Goal: Task Accomplishment & Management: Manage account settings

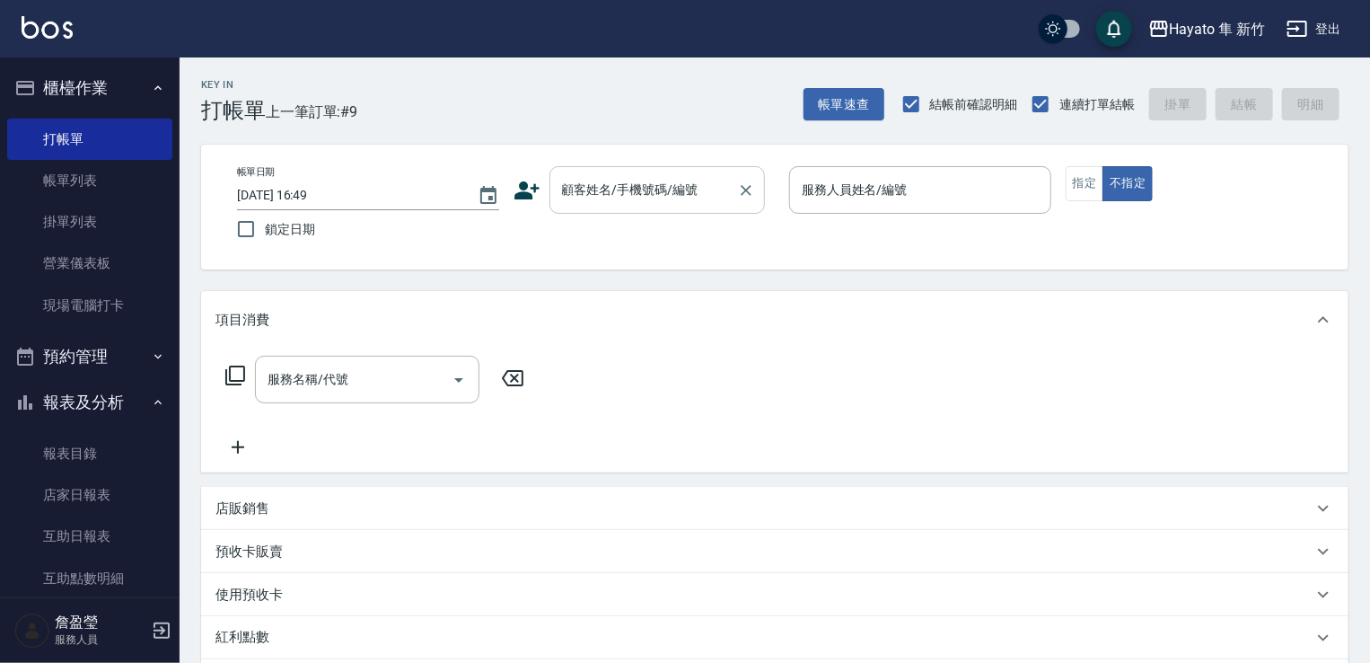
click at [570, 204] on input "顧客姓名/手機號碼/編號" at bounding box center [644, 189] width 172 height 31
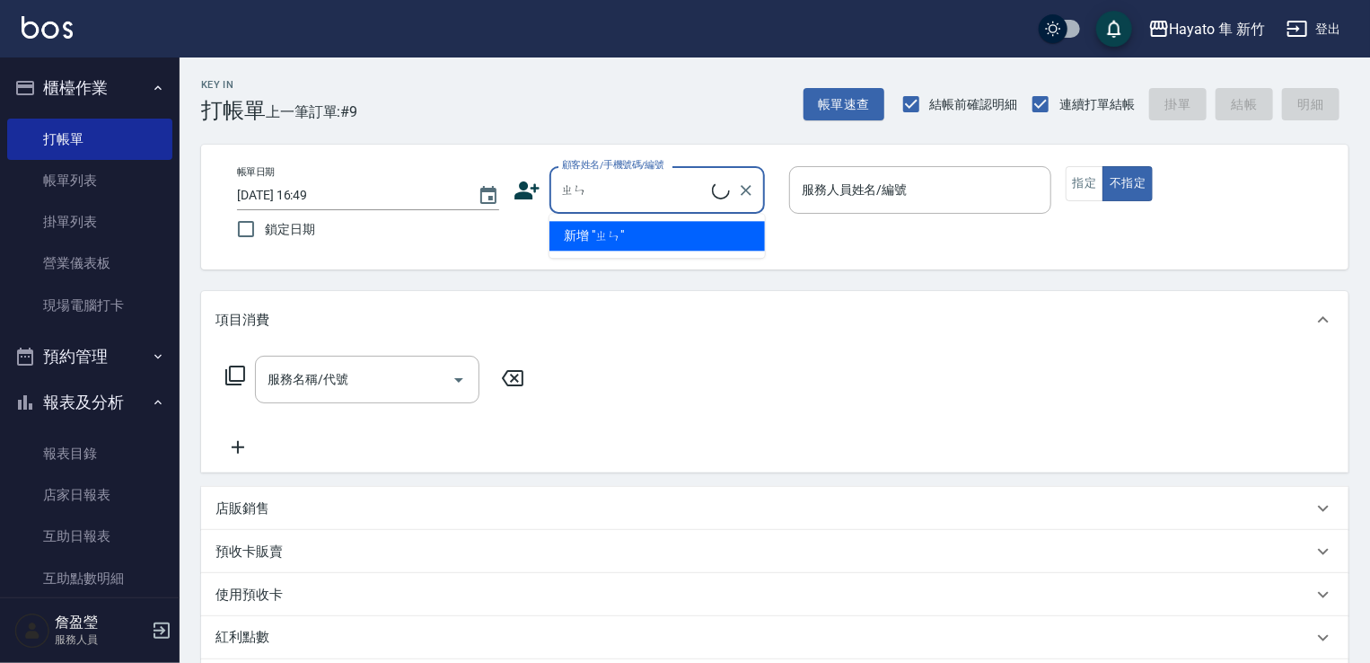
type input "ㄓ"
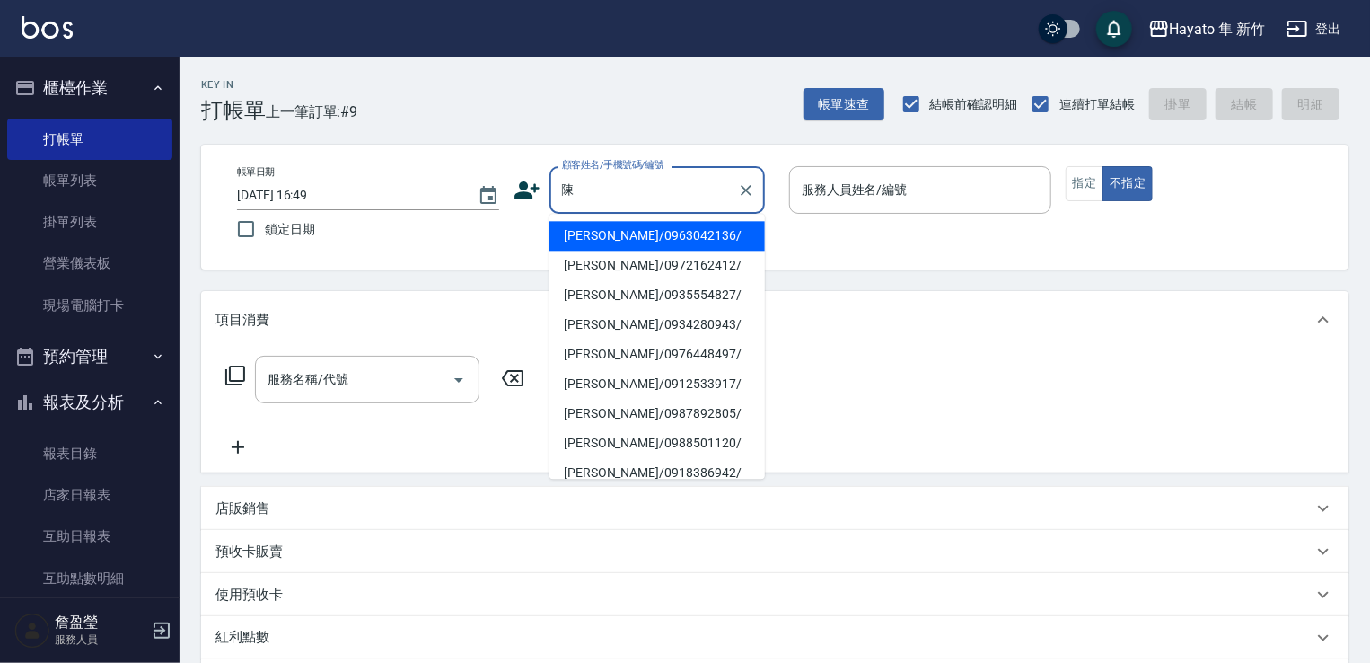
click at [662, 236] on li "[PERSON_NAME]/0963042136/" at bounding box center [658, 236] width 216 height 30
type input "[PERSON_NAME]/0963042136/"
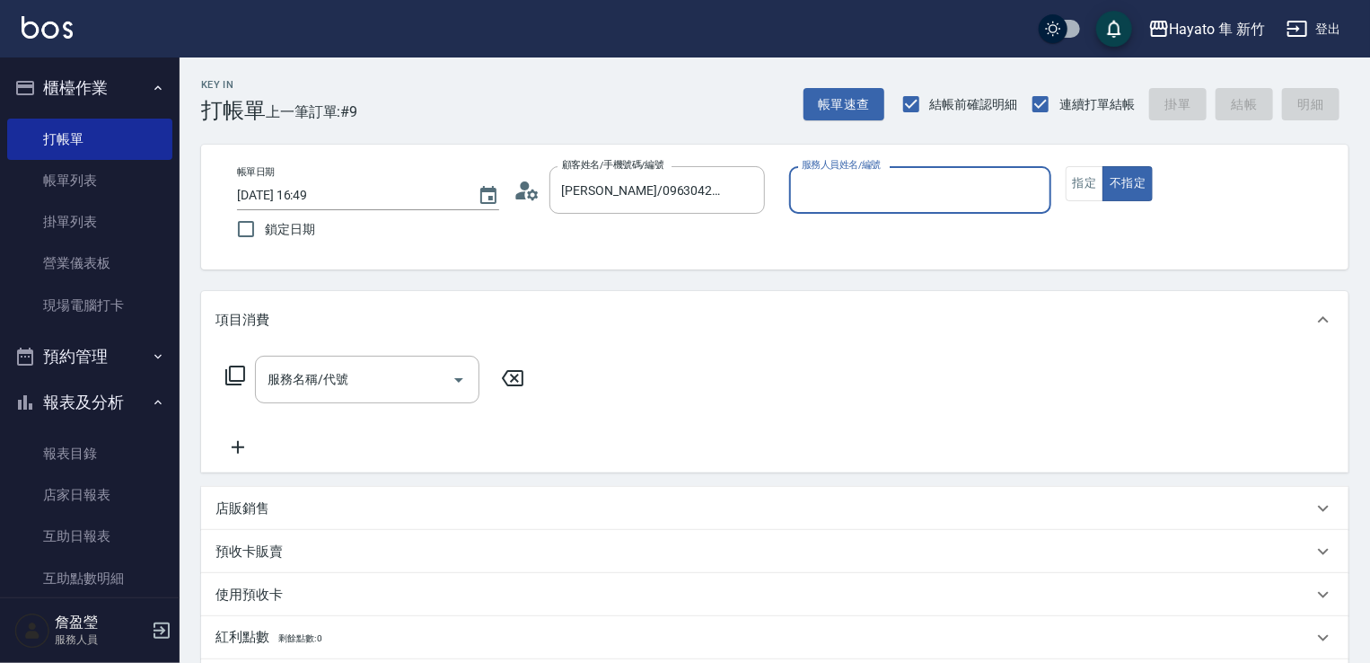
type input "[PERSON_NAME](無代號)"
click at [1071, 184] on button "指定" at bounding box center [1085, 183] width 39 height 35
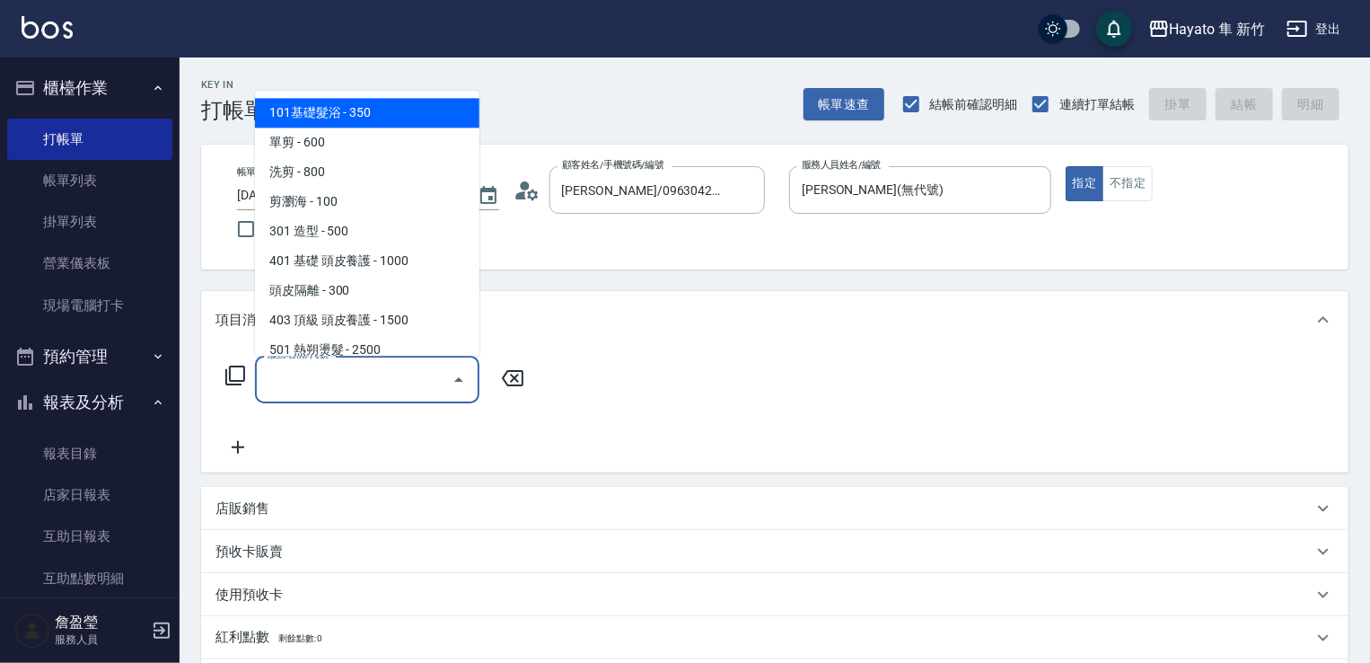
click at [406, 375] on input "服務名稱/代號" at bounding box center [353, 379] width 181 height 31
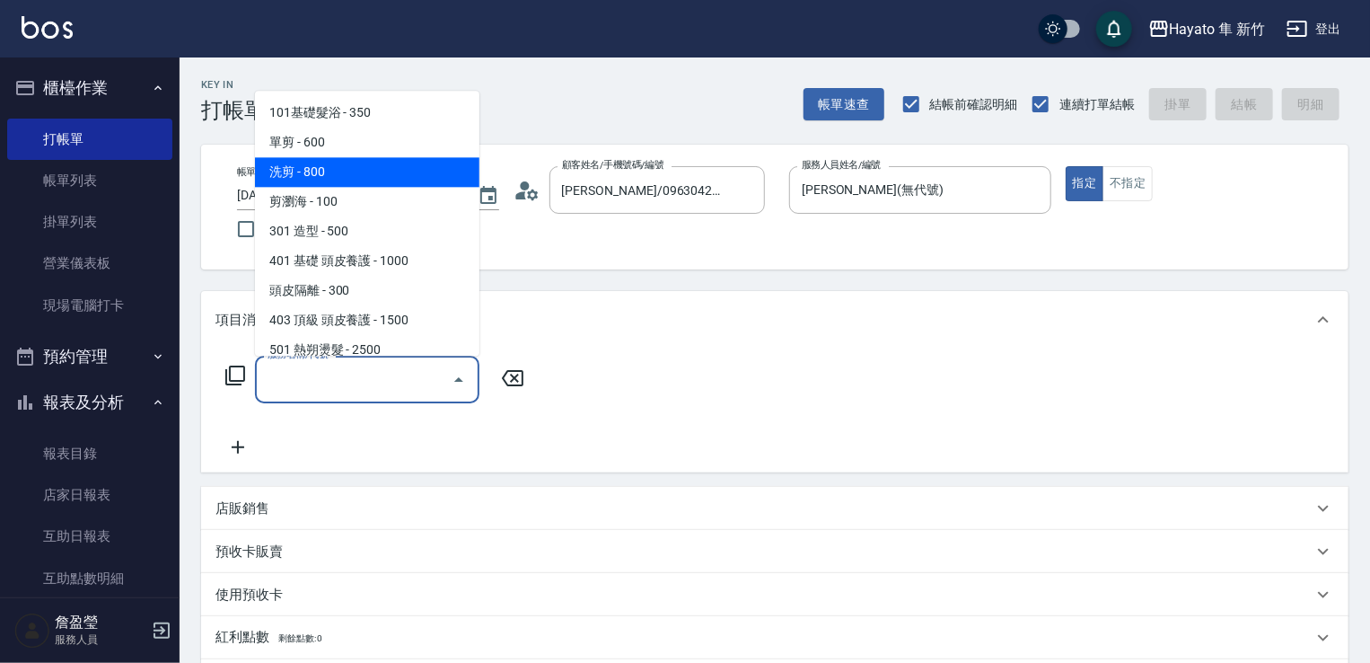
click at [351, 158] on span "洗剪 - 800" at bounding box center [367, 172] width 224 height 30
type input "洗剪(201)"
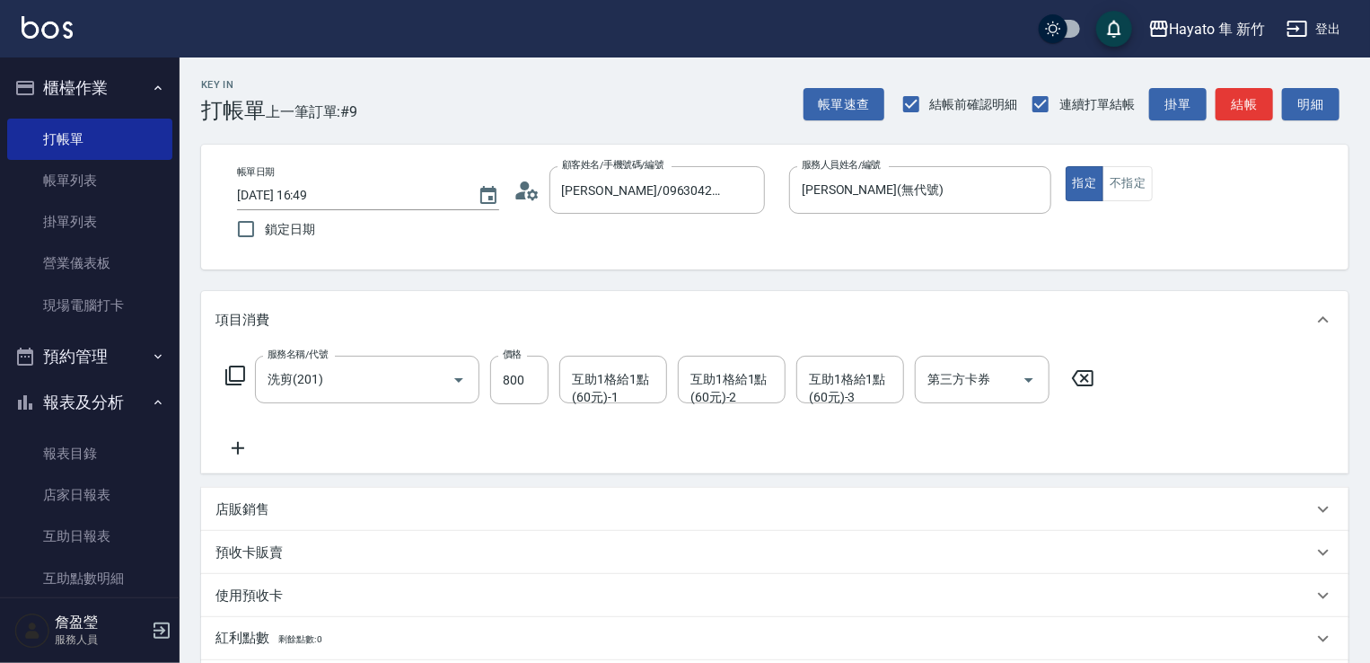
click at [278, 506] on div "店販銷售" at bounding box center [764, 509] width 1097 height 19
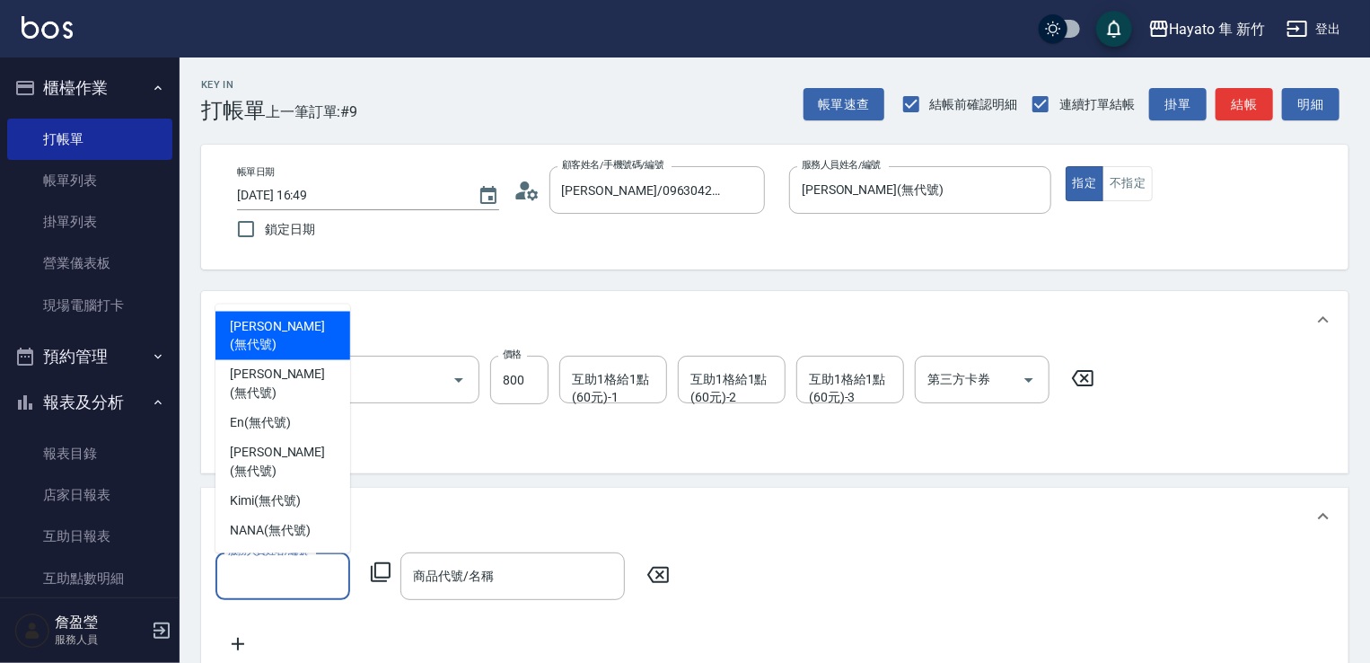
click at [259, 579] on input "服務人員姓名/編號" at bounding box center [283, 575] width 119 height 31
click at [254, 355] on span "[PERSON_NAME] (無代號)" at bounding box center [283, 336] width 106 height 38
type input "[PERSON_NAME](無代號)"
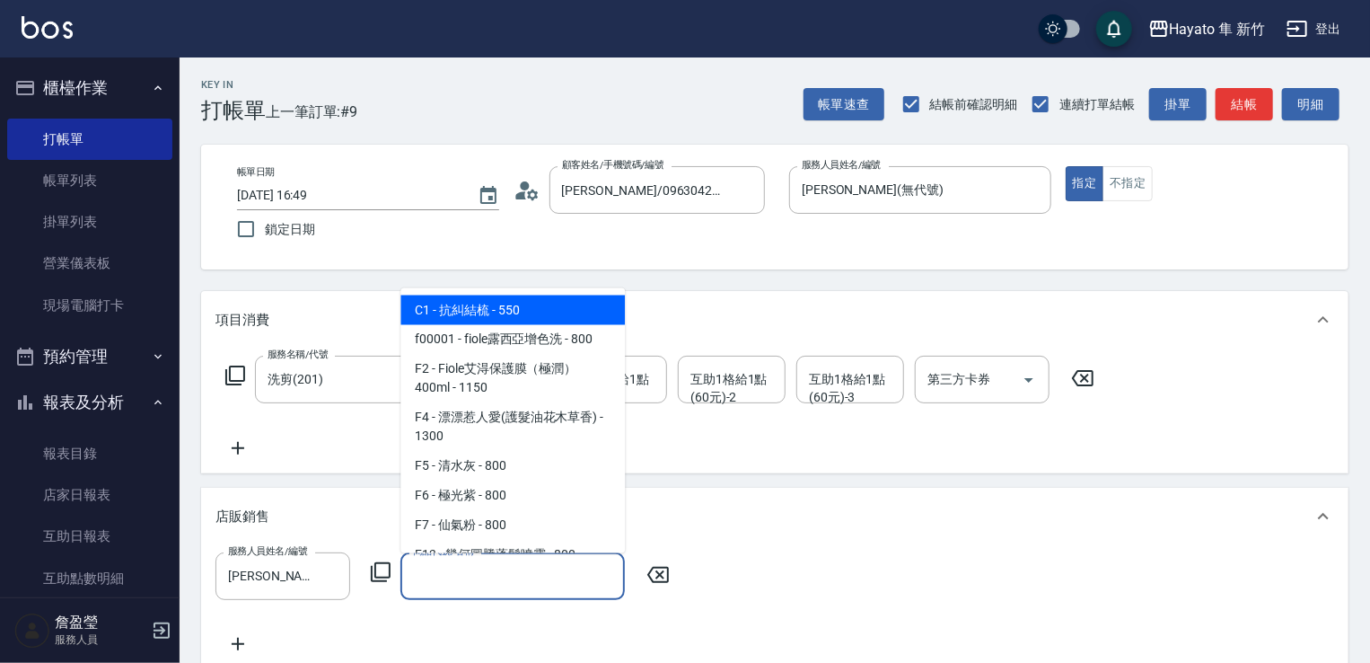
click at [420, 577] on input "商品代號/名稱" at bounding box center [513, 575] width 208 height 31
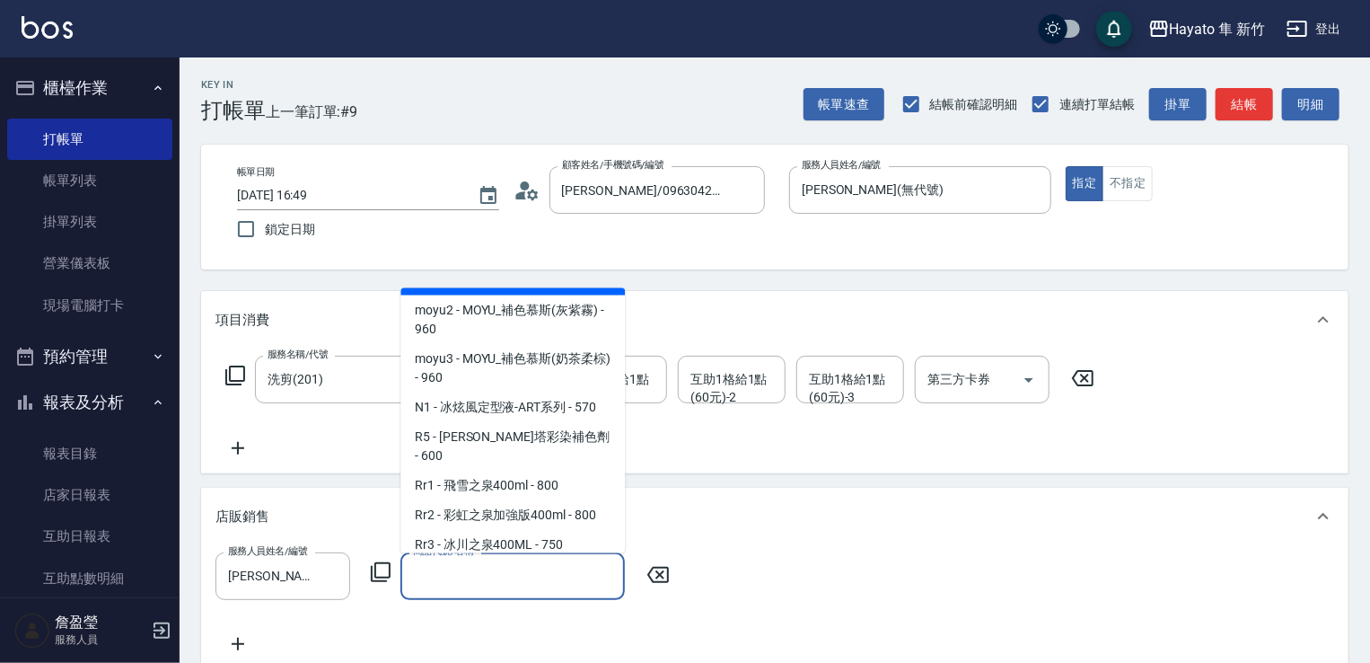
scroll to position [629, 0]
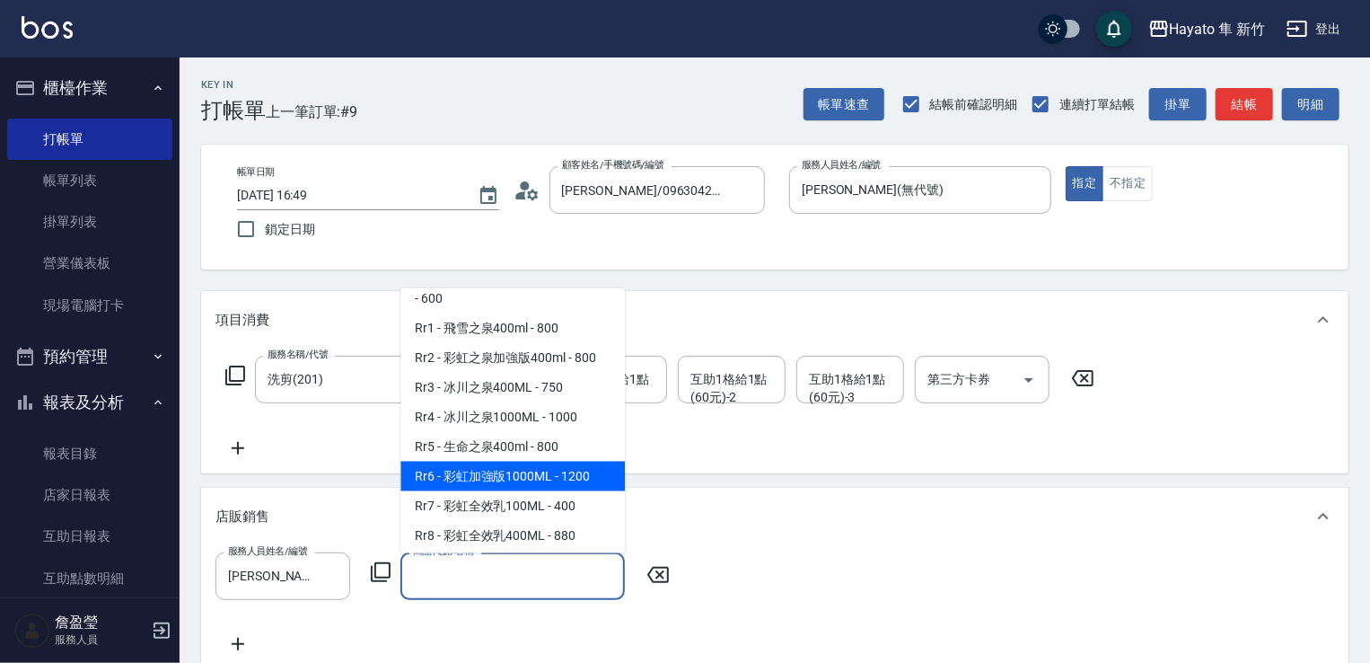
click at [463, 490] on span "Rr6 - 彩虹加強版1000ML - 1200" at bounding box center [512, 476] width 224 height 30
type input "彩虹加強版1000ML"
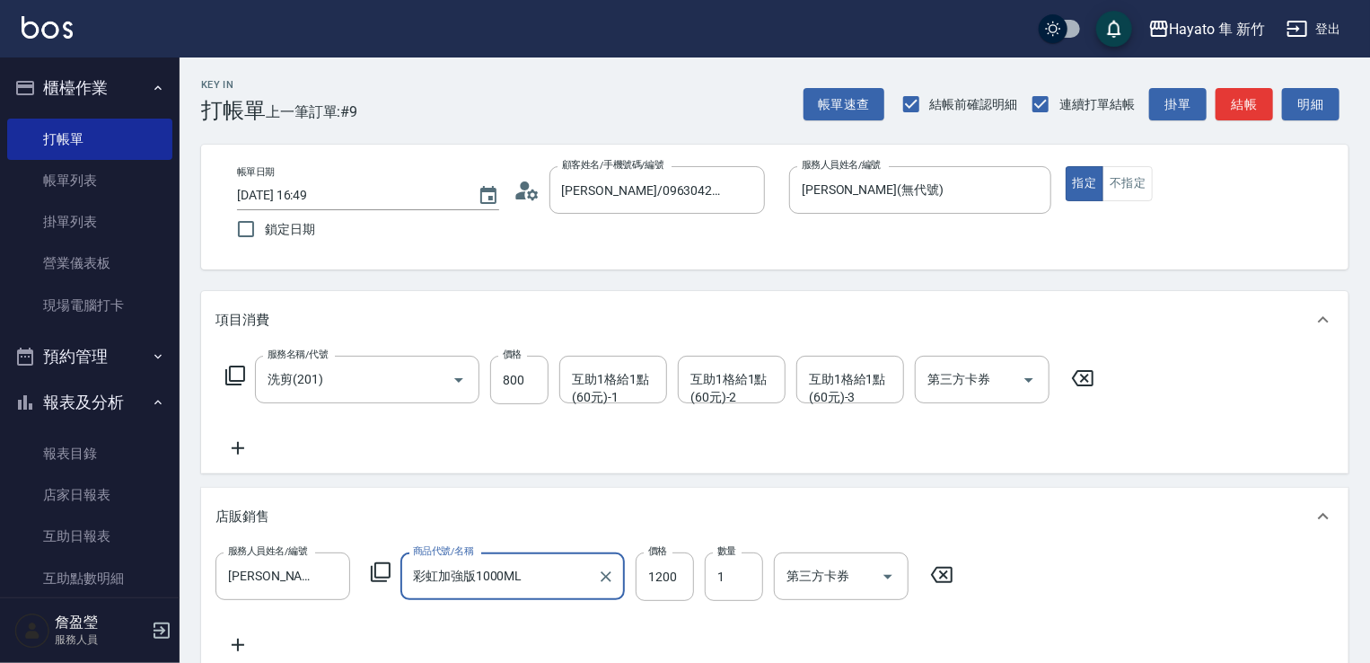
scroll to position [180, 0]
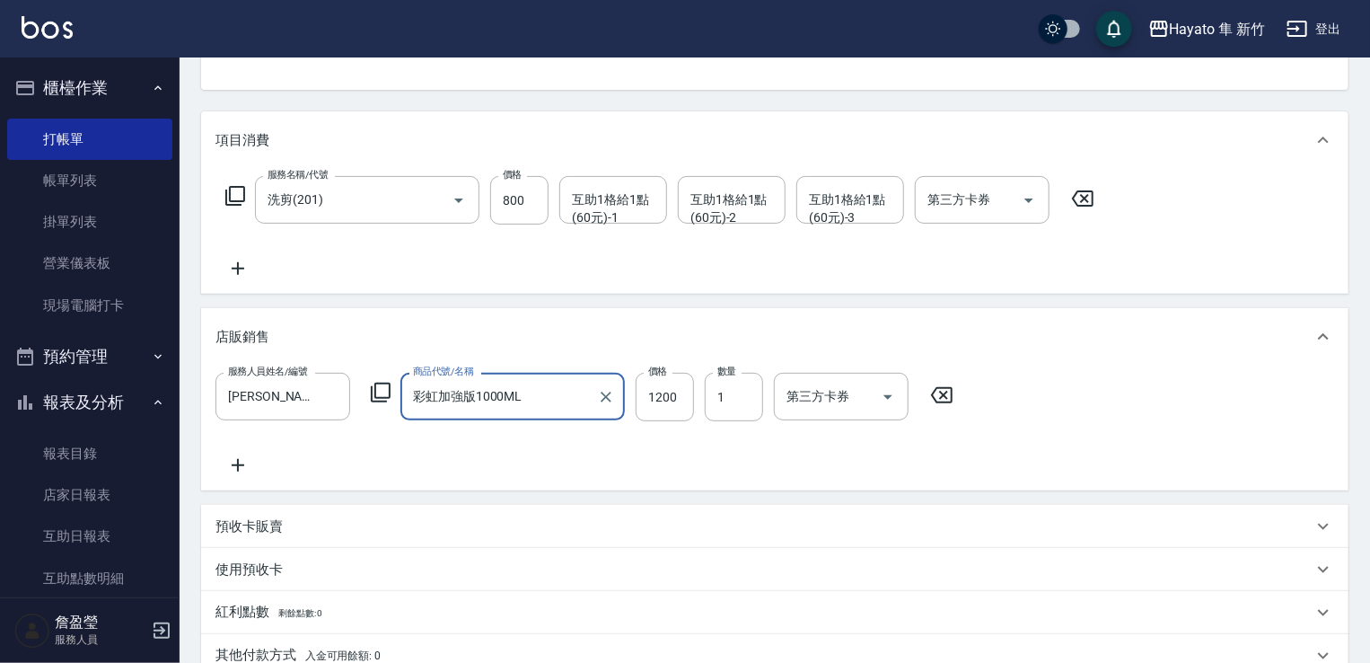
click at [241, 479] on div "服務人員姓名/編號 [PERSON_NAME](無代號) 服務人員姓名/編號 商品代號/名稱 彩虹加強版1000ML 商品代號/名稱 價格 1200 價格 數…" at bounding box center [775, 427] width 1148 height 125
click at [244, 474] on icon at bounding box center [238, 465] width 45 height 22
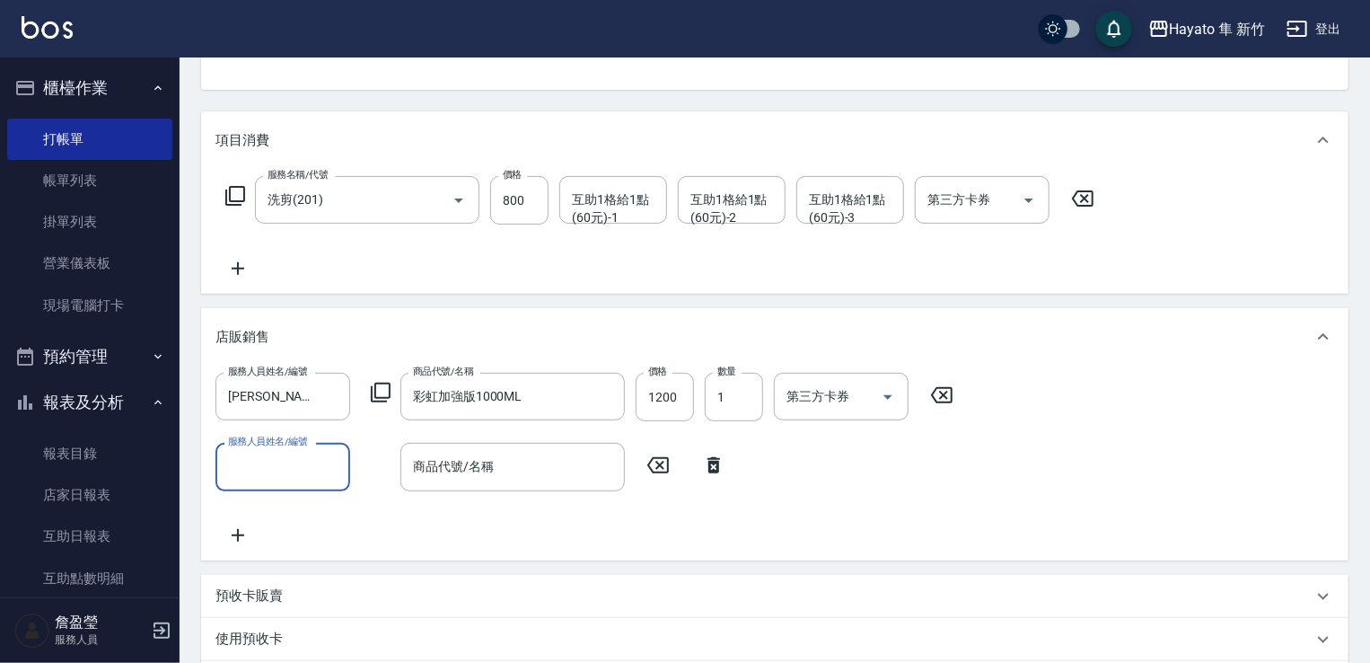
click at [253, 463] on input "服務人員姓名/編號" at bounding box center [283, 466] width 119 height 31
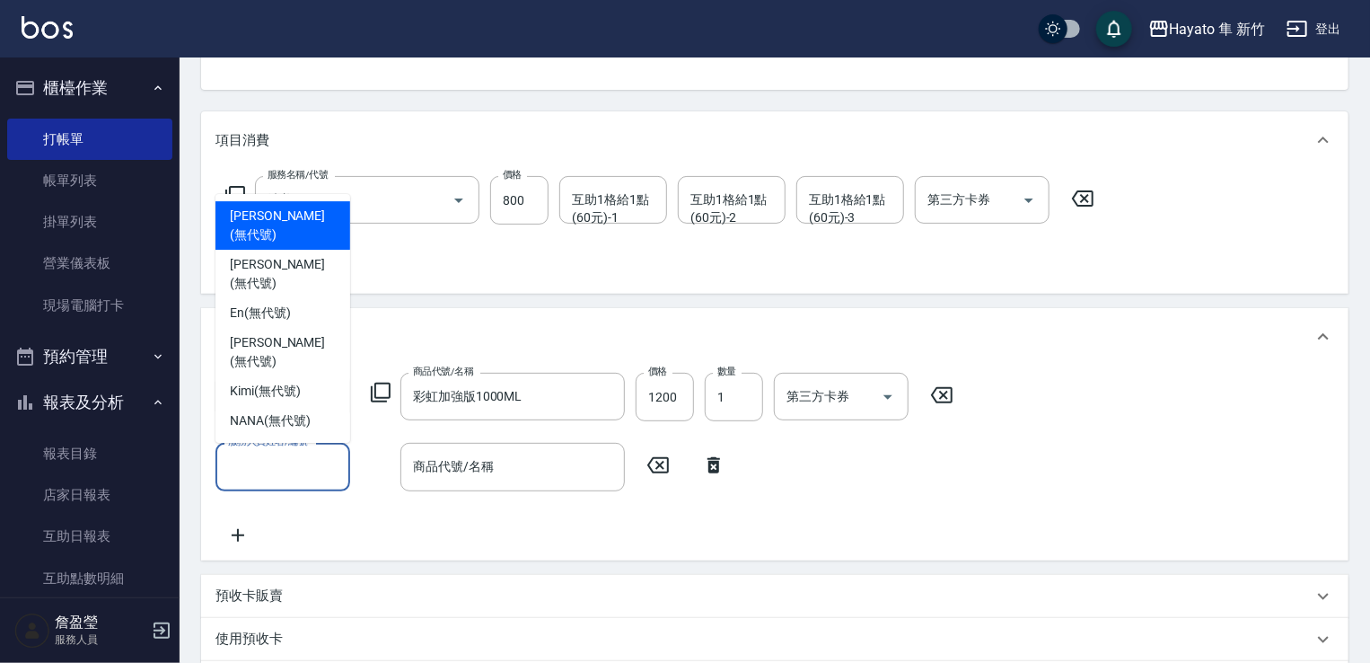
drag, startPoint x: 248, startPoint y: 278, endPoint x: 307, endPoint y: 317, distance: 70.7
click at [249, 244] on span "[PERSON_NAME] (無代號)" at bounding box center [283, 226] width 106 height 38
type input "[PERSON_NAME](無代號)"
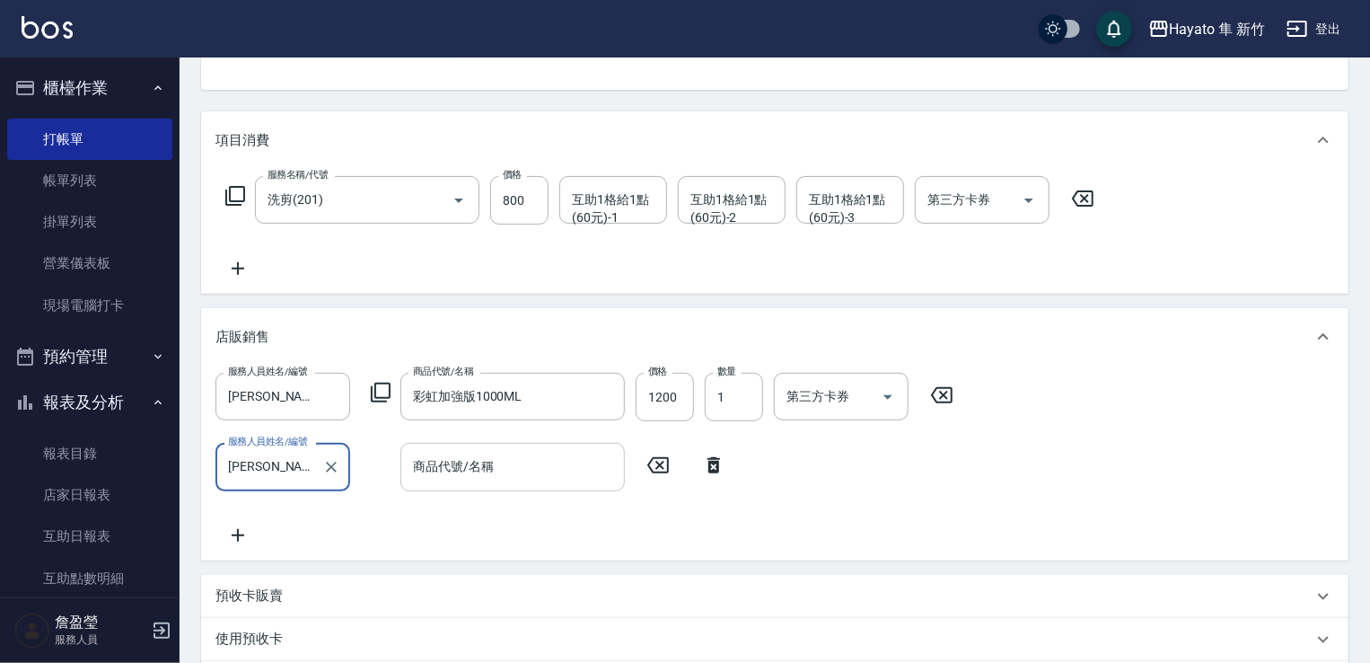
click at [451, 480] on input "商品代號/名稱" at bounding box center [513, 466] width 208 height 31
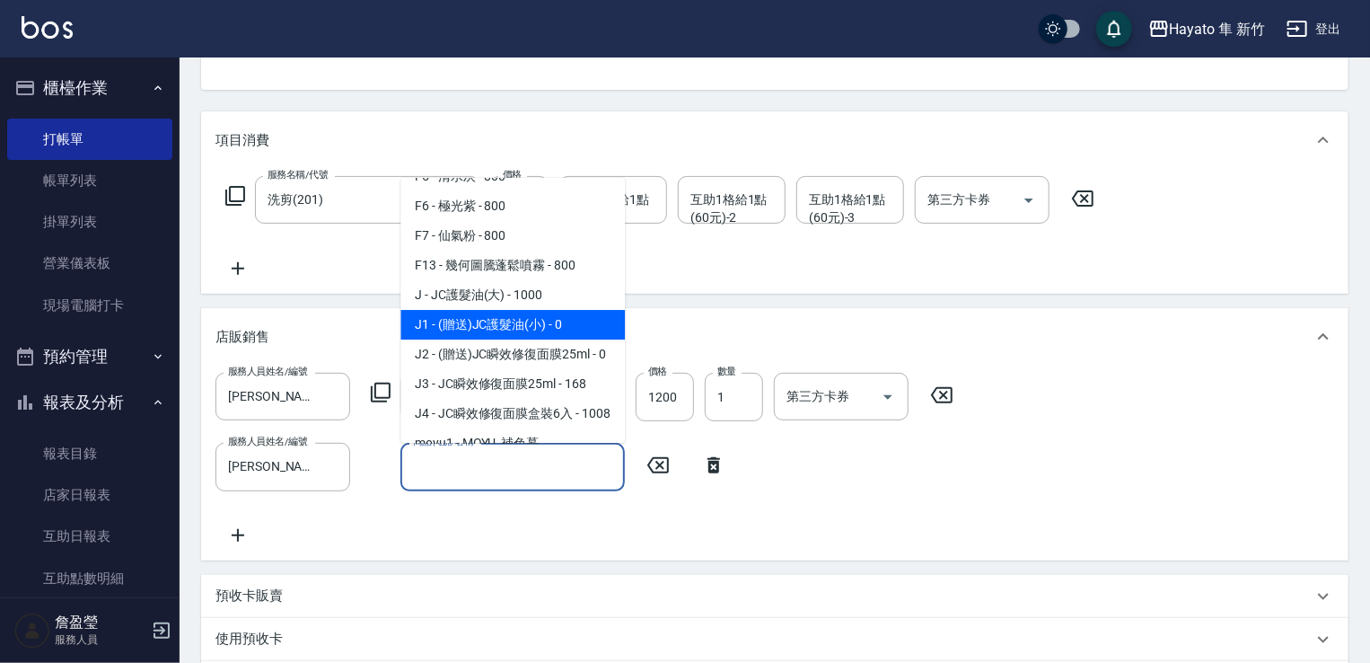
click at [585, 324] on span "J1 - (贈送)JC護髮油(小) - 0" at bounding box center [512, 325] width 224 height 30
type input "(贈送)JC護髮油(小)"
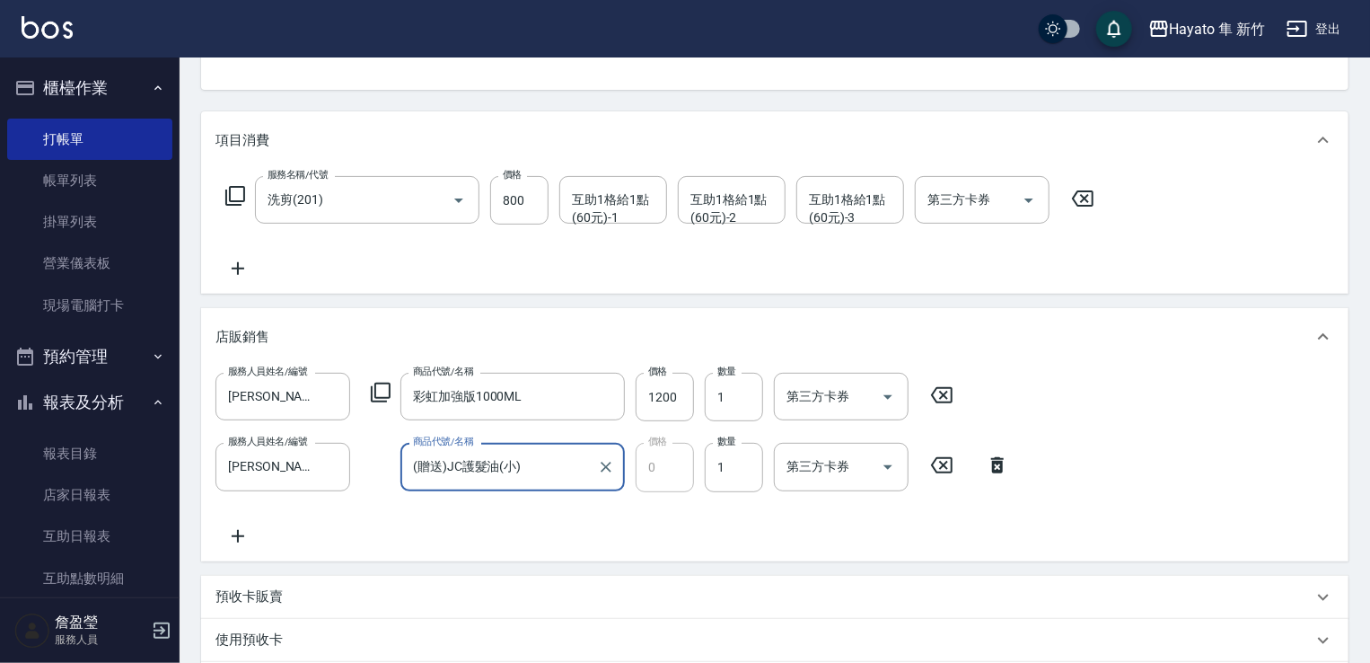
click at [241, 528] on icon at bounding box center [238, 536] width 45 height 22
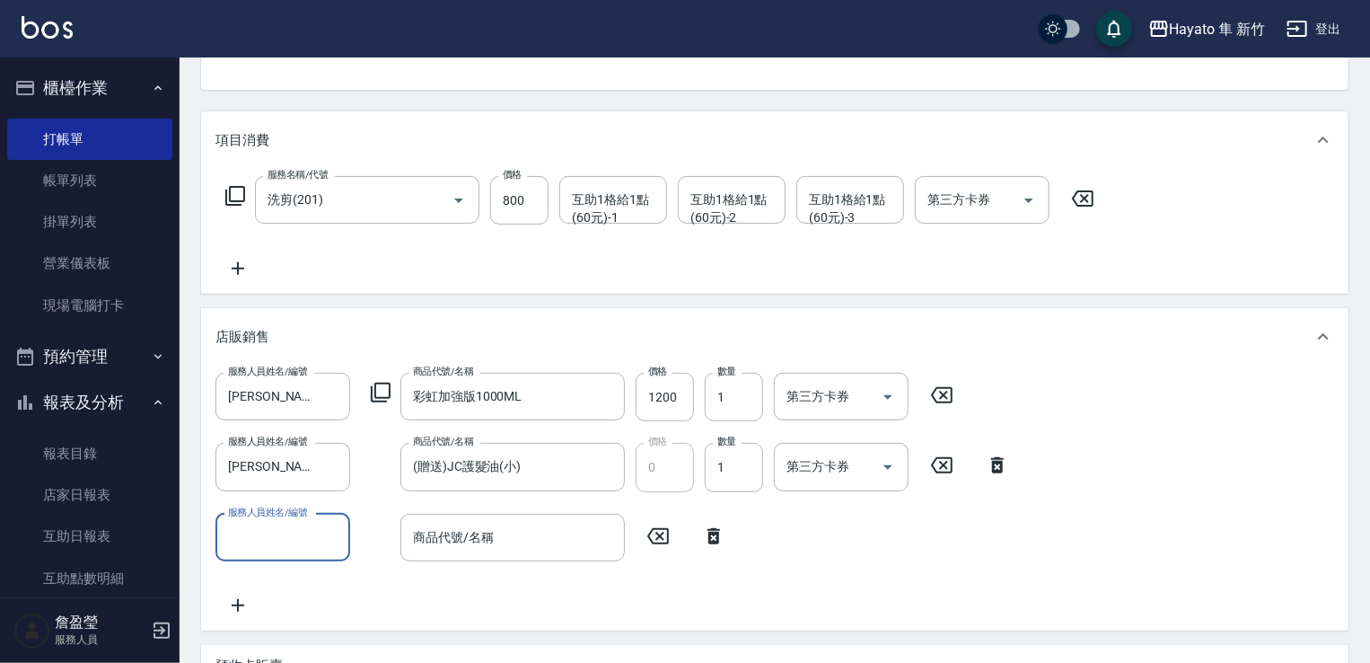
click at [251, 525] on input "服務人員姓名/編號" at bounding box center [283, 537] width 119 height 31
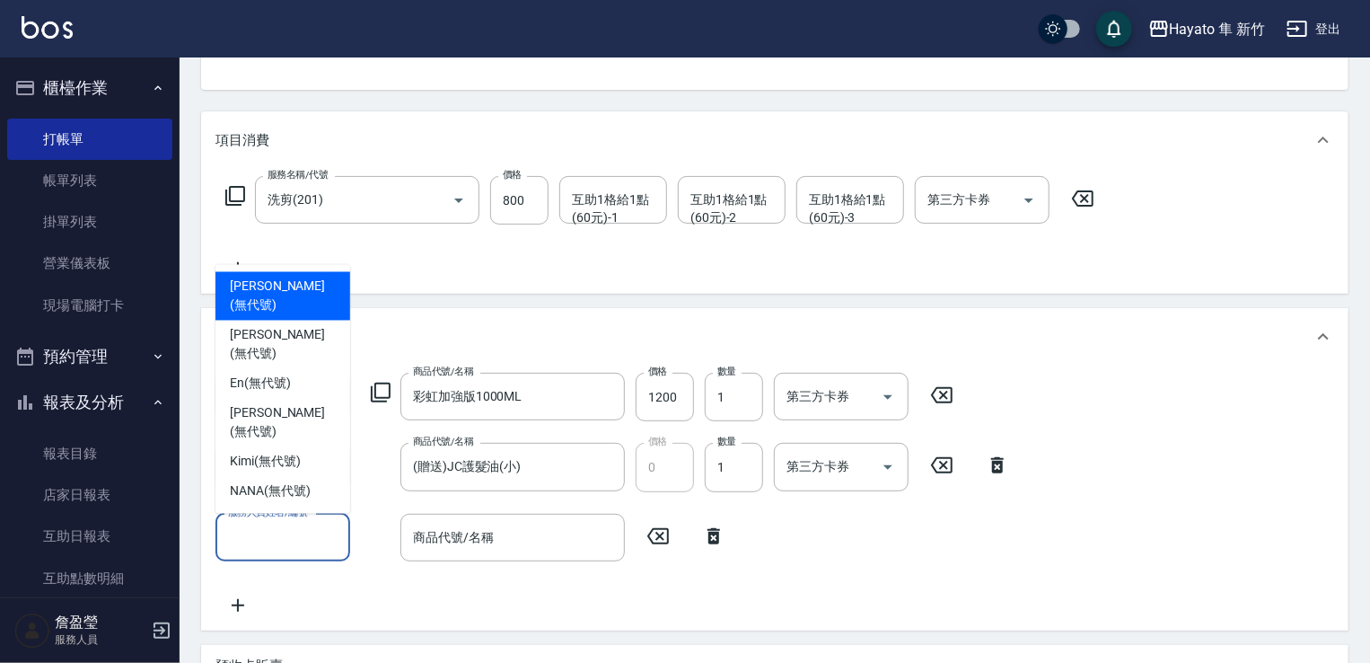
click at [267, 315] on span "[PERSON_NAME] (無代號)" at bounding box center [283, 296] width 106 height 38
type input "[PERSON_NAME](無代號)"
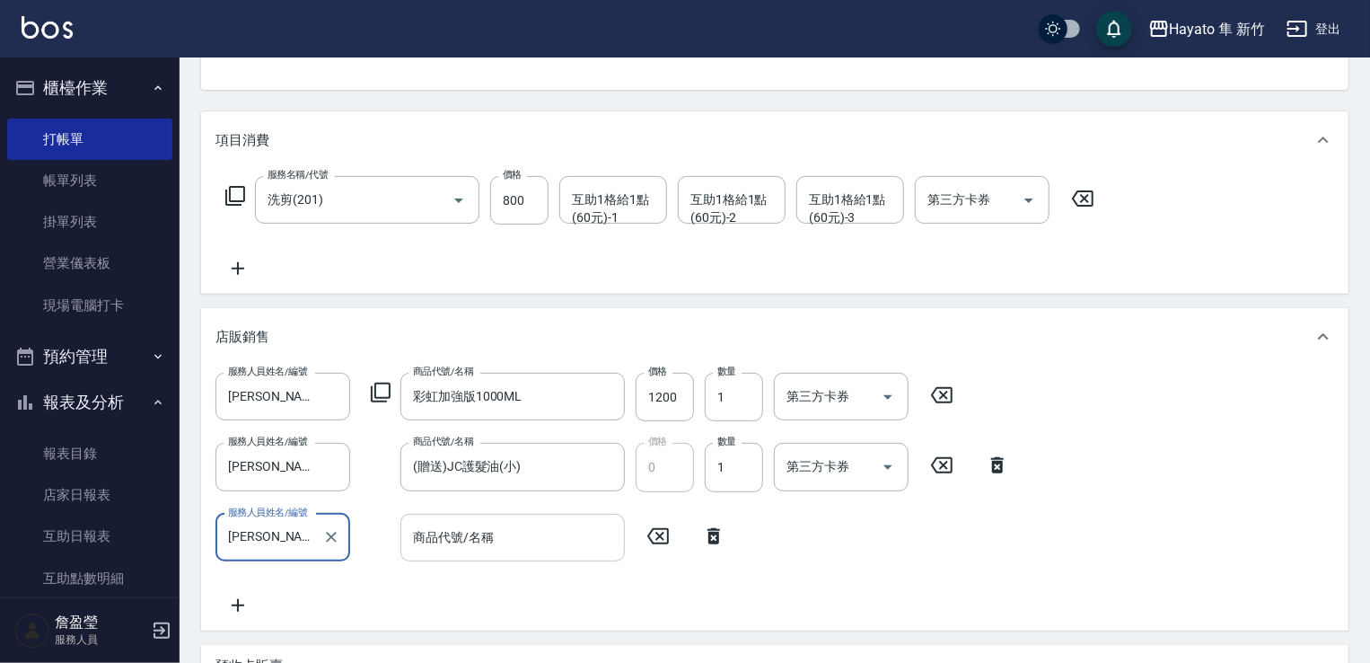
click at [424, 541] on input "商品代號/名稱" at bounding box center [513, 537] width 208 height 31
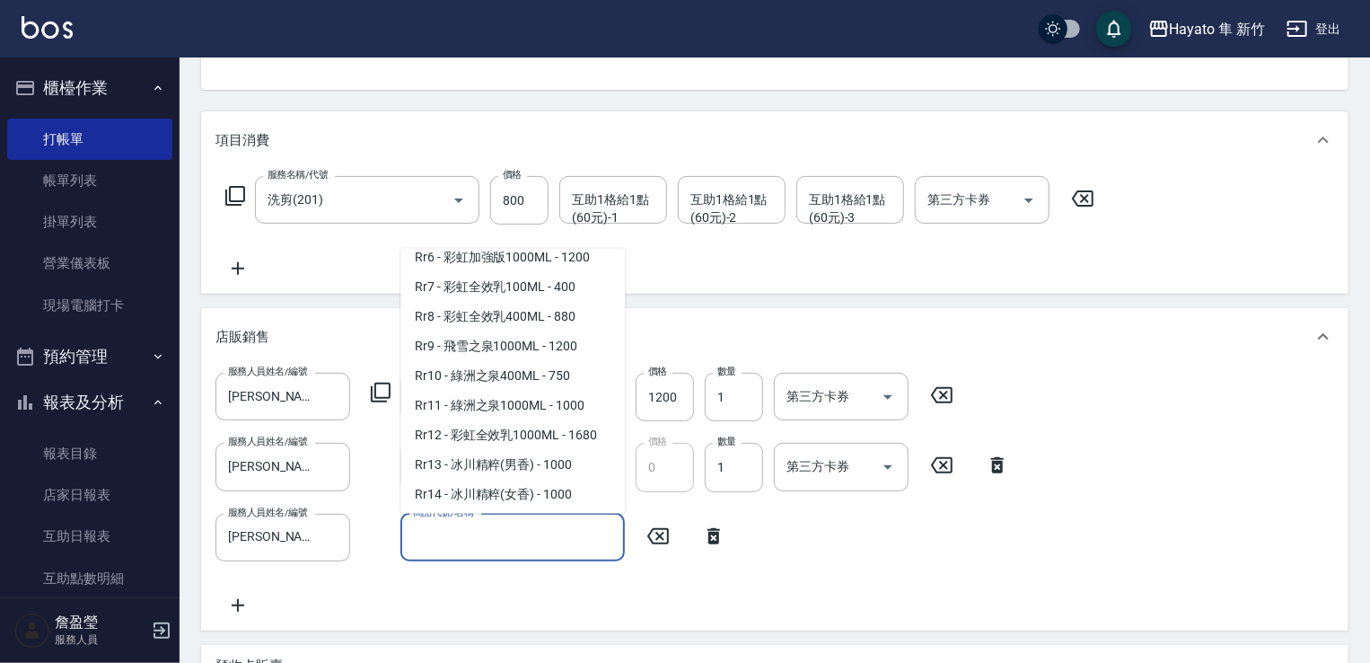
scroll to position [718, 0]
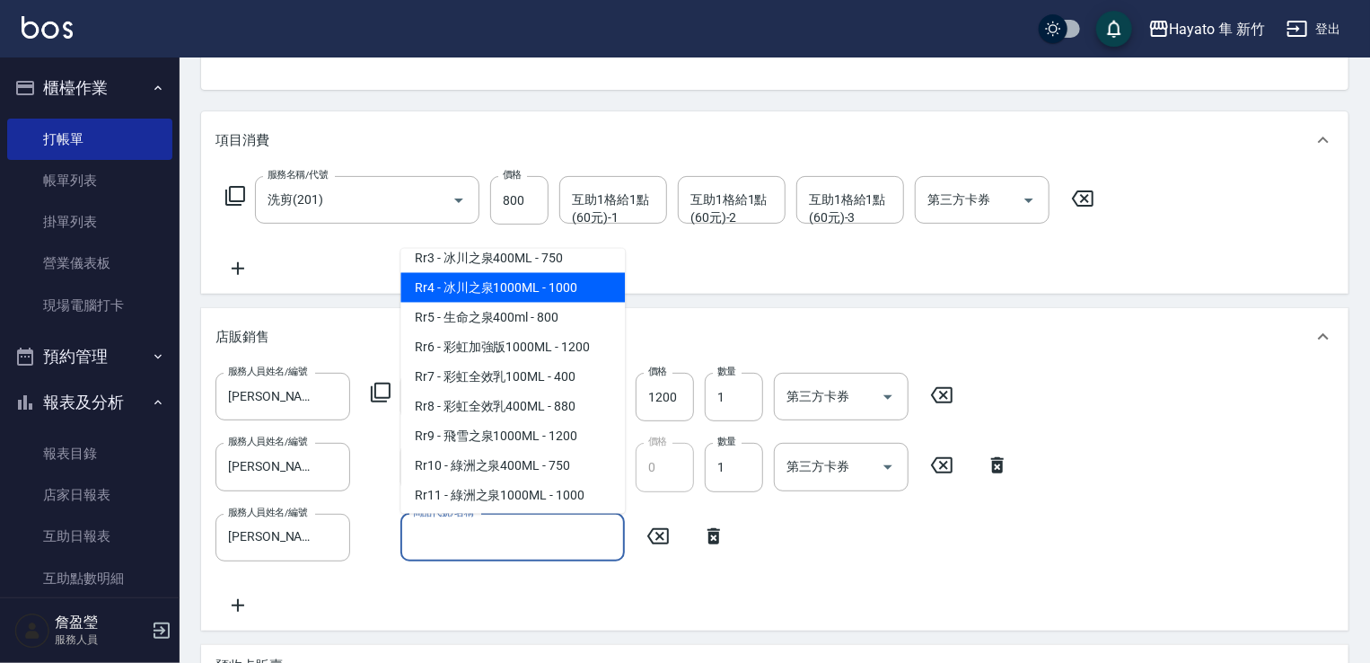
click at [566, 296] on span "Rr4 - 冰川之泉1000ML - 1000" at bounding box center [512, 287] width 224 height 30
type input "冰川之泉1000ML"
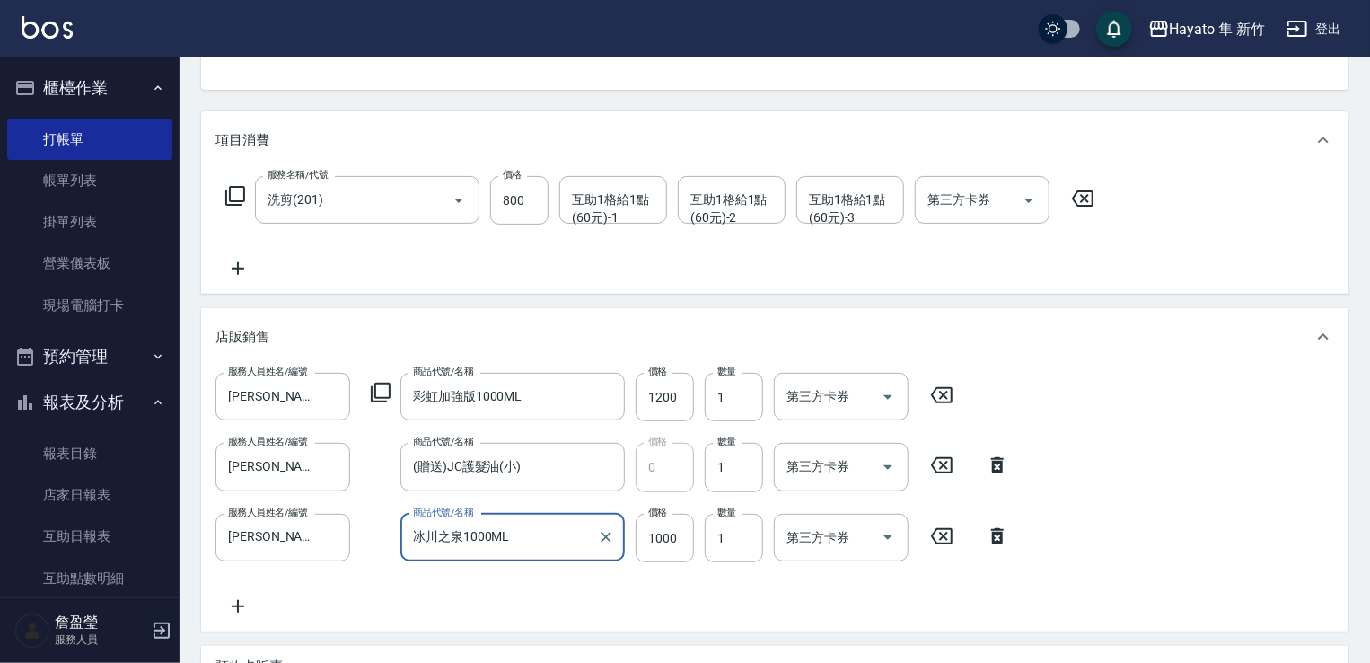
click at [245, 601] on icon at bounding box center [238, 606] width 45 height 22
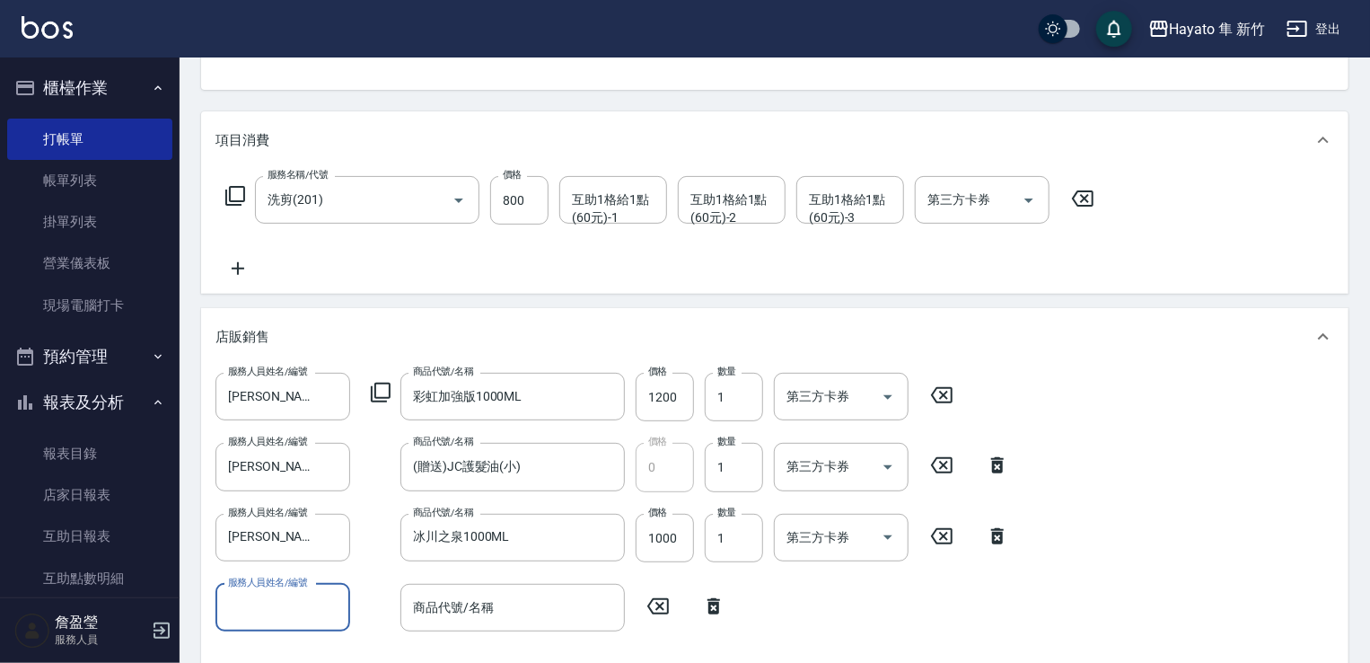
click at [298, 584] on label "服務人員姓名/編號" at bounding box center [267, 582] width 79 height 13
click at [298, 592] on input "服務人員姓名/編號" at bounding box center [283, 607] width 119 height 31
click at [295, 608] on input "服務人員姓名/編號" at bounding box center [283, 607] width 119 height 31
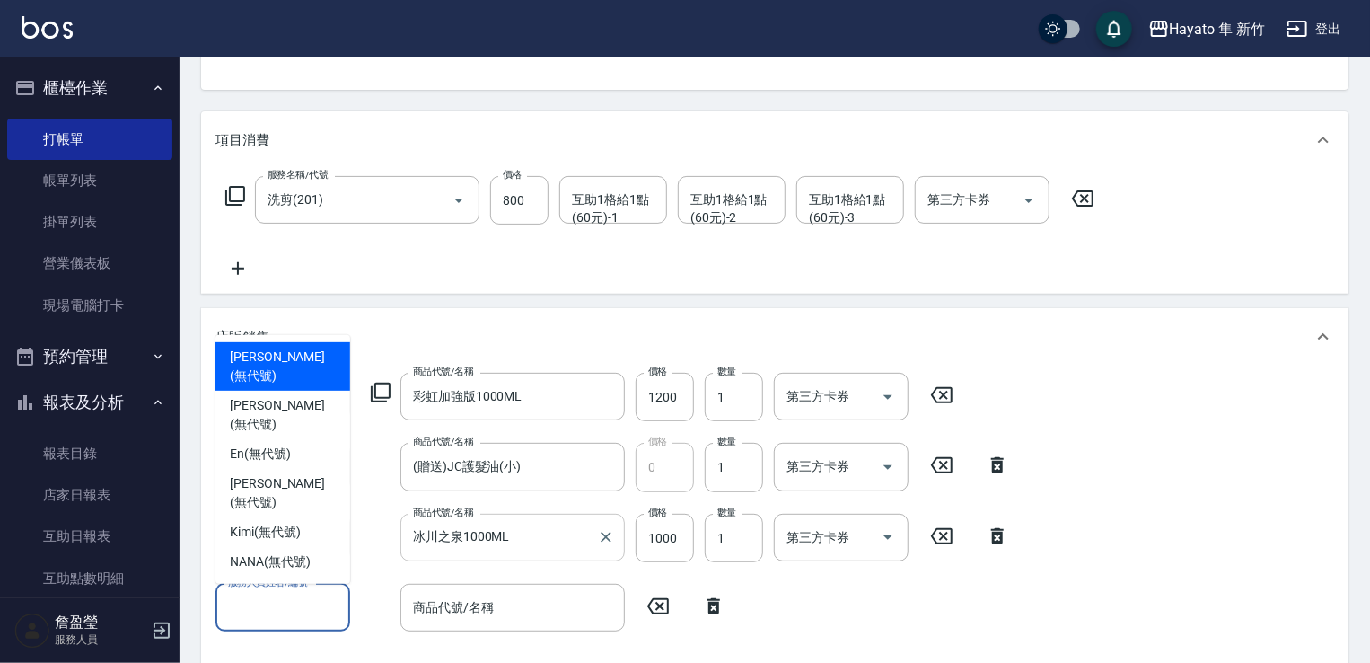
click at [278, 385] on span "[PERSON_NAME] (無代號)" at bounding box center [283, 367] width 106 height 38
type input "[PERSON_NAME](無代號)"
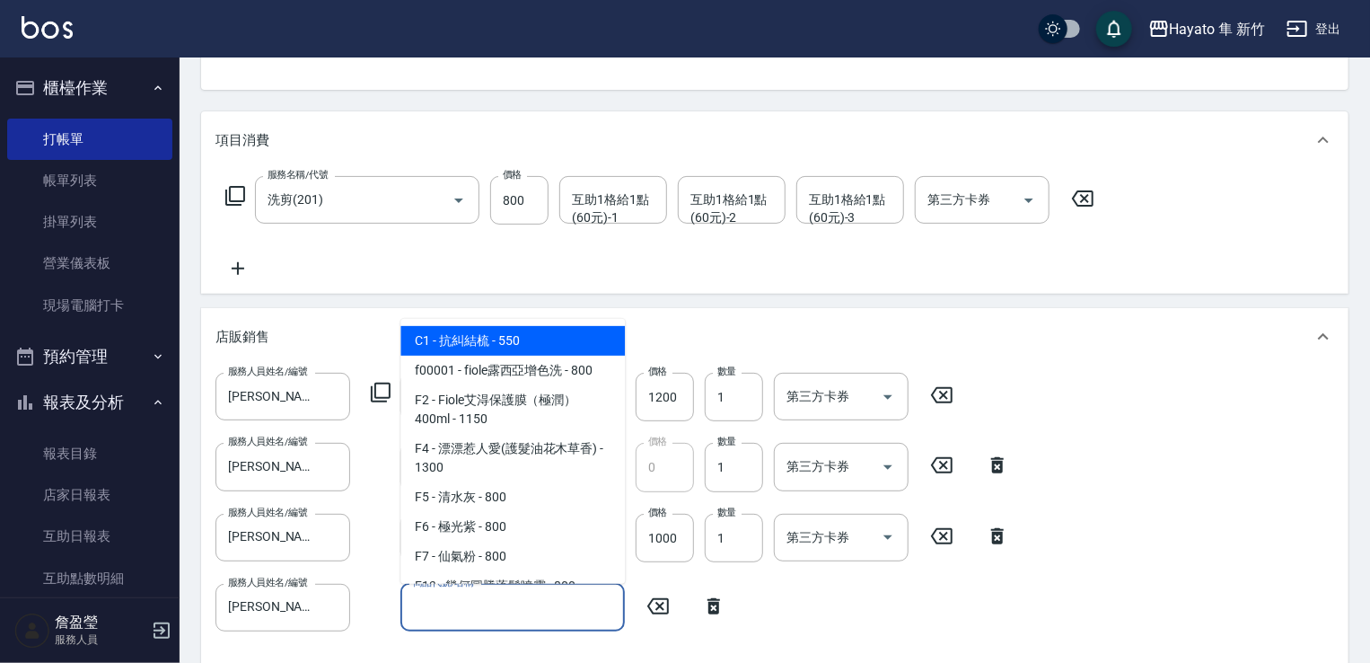
click at [514, 617] on input "商品代號/名稱" at bounding box center [513, 607] width 208 height 31
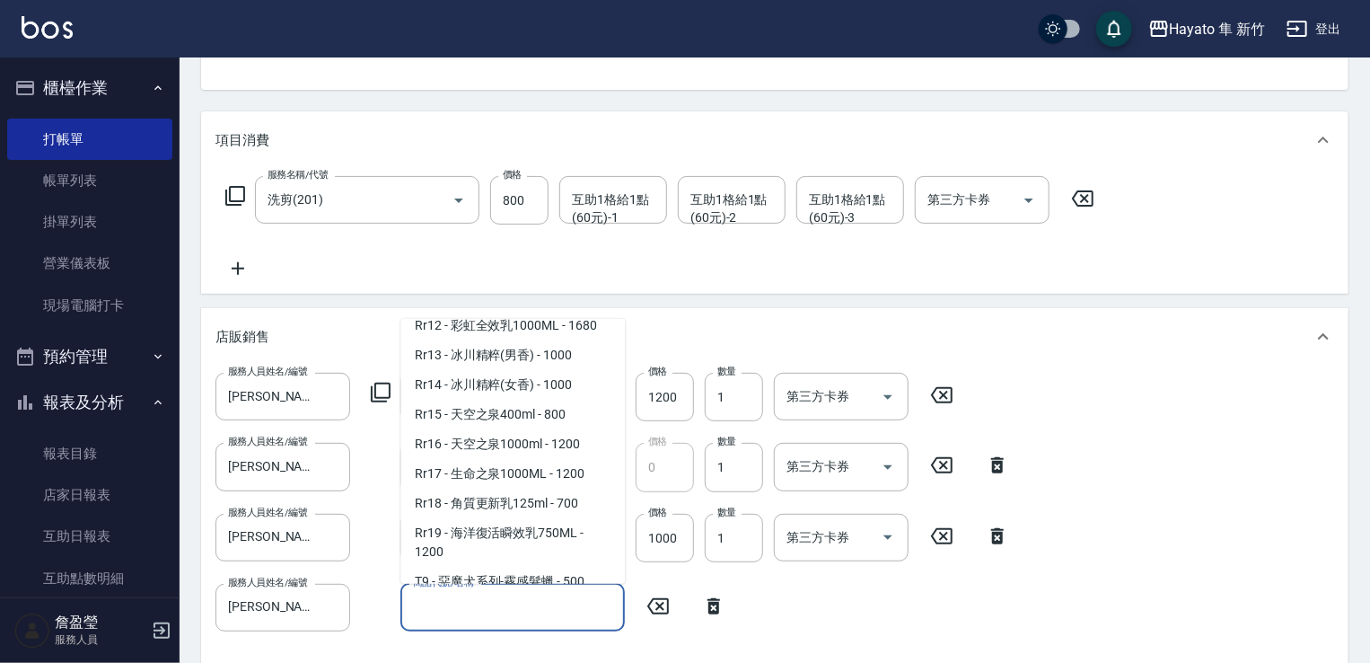
scroll to position [1078, 0]
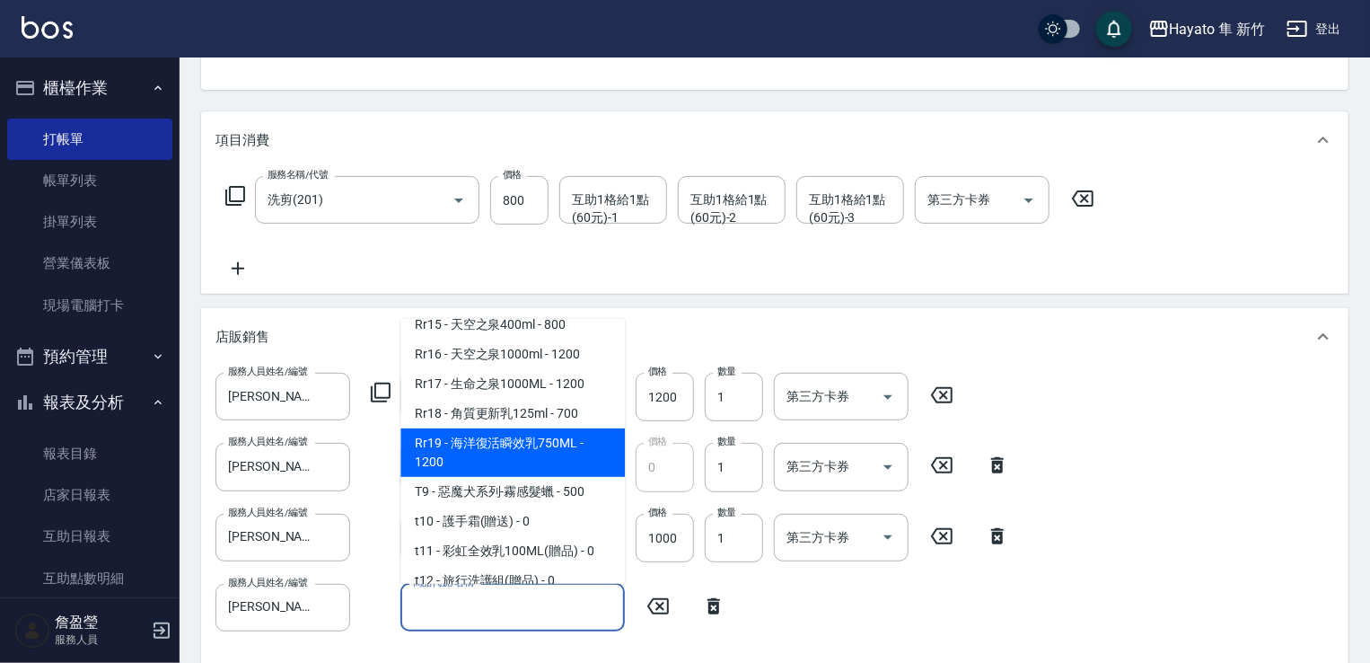
click at [559, 465] on span "Rr19 - 海洋復活瞬效乳750ML - 1200" at bounding box center [512, 452] width 224 height 48
type input "海洋復活瞬效乳750ML"
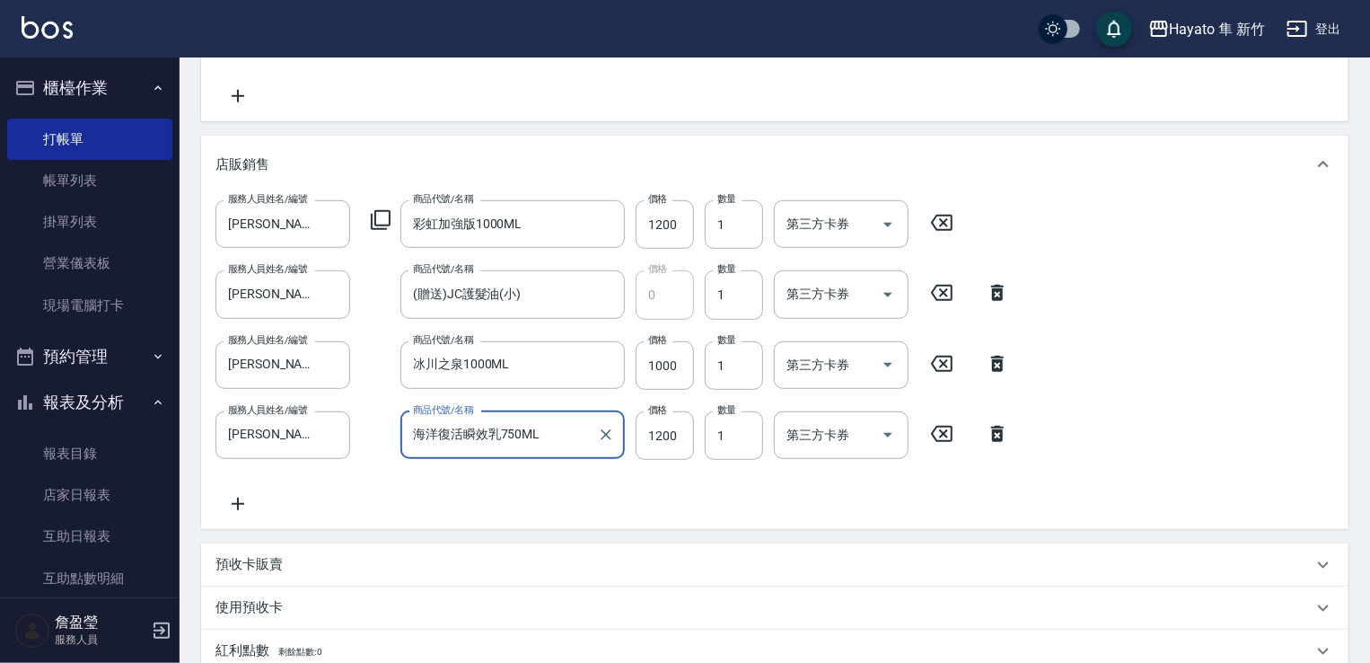
scroll to position [359, 0]
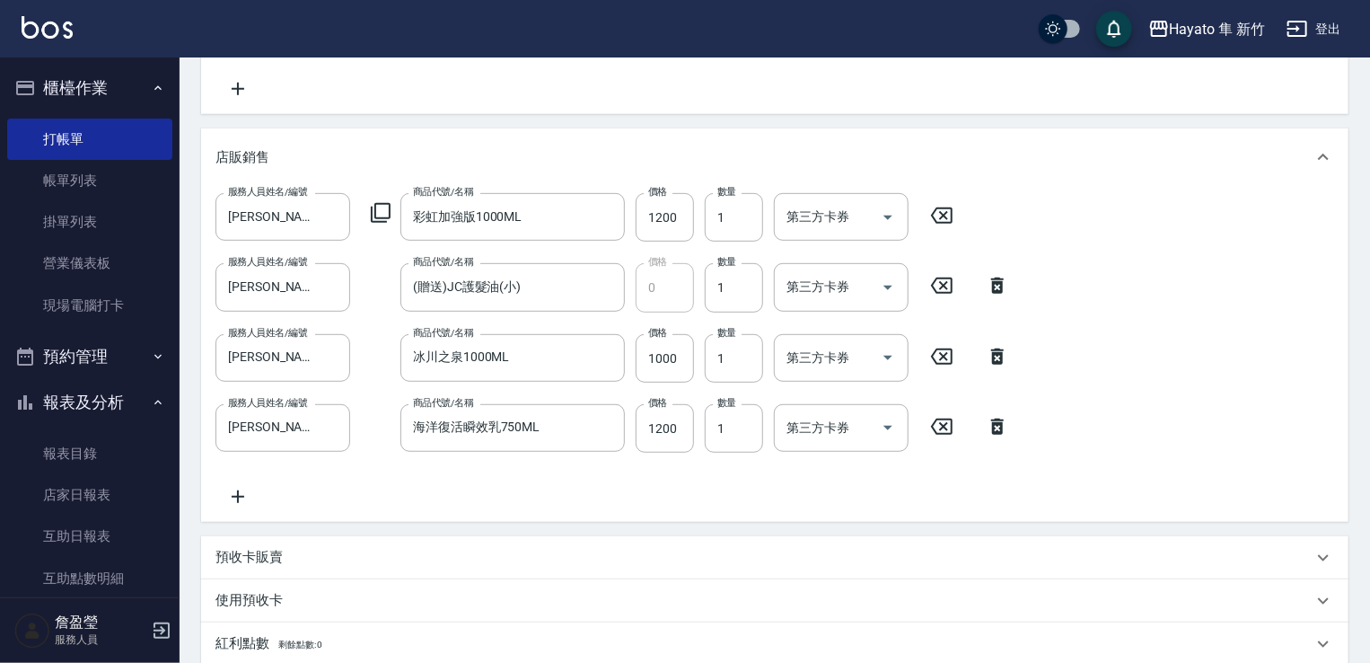
click at [238, 500] on icon at bounding box center [238, 496] width 13 height 13
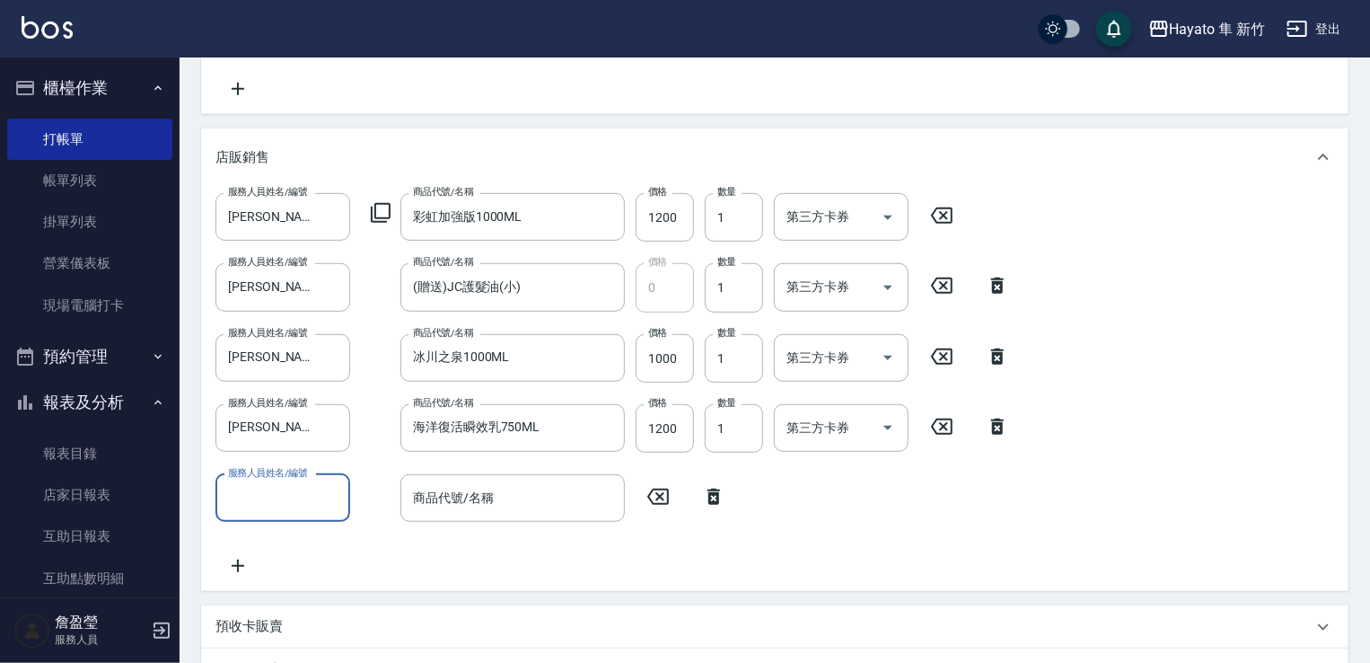
click at [260, 503] on input "服務人員姓名/編號" at bounding box center [283, 497] width 119 height 31
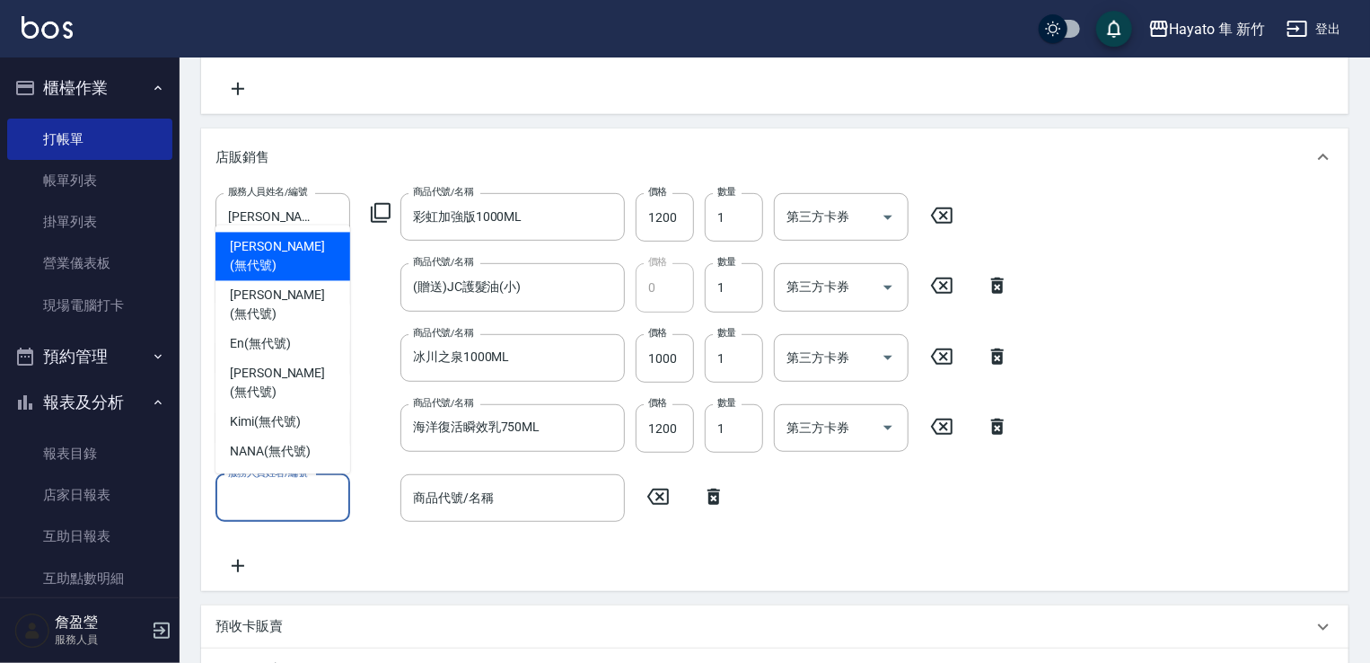
click at [253, 281] on div "[PERSON_NAME] (無代號)" at bounding box center [283, 257] width 135 height 48
type input "[PERSON_NAME](無代號)"
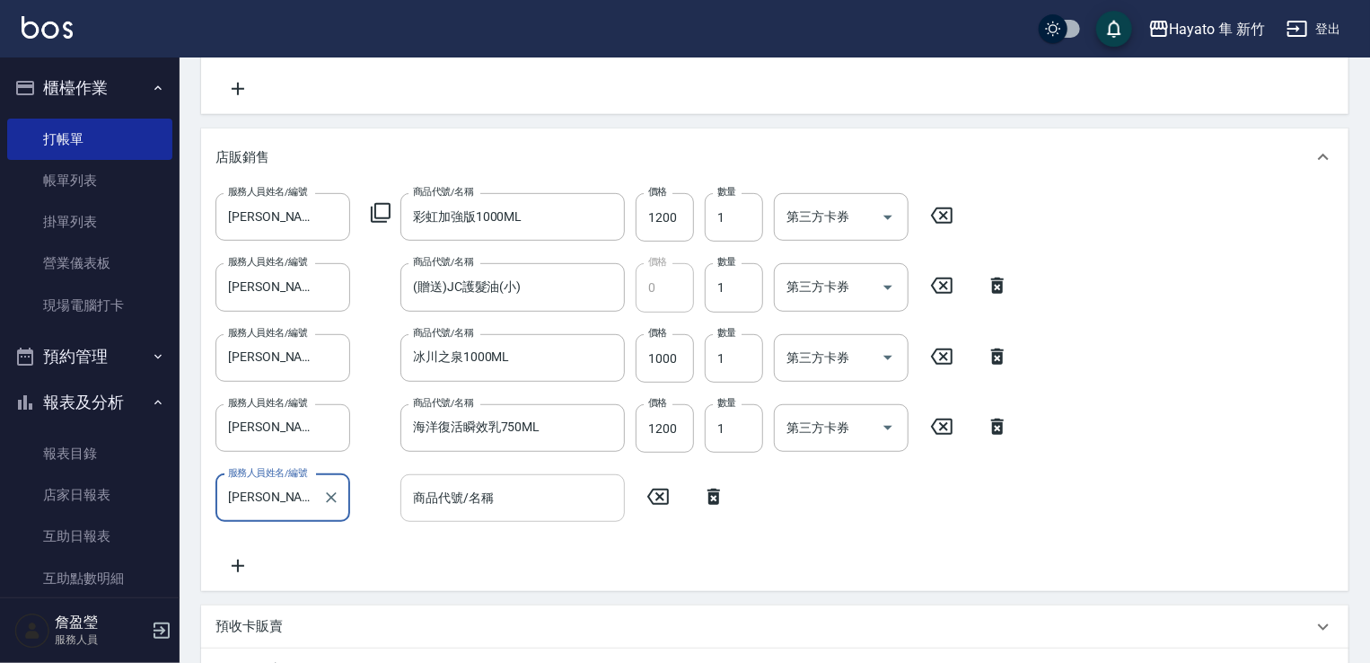
click at [477, 474] on div "商品代號/名稱" at bounding box center [512, 498] width 224 height 48
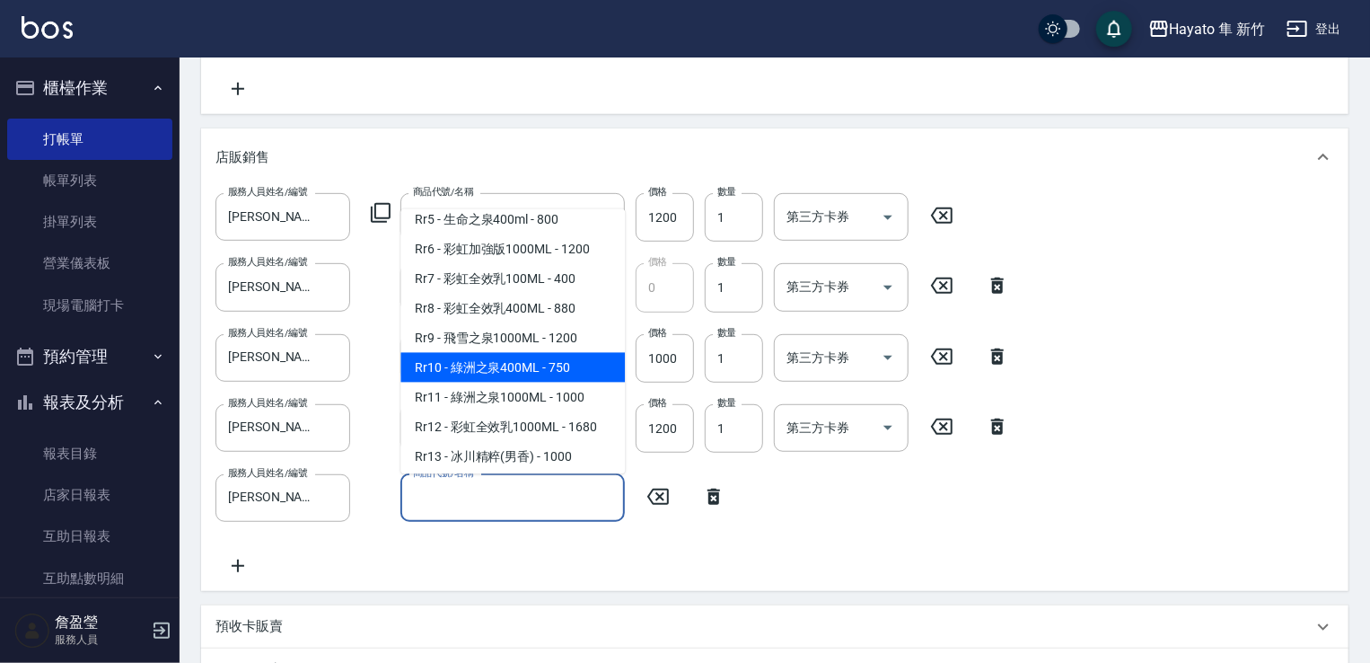
scroll to position [808, 0]
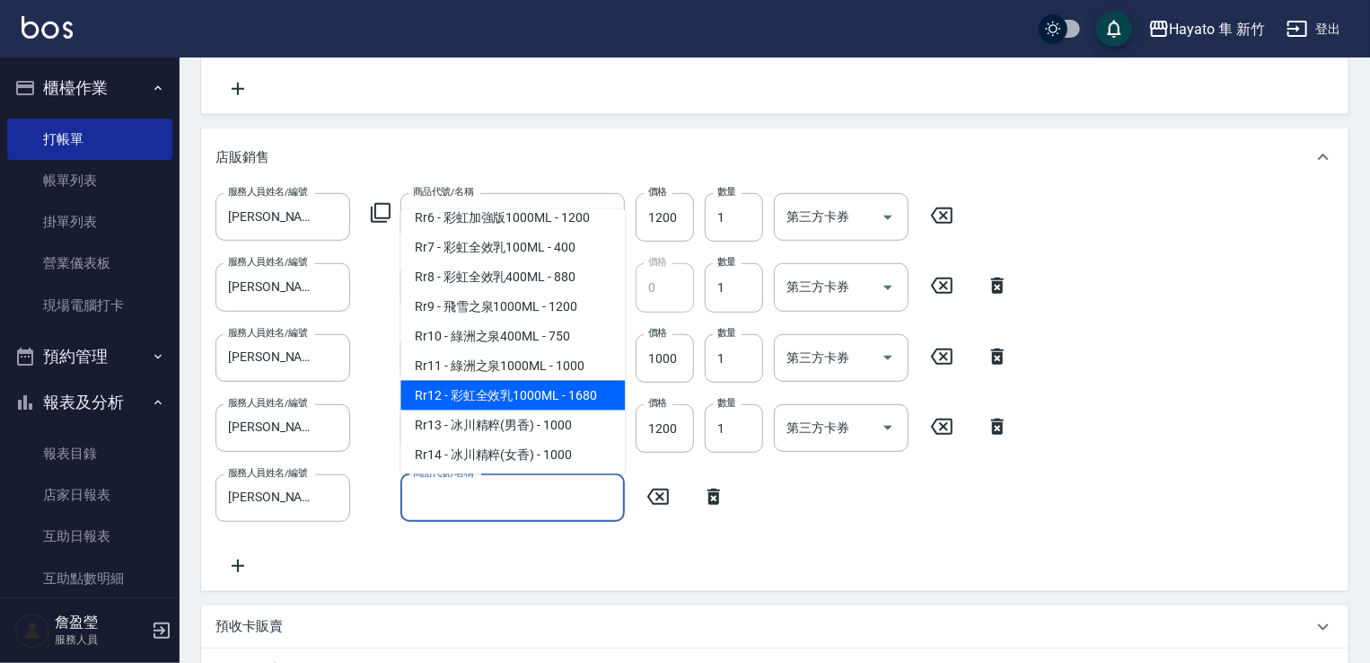
click at [535, 409] on span "Rr12 - 彩虹全效乳1000ML - 1680" at bounding box center [512, 395] width 224 height 30
type input "彩虹全效乳1000ML"
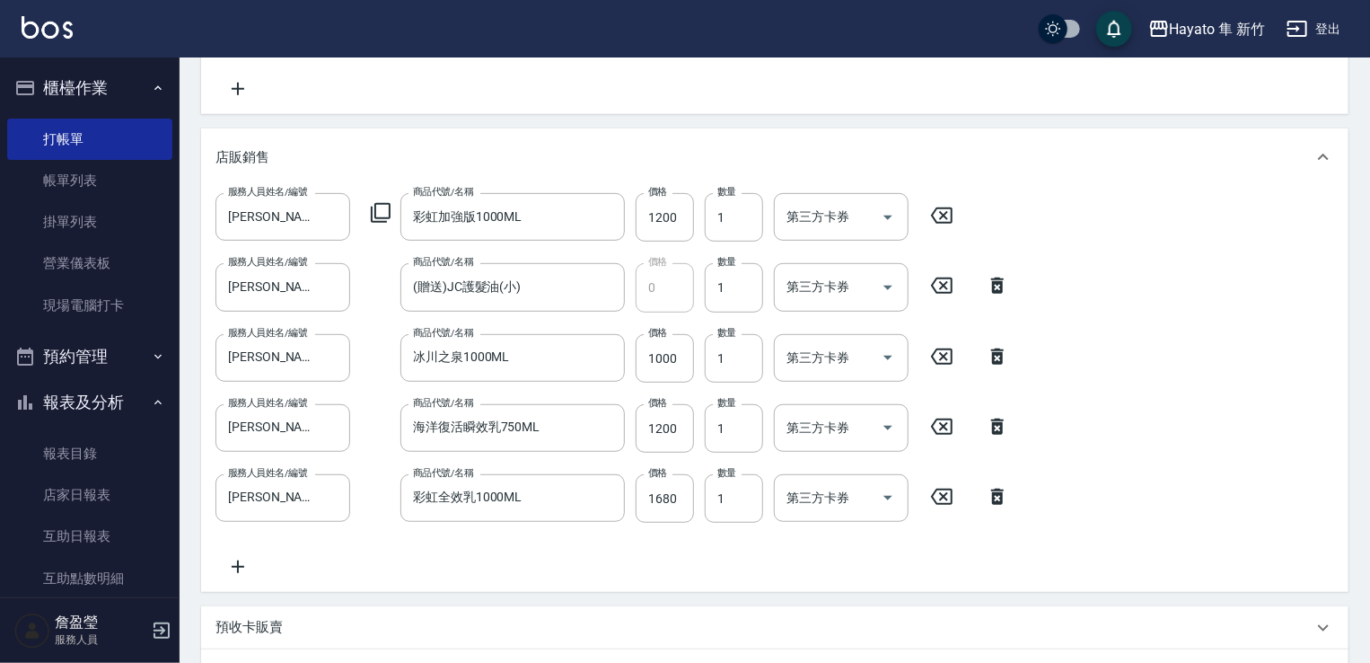
click at [606, 545] on div "服務人員姓名/編號 [PERSON_NAME](無代號) 服務人員姓名/編號 商品代號/名稱 彩虹加強版1000ML 商品代號/名稱 價格 1200 價格 數…" at bounding box center [775, 385] width 1119 height 384
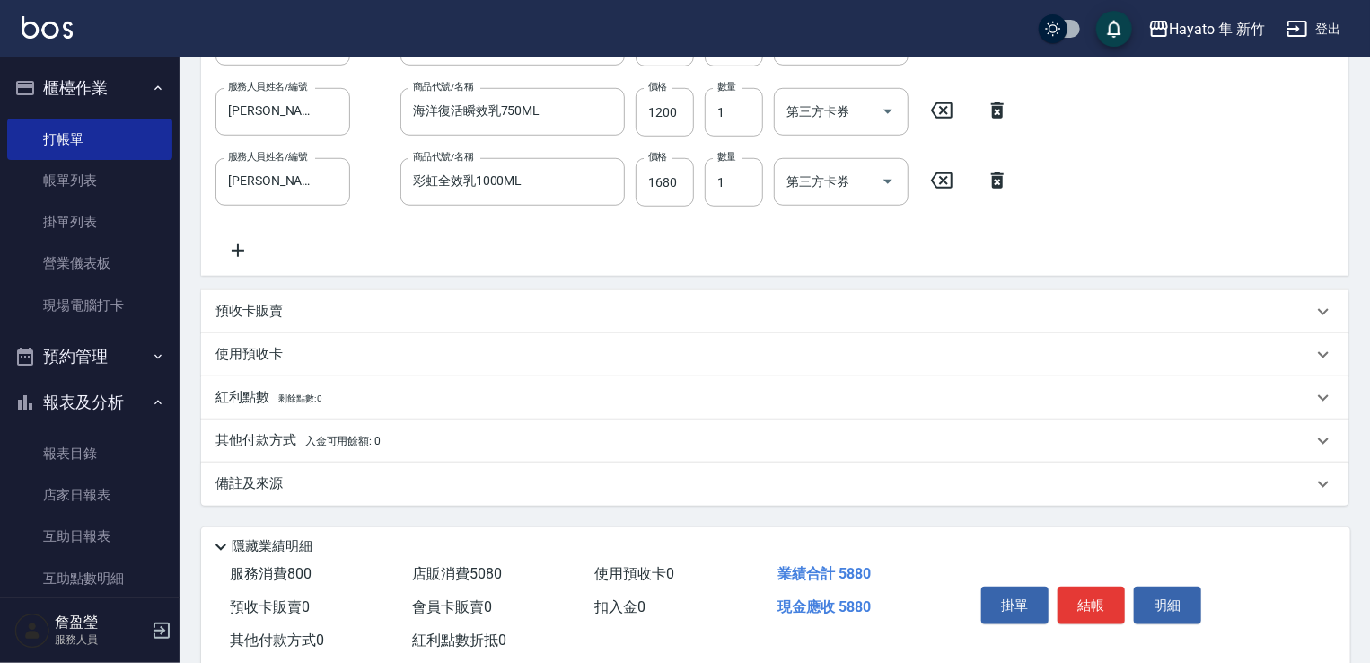
scroll to position [718, 0]
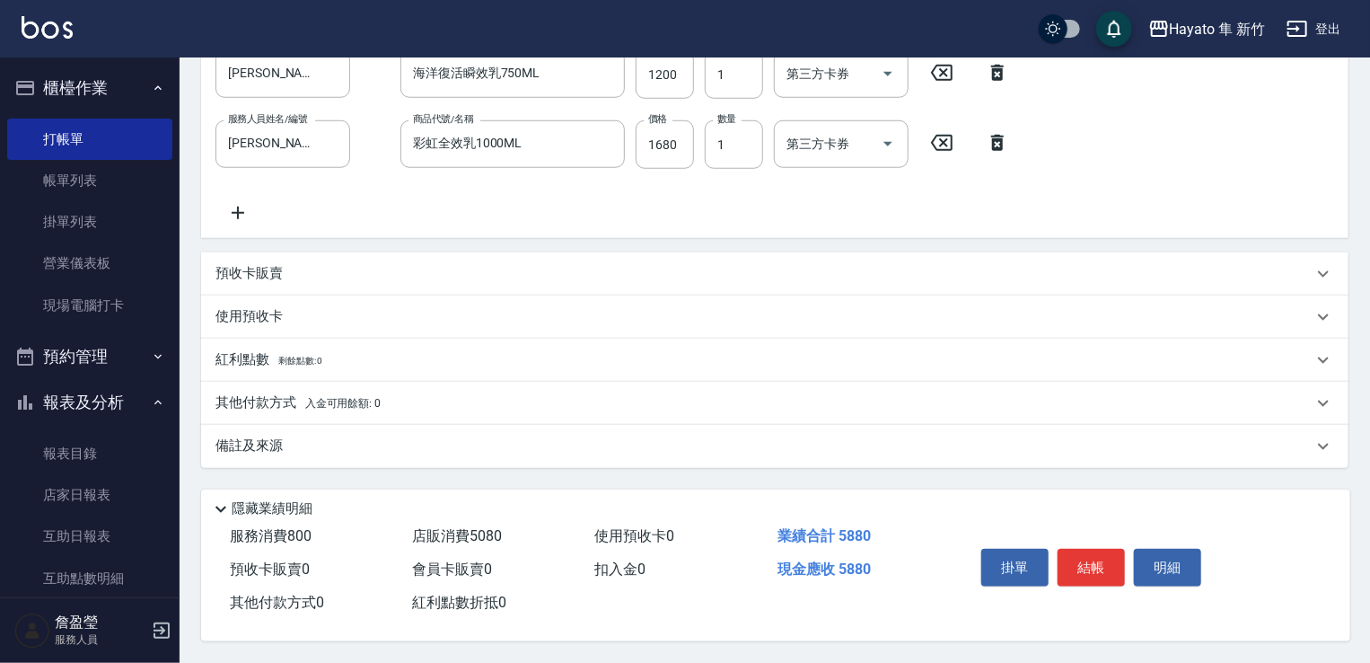
click at [242, 393] on p "其他付款方式 入金可用餘額: 0" at bounding box center [298, 403] width 165 height 20
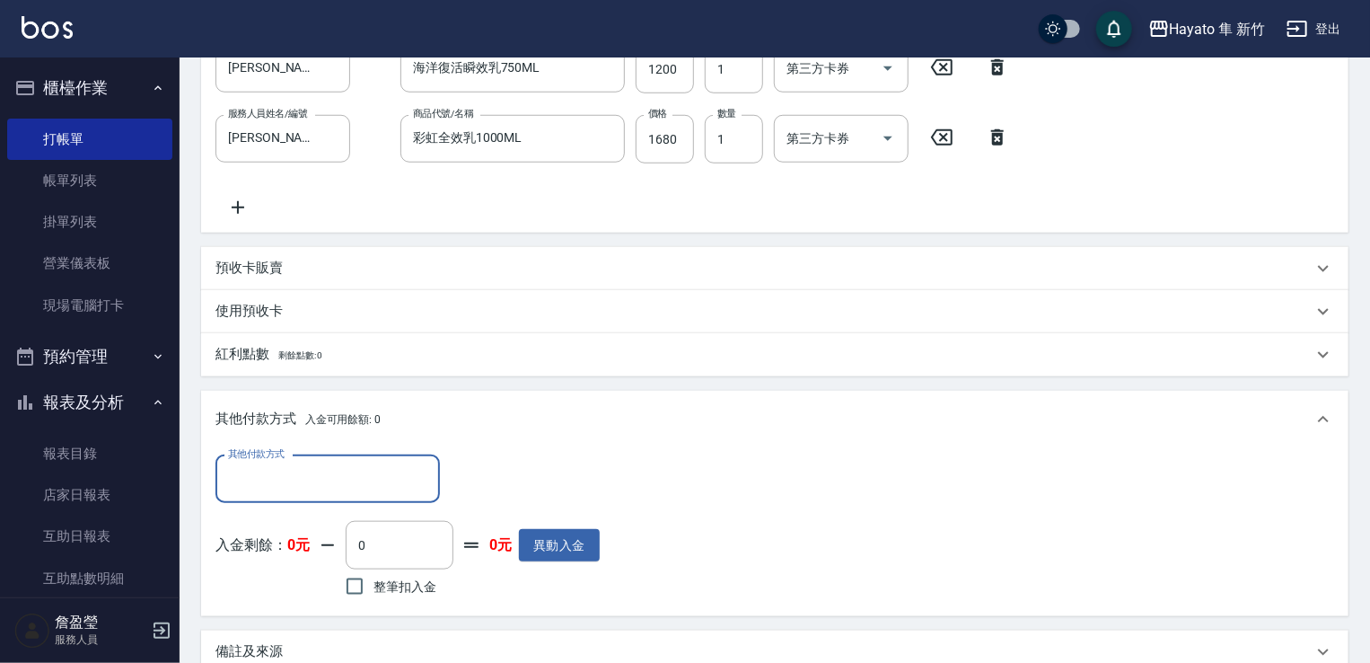
scroll to position [0, 0]
click at [287, 464] on input "其他付款方式" at bounding box center [328, 478] width 208 height 31
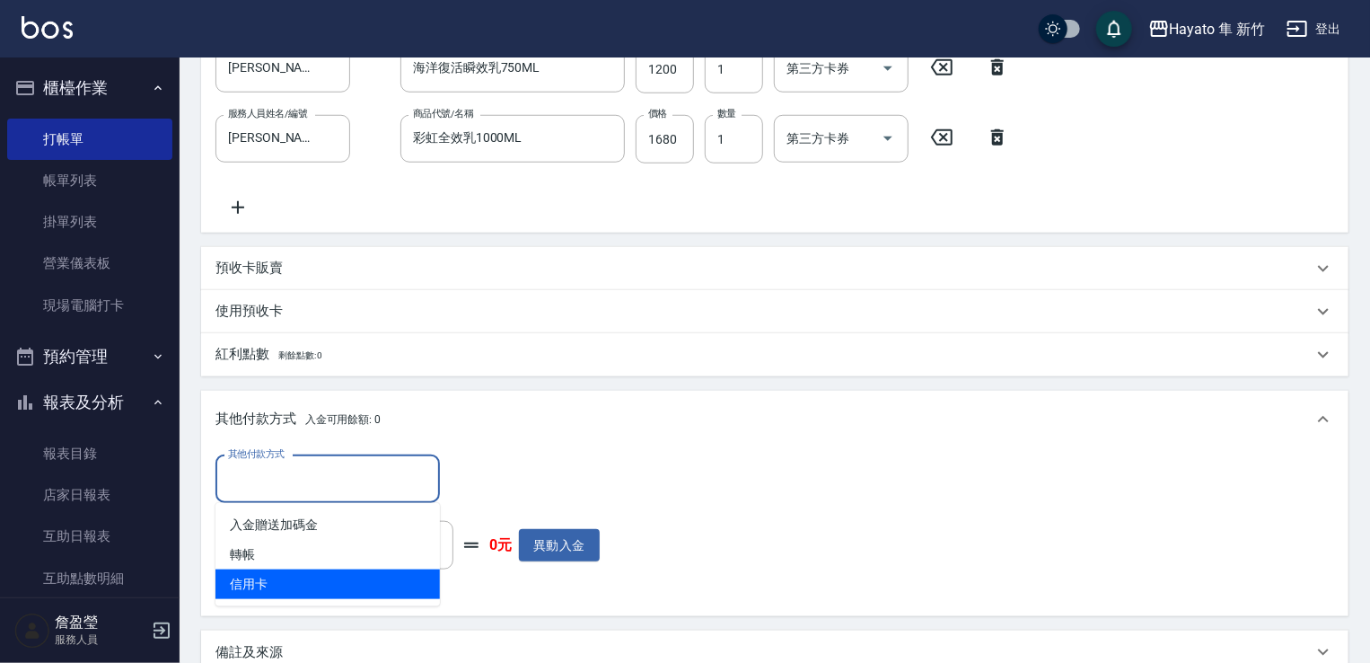
drag, startPoint x: 274, startPoint y: 597, endPoint x: 296, endPoint y: 553, distance: 49.4
click at [277, 595] on span "信用卡" at bounding box center [328, 584] width 224 height 30
type input "信用卡"
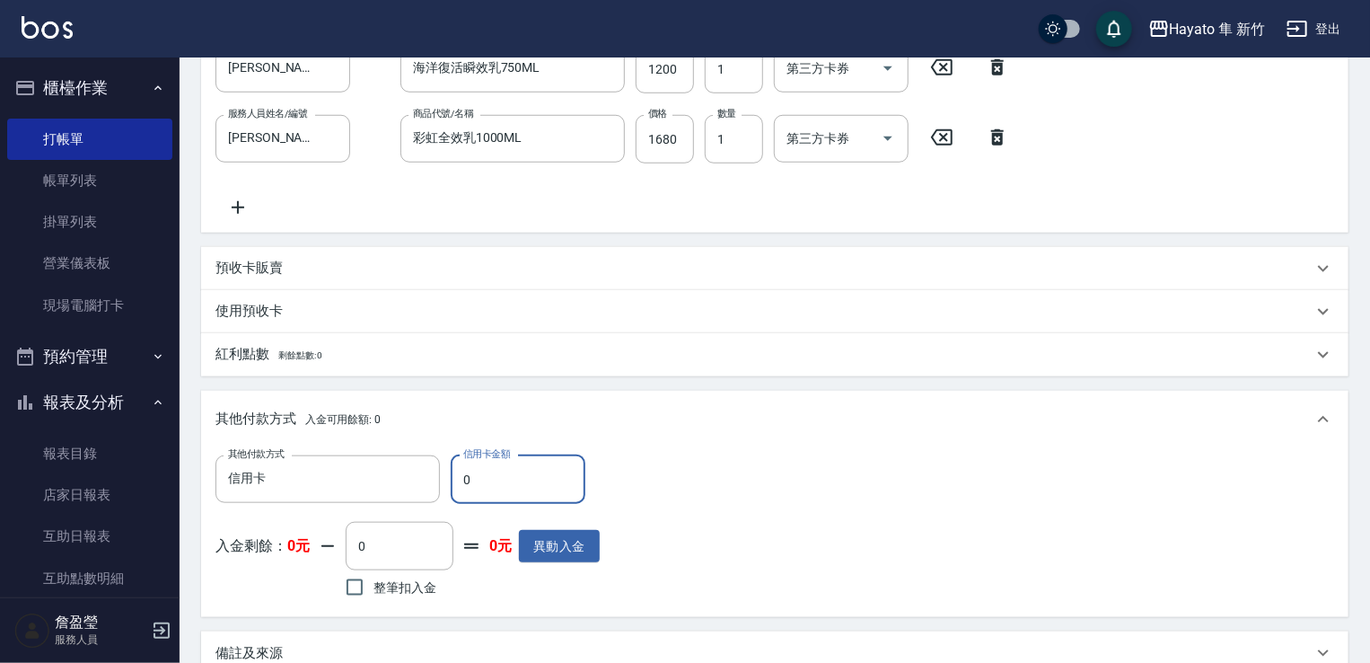
drag, startPoint x: 476, startPoint y: 479, endPoint x: 458, endPoint y: 458, distance: 27.4
click at [438, 486] on div "其他付款方式 信用卡 其他付款方式 信用卡金額 0 信用卡金額" at bounding box center [408, 479] width 384 height 48
type input "5880"
click at [744, 428] on div "其他付款方式 入金可用餘額: 0" at bounding box center [775, 419] width 1148 height 57
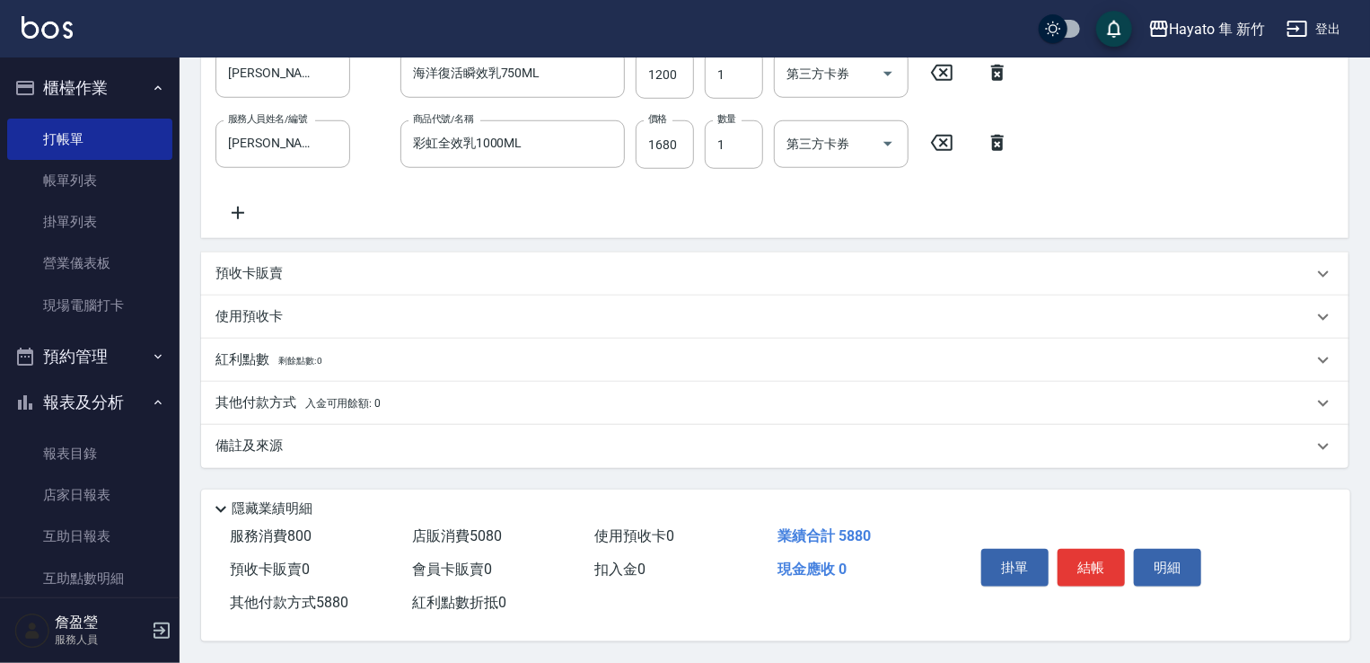
scroll to position [718, 0]
click at [510, 438] on div "備註及來源" at bounding box center [764, 445] width 1097 height 19
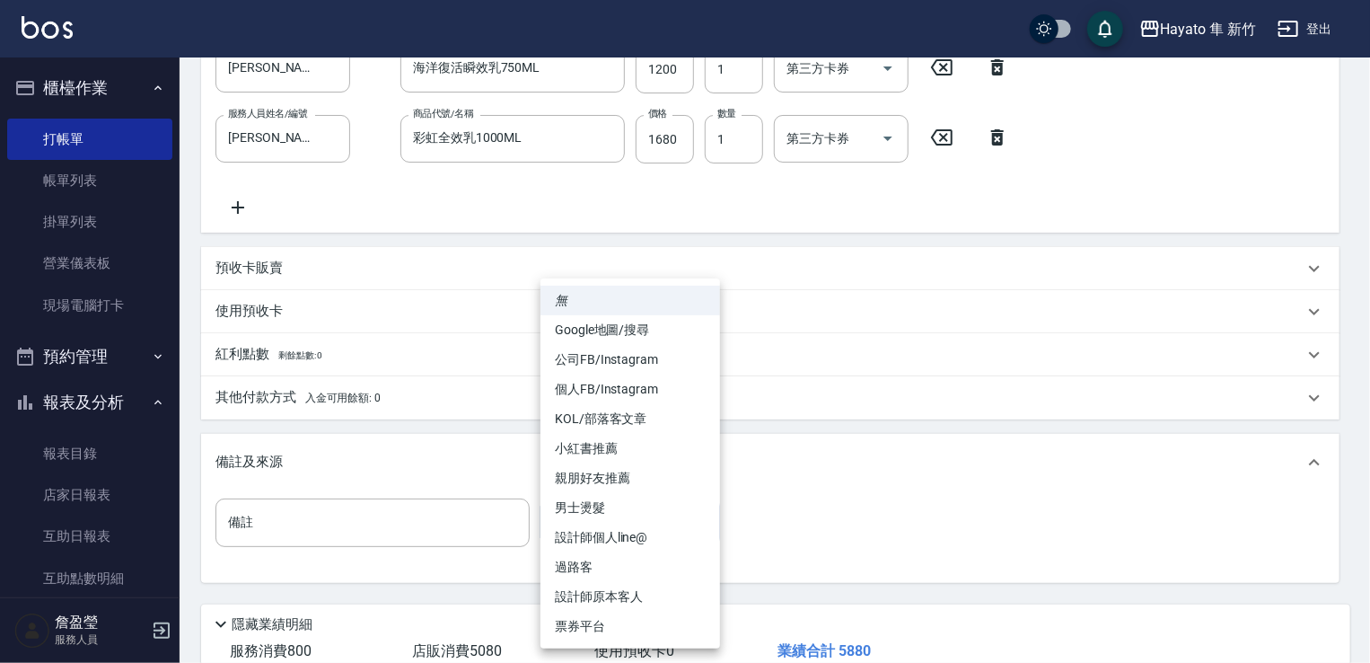
click at [613, 525] on body "Hayato 隼 新竹 登出 櫃檯作業 打帳單 帳單列表 掛單列表 營業儀表板 現場電腦打卡 預約管理 預約管理 報表及分析 報表目錄 店家日報表 互助日報表…" at bounding box center [685, 30] width 1370 height 1496
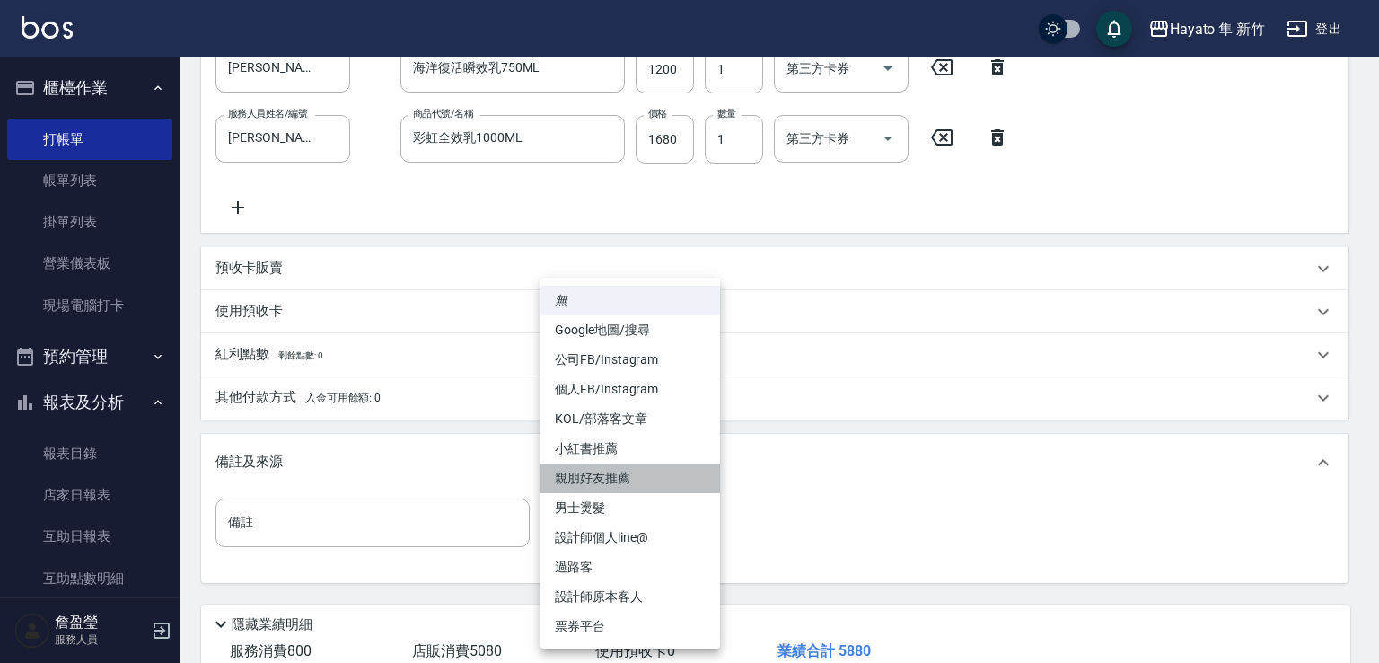
click at [615, 483] on li "親朋好友推薦" at bounding box center [631, 478] width 180 height 30
type input "親朋好友推薦"
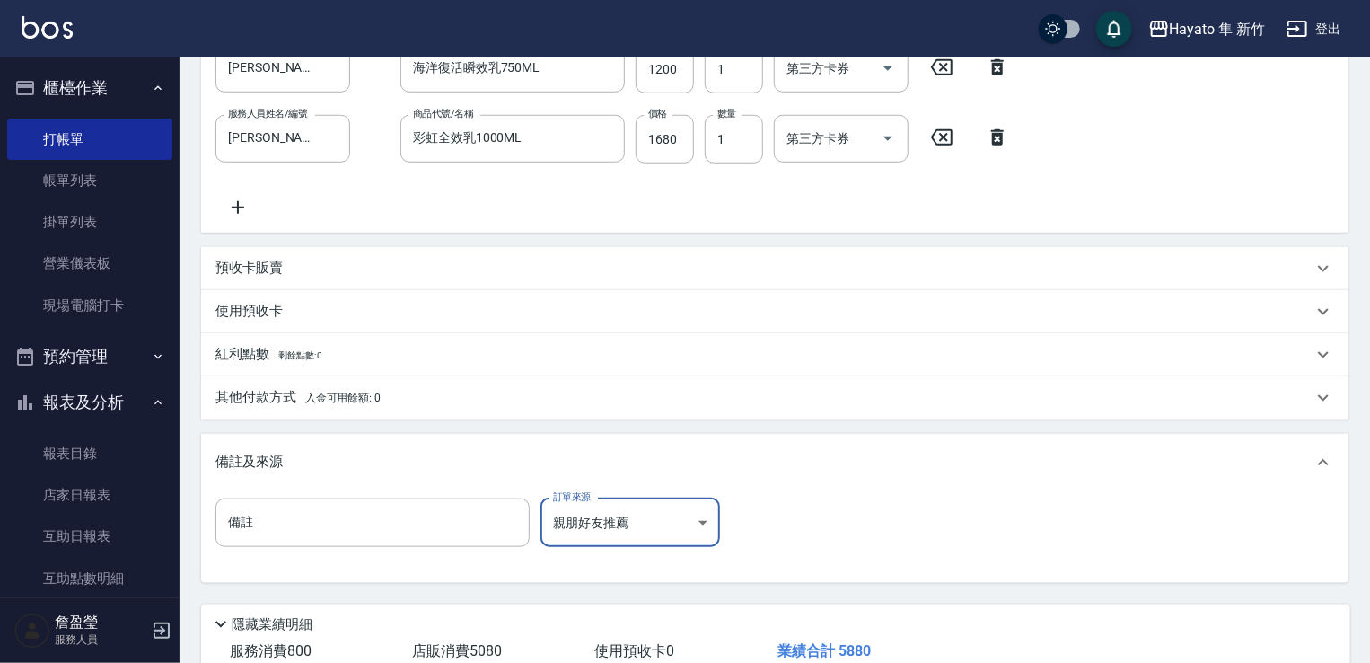
click at [1031, 566] on div "備註 備註 訂單來源 親朋好友推薦 親朋好友推薦 訂單來源" at bounding box center [775, 537] width 1148 height 92
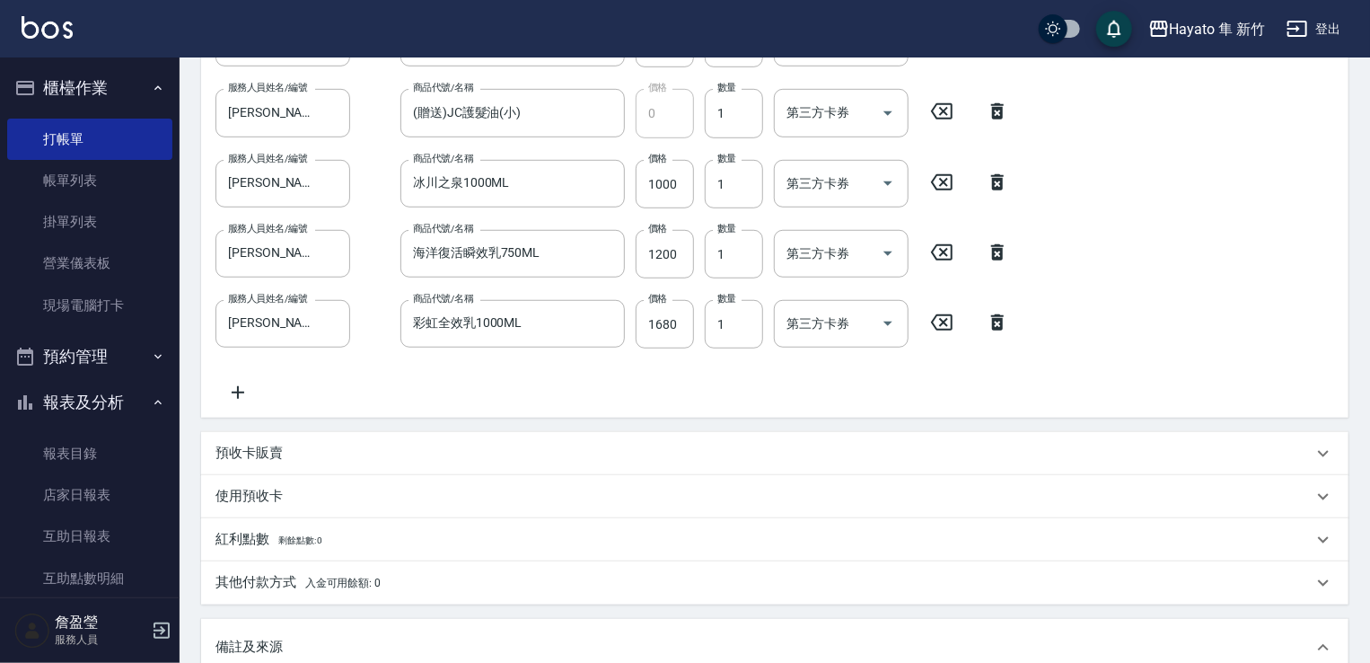
scroll to position [629, 0]
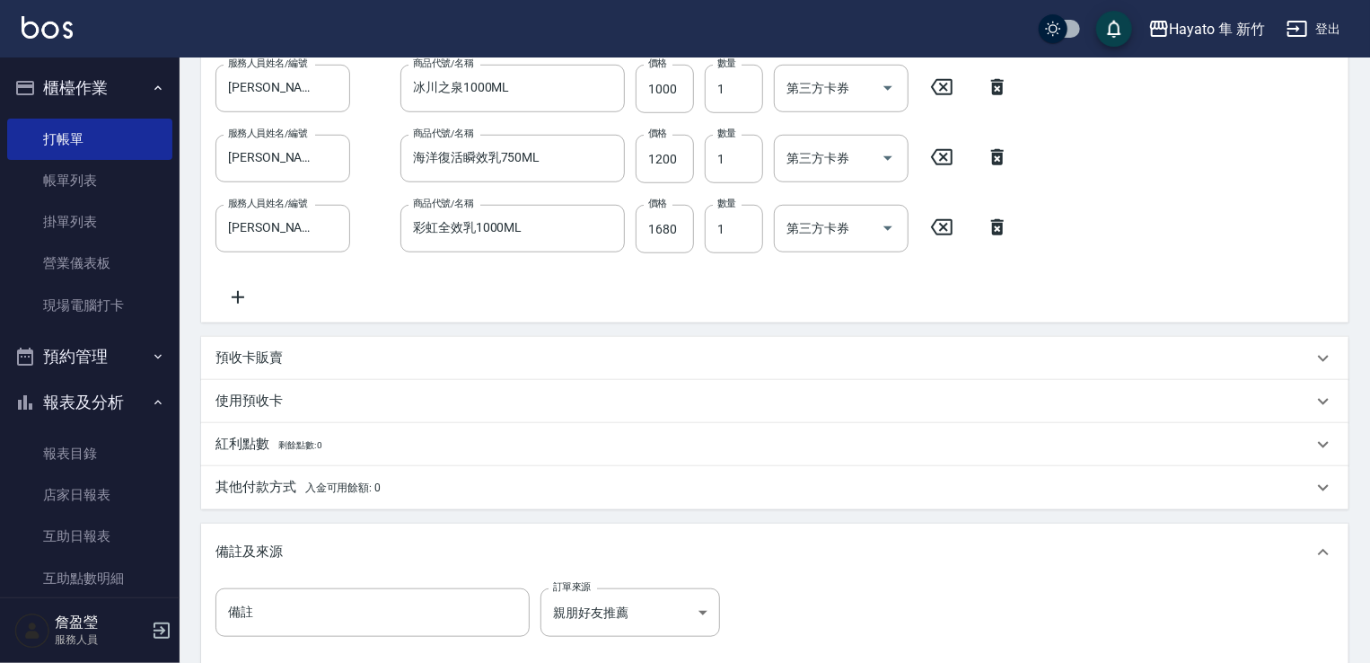
click at [420, 486] on div "其他付款方式 入金可用餘額: 0" at bounding box center [764, 488] width 1097 height 20
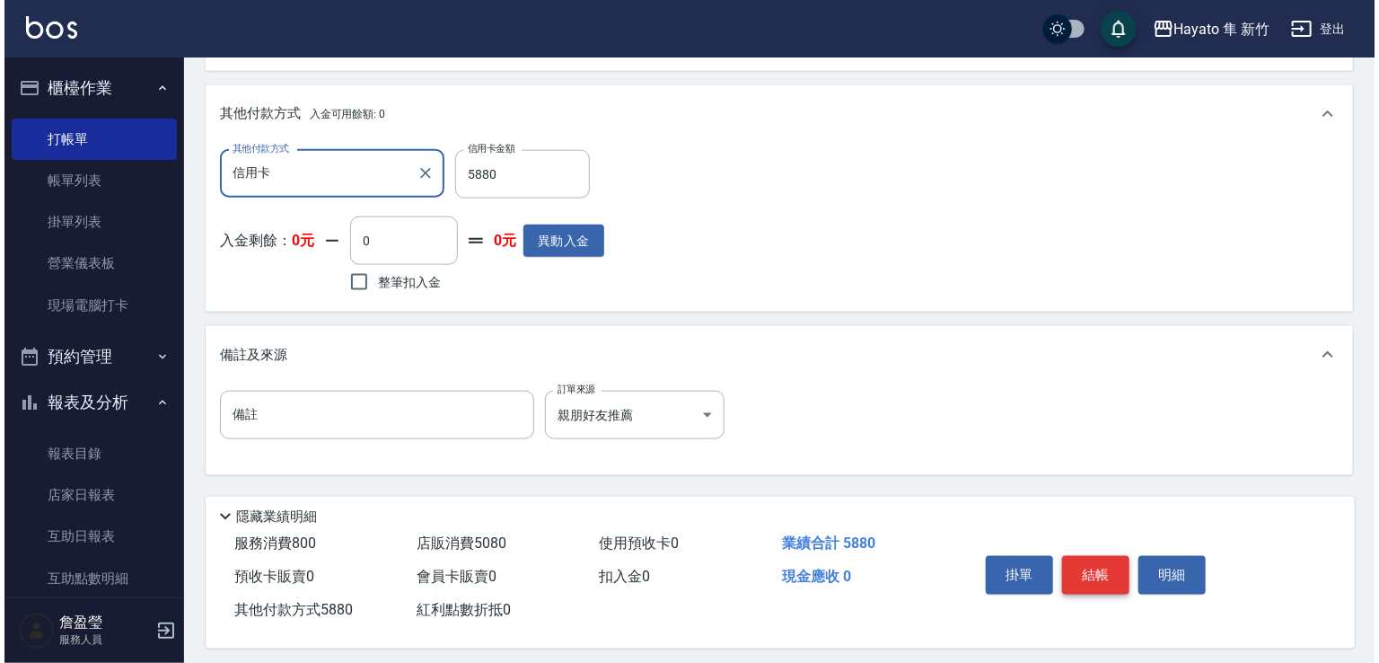
scroll to position [1037, 0]
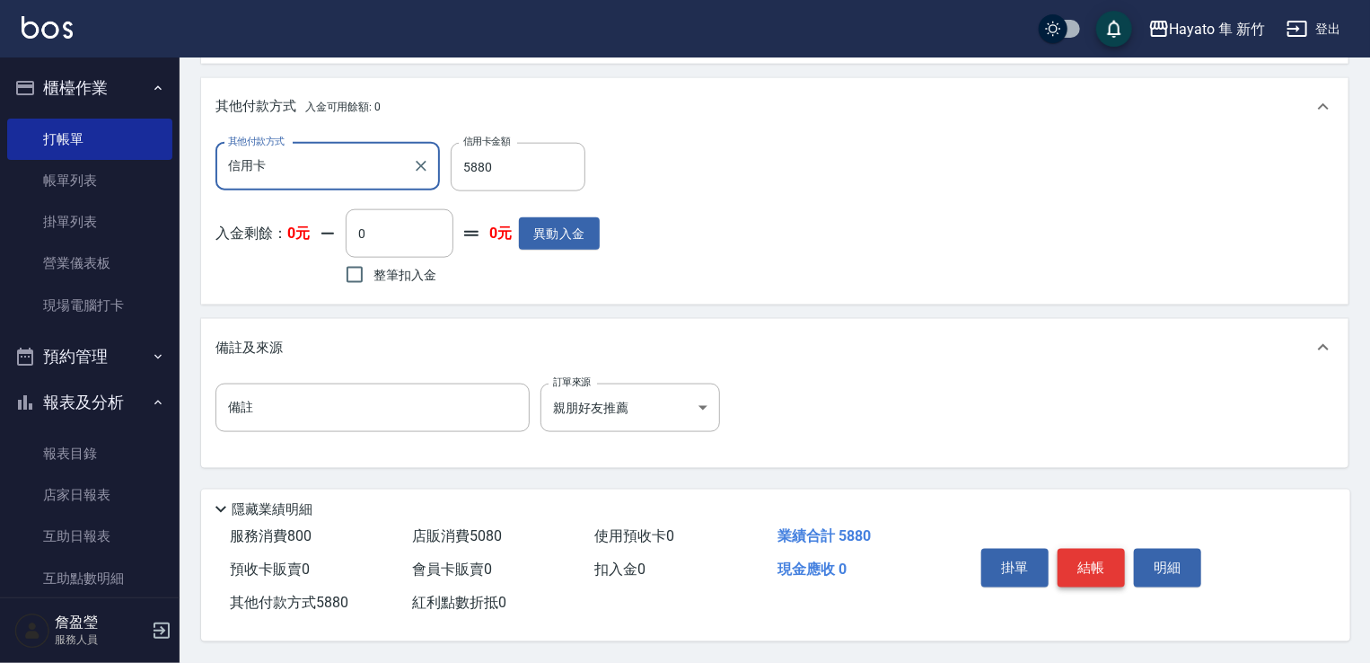
click at [1073, 568] on button "結帳" at bounding box center [1091, 568] width 67 height 38
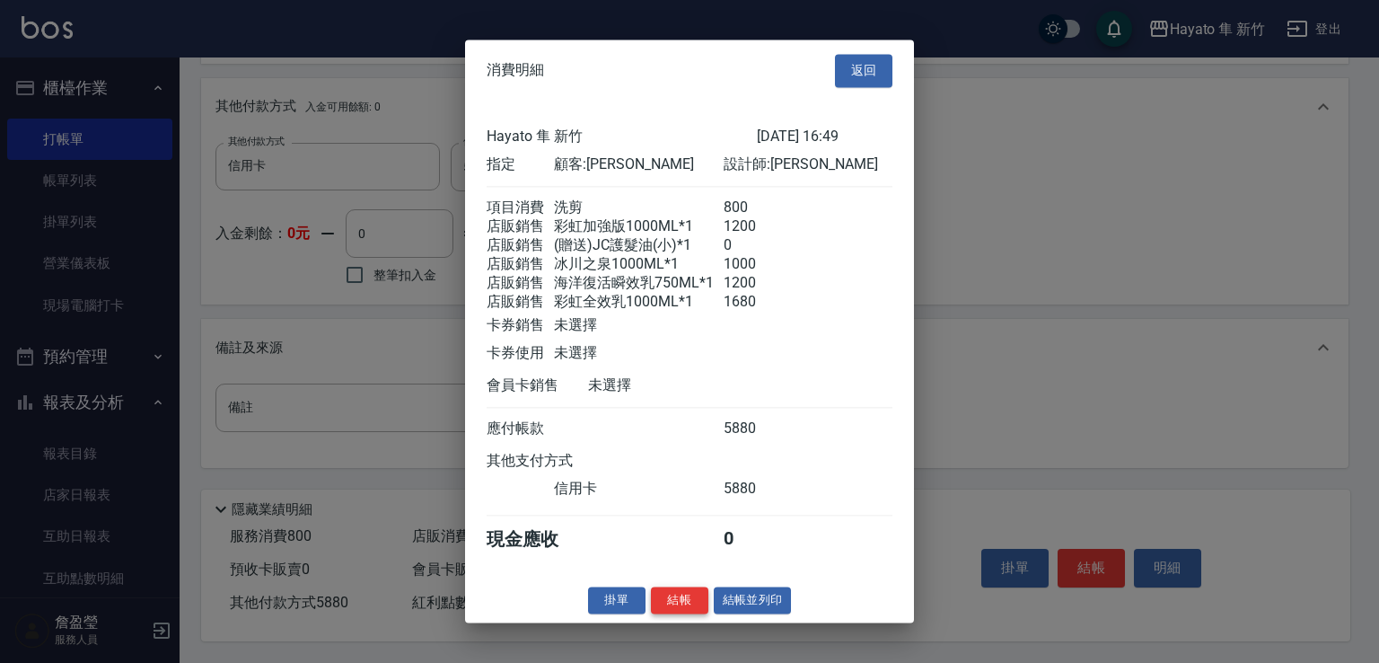
click at [675, 604] on button "結帳" at bounding box center [679, 600] width 57 height 28
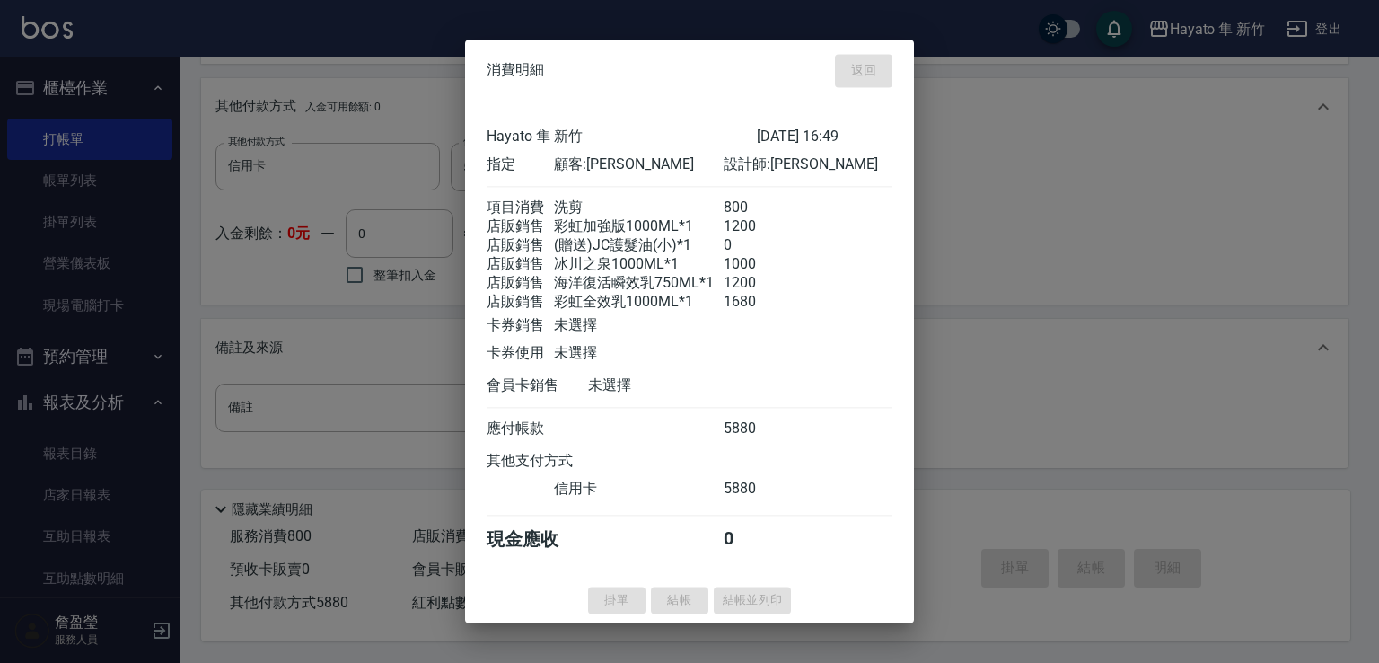
type input "[DATE] 17:42"
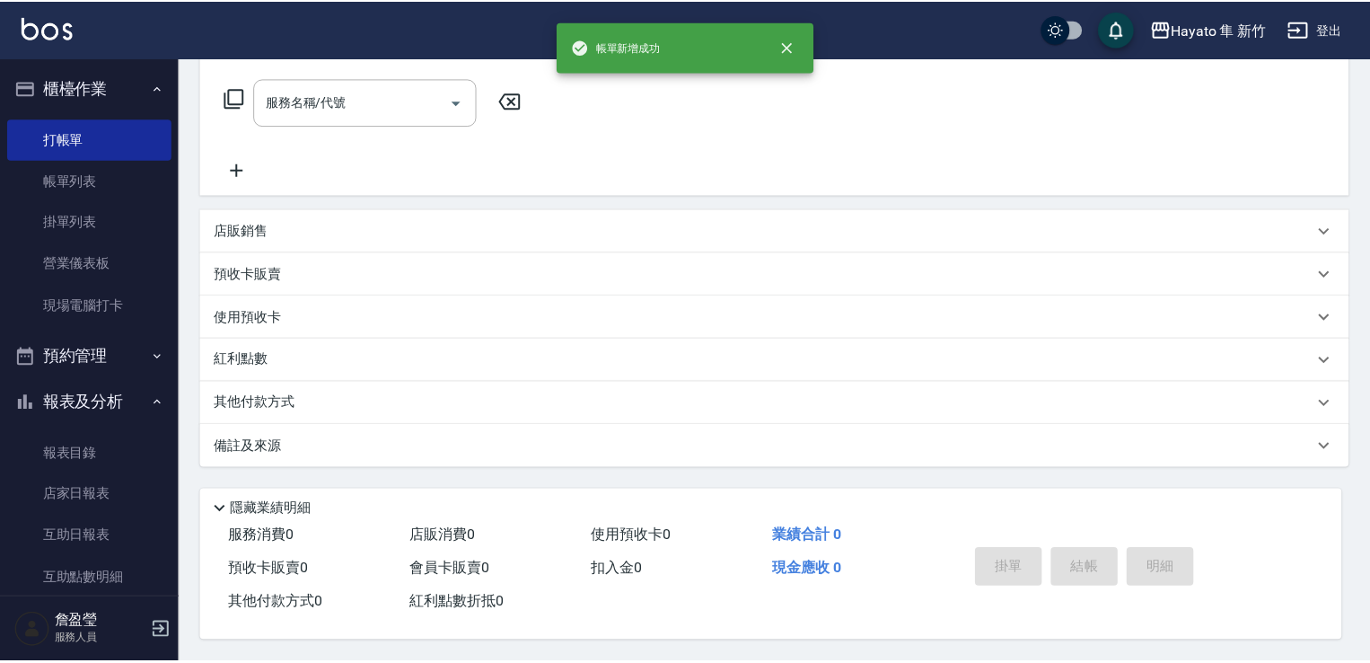
scroll to position [0, 0]
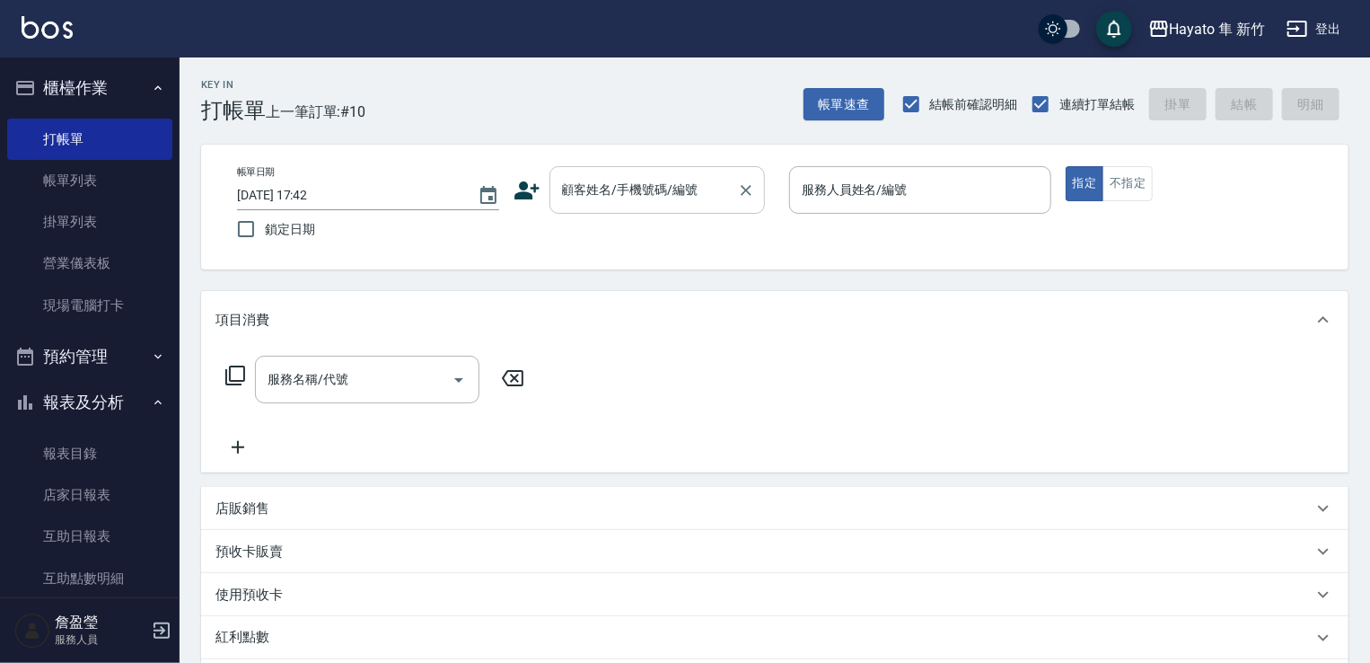
click at [626, 198] on input "顧客姓名/手機號碼/編號" at bounding box center [644, 189] width 172 height 31
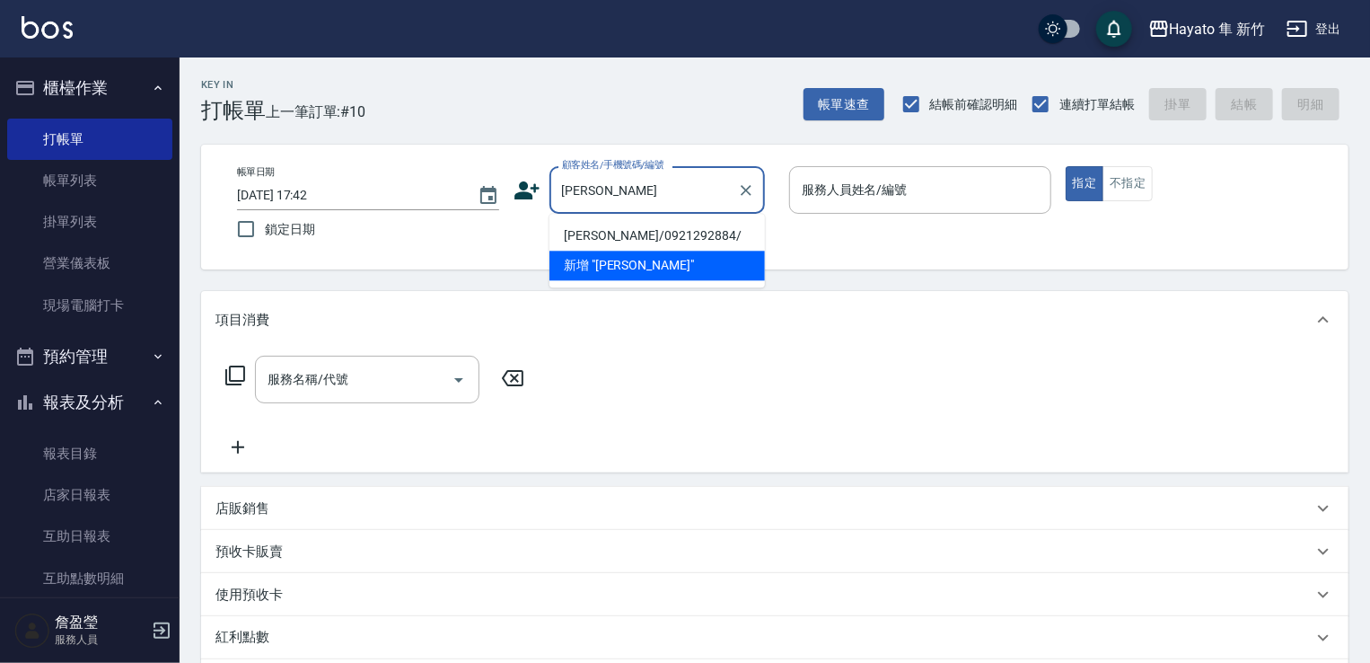
click at [575, 235] on li "[PERSON_NAME]/0921292884/" at bounding box center [658, 236] width 216 height 30
type input "[PERSON_NAME]/0921292884/"
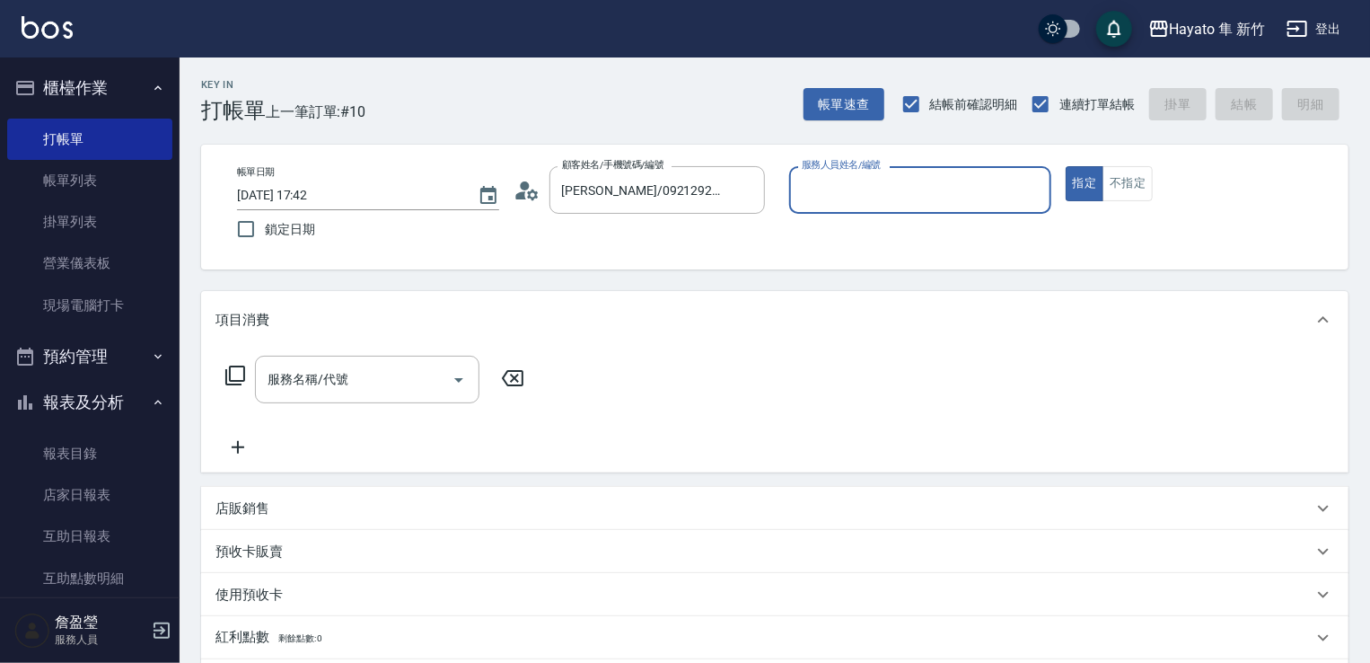
type input "[PERSON_NAME](無代號)"
click at [431, 400] on div "服務名稱/代號" at bounding box center [367, 380] width 224 height 48
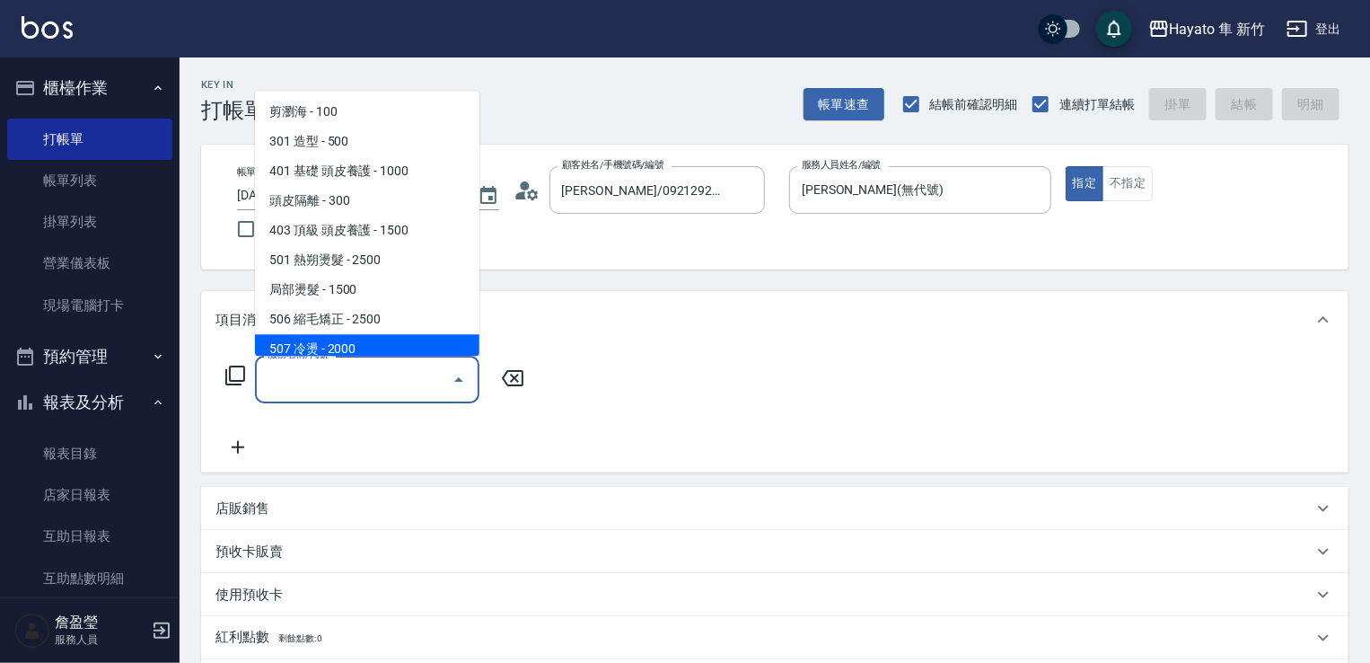
scroll to position [312, 0]
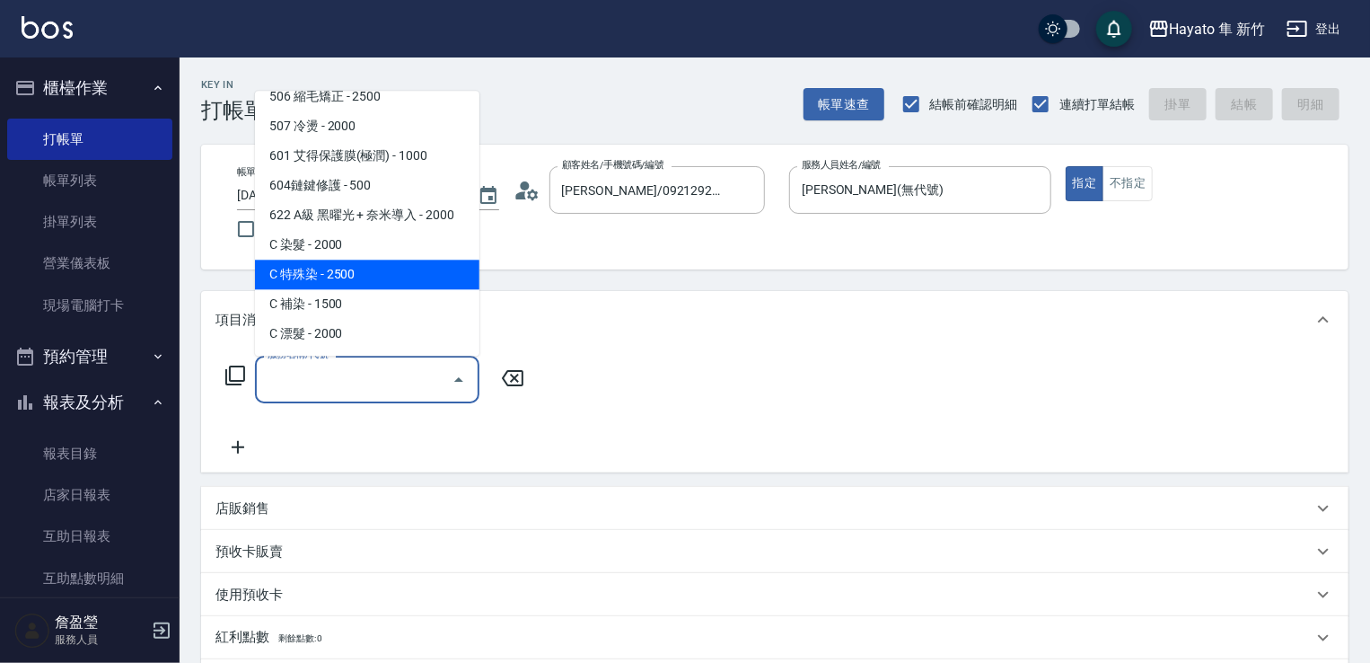
click at [310, 274] on span "C 特殊染 - 2500" at bounding box center [367, 275] width 224 height 30
type input "C 特殊染(703)"
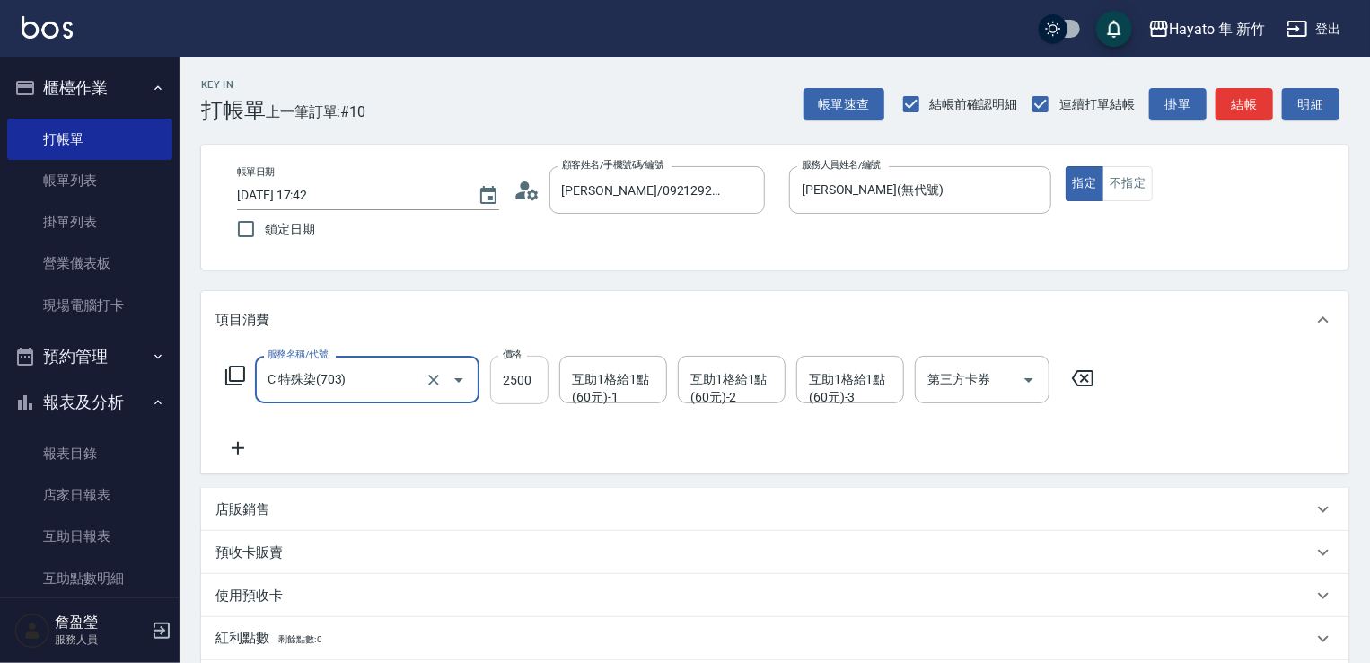
click at [523, 371] on input "2500" at bounding box center [519, 380] width 58 height 48
type input "3500"
click at [241, 452] on icon at bounding box center [238, 448] width 45 height 22
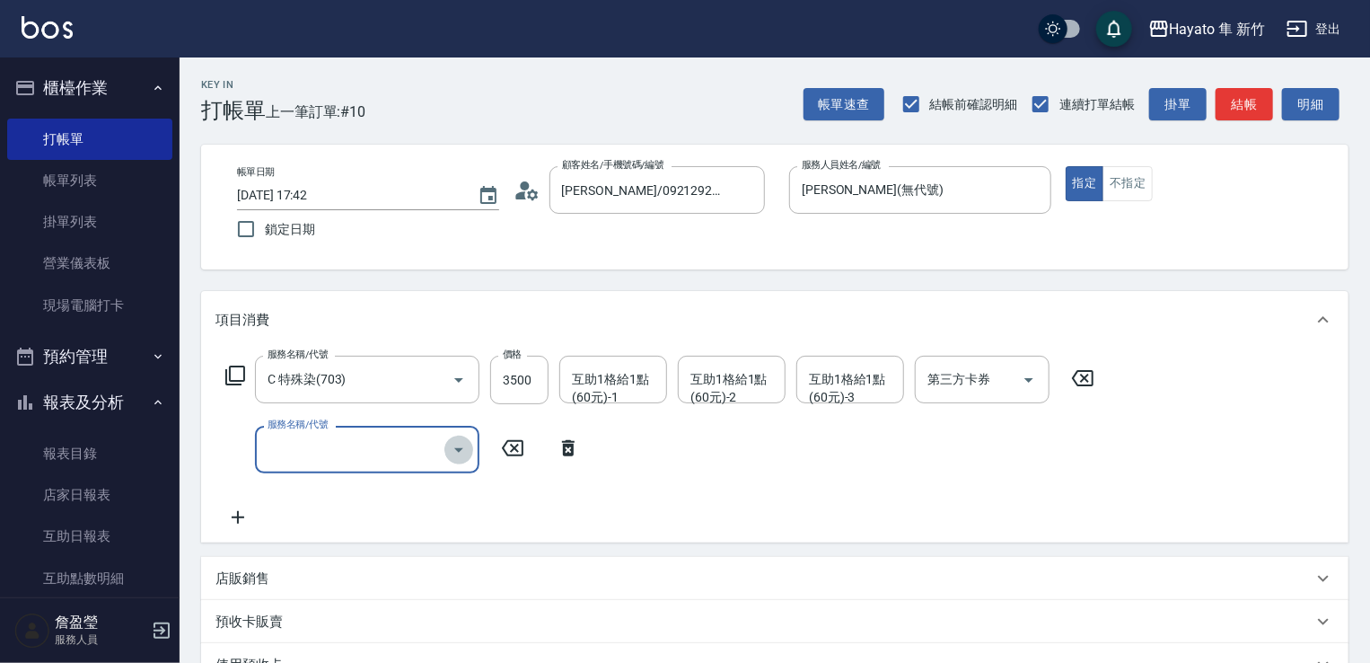
click at [464, 440] on icon "Open" at bounding box center [459, 450] width 22 height 22
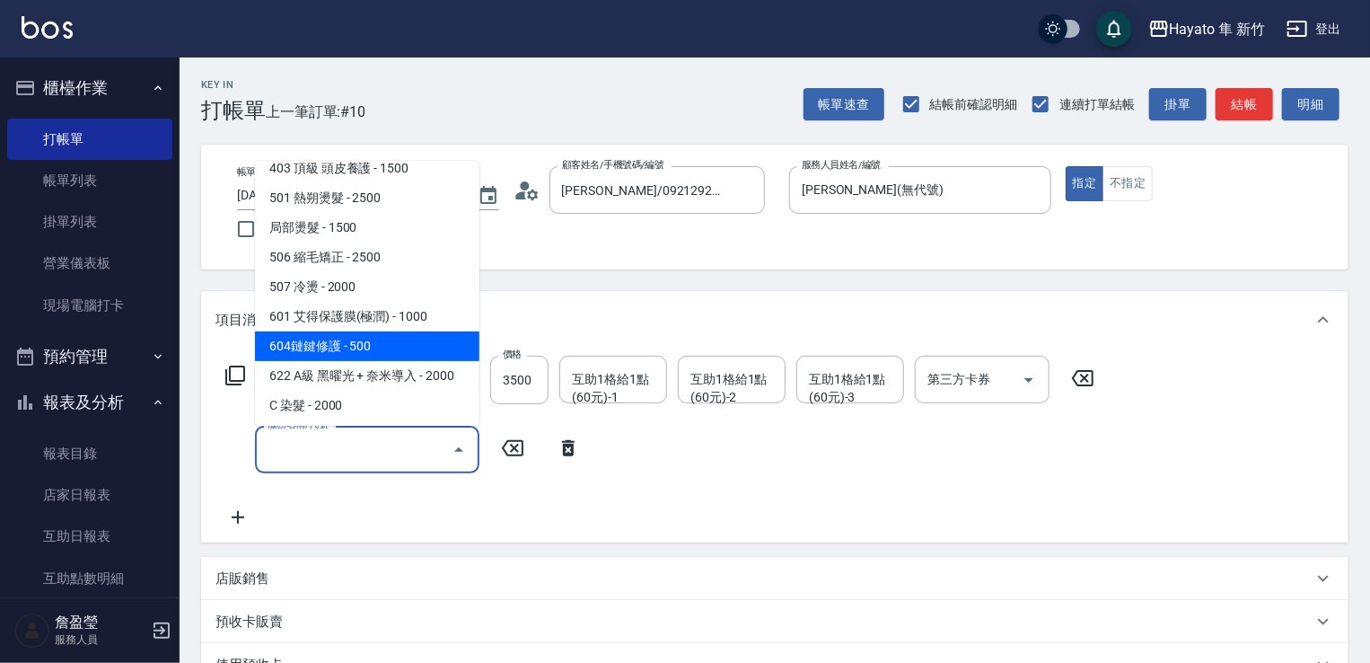
scroll to position [180, 0]
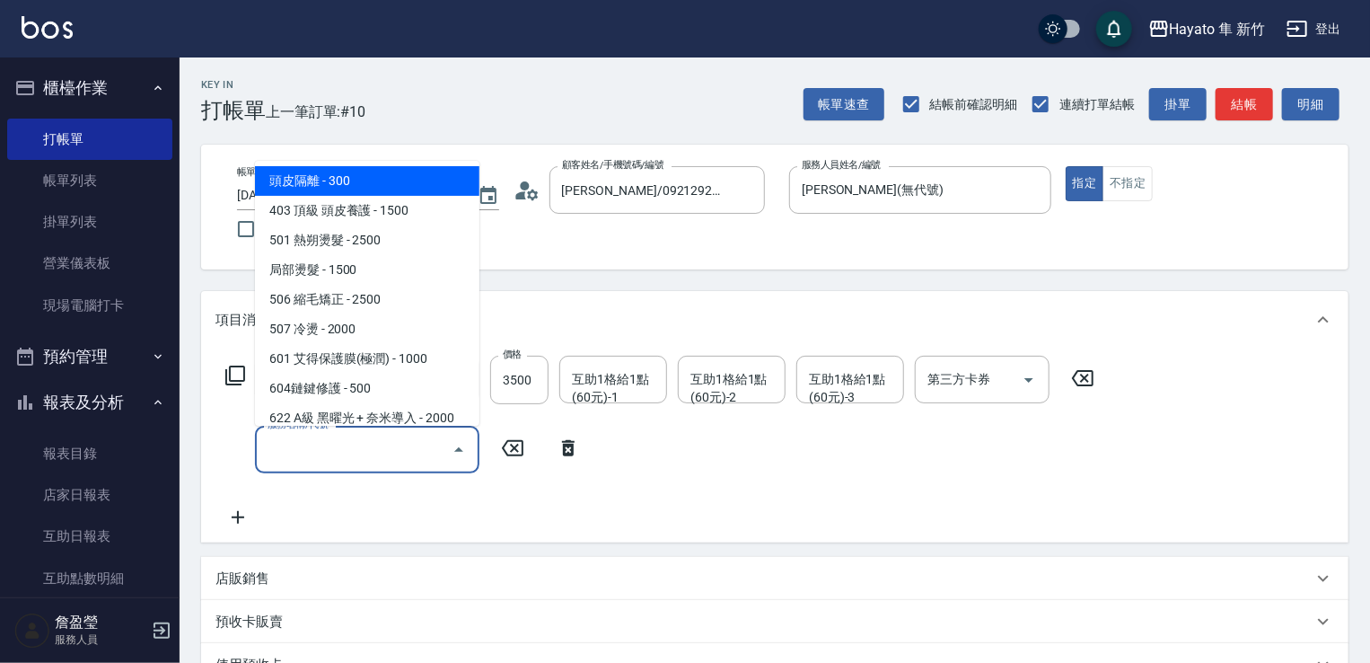
click at [353, 189] on span "頭皮隔離 - 300" at bounding box center [367, 181] width 224 height 30
type input "頭皮隔離(402)"
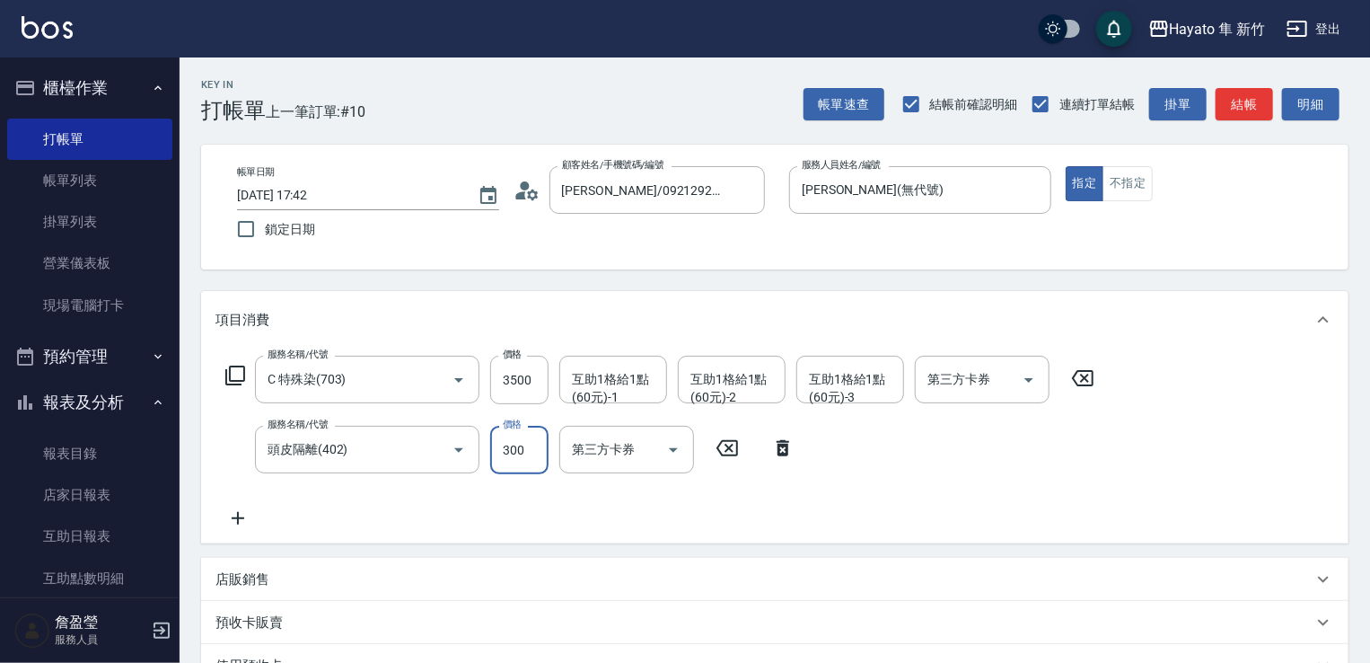
click at [507, 449] on input "300" at bounding box center [519, 450] width 58 height 48
type input "200"
click at [795, 541] on div "服務名稱/代號 C 特殊染(703) 服務名稱/代號 價格 3500 價格 互助1格給1點(60元)-1 互助1格給1點(60元)-1 互助1格給1點(60元…" at bounding box center [775, 445] width 1148 height 195
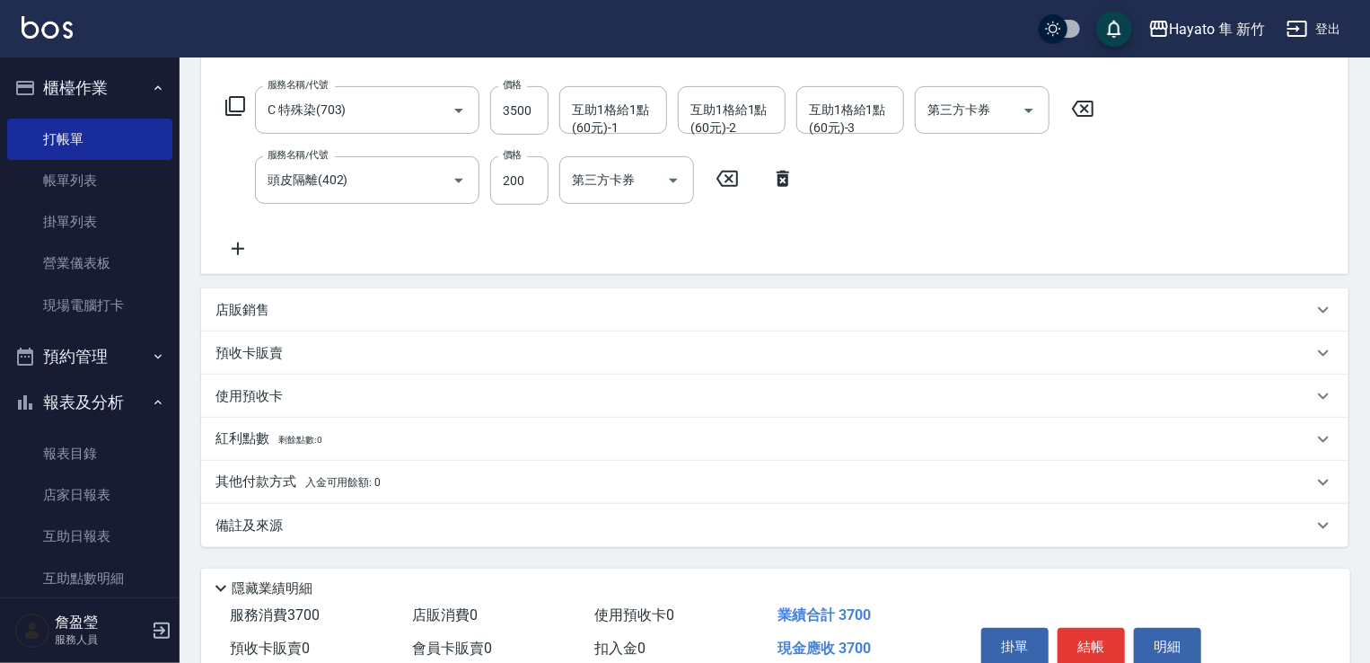
click at [621, 515] on div "備註及來源" at bounding box center [775, 525] width 1148 height 43
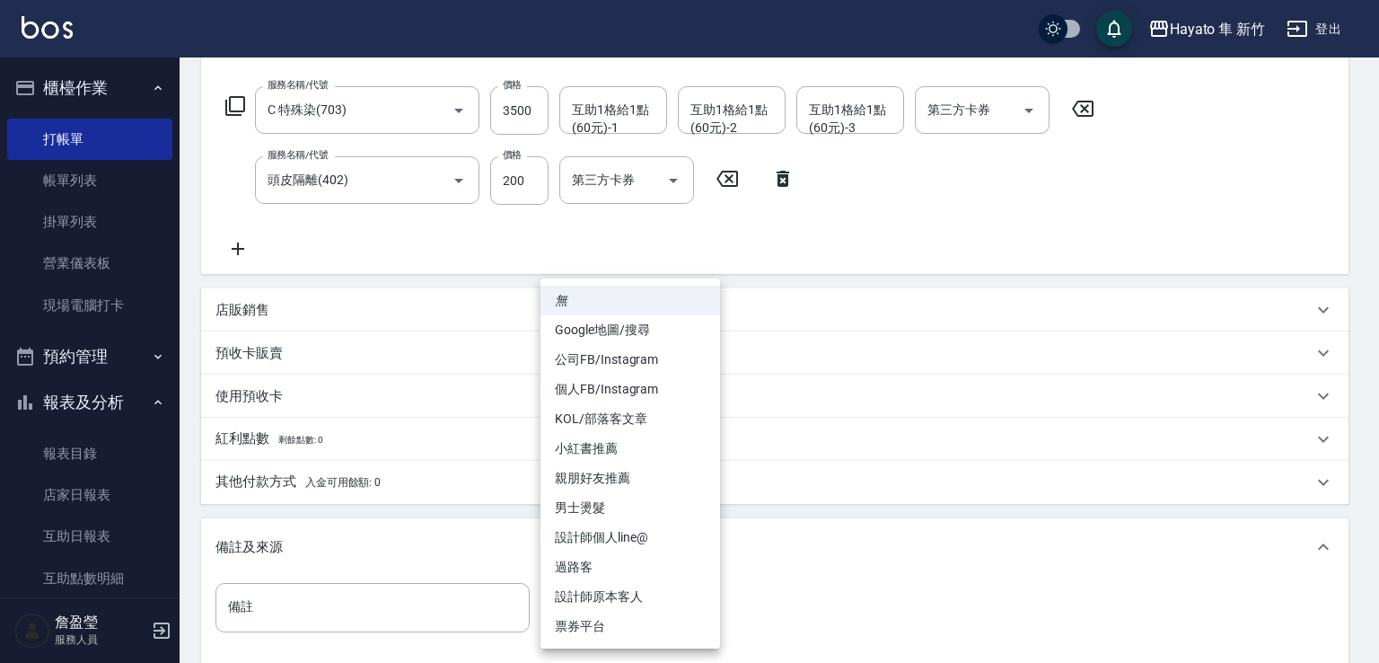
click at [663, 611] on body "Hayato 隼 新竹 登出 櫃檯作業 打帳單 帳單列表 掛單列表 營業儀表板 現場電腦打卡 預約管理 預約管理 報表及分析 報表目錄 店家日報表 互助日報表…" at bounding box center [689, 297] width 1379 height 1132
click at [661, 600] on li "設計師原本客人" at bounding box center [631, 597] width 180 height 30
type input "設計師原本客人"
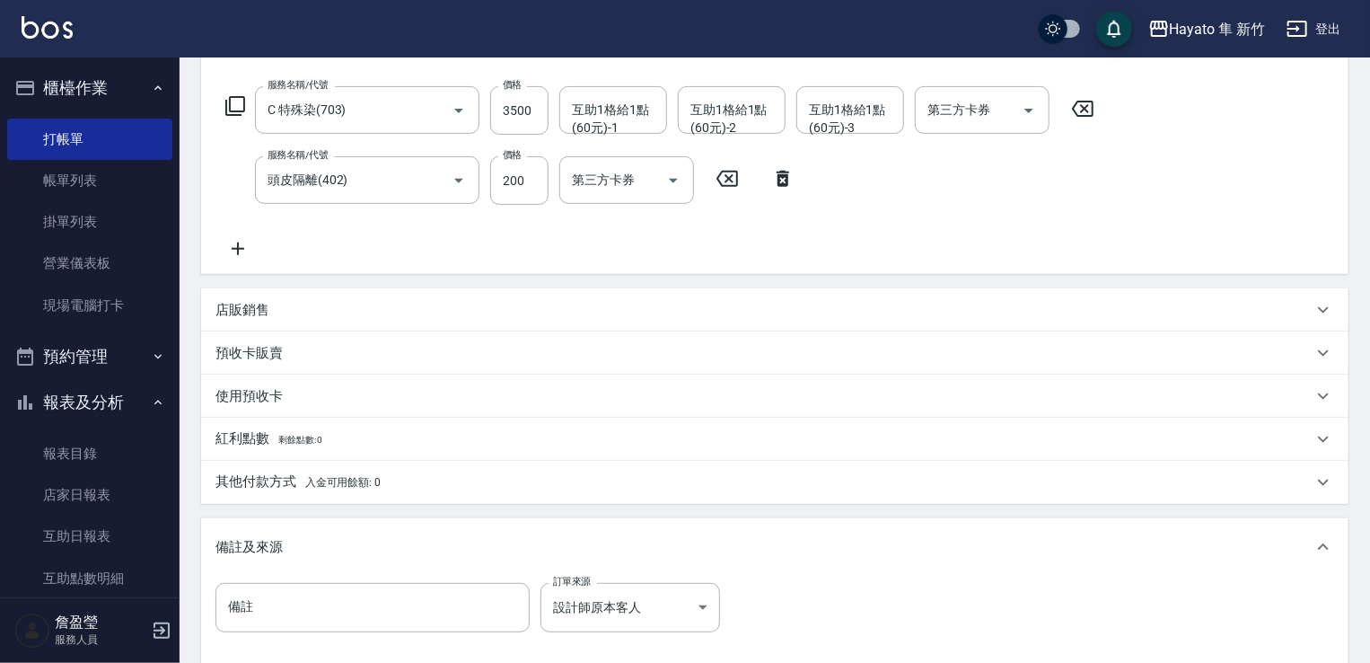
click at [326, 314] on div "店販銷售" at bounding box center [764, 310] width 1097 height 19
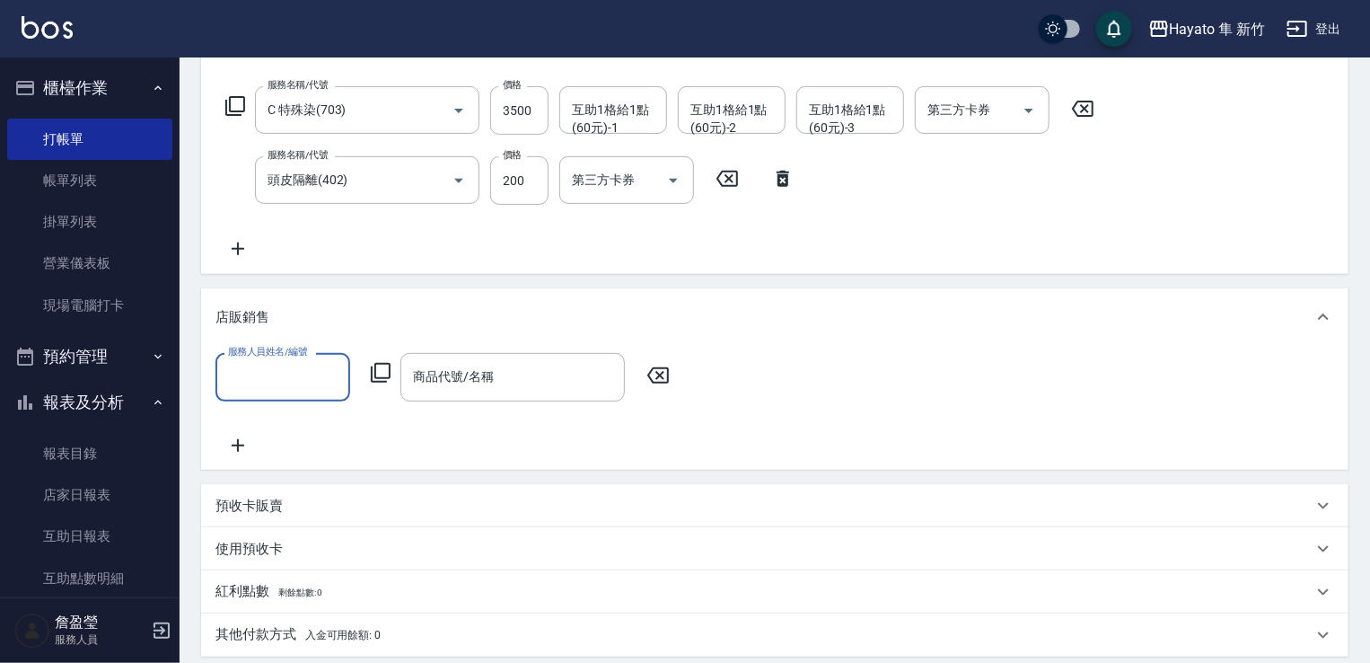
scroll to position [0, 0]
click at [312, 373] on input "服務人員姓名/編號" at bounding box center [283, 376] width 119 height 31
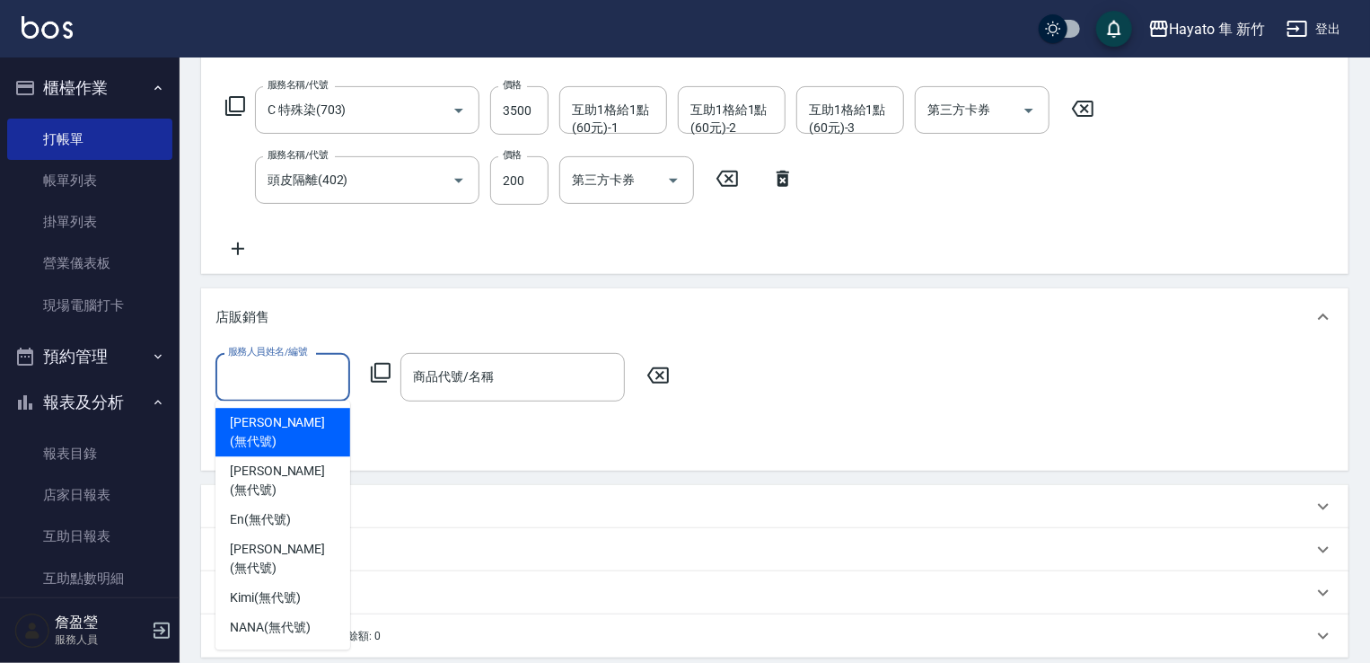
click at [290, 425] on span "[PERSON_NAME] (無代號)" at bounding box center [283, 432] width 106 height 38
type input "[PERSON_NAME](無代號)"
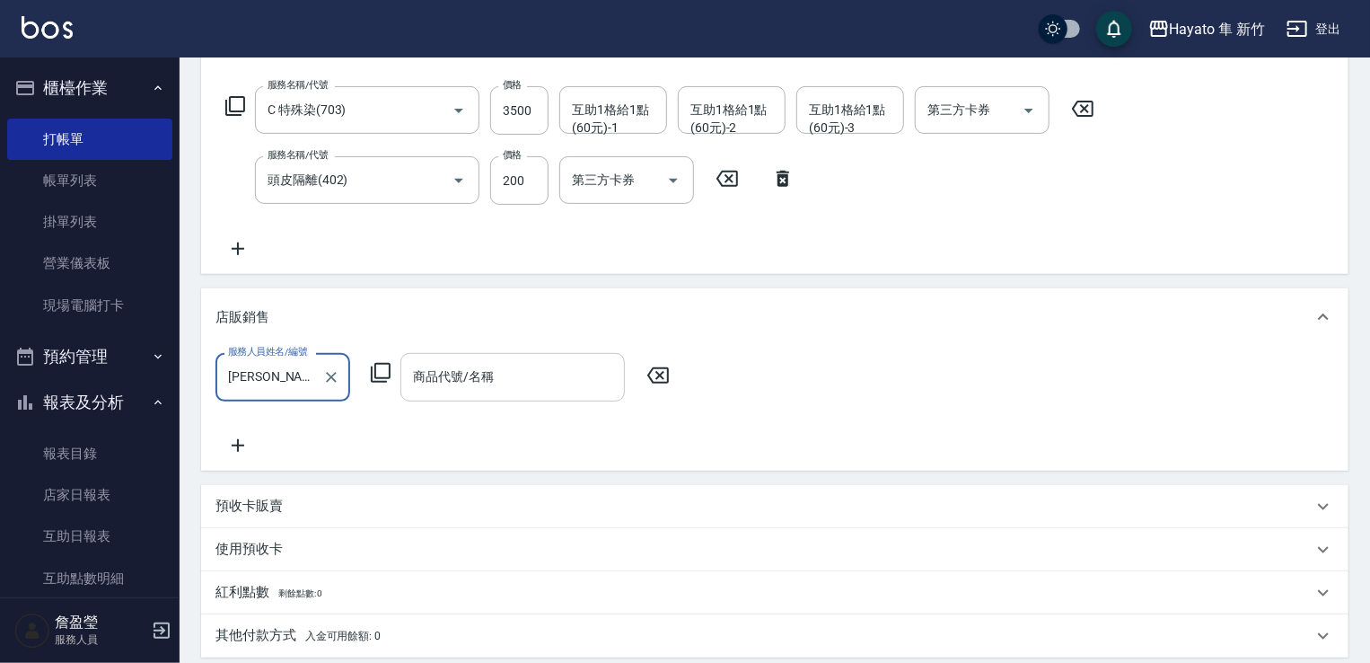
click at [469, 384] on input "商品代號/名稱" at bounding box center [513, 376] width 208 height 31
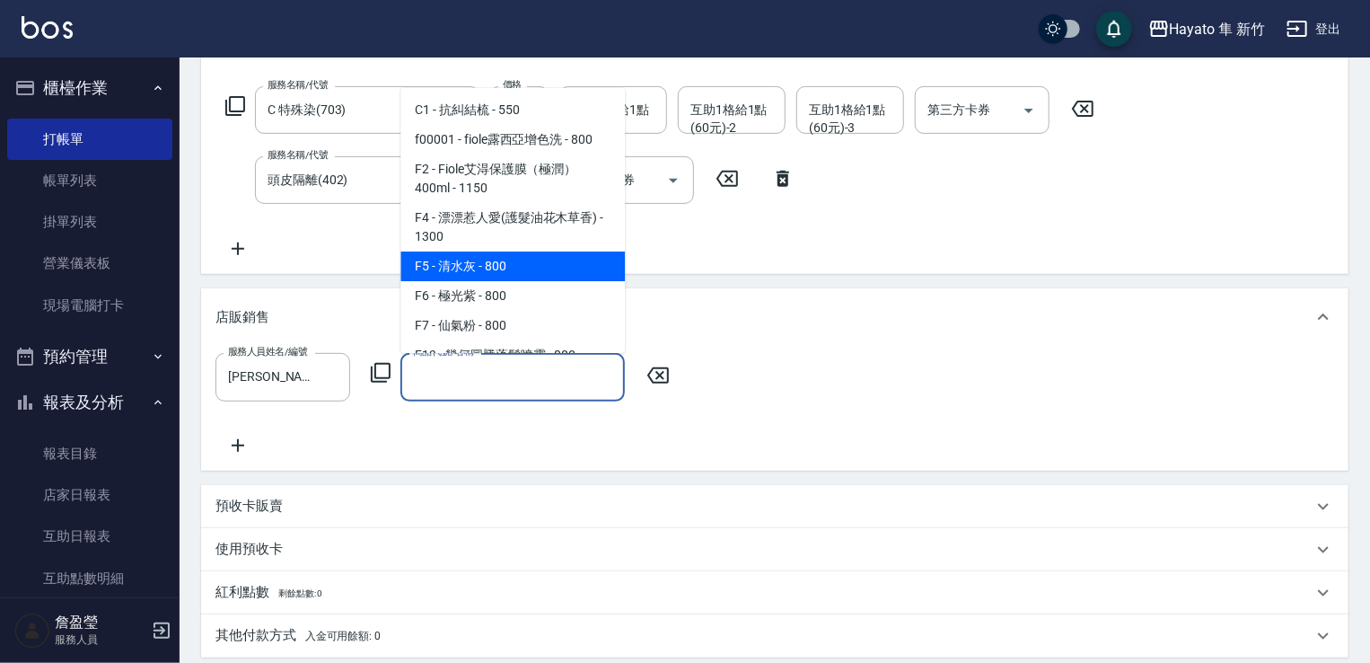
scroll to position [180, 0]
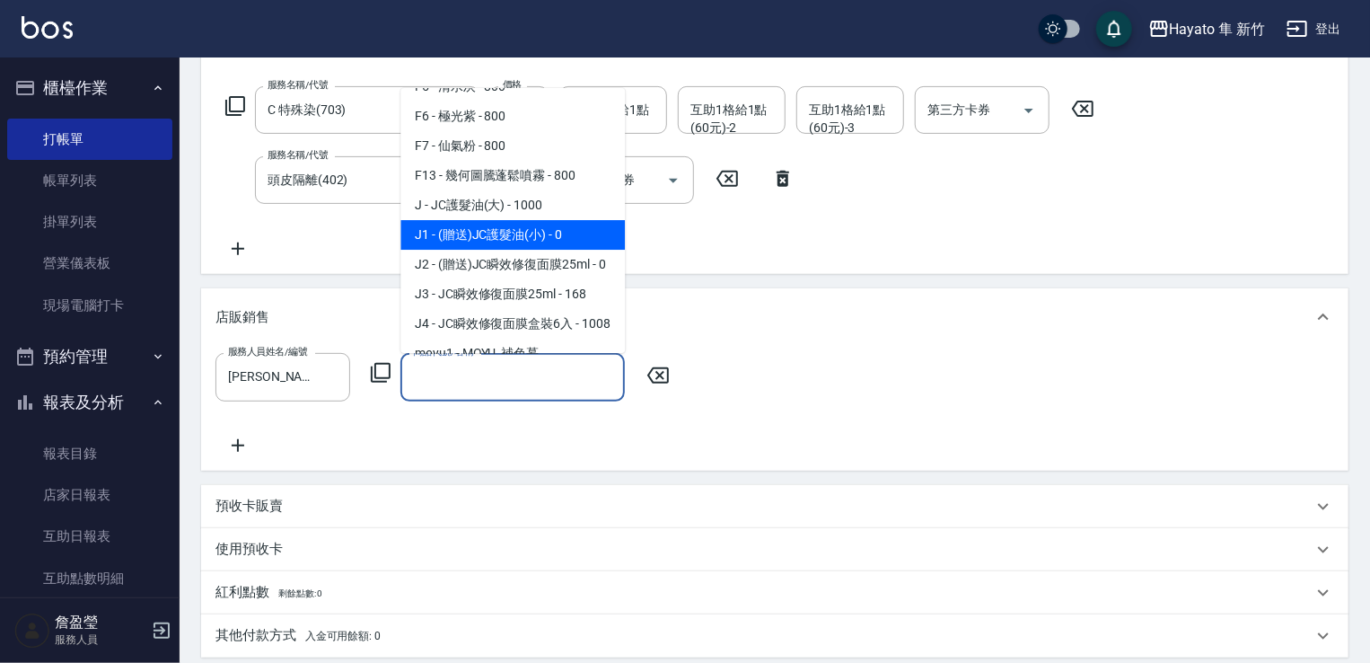
drag, startPoint x: 492, startPoint y: 224, endPoint x: 877, endPoint y: 443, distance: 442.7
click at [492, 227] on span "J1 - (贈送)JC護髮油(小) - 0" at bounding box center [512, 235] width 224 height 30
type input "(贈送)JC護髮油(小)"
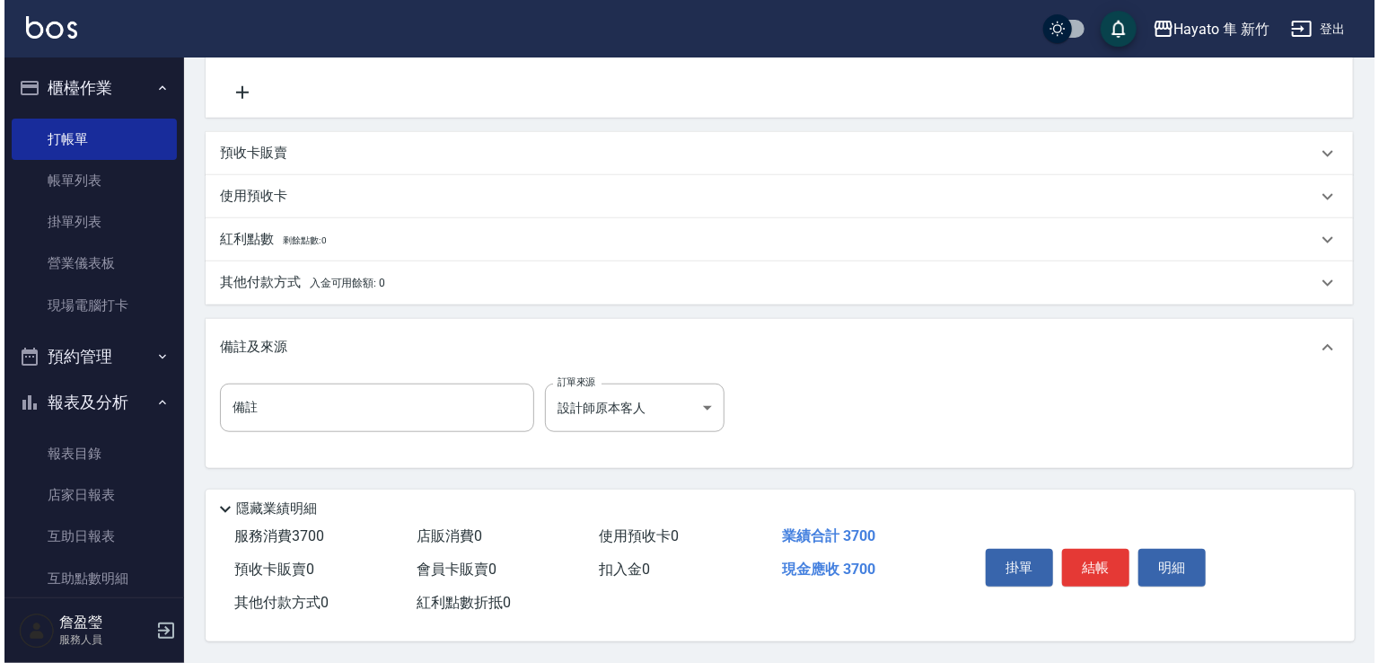
scroll to position [629, 0]
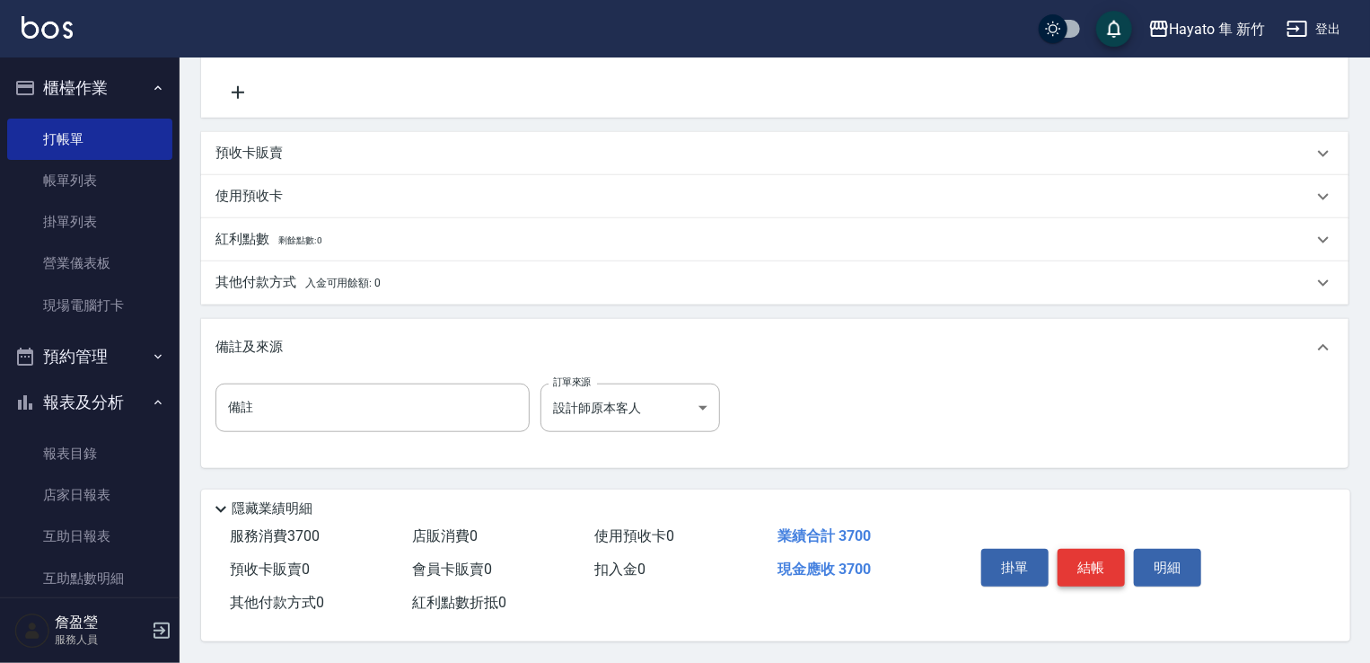
click at [1076, 550] on button "結帳" at bounding box center [1091, 568] width 67 height 38
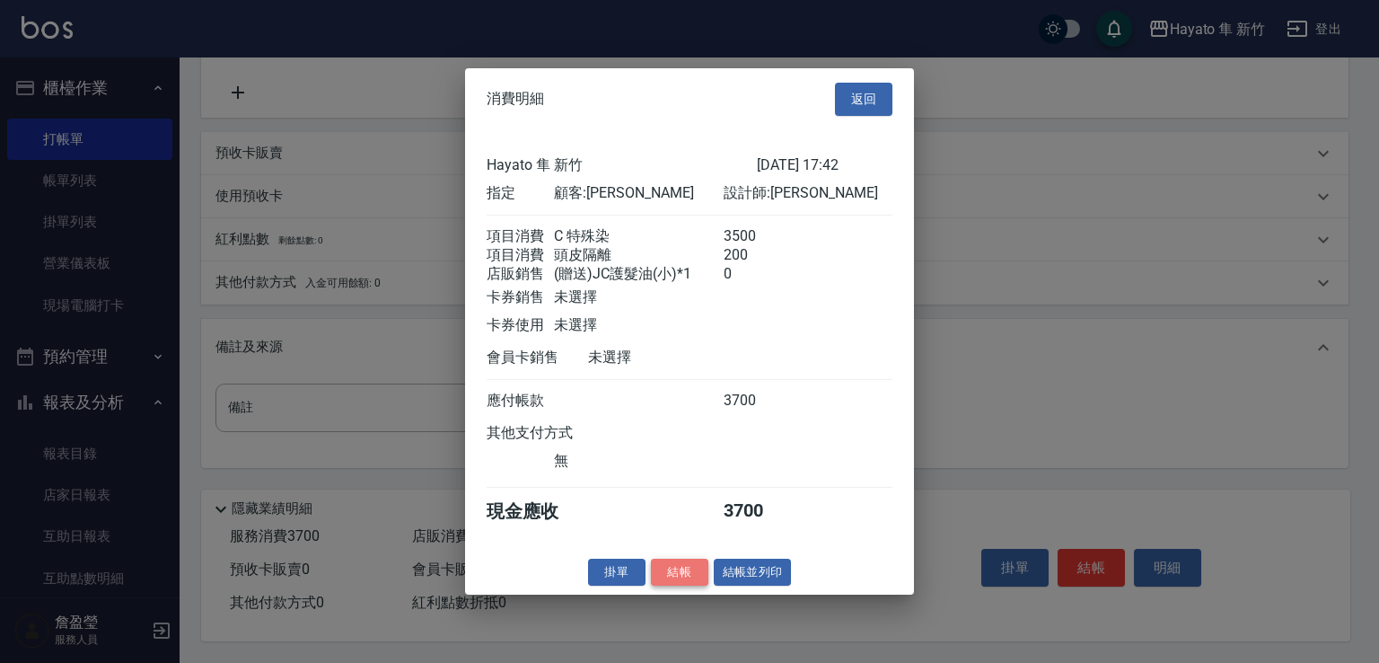
click at [673, 585] on button "結帳" at bounding box center [679, 572] width 57 height 28
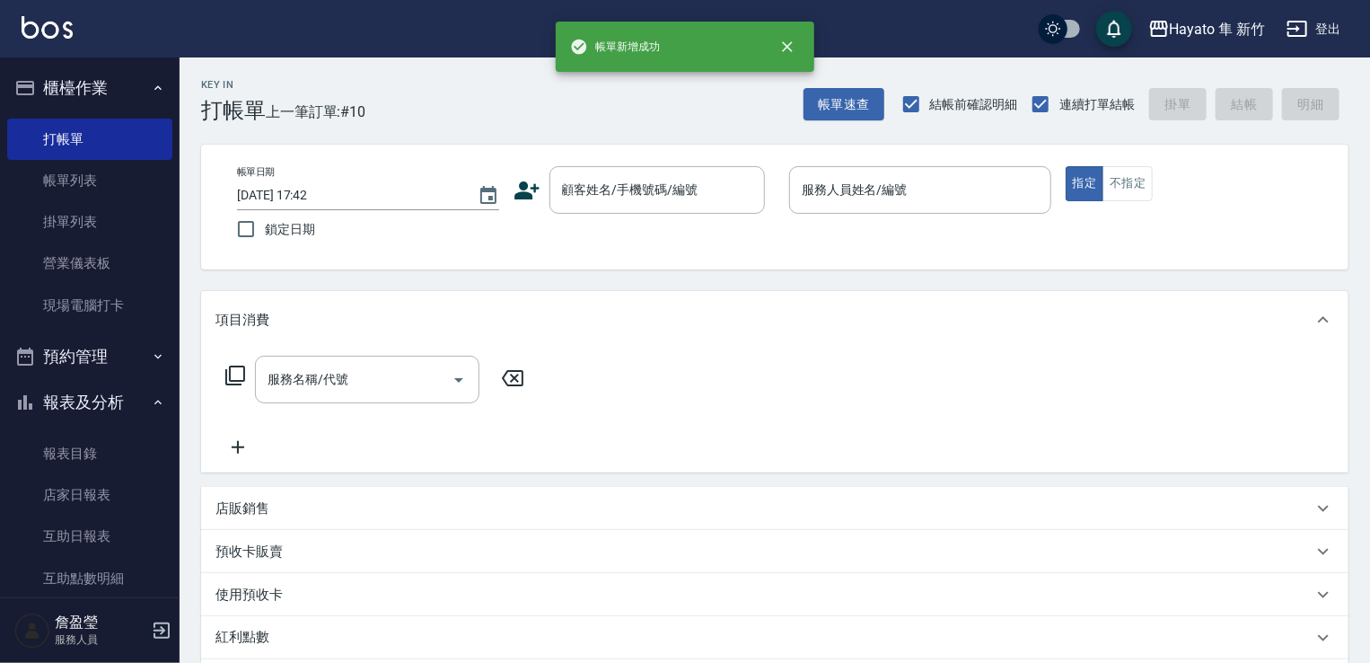
scroll to position [0, 0]
click at [101, 171] on link "帳單列表" at bounding box center [89, 180] width 165 height 41
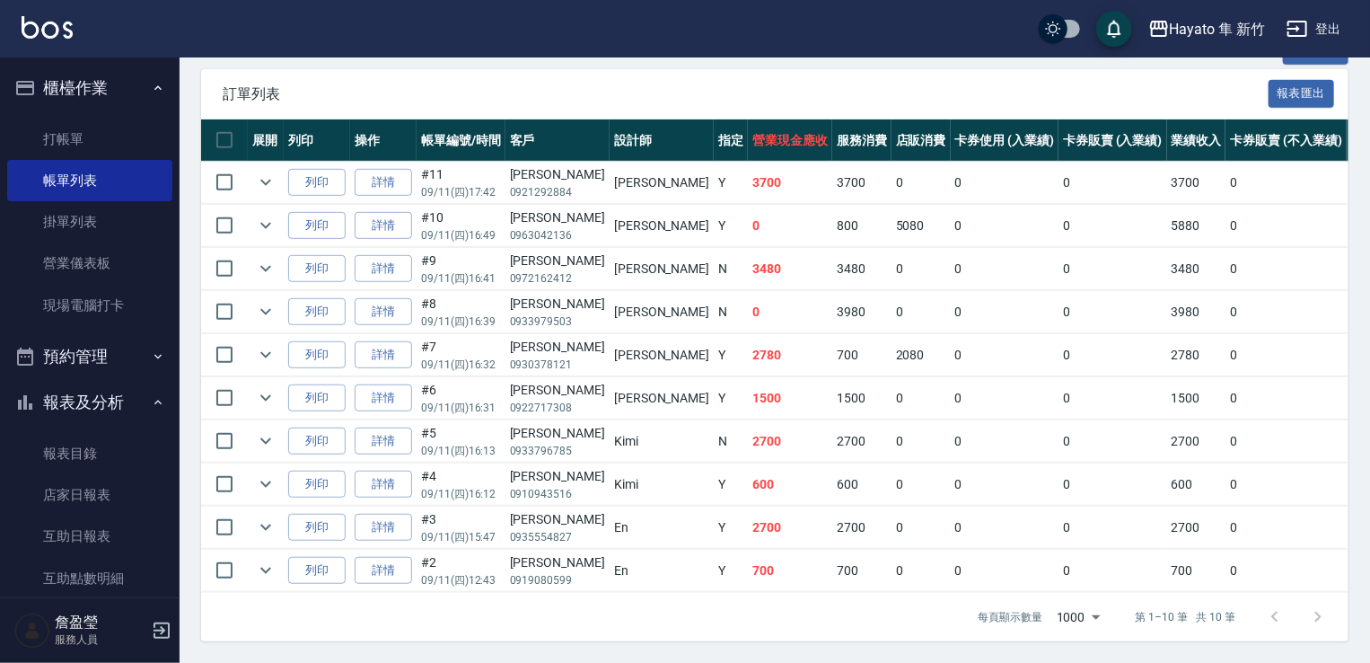
scroll to position [418, 0]
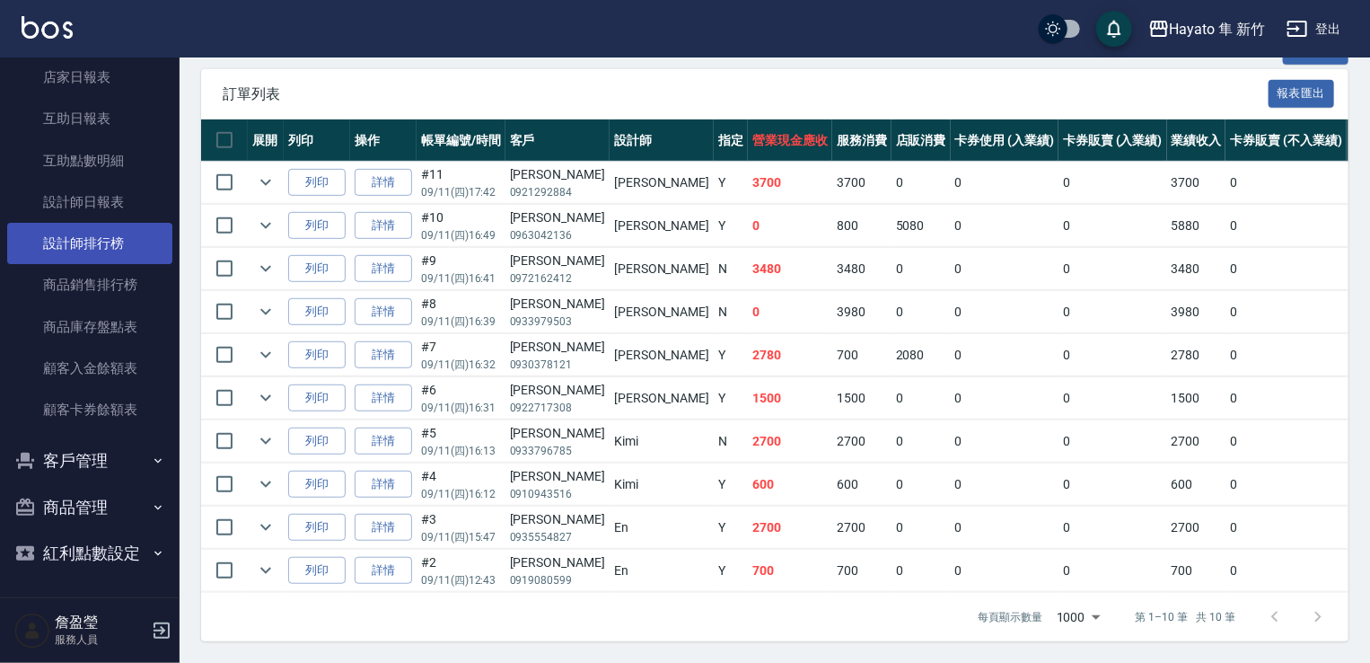
click at [107, 241] on link "設計師排行榜" at bounding box center [89, 243] width 165 height 41
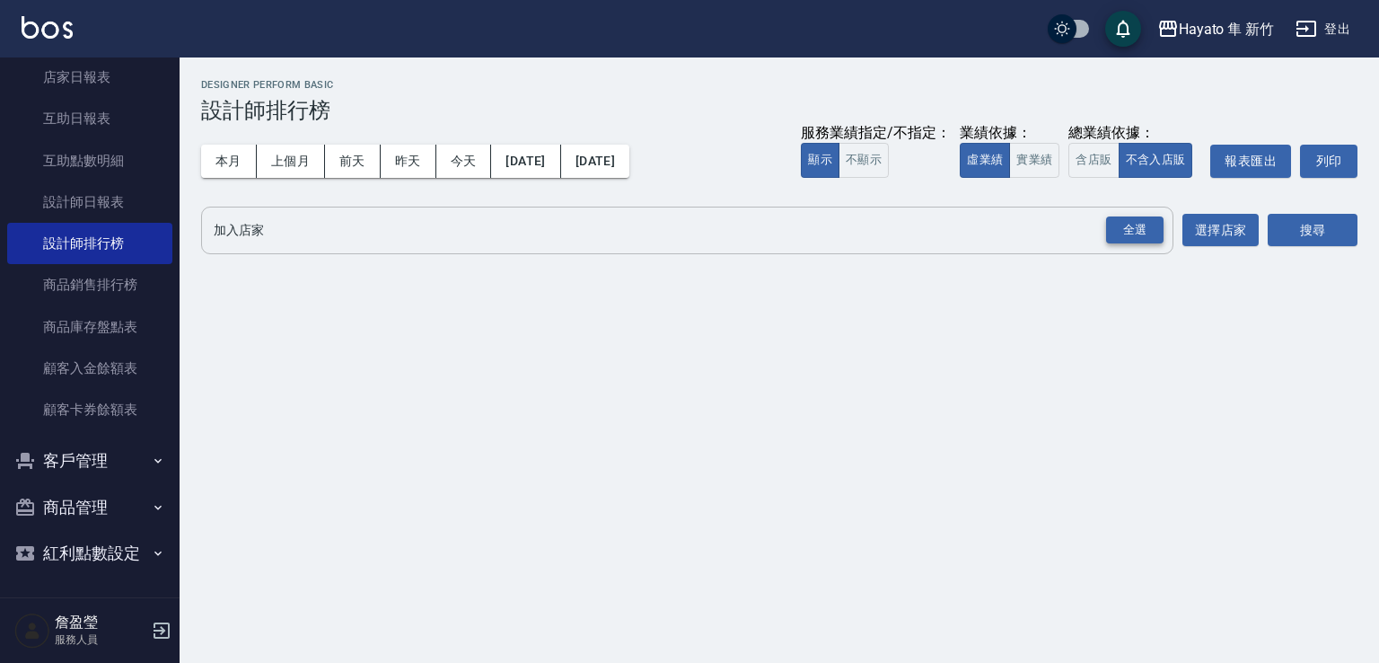
click at [1113, 236] on div "全選" at bounding box center [1134, 230] width 57 height 28
click at [1319, 227] on button "搜尋" at bounding box center [1313, 231] width 90 height 33
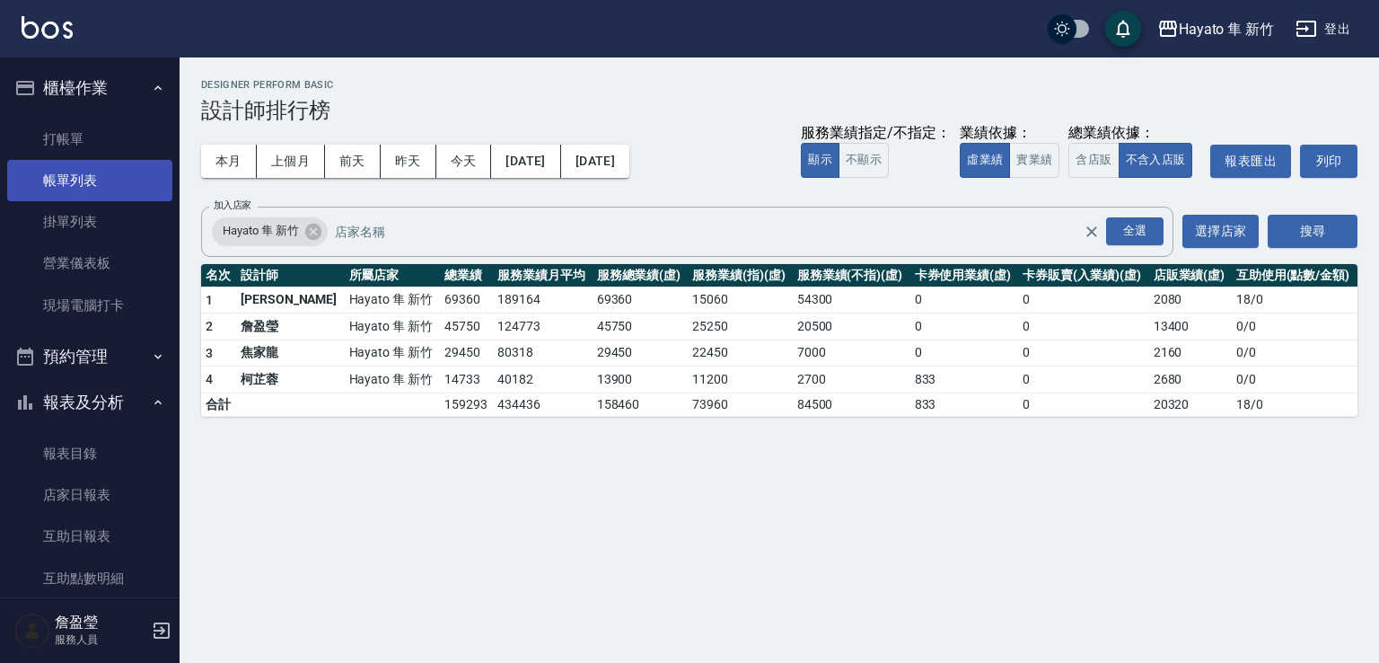
drag, startPoint x: 122, startPoint y: 174, endPoint x: 134, endPoint y: 175, distance: 11.7
click at [125, 177] on link "帳單列表" at bounding box center [89, 180] width 165 height 41
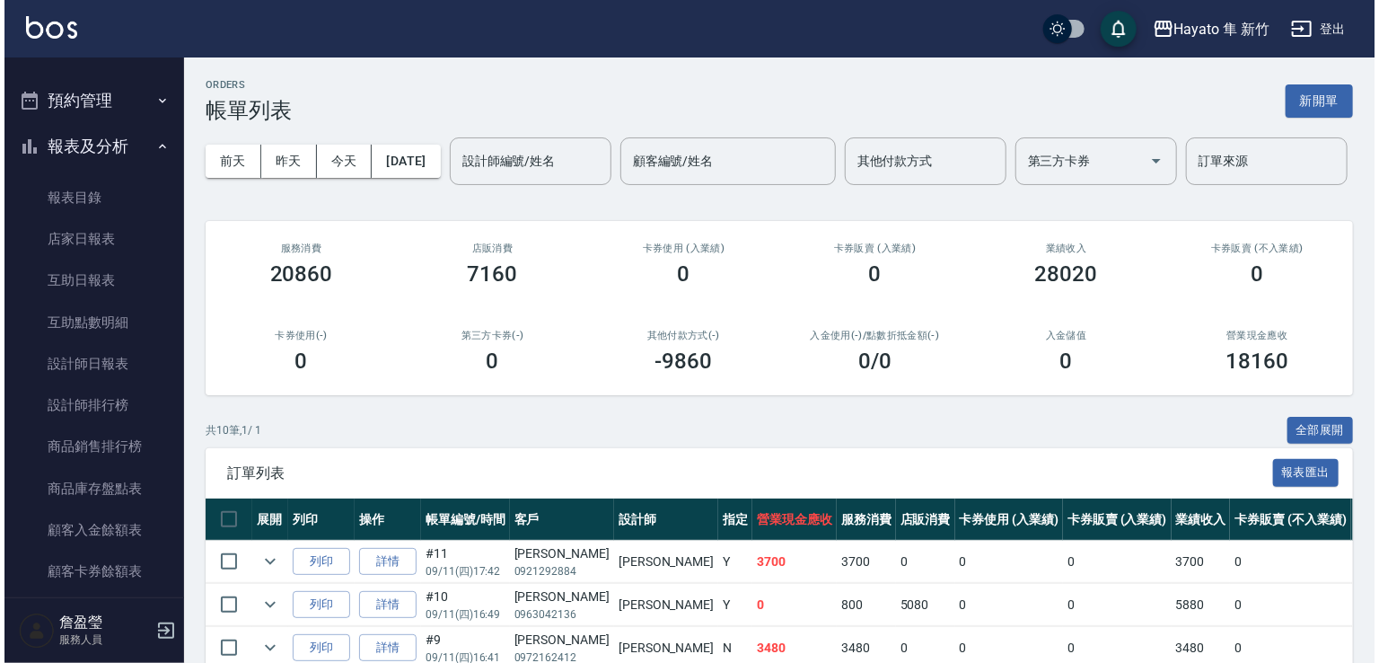
scroll to position [359, 0]
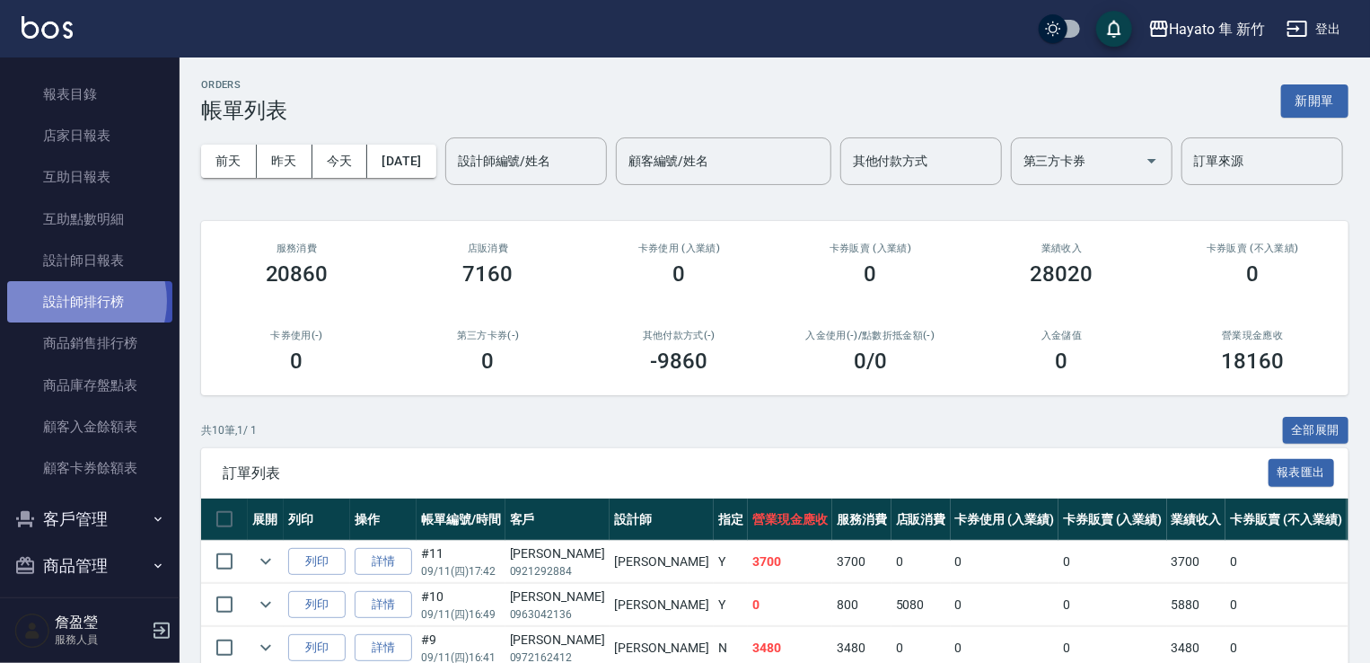
click at [75, 301] on link "設計師排行榜" at bounding box center [89, 301] width 165 height 41
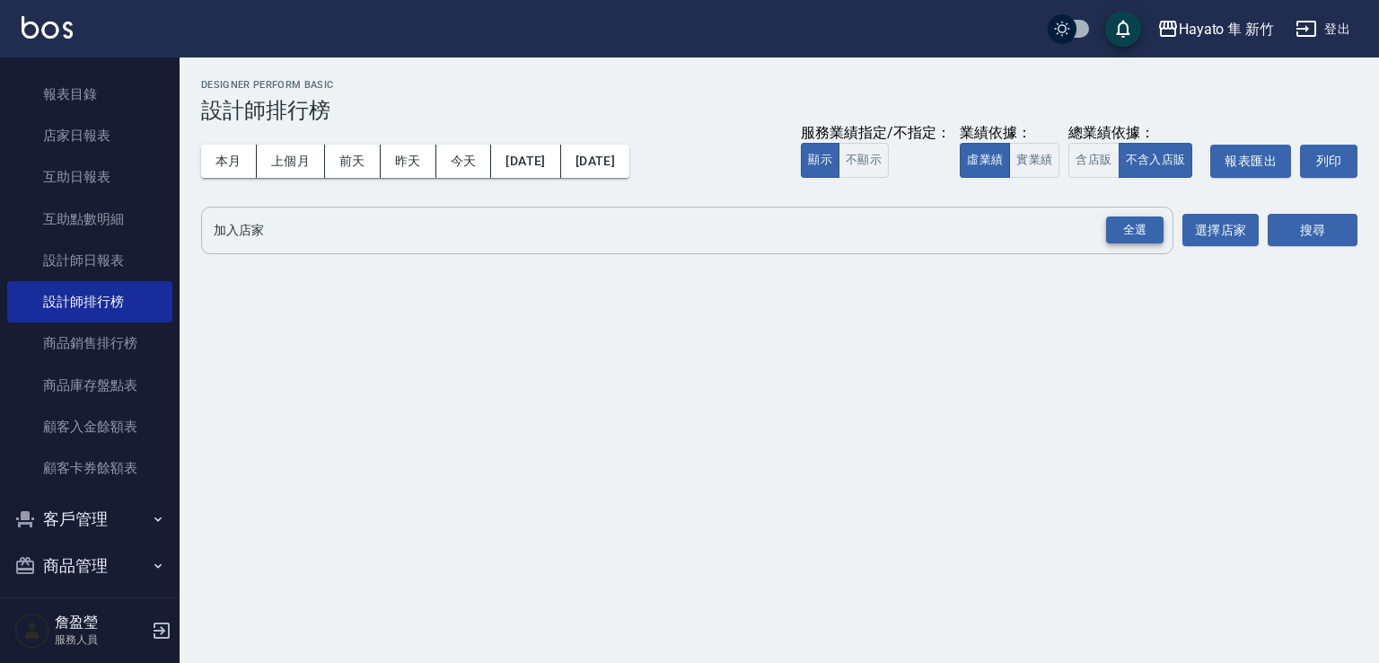
click at [1142, 227] on div "全選" at bounding box center [1134, 230] width 57 height 28
click at [1298, 234] on button "搜尋" at bounding box center [1313, 231] width 90 height 33
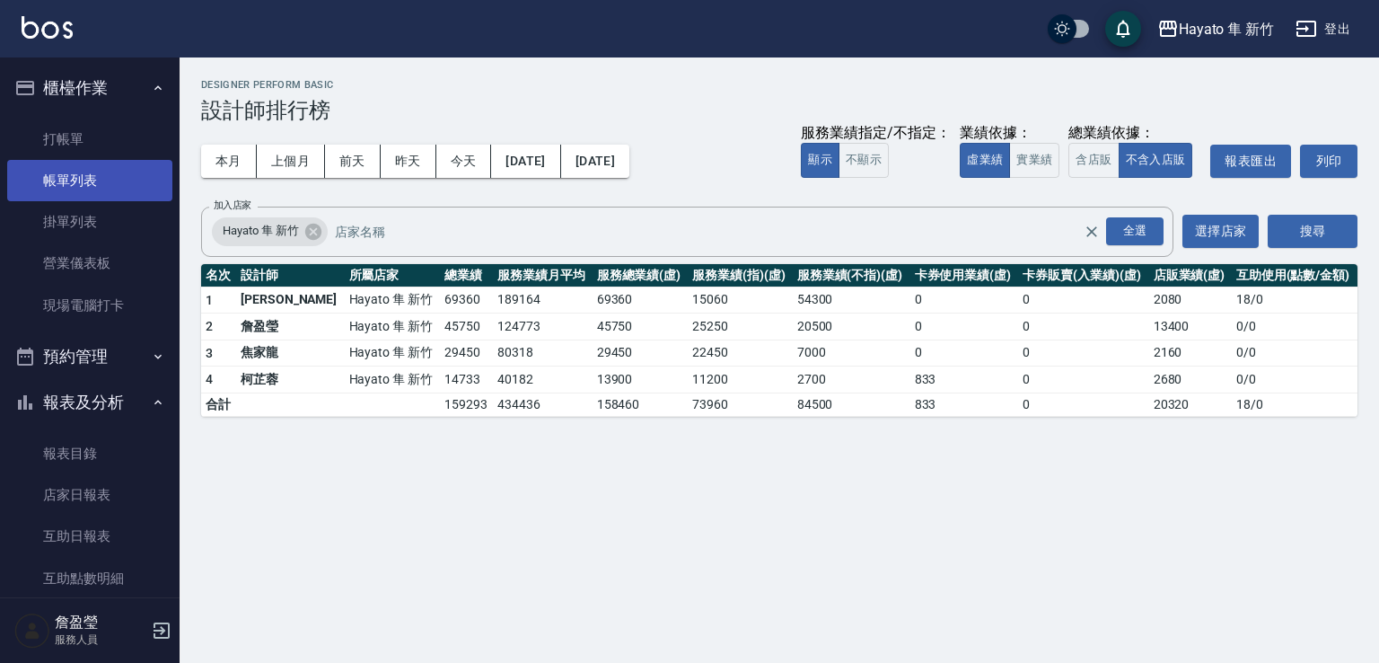
click at [96, 188] on link "帳單列表" at bounding box center [89, 180] width 165 height 41
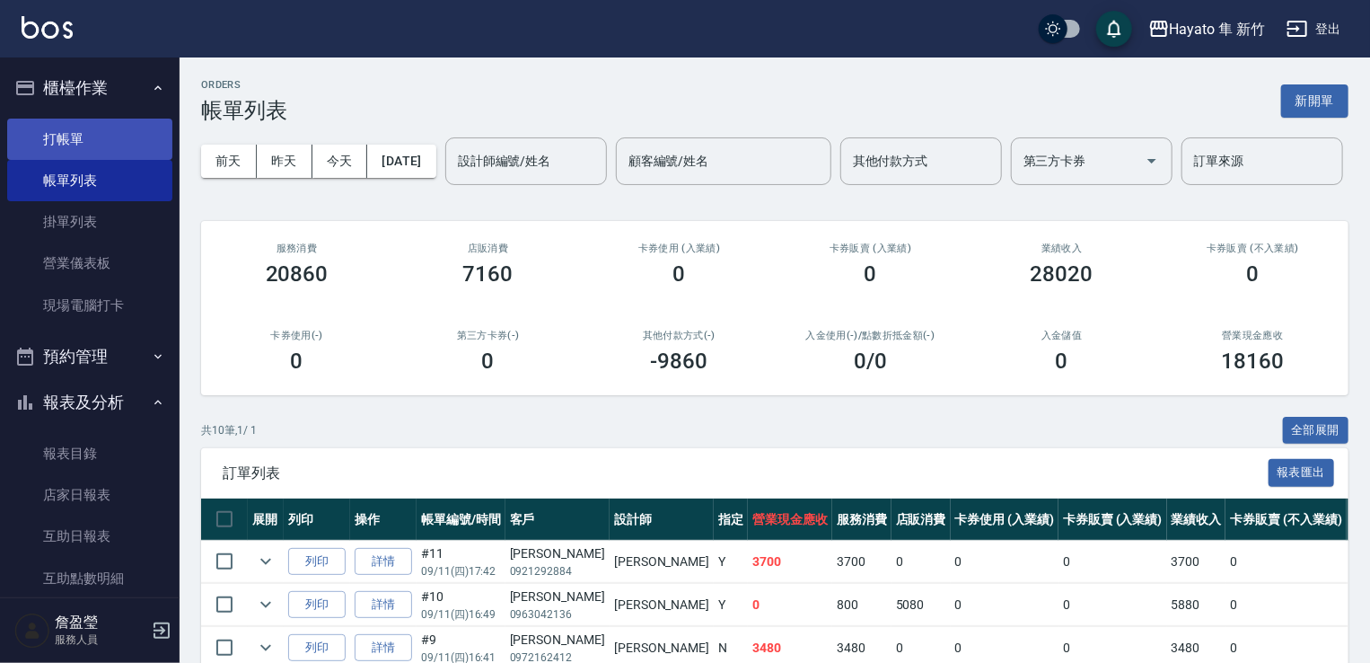
click at [7, 160] on link "帳單列表" at bounding box center [89, 180] width 165 height 41
click at [80, 124] on link "打帳單" at bounding box center [89, 139] width 165 height 41
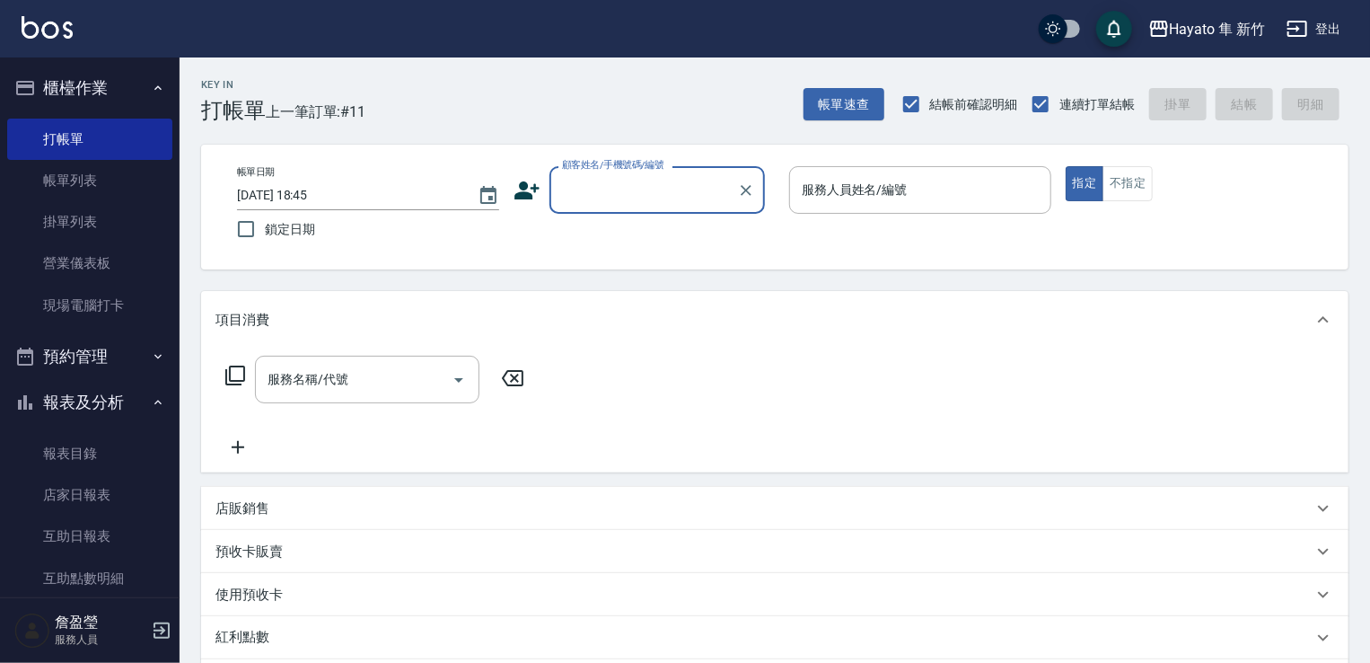
click at [524, 196] on icon at bounding box center [527, 190] width 25 height 18
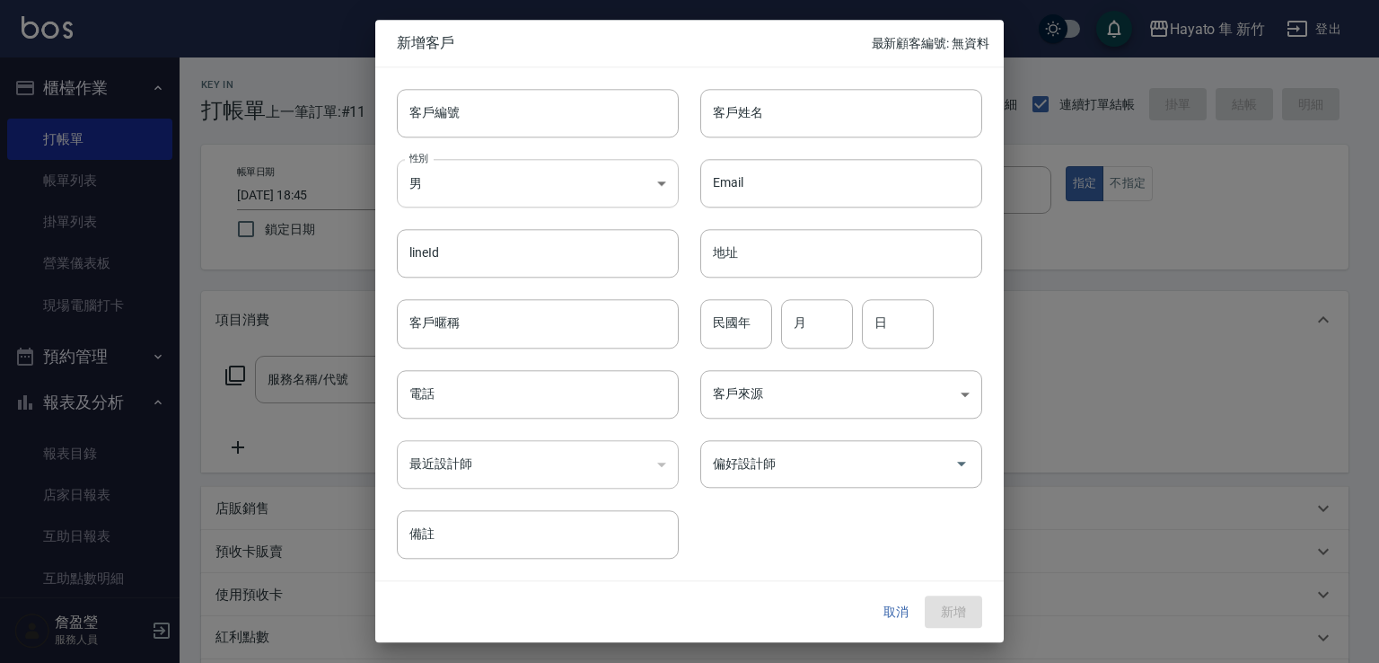
click at [528, 176] on body "Hayato 隼 新竹 登出 櫃檯作業 打帳單 帳單列表 掛單列表 營業儀表板 現場電腦打卡 預約管理 預約管理 報表及分析 報表目錄 店家日報表 互助日報表…" at bounding box center [689, 470] width 1379 height 940
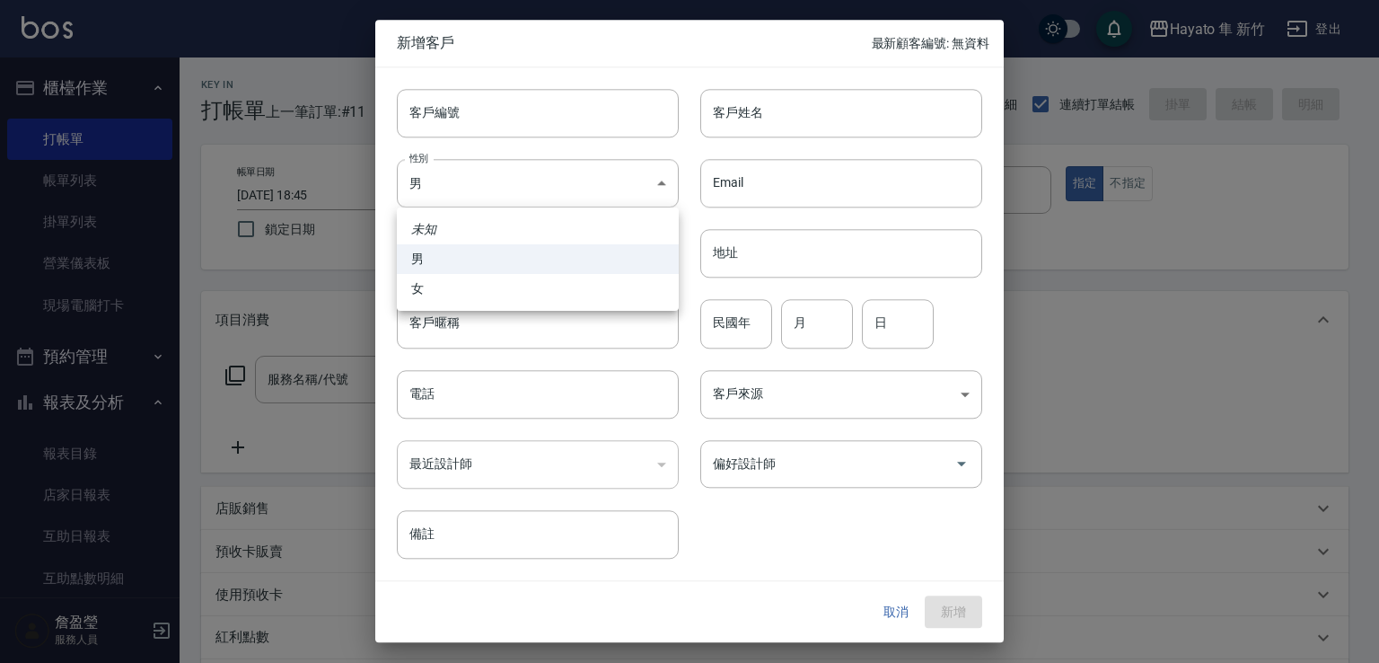
click at [527, 304] on ul "未知 男 女" at bounding box center [538, 258] width 282 height 103
click at [453, 292] on li "女" at bounding box center [538, 289] width 282 height 30
type input "[DEMOGRAPHIC_DATA]"
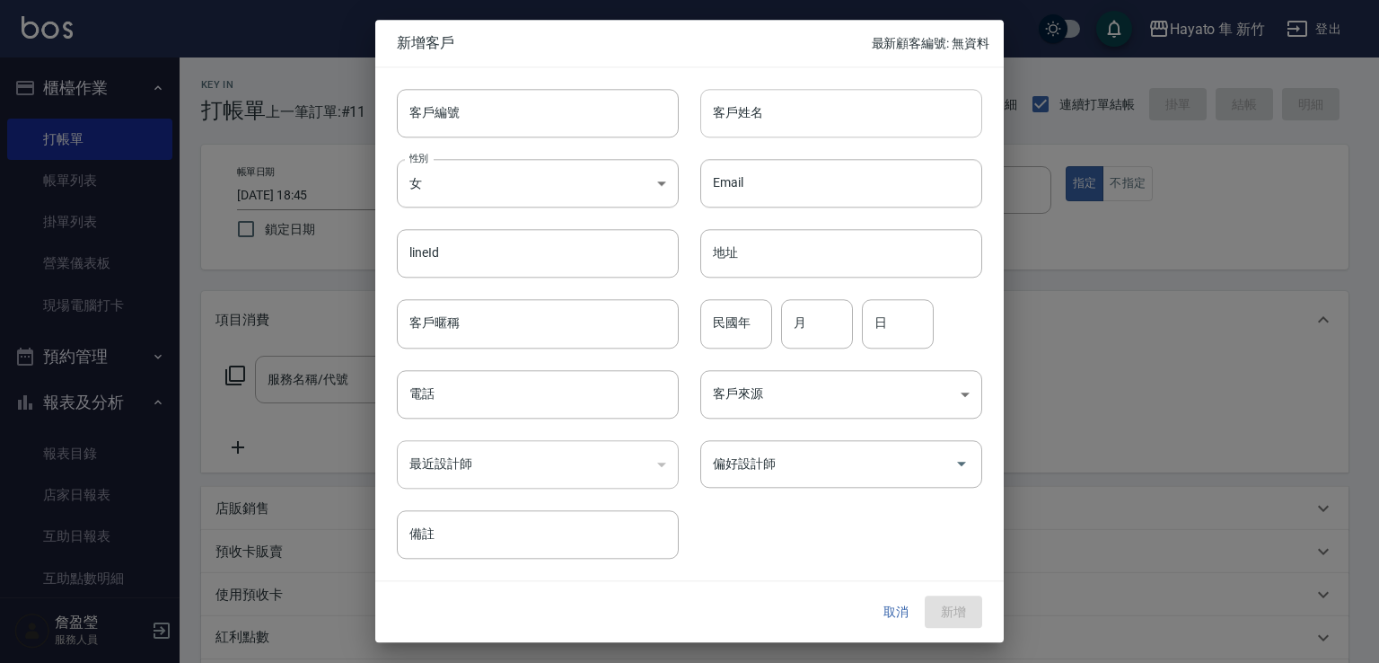
click at [779, 95] on input "客戶姓名" at bounding box center [841, 113] width 282 height 48
type input "王子云"
click at [720, 331] on input "民國年" at bounding box center [736, 324] width 72 height 48
type input "72"
click at [831, 336] on input "月" at bounding box center [817, 324] width 72 height 48
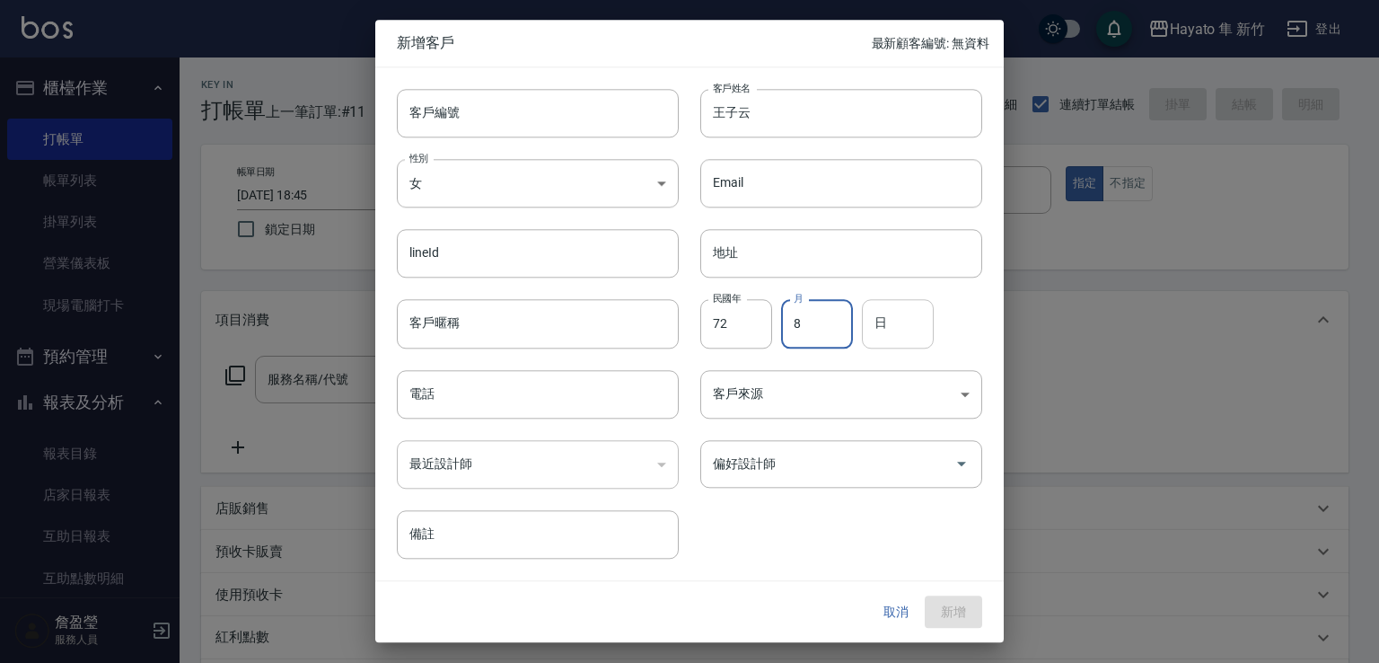
type input "8"
click at [907, 310] on input "日" at bounding box center [898, 324] width 72 height 48
type input "19"
click at [797, 396] on body "Hayato 隼 新竹 登出 櫃檯作業 打帳單 帳單列表 掛單列表 營業儀表板 現場電腦打卡 預約管理 預約管理 報表及分析 報表目錄 店家日報表 互助日報表…" at bounding box center [689, 470] width 1379 height 940
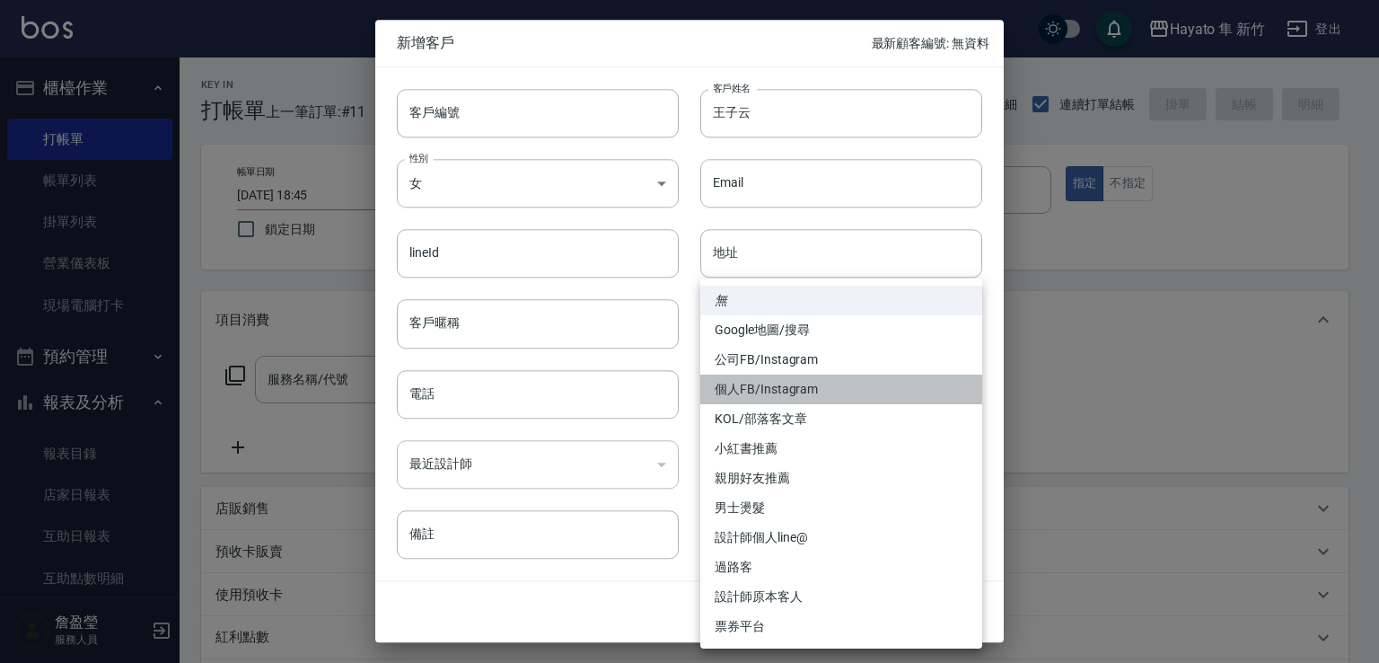
click at [823, 392] on li "個人FB/Instagram" at bounding box center [841, 389] width 282 height 30
type input "個人FB/Instagram"
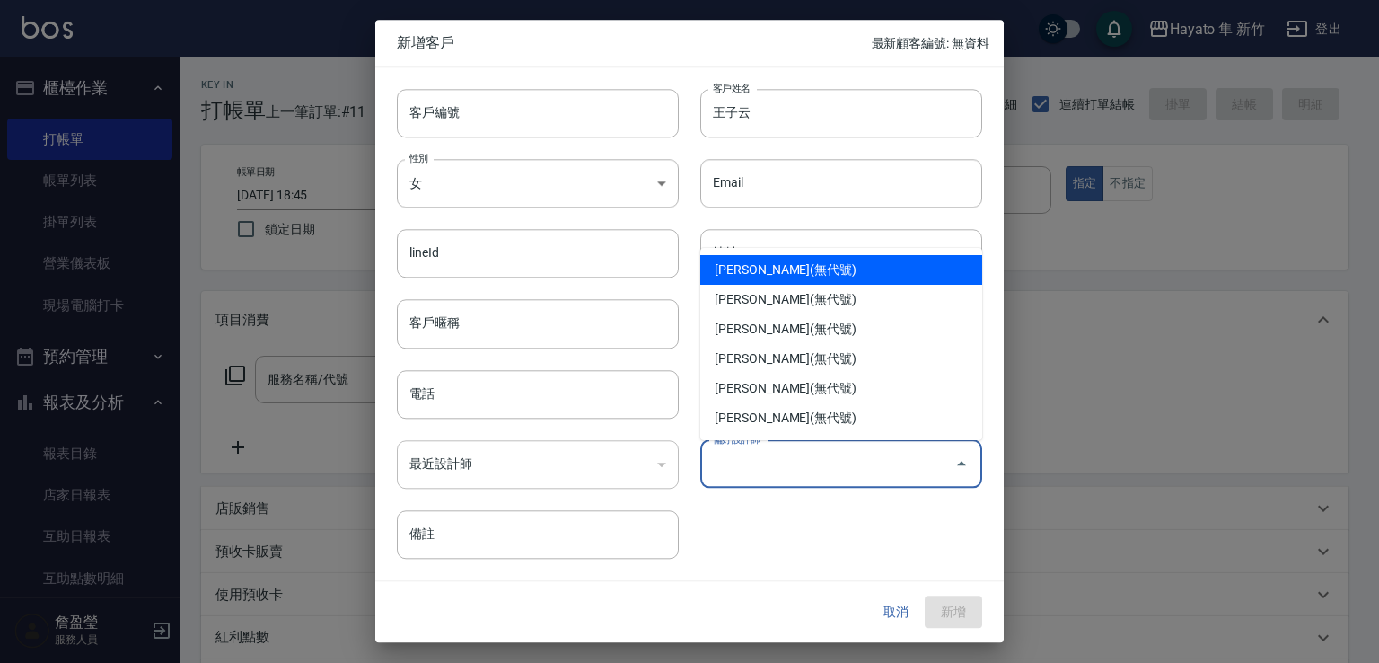
click at [779, 470] on input "偏好設計師" at bounding box center [828, 463] width 239 height 31
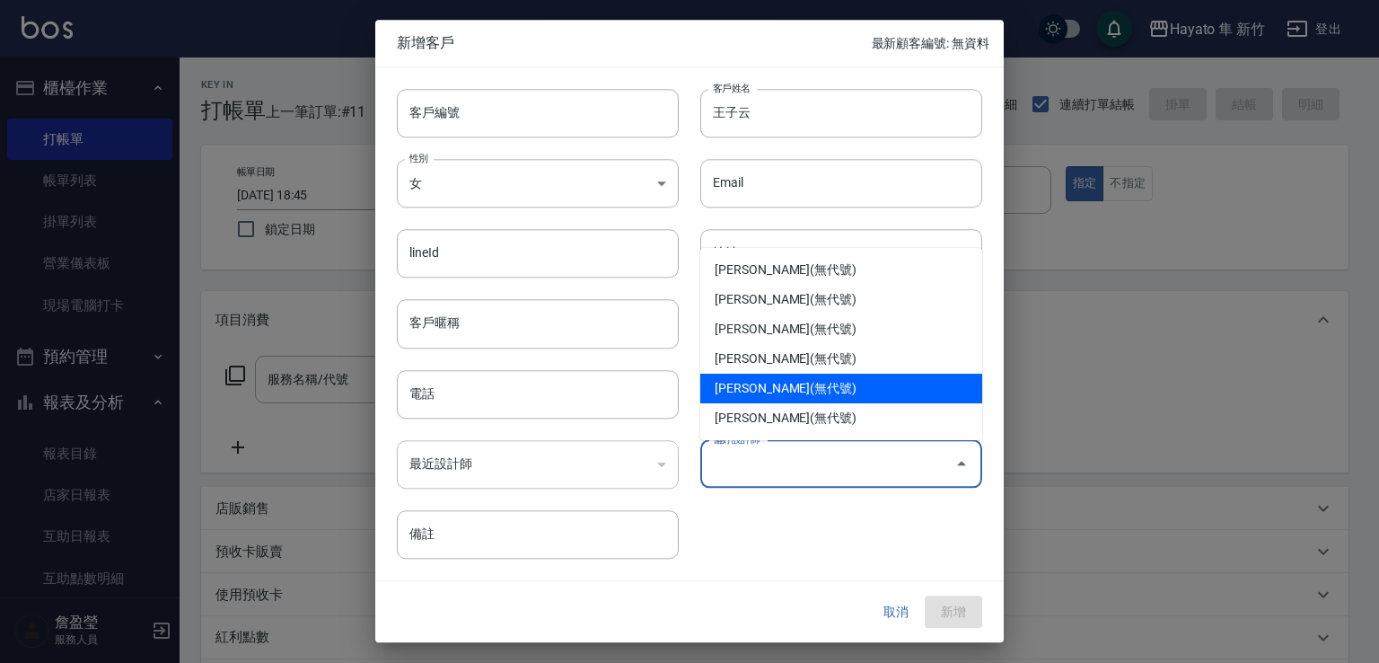
click at [803, 380] on li "[PERSON_NAME](無代號)" at bounding box center [841, 389] width 282 height 30
type input "焦家龍"
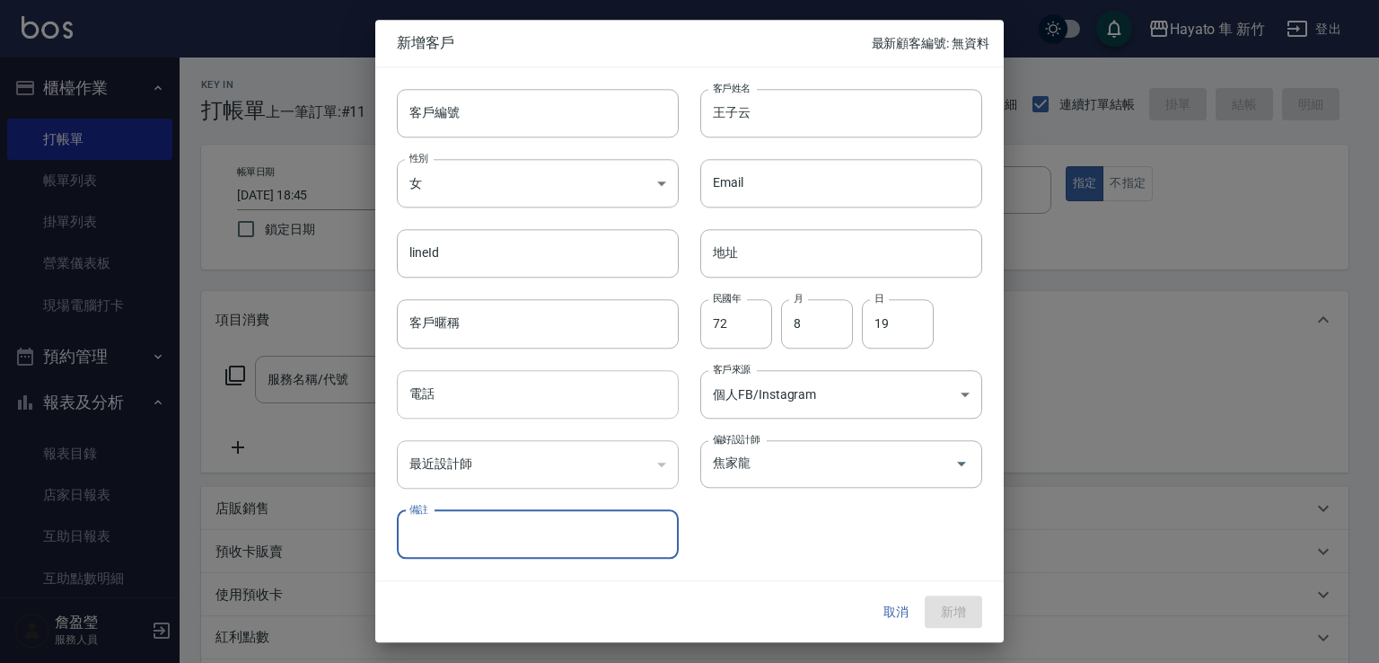
click at [446, 398] on input "電話" at bounding box center [538, 394] width 282 height 48
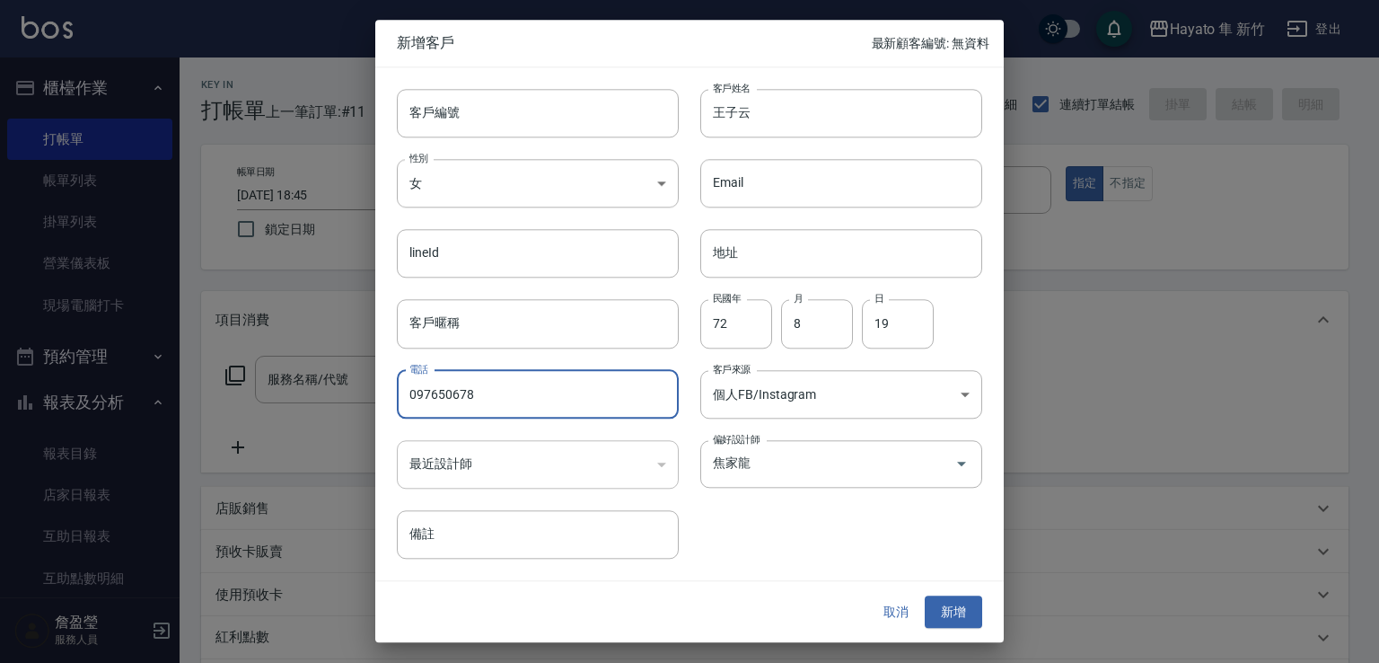
type input "0976506780"
click at [963, 621] on button "新增" at bounding box center [953, 611] width 57 height 33
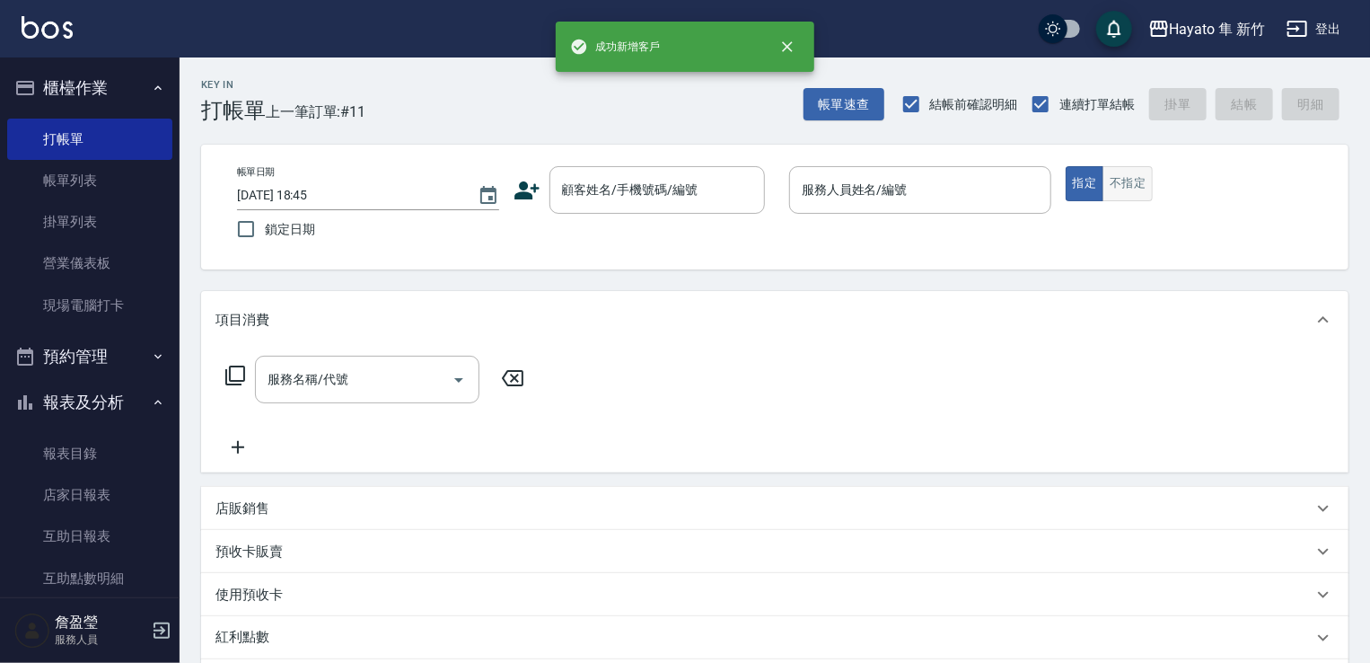
click at [1127, 180] on button "不指定" at bounding box center [1128, 183] width 50 height 35
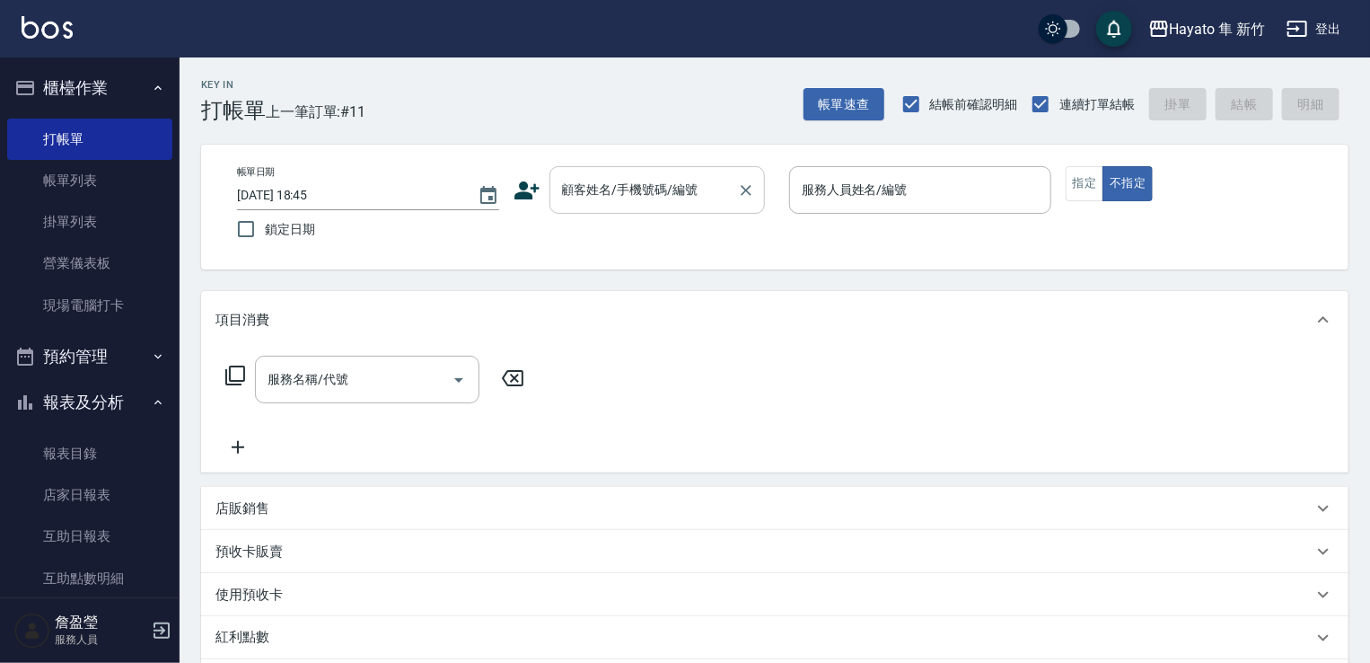
click at [621, 177] on div "顧客姓名/手機號碼/編號 顧客姓名/手機號碼/編號" at bounding box center [658, 190] width 216 height 48
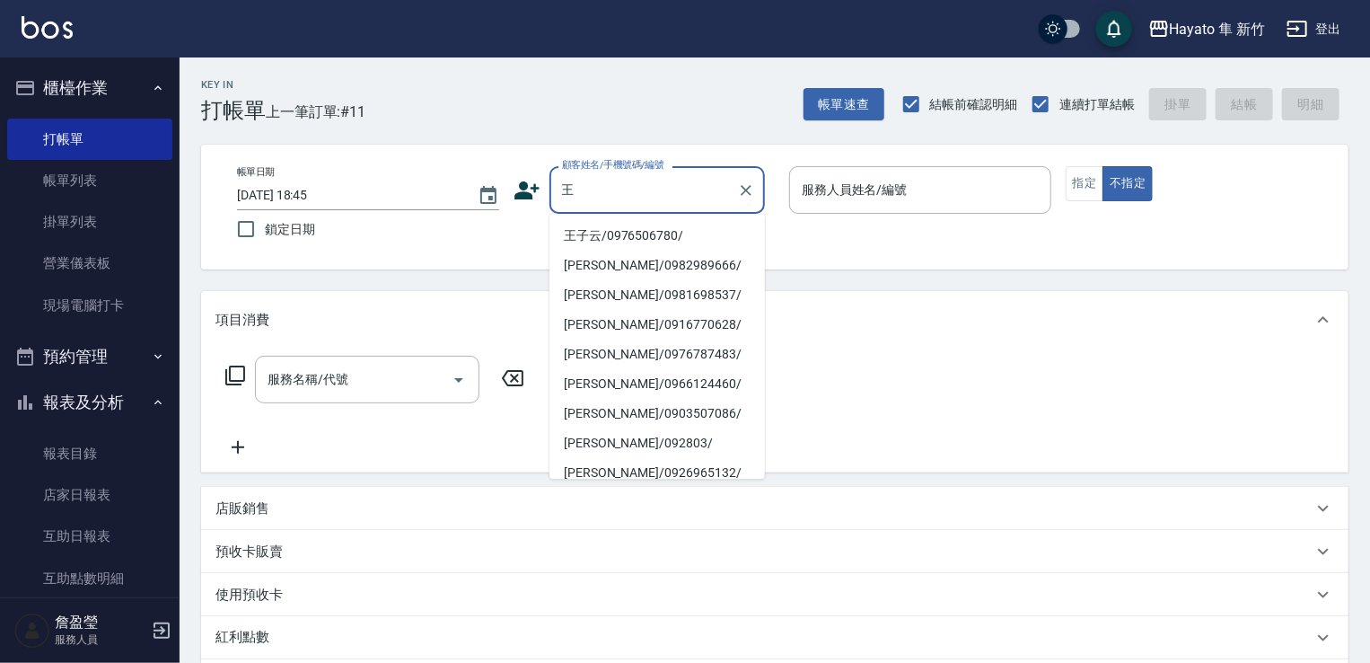
click at [615, 230] on li "王子云/0976506780/" at bounding box center [658, 236] width 216 height 30
type input "王子云/0976506780/"
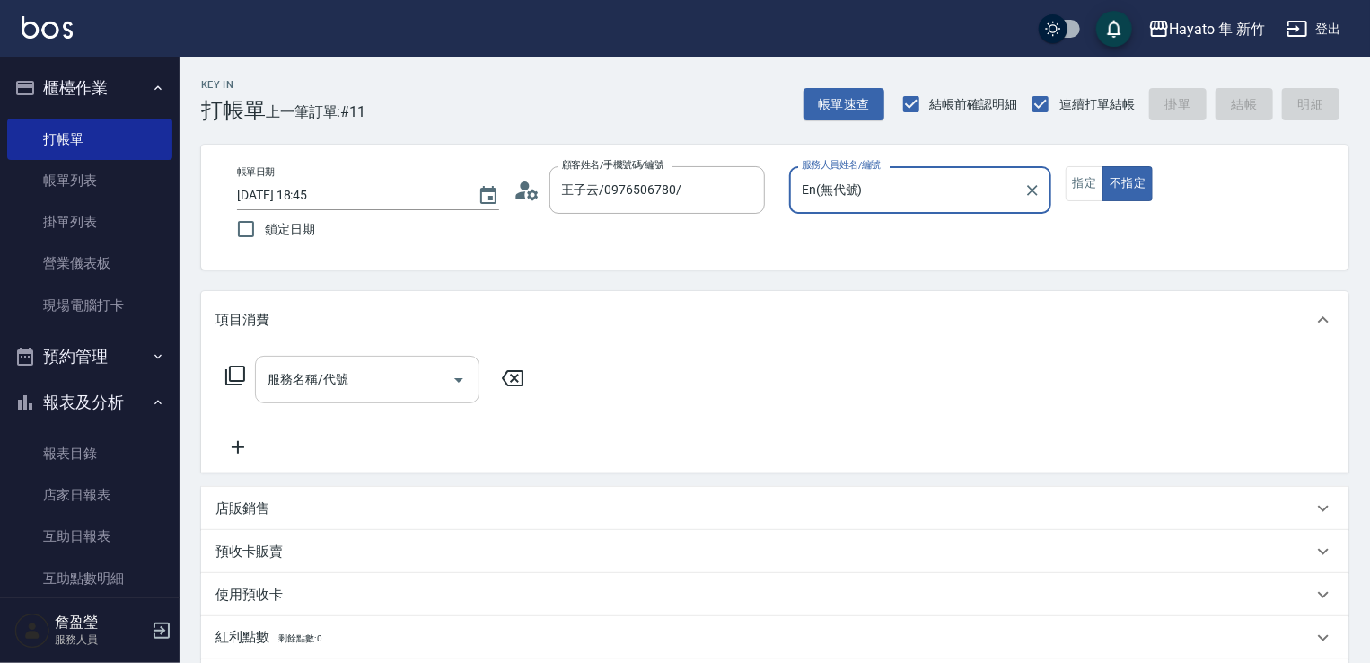
type input "En(無代號)"
click at [446, 385] on button "Open" at bounding box center [458, 379] width 29 height 29
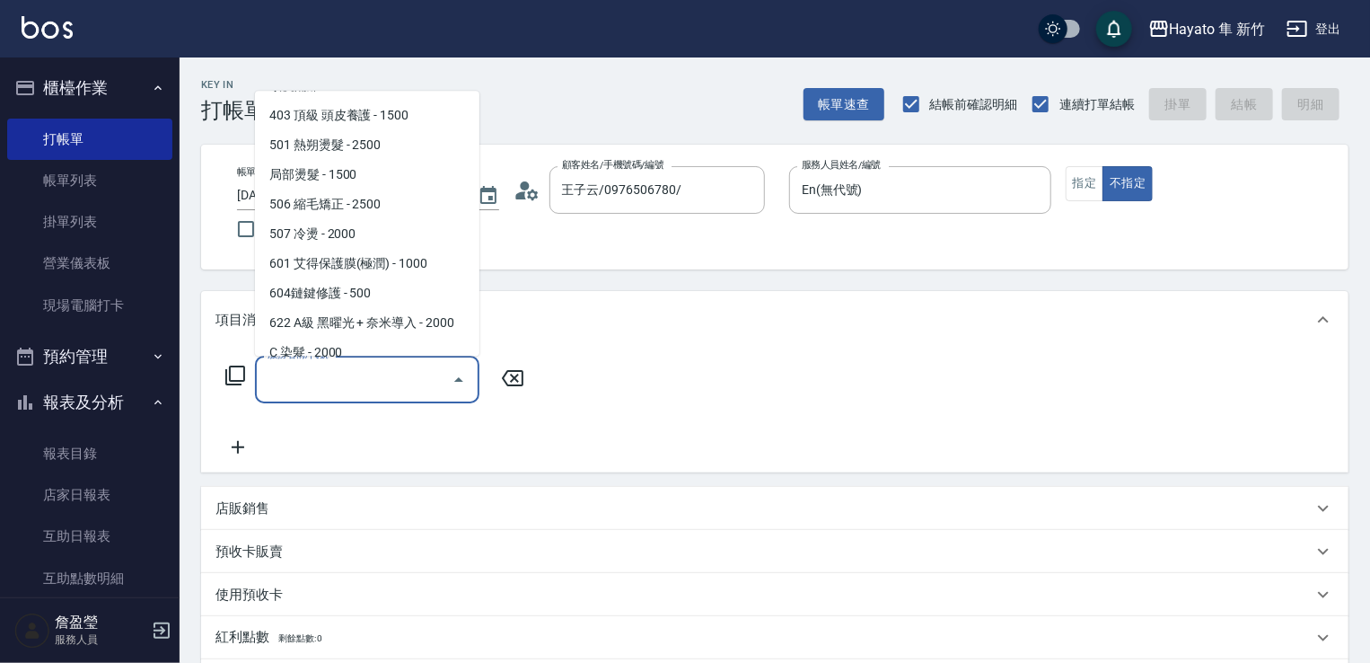
scroll to position [312, 0]
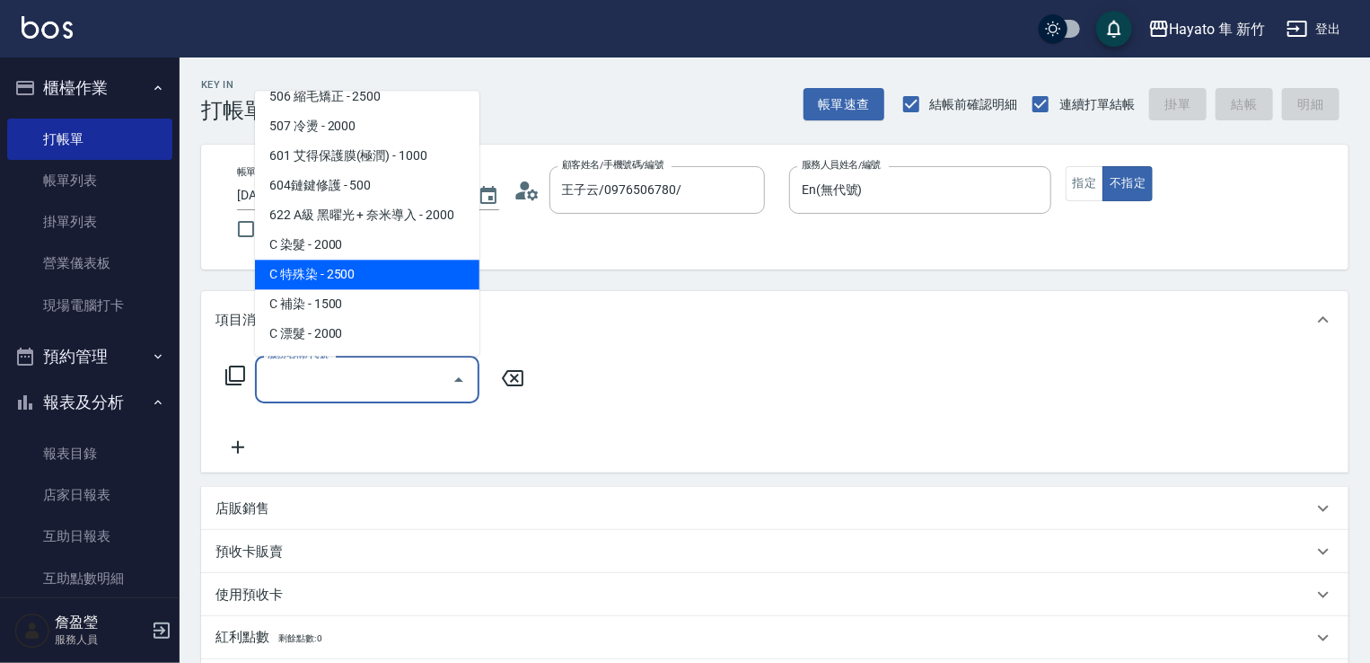
drag, startPoint x: 377, startPoint y: 274, endPoint x: 388, endPoint y: 302, distance: 29.9
click at [379, 284] on span "C 特殊染 - 2500" at bounding box center [367, 275] width 224 height 30
type input "C 特殊染(703)"
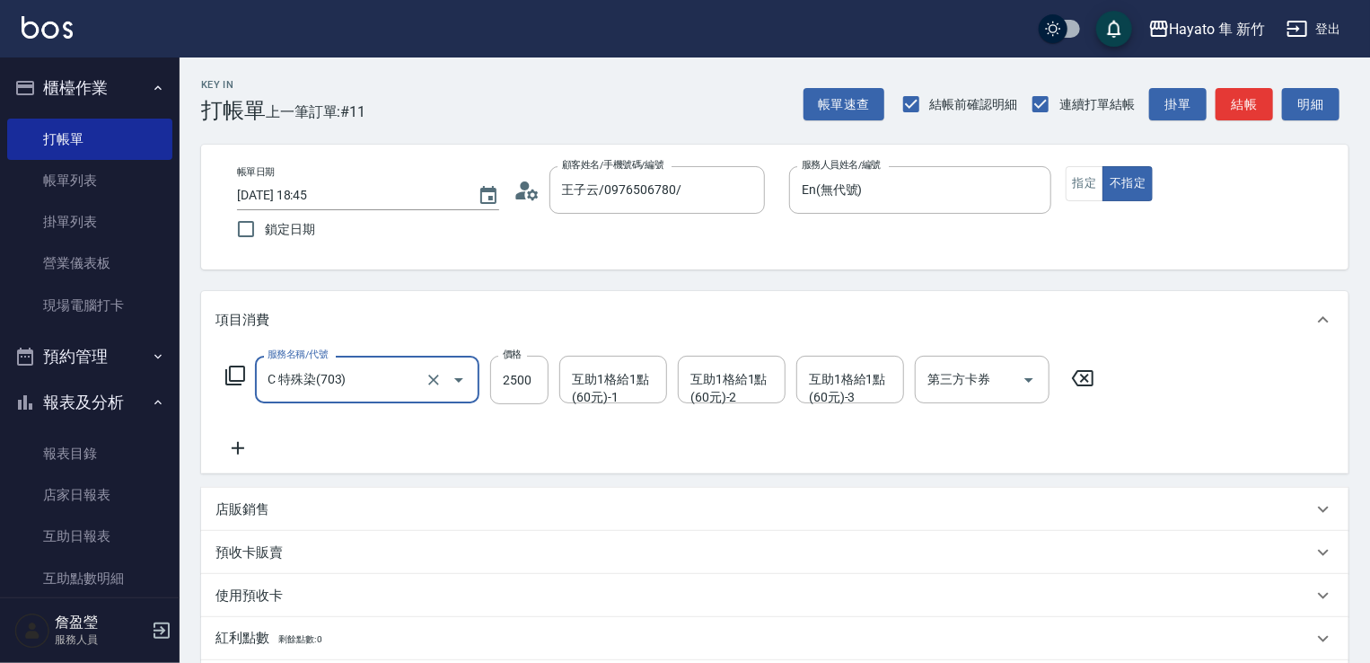
click at [233, 452] on icon at bounding box center [238, 448] width 45 height 22
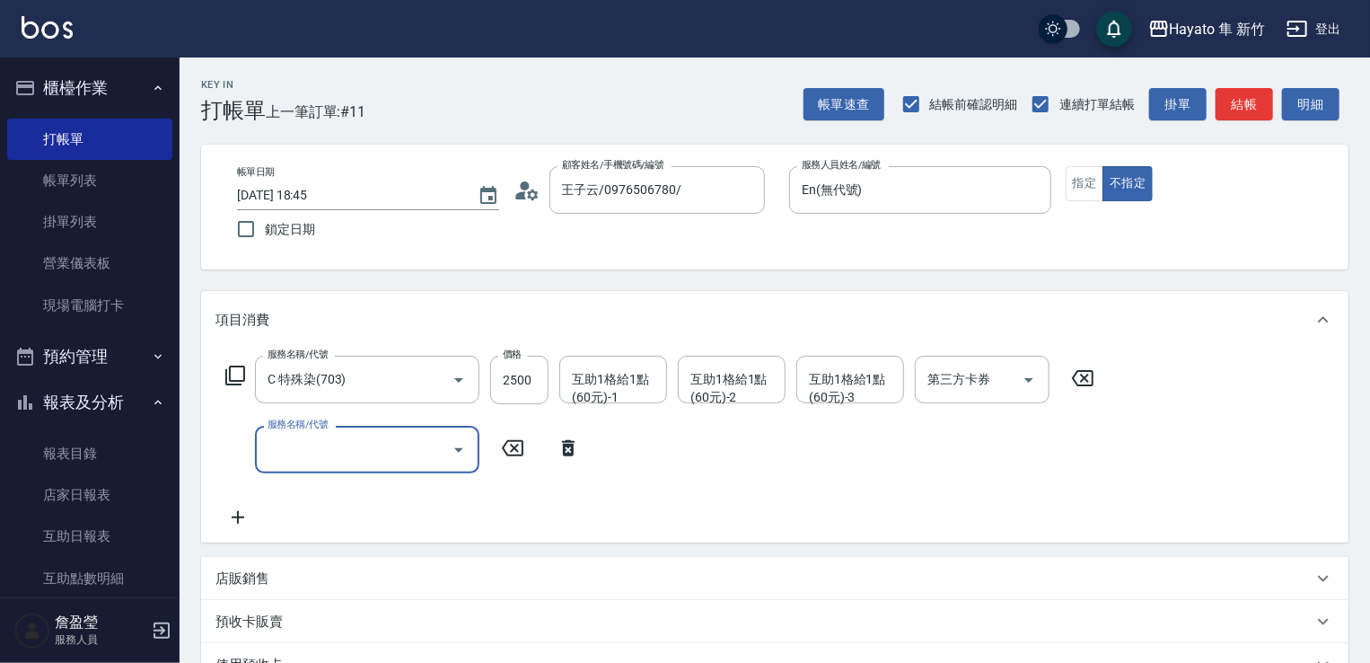
click at [453, 446] on icon "Open" at bounding box center [459, 450] width 22 height 22
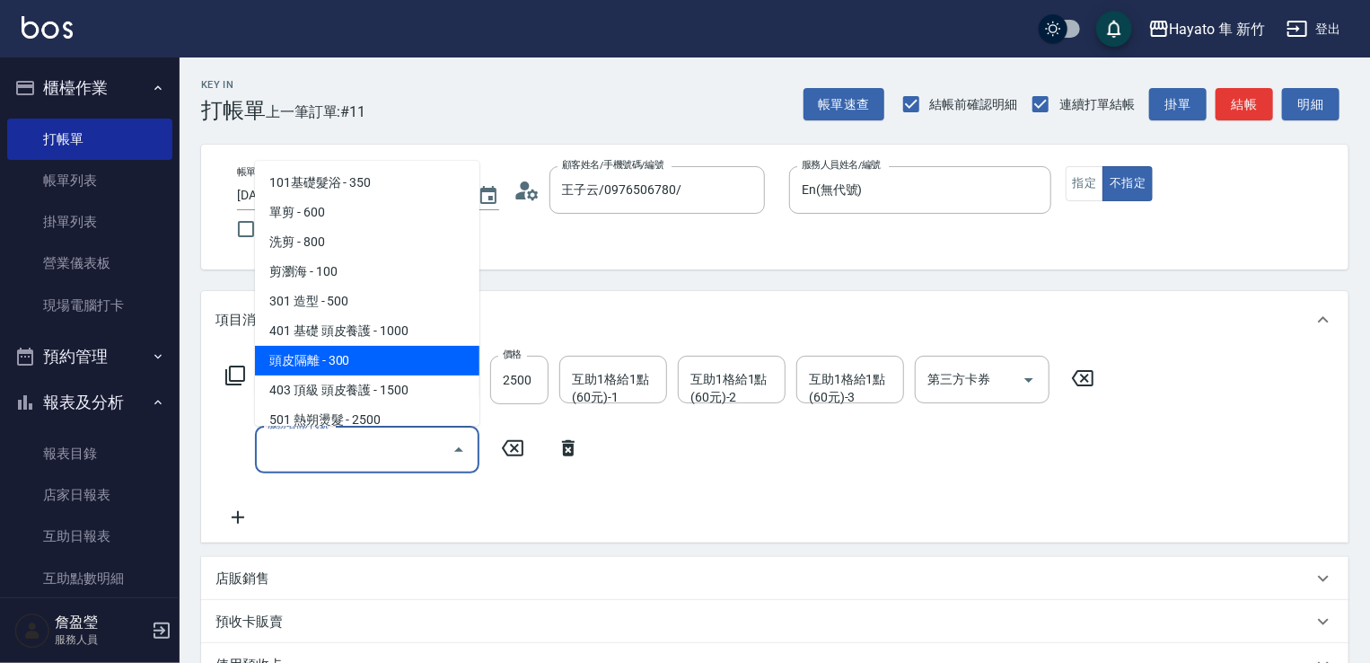
drag, startPoint x: 367, startPoint y: 363, endPoint x: 392, endPoint y: 374, distance: 26.5
click at [370, 360] on span "頭皮隔離 - 300" at bounding box center [367, 361] width 224 height 30
type input "頭皮隔離(402)"
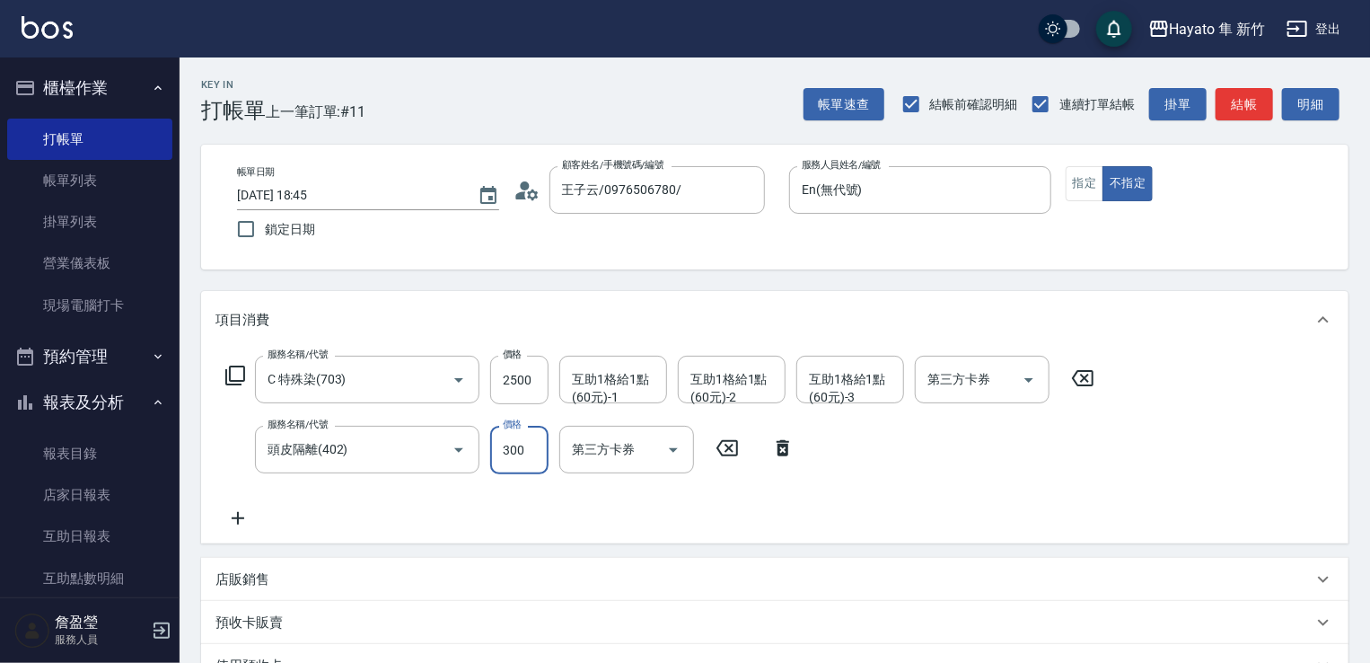
click at [521, 453] on input "300" at bounding box center [519, 450] width 58 height 48
type input "200"
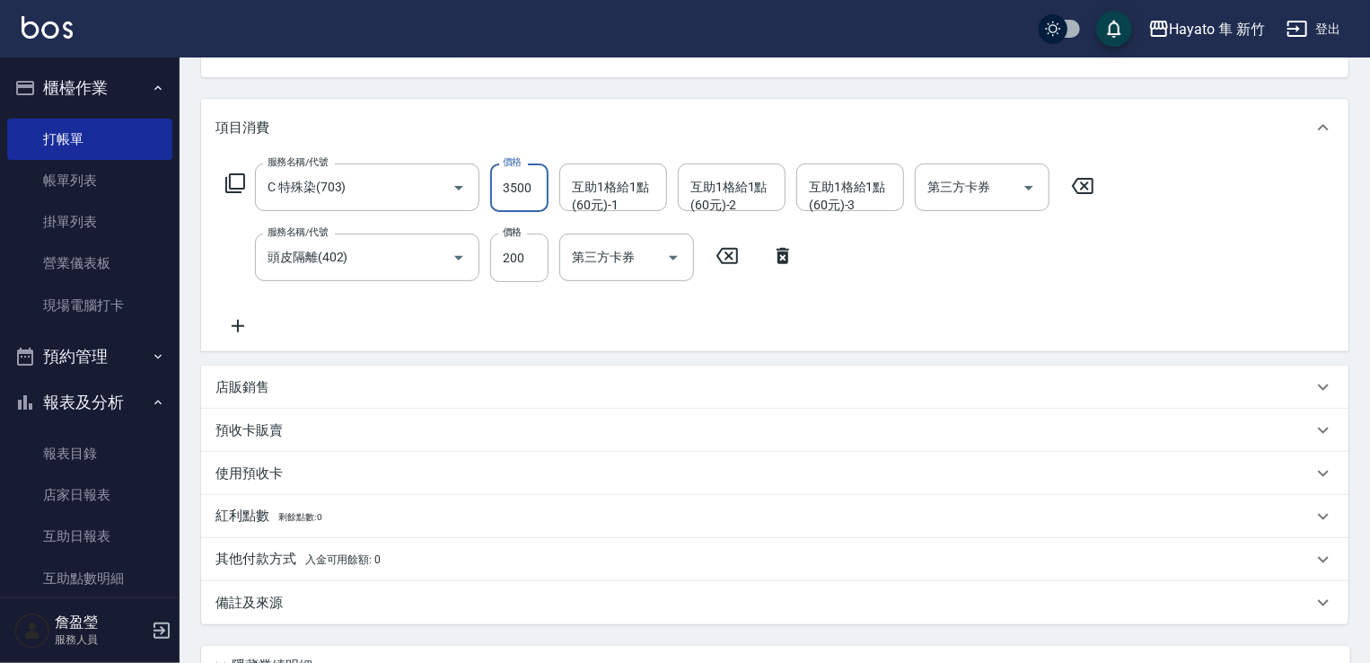
scroll to position [355, 0]
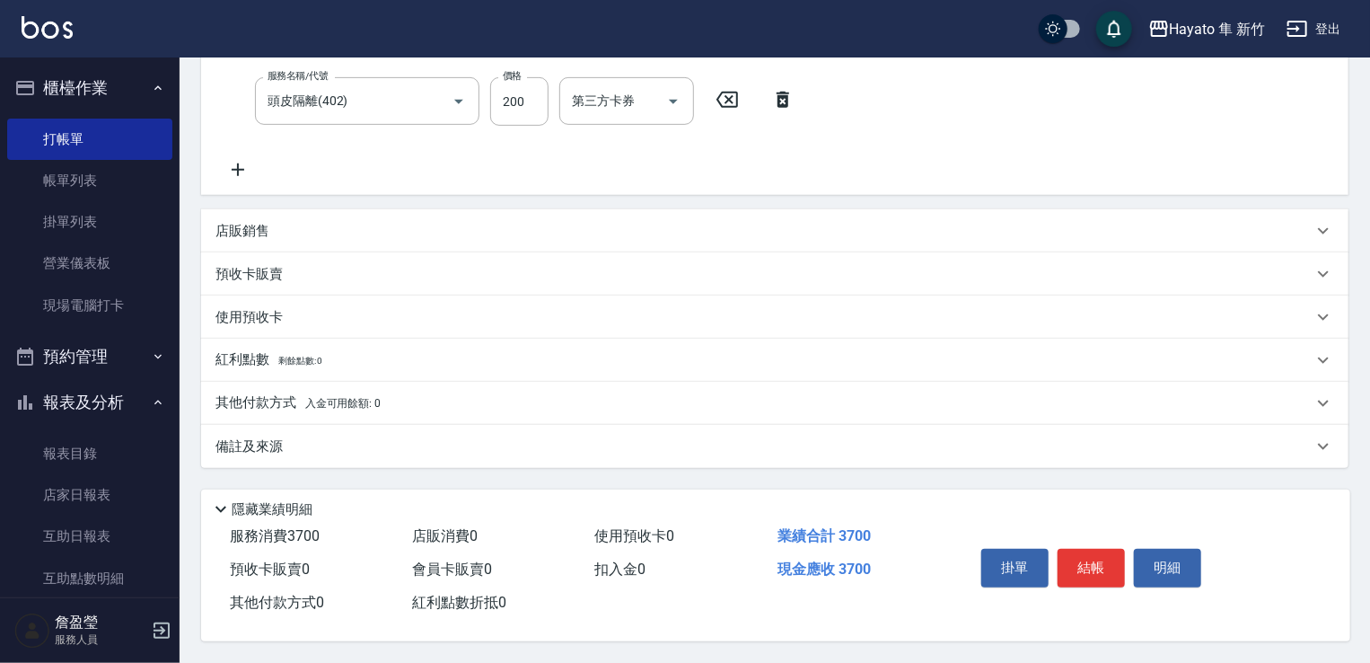
type input "3500"
click at [404, 396] on div "其他付款方式 入金可用餘額: 0" at bounding box center [764, 403] width 1097 height 20
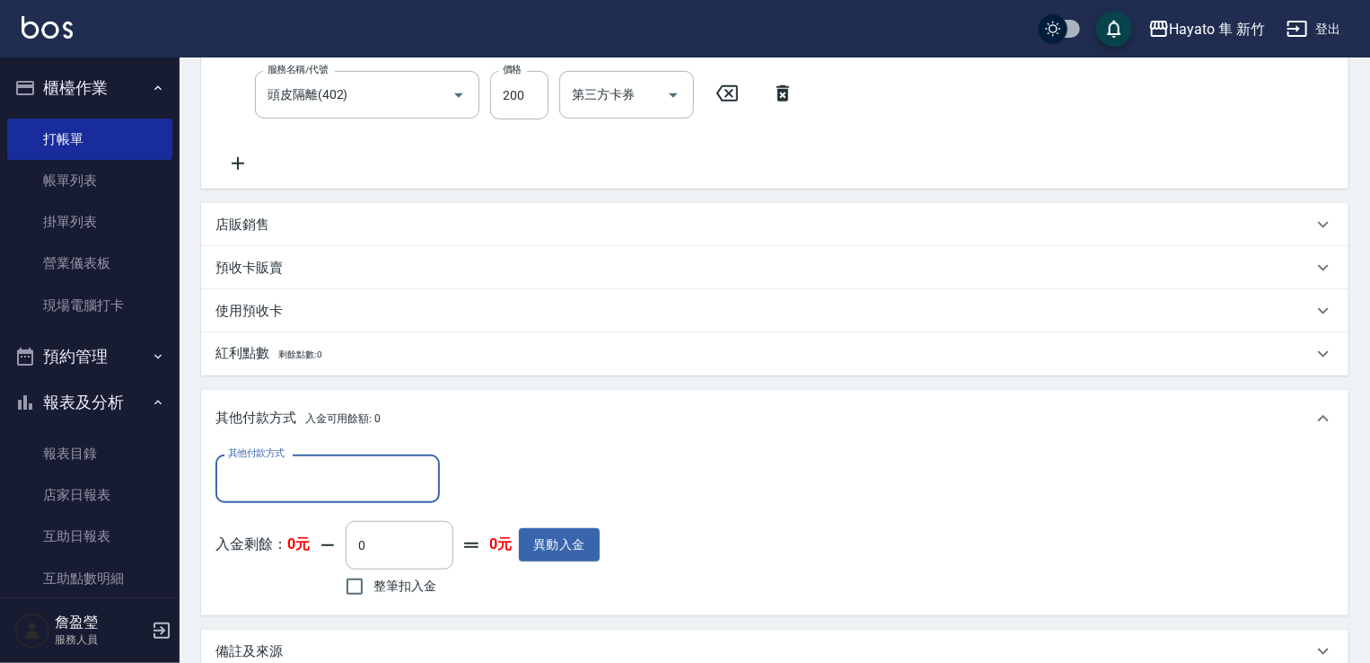
scroll to position [0, 0]
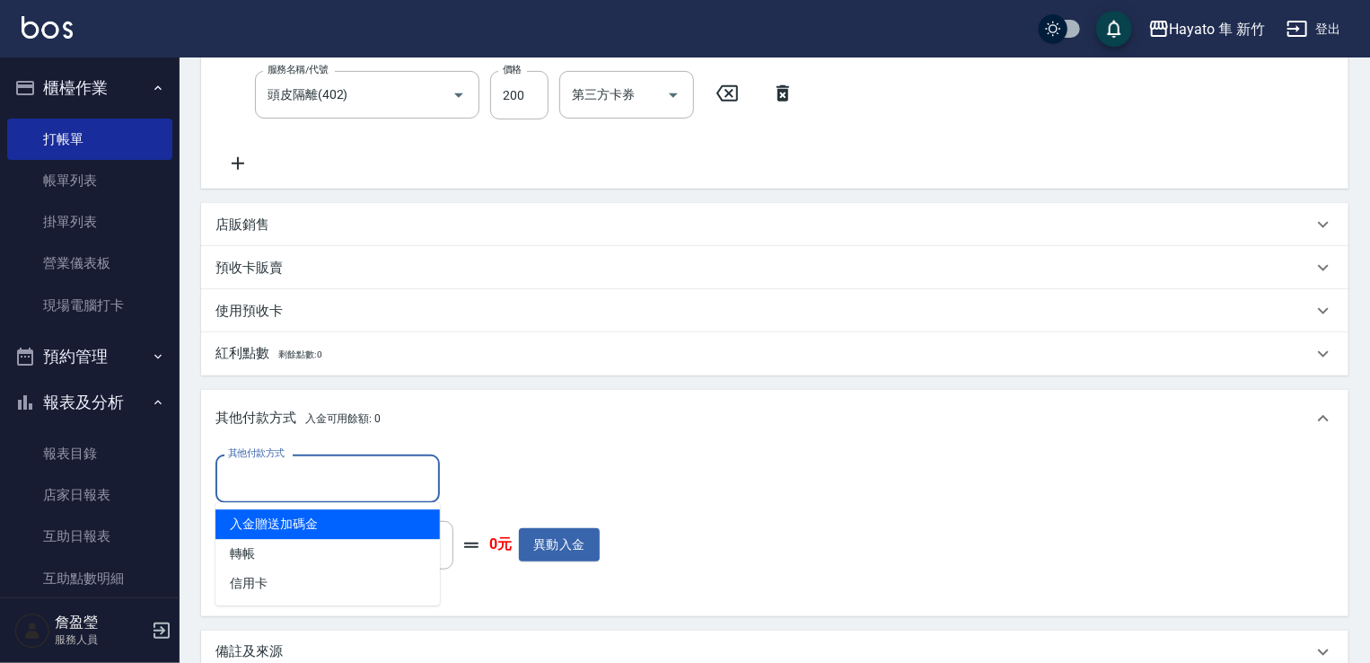
click at [377, 480] on input "其他付款方式" at bounding box center [328, 477] width 208 height 31
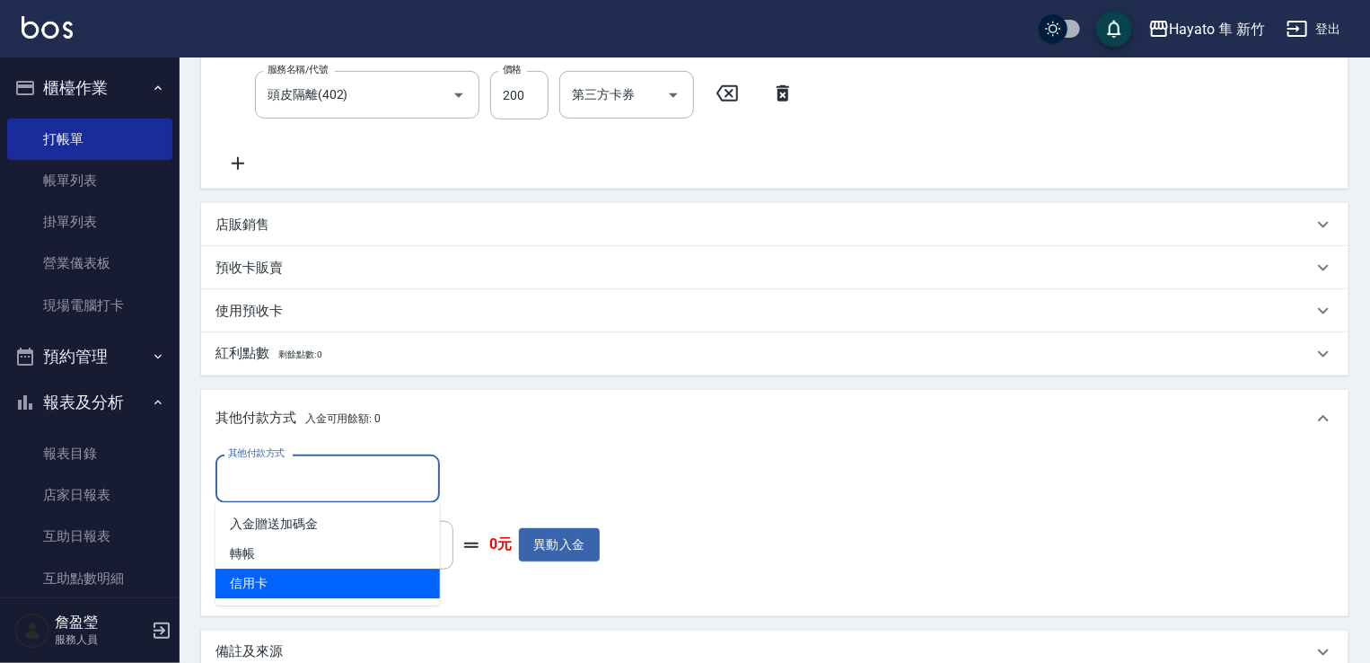
drag, startPoint x: 337, startPoint y: 577, endPoint x: 388, endPoint y: 585, distance: 51.7
click at [334, 583] on span "信用卡" at bounding box center [328, 583] width 224 height 30
type input "信用卡"
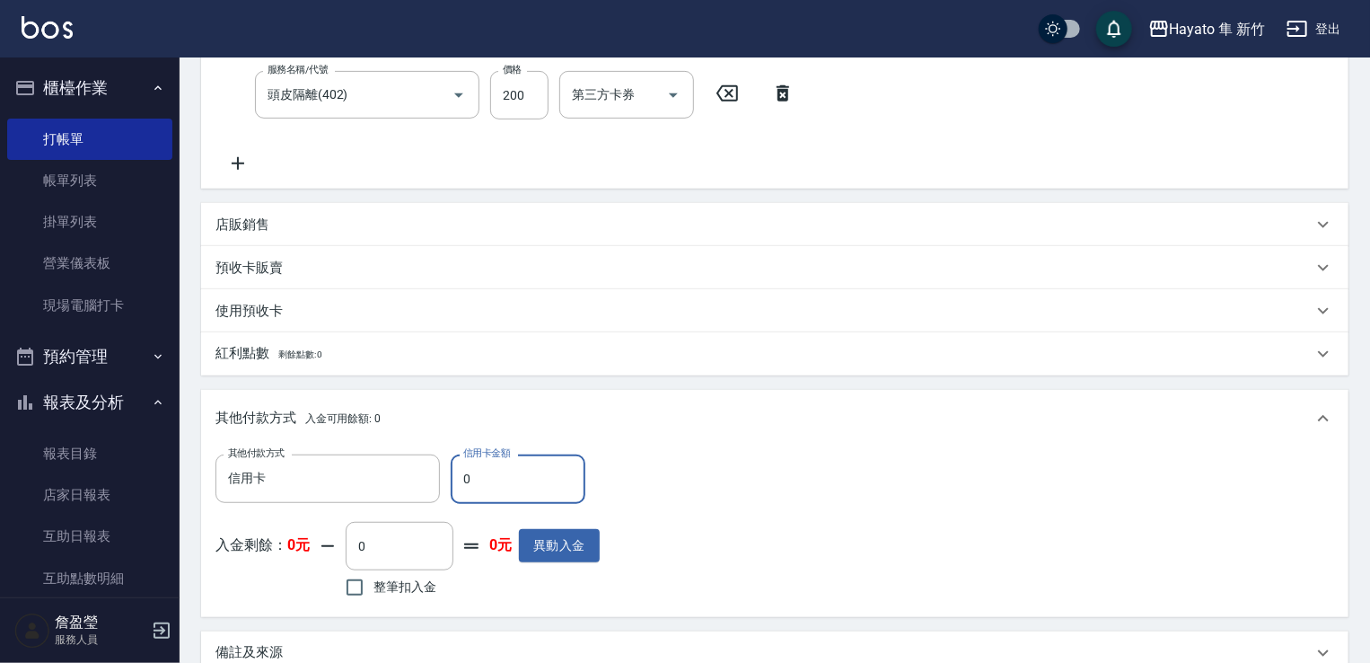
drag, startPoint x: 476, startPoint y: 488, endPoint x: 440, endPoint y: 495, distance: 36.6
click at [440, 495] on div "其他付款方式 信用卡 其他付款方式 信用卡金額 0 信用卡金額" at bounding box center [408, 478] width 384 height 48
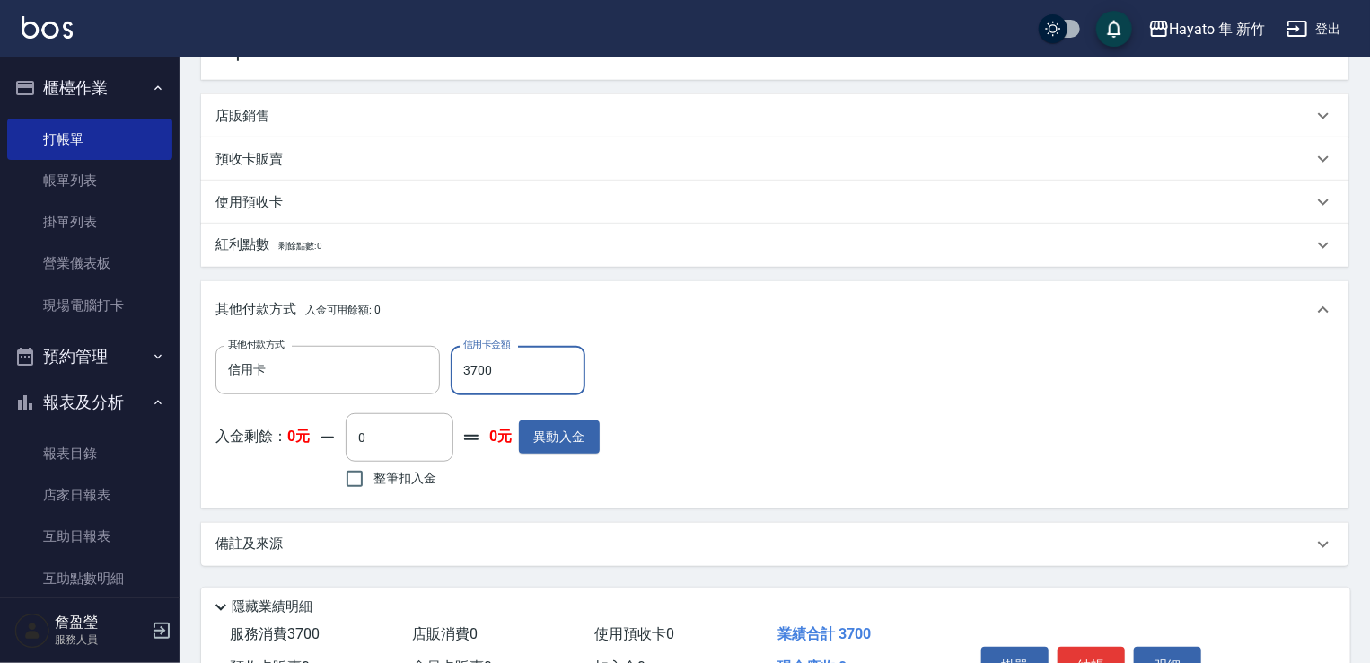
scroll to position [568, 0]
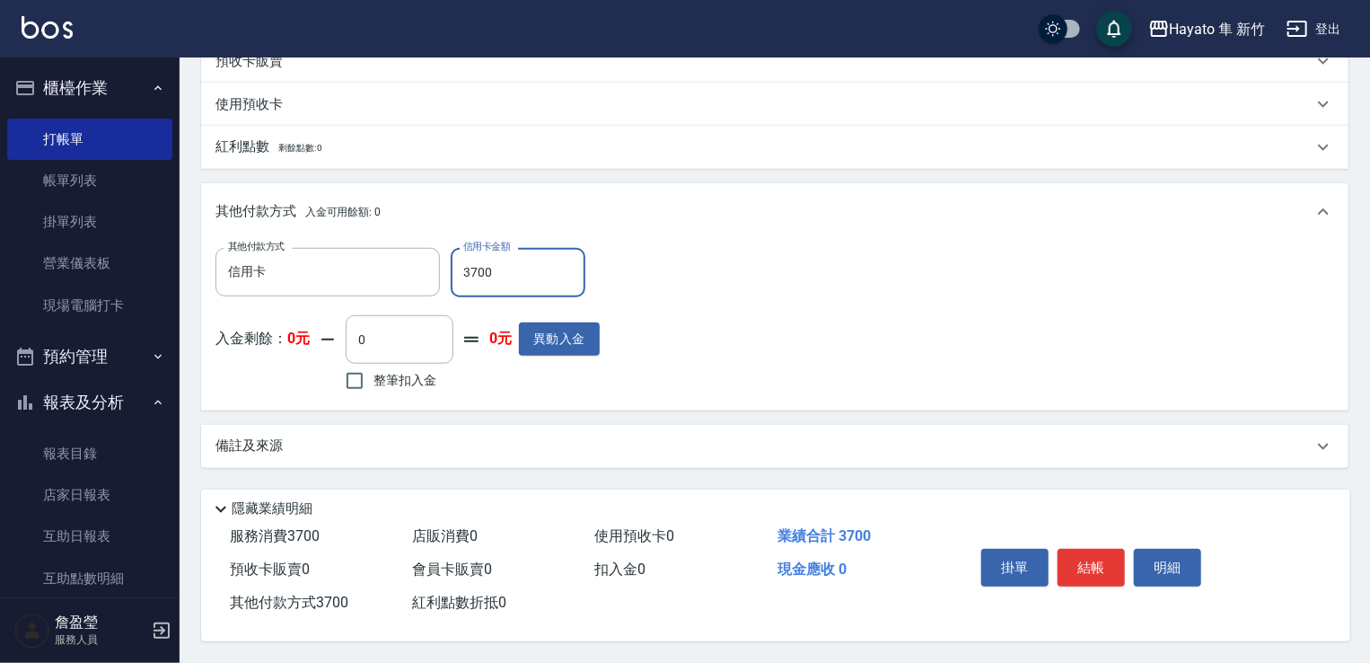
type input "3700"
click at [460, 450] on div "備註及來源" at bounding box center [775, 446] width 1148 height 43
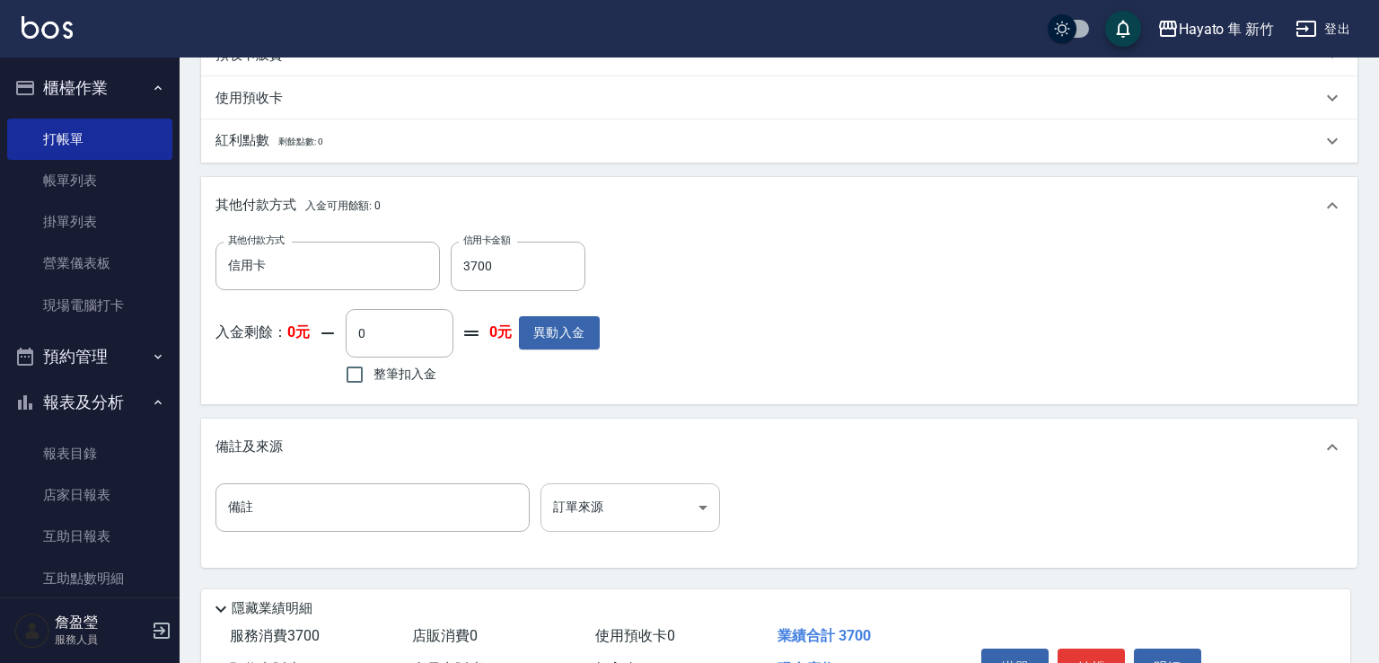
click at [713, 514] on body "Hayato 隼 新竹 登出 櫃檯作業 打帳單 帳單列表 掛單列表 營業儀表板 現場電腦打卡 預約管理 預約管理 報表及分析 報表目錄 店家日報表 互助日報表…" at bounding box center [689, 97] width 1379 height 1330
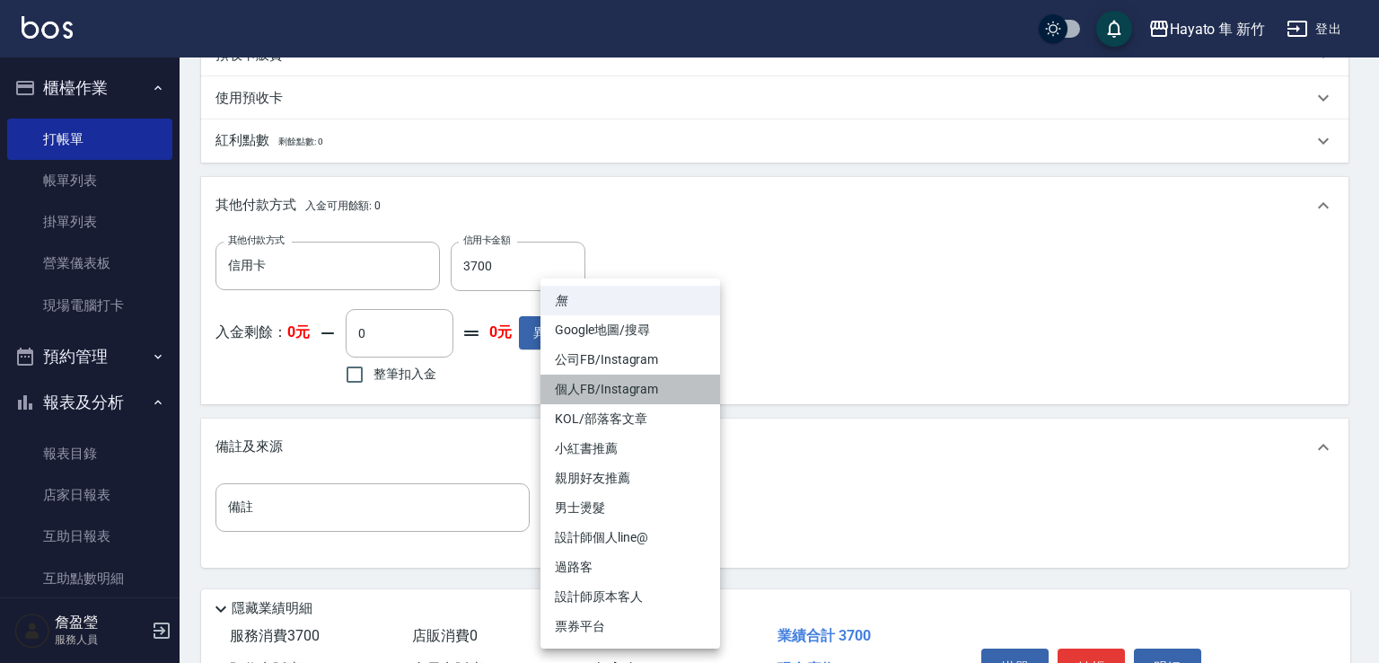
click at [657, 396] on li "個人FB/Instagram" at bounding box center [631, 389] width 180 height 30
type input "個人FB/Instagram"
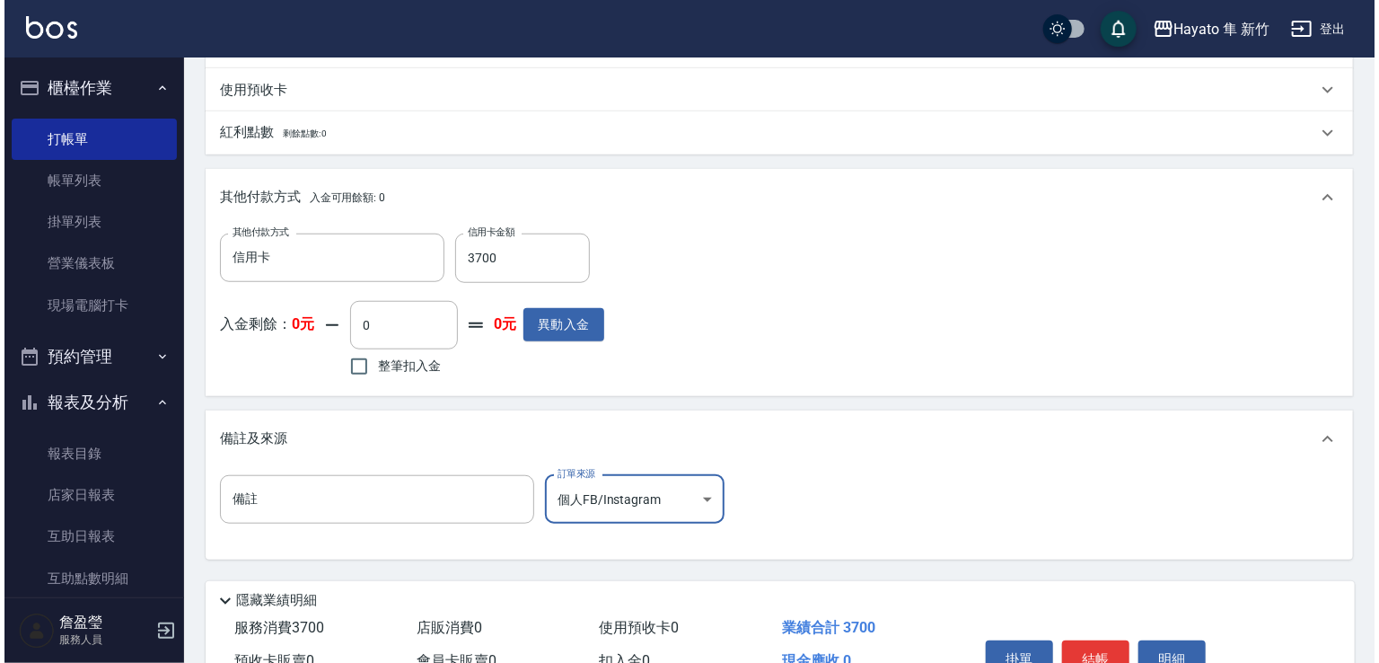
scroll to position [673, 0]
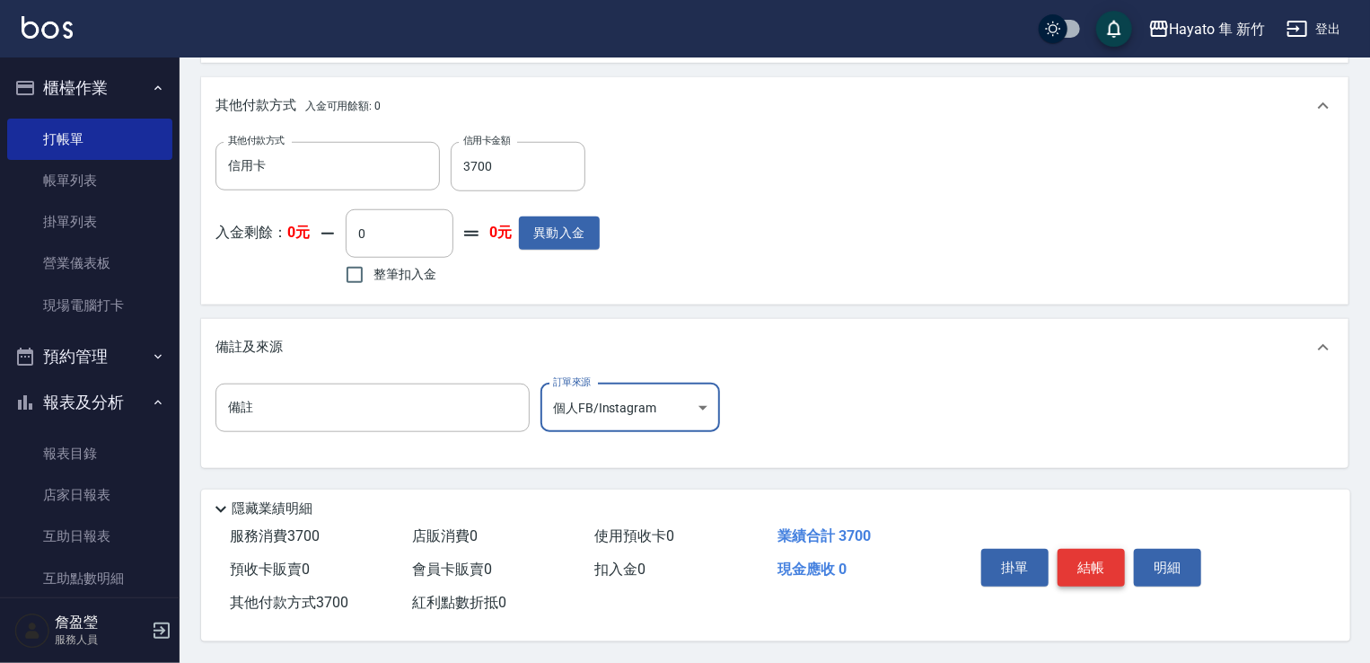
click at [1086, 556] on button "結帳" at bounding box center [1091, 568] width 67 height 38
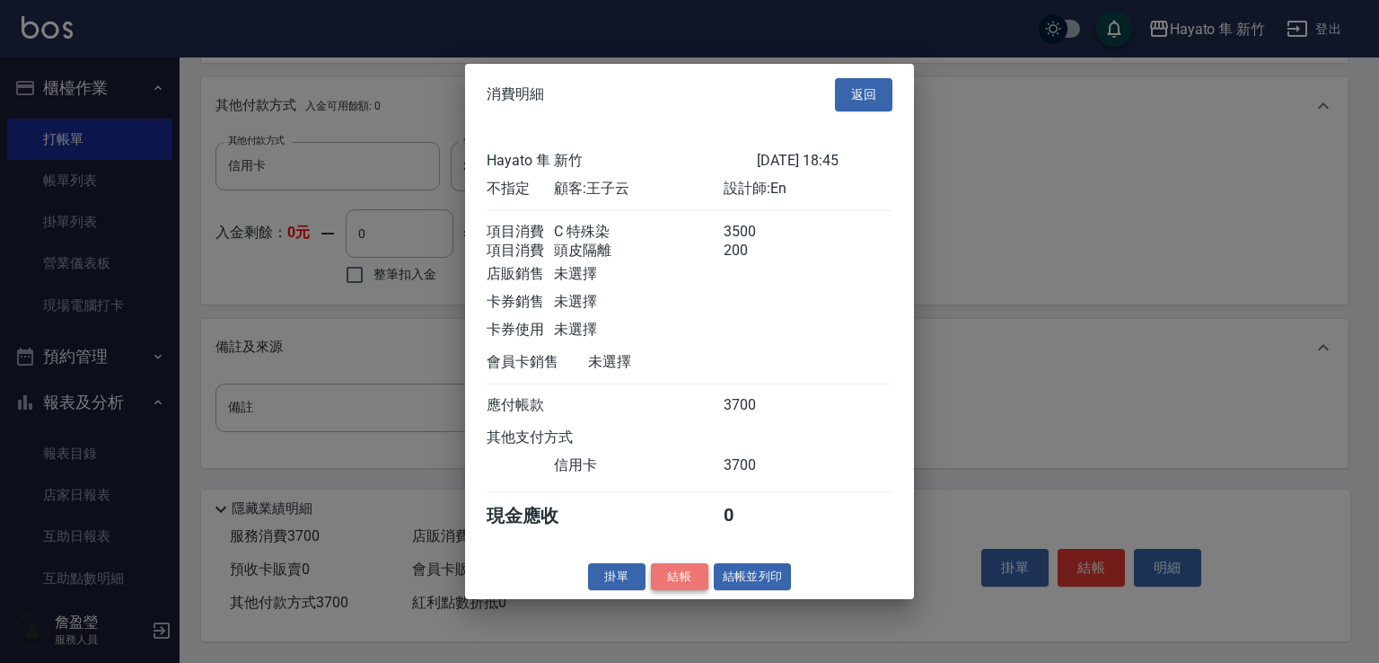
click at [684, 590] on button "結帳" at bounding box center [679, 576] width 57 height 28
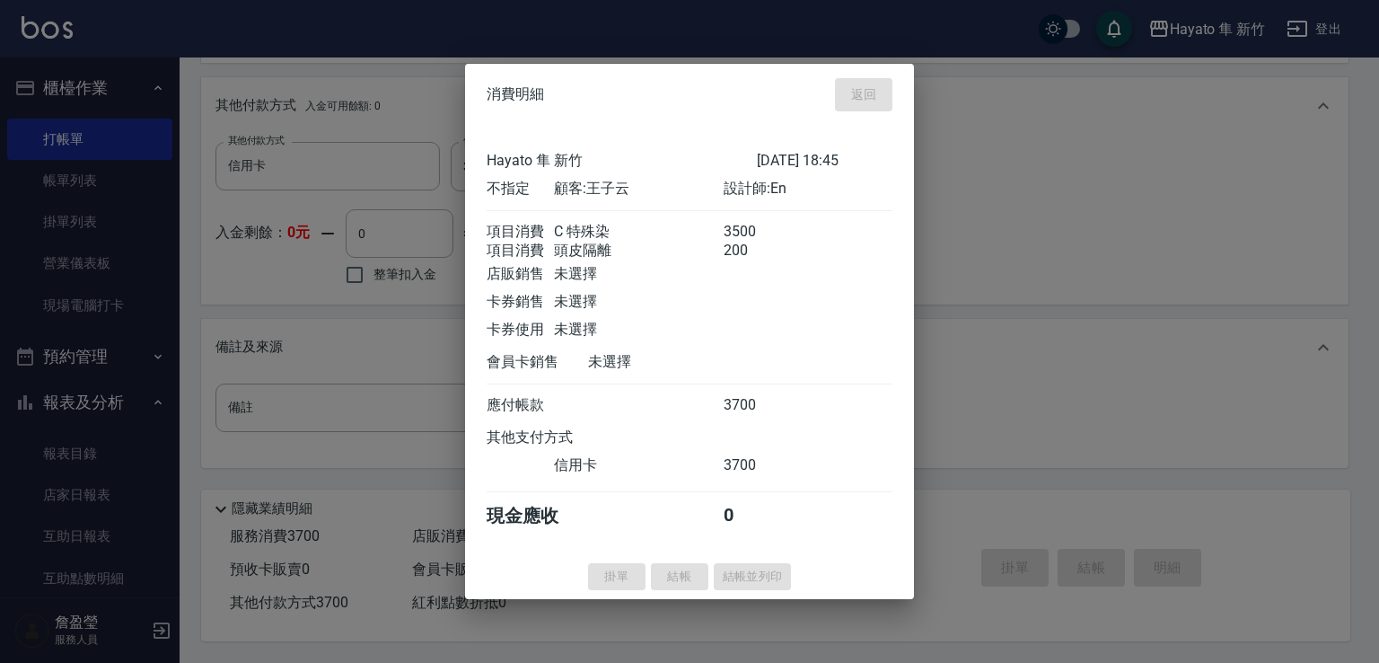
type input "[DATE] 18:47"
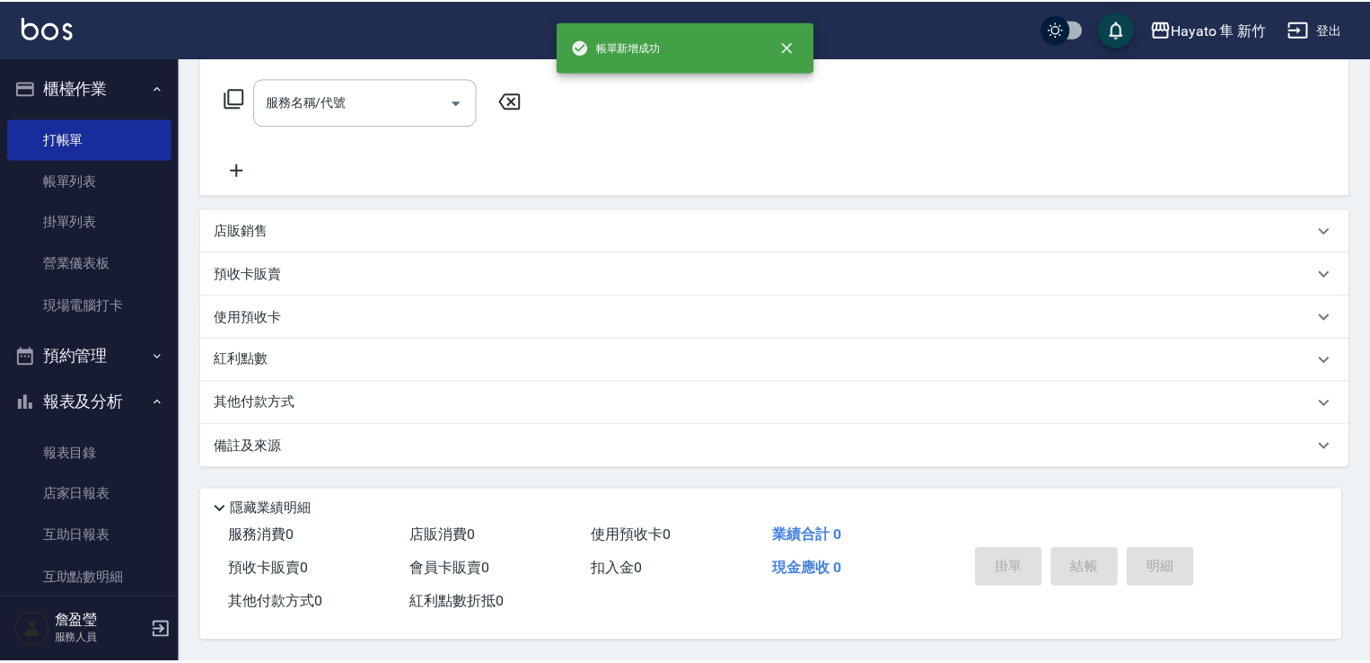
scroll to position [0, 0]
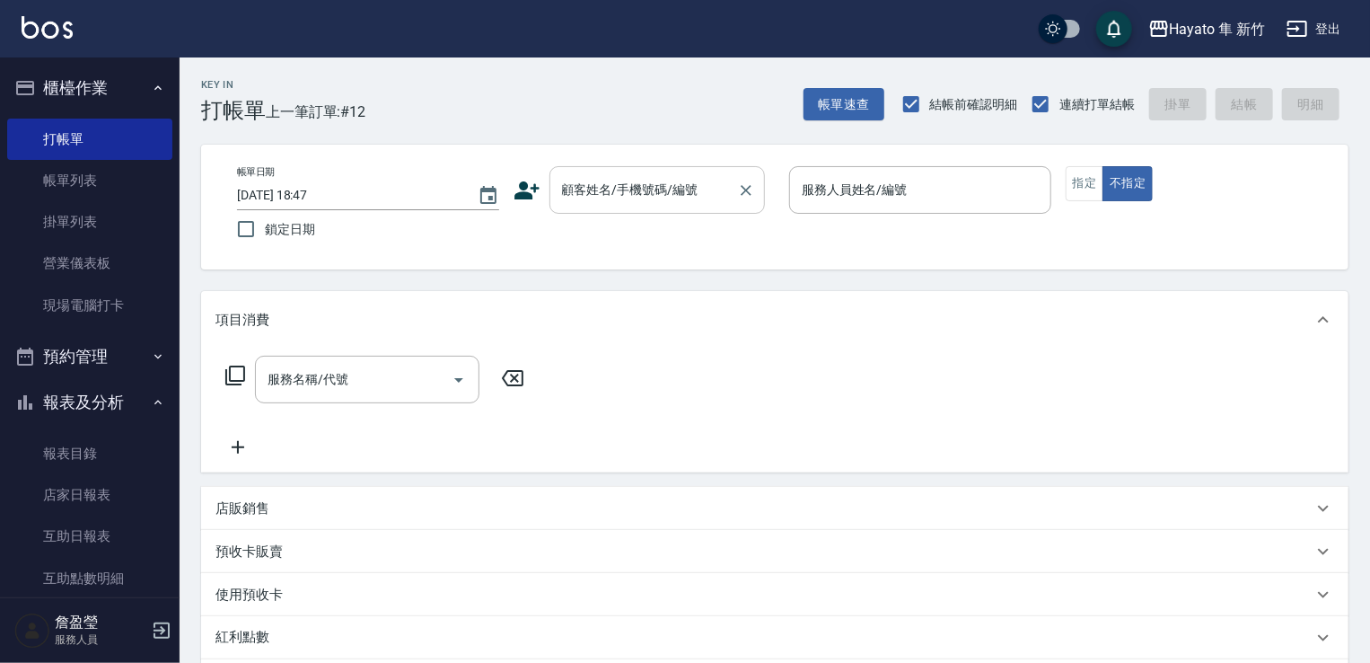
click at [600, 203] on input "顧客姓名/手機號碼/編號" at bounding box center [644, 189] width 172 height 31
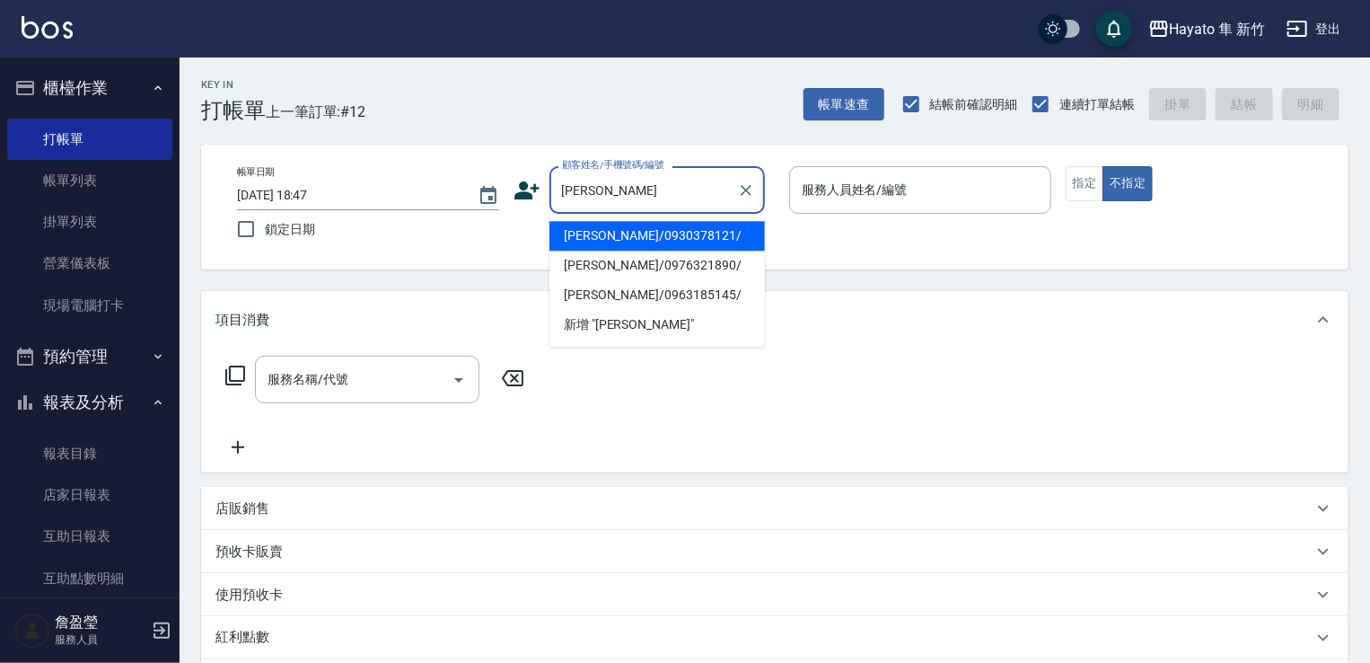
click at [635, 261] on li "[PERSON_NAME]/0976321890/" at bounding box center [658, 266] width 216 height 30
type input "[PERSON_NAME]/0976321890/"
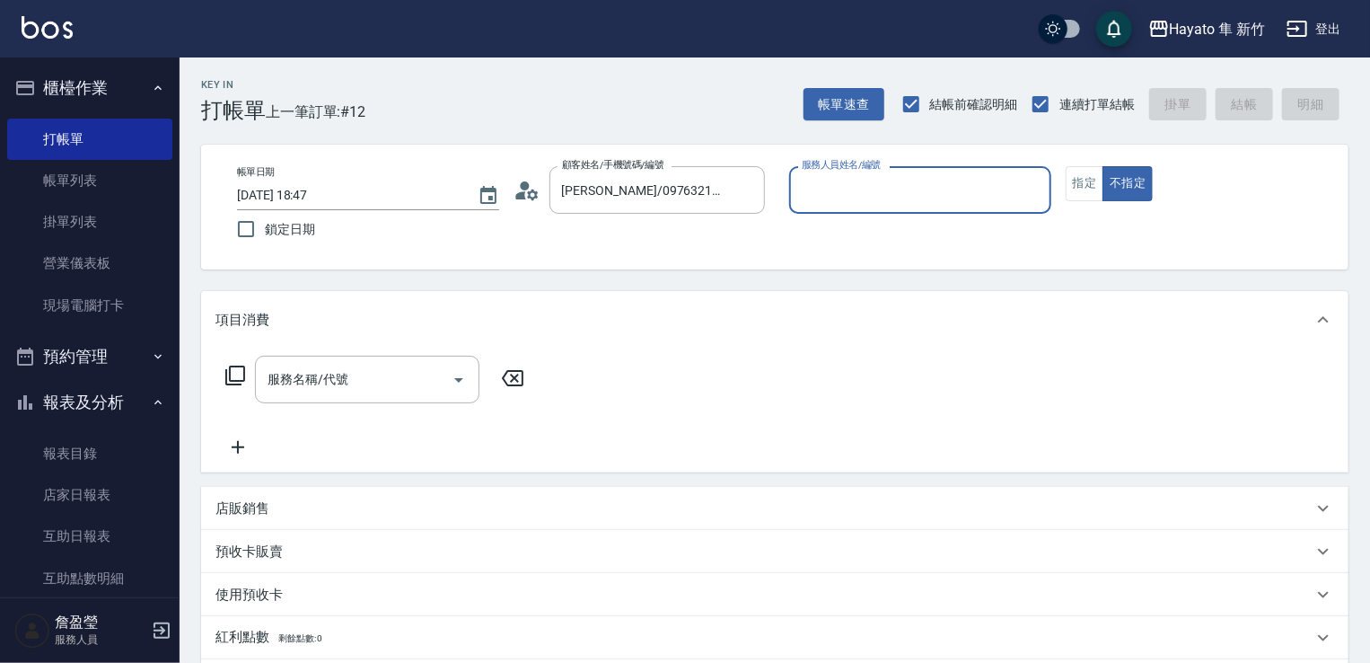
type input "En(無代號)"
click at [1105, 190] on button "不指定" at bounding box center [1128, 183] width 50 height 35
click at [1091, 189] on button "指定" at bounding box center [1085, 183] width 39 height 35
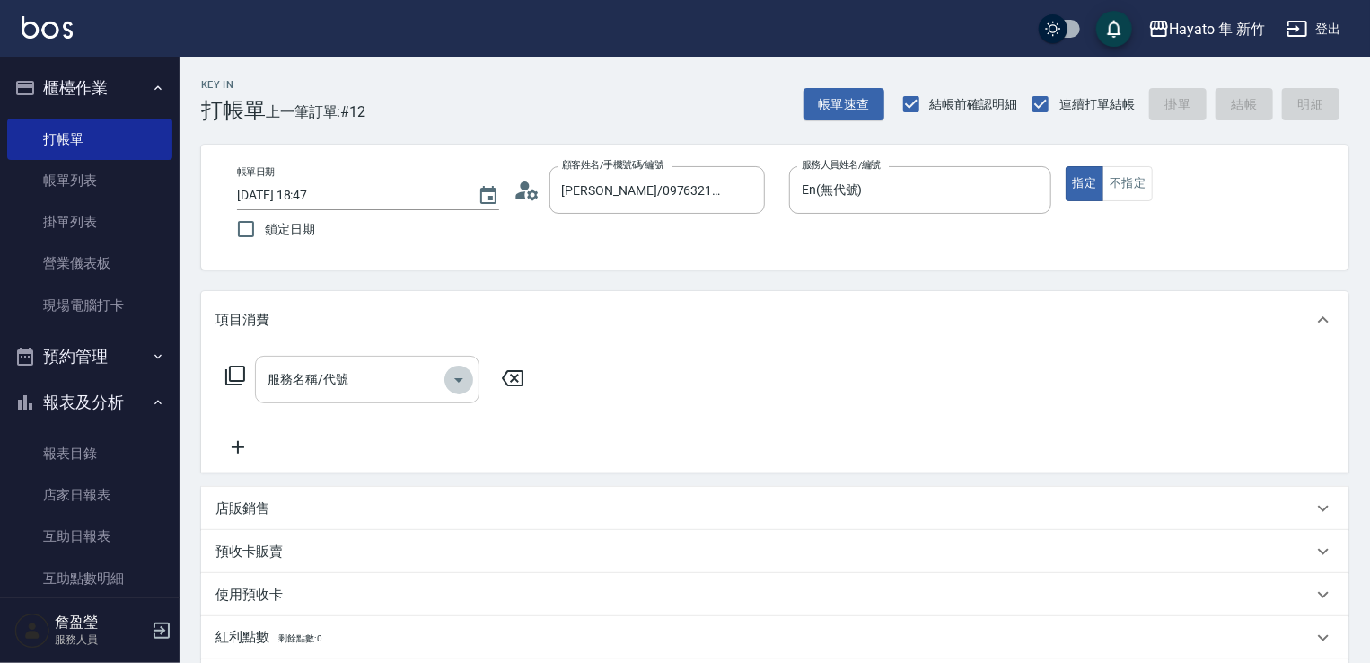
click at [471, 372] on button "Open" at bounding box center [458, 379] width 29 height 29
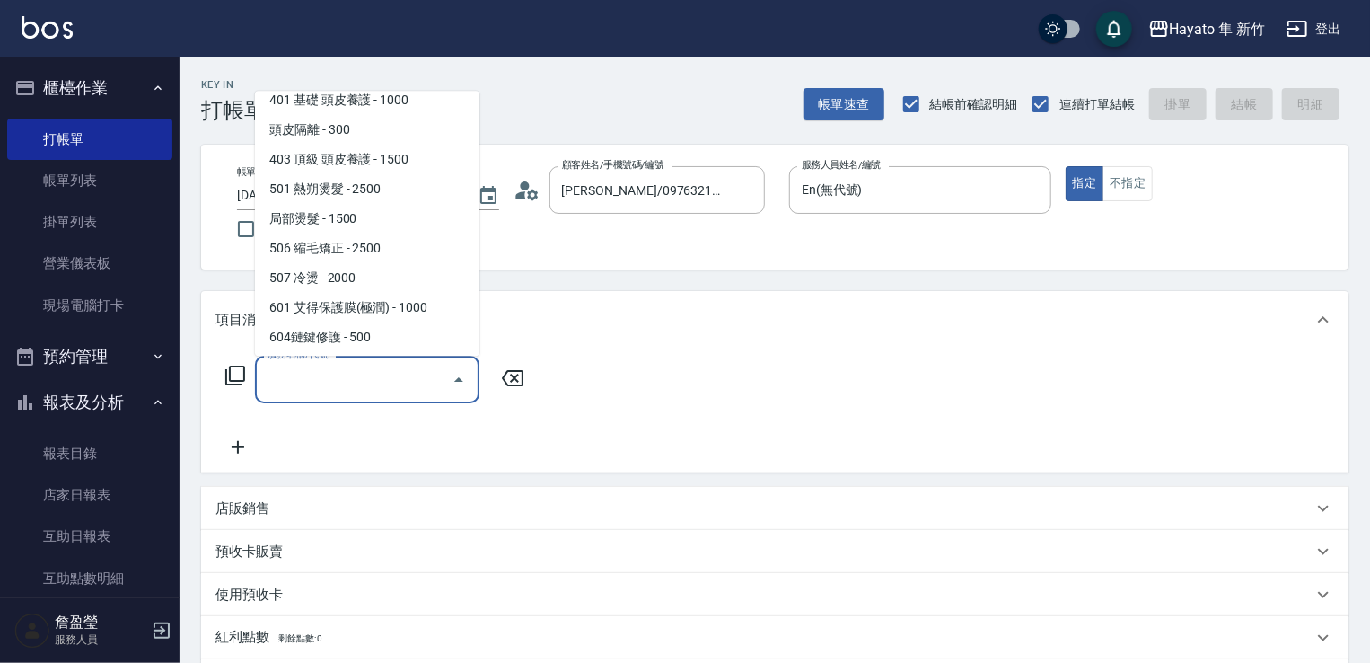
scroll to position [133, 0]
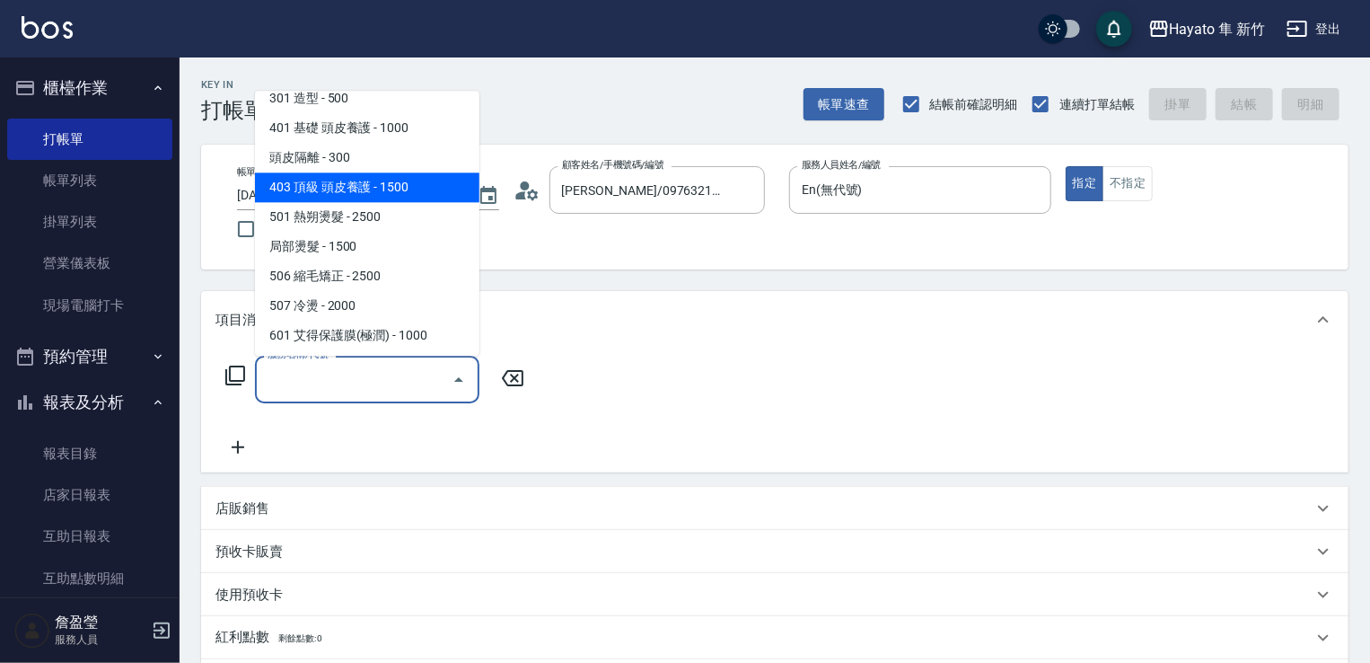
click at [392, 190] on span "403 頂級 頭皮養護 - 1500" at bounding box center [367, 187] width 224 height 30
type input "403 頂級 頭皮養護(403)"
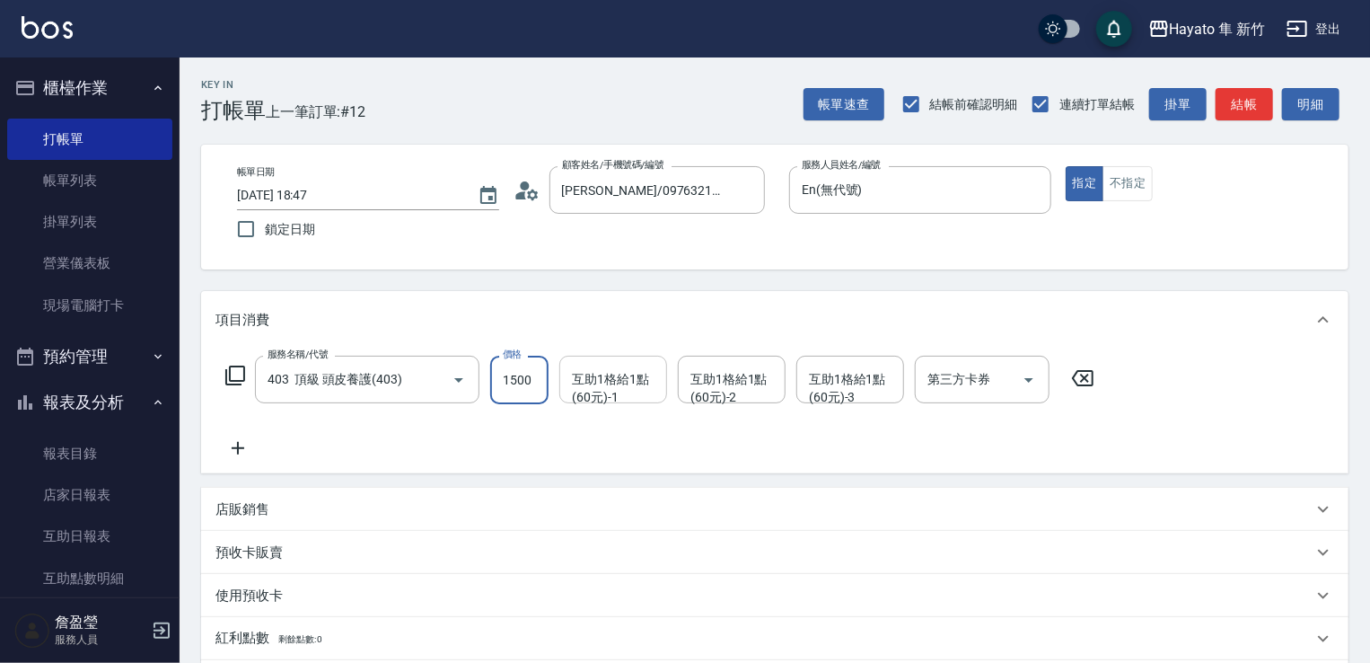
drag, startPoint x: 535, startPoint y: 380, endPoint x: 569, endPoint y: 398, distance: 38.6
click at [535, 382] on input "1500" at bounding box center [519, 380] width 58 height 48
type input "1200"
click at [242, 453] on icon at bounding box center [238, 448] width 45 height 22
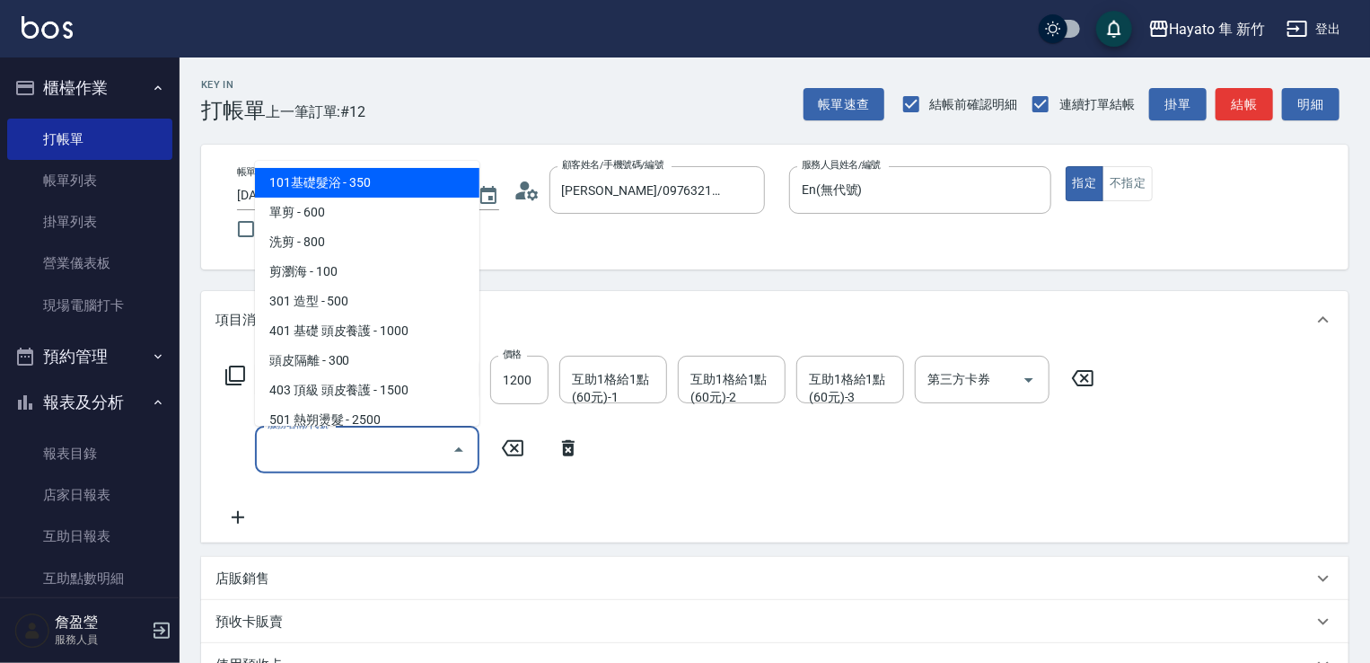
click at [419, 461] on input "服務名稱/代號" at bounding box center [353, 449] width 181 height 31
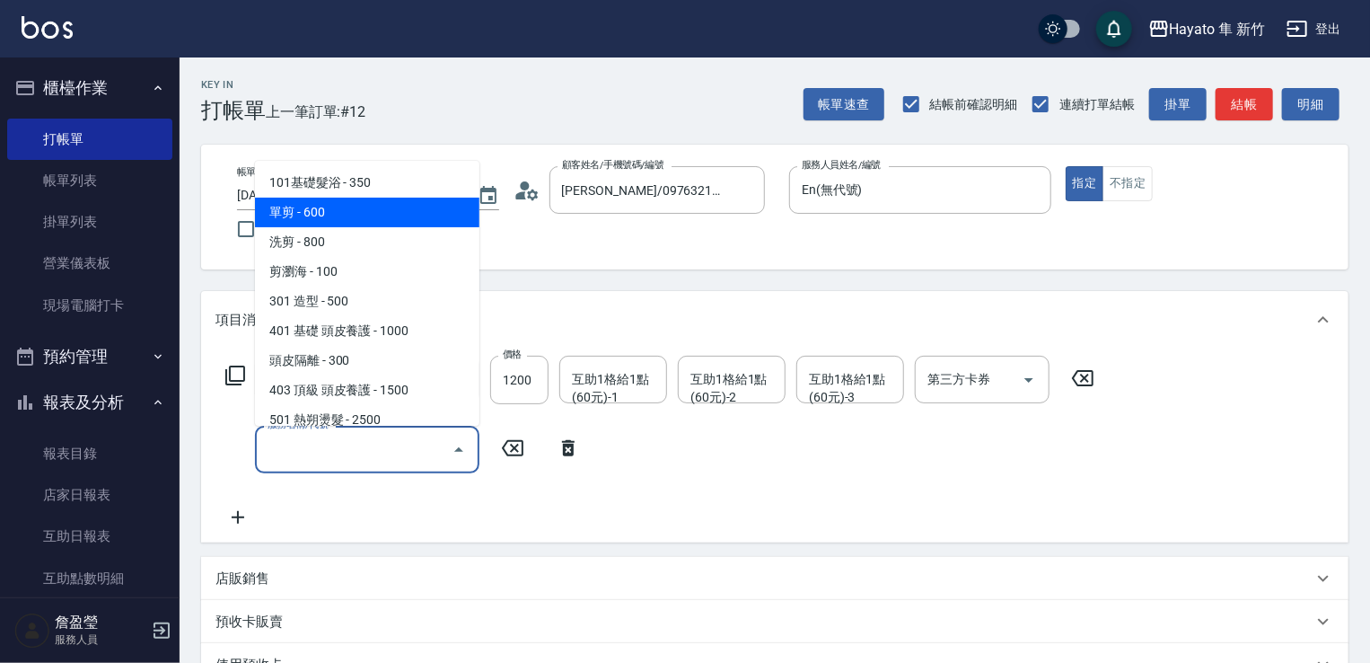
click at [397, 203] on span "單剪 - 600" at bounding box center [367, 213] width 224 height 30
type input "單剪(102)"
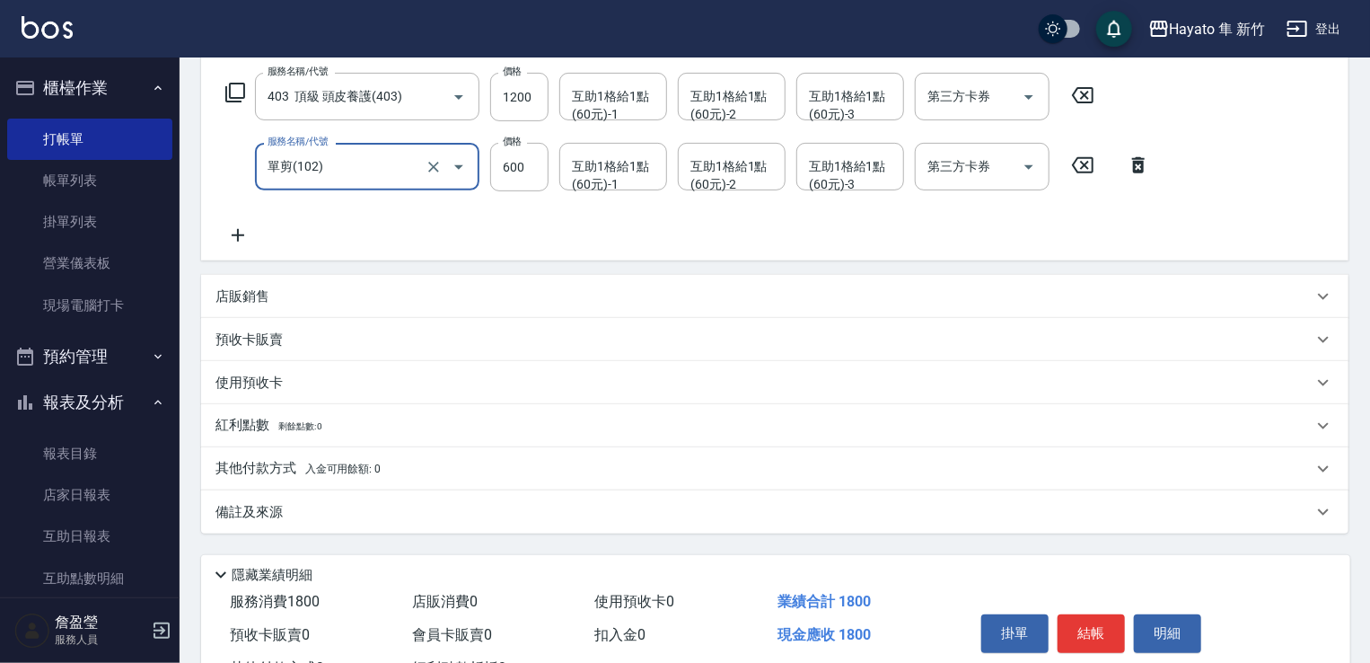
scroll to position [355, 0]
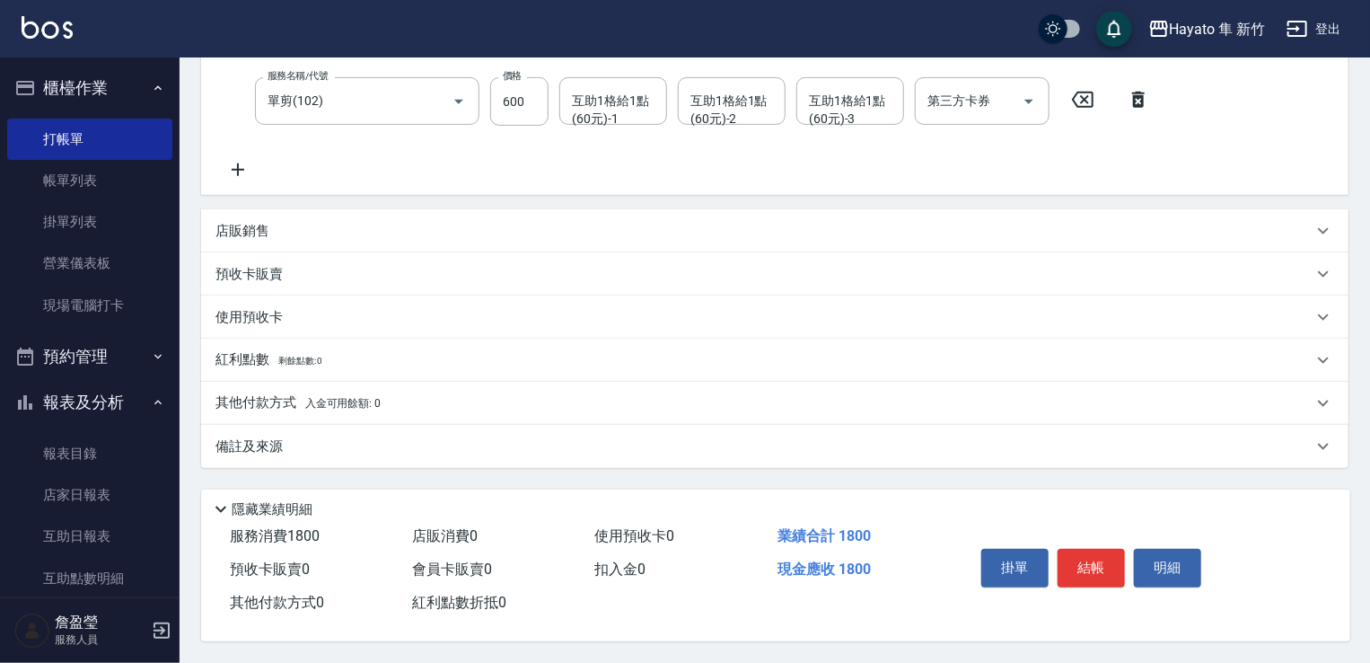
click at [348, 443] on div "備註及來源" at bounding box center [764, 446] width 1097 height 19
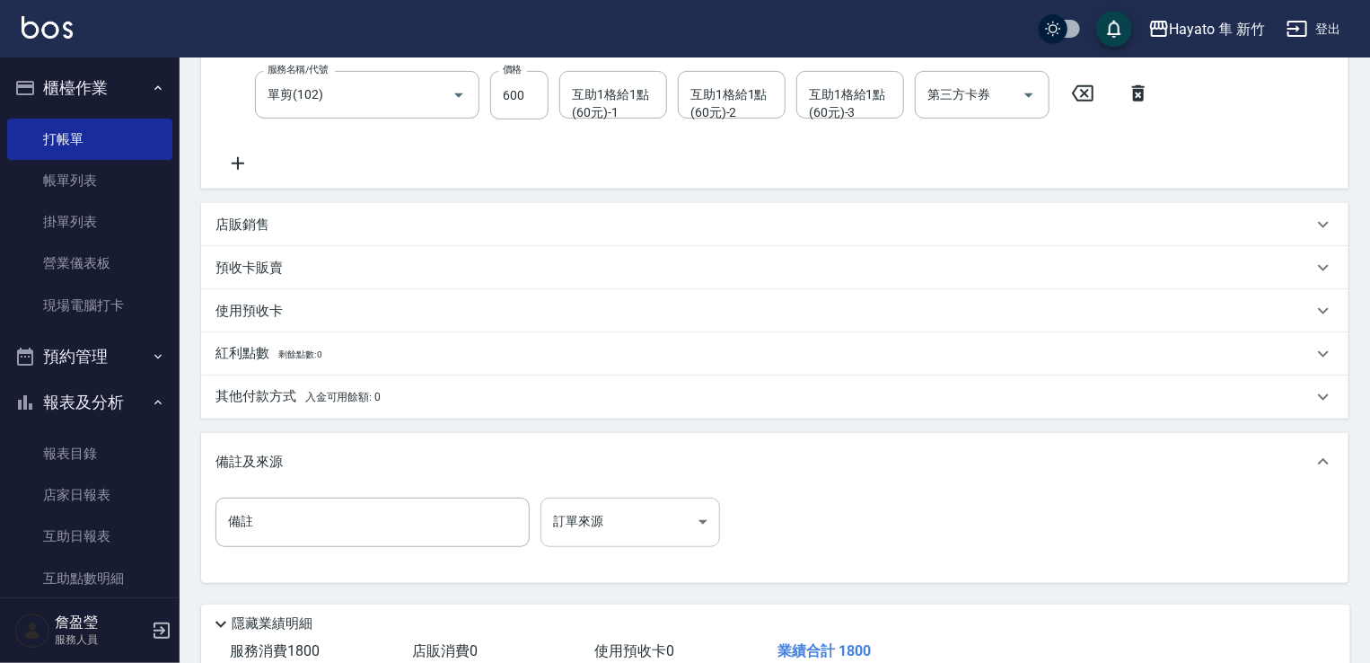
click at [668, 515] on body "Hayato 隼 新竹 登出 櫃檯作業 打帳單 帳單列表 掛單列表 營業儀表板 現場電腦打卡 預約管理 預約管理 報表及分析 報表目錄 店家日報表 互助日報表…" at bounding box center [685, 211] width 1370 height 1132
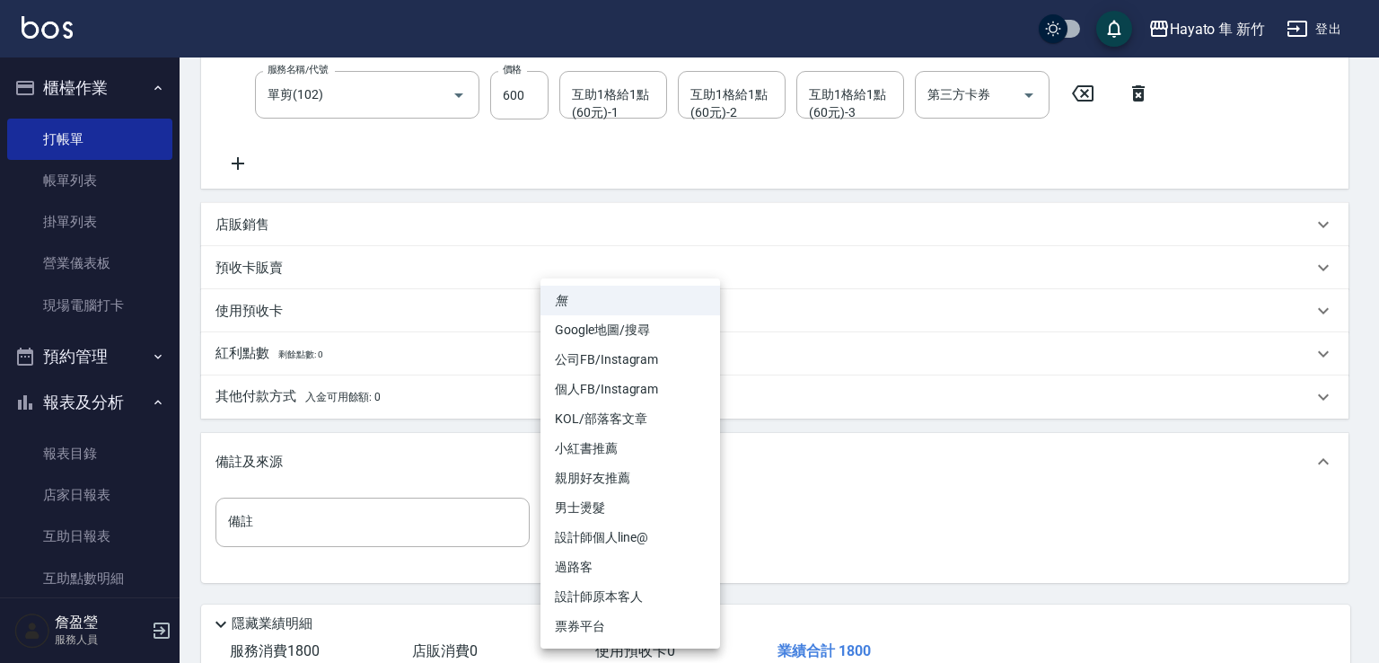
click at [624, 595] on li "設計師原本客人" at bounding box center [631, 597] width 180 height 30
type input "設計師原本客人"
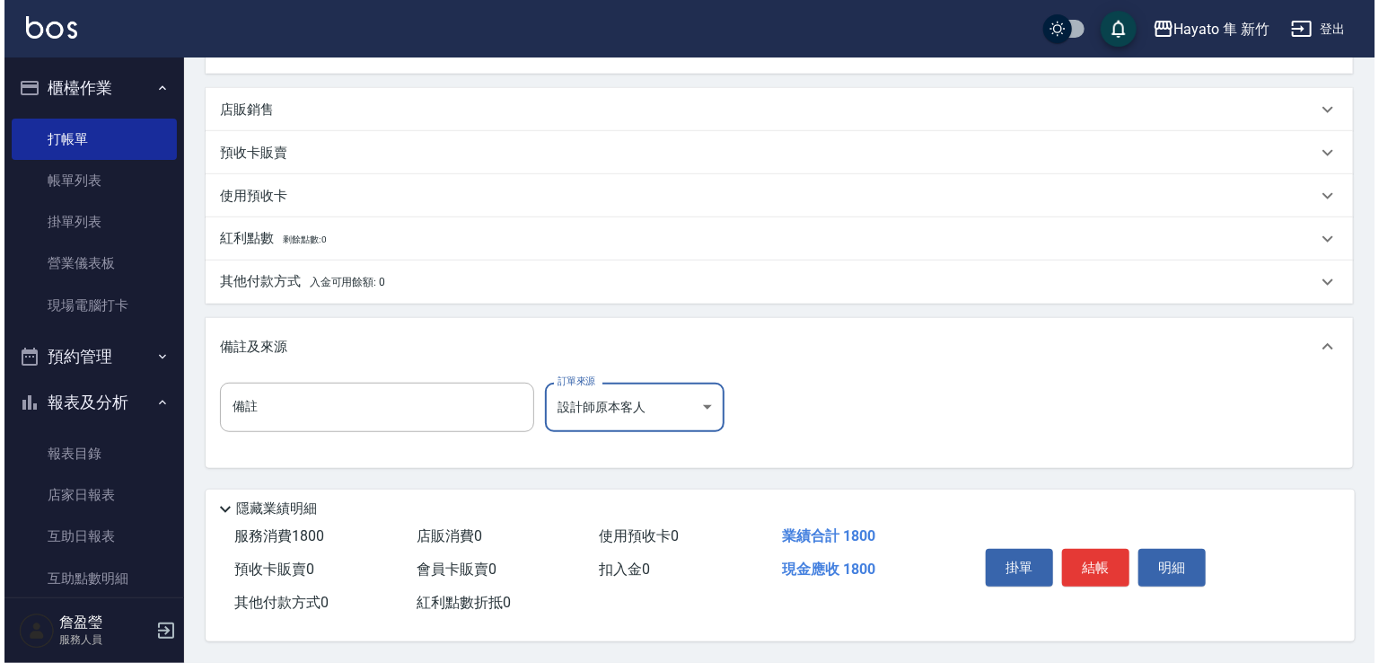
scroll to position [475, 0]
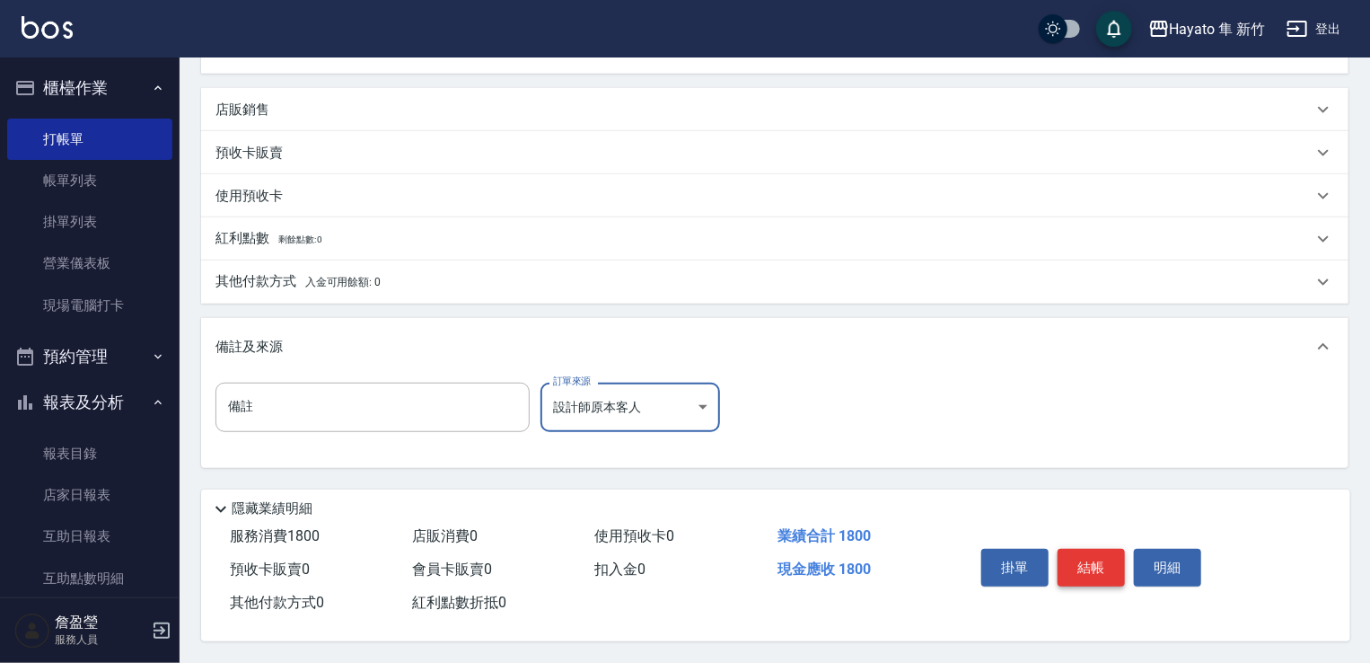
click at [1097, 556] on button "結帳" at bounding box center [1091, 568] width 67 height 38
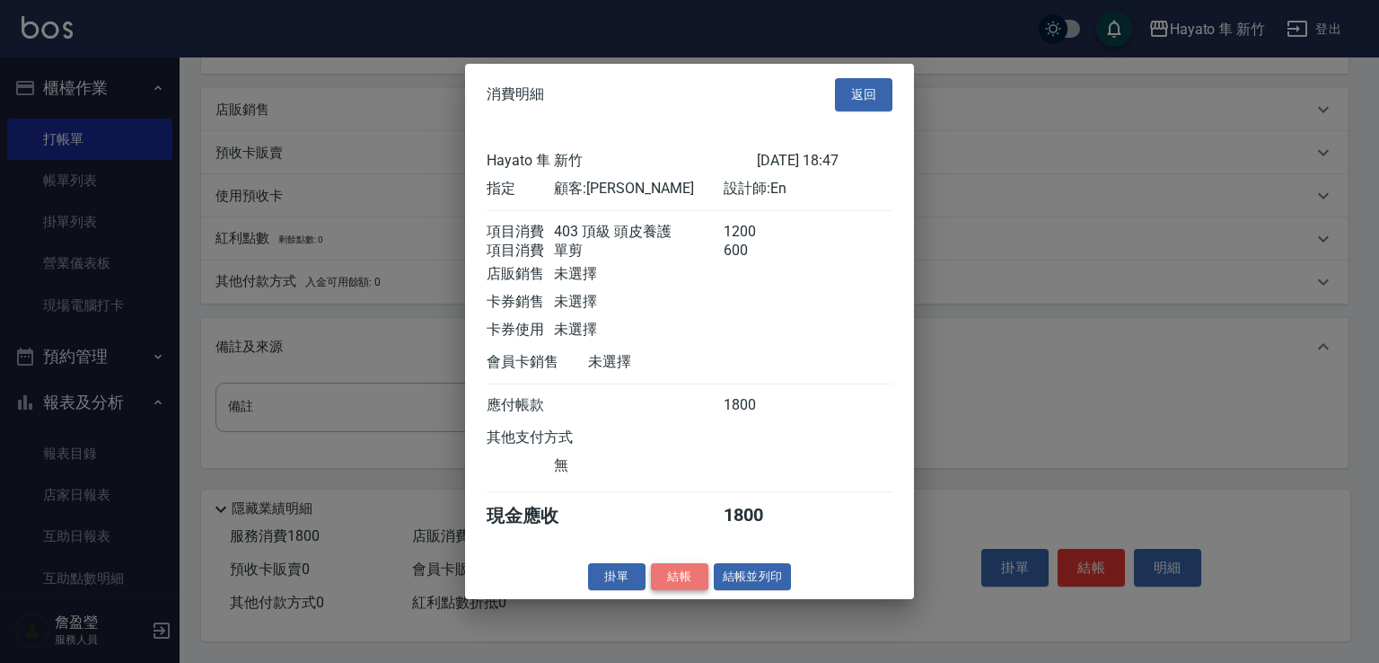
click at [678, 590] on button "結帳" at bounding box center [679, 576] width 57 height 28
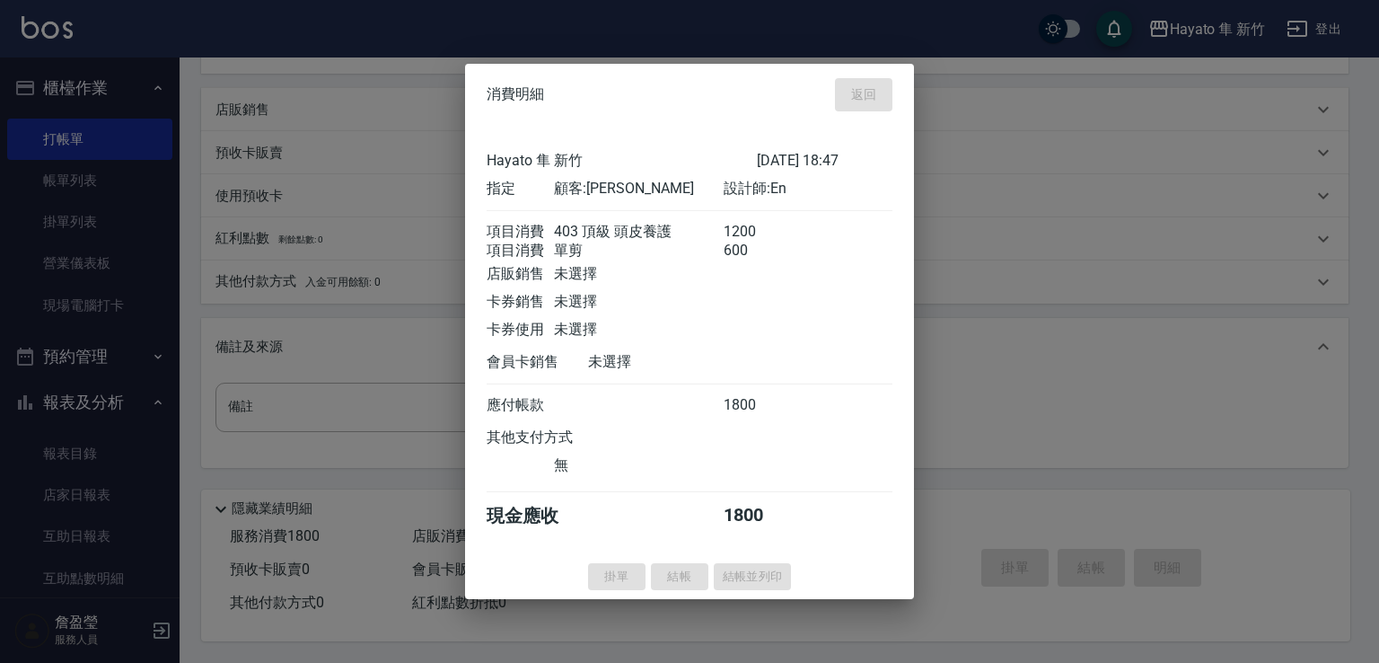
type input "[DATE] 18:48"
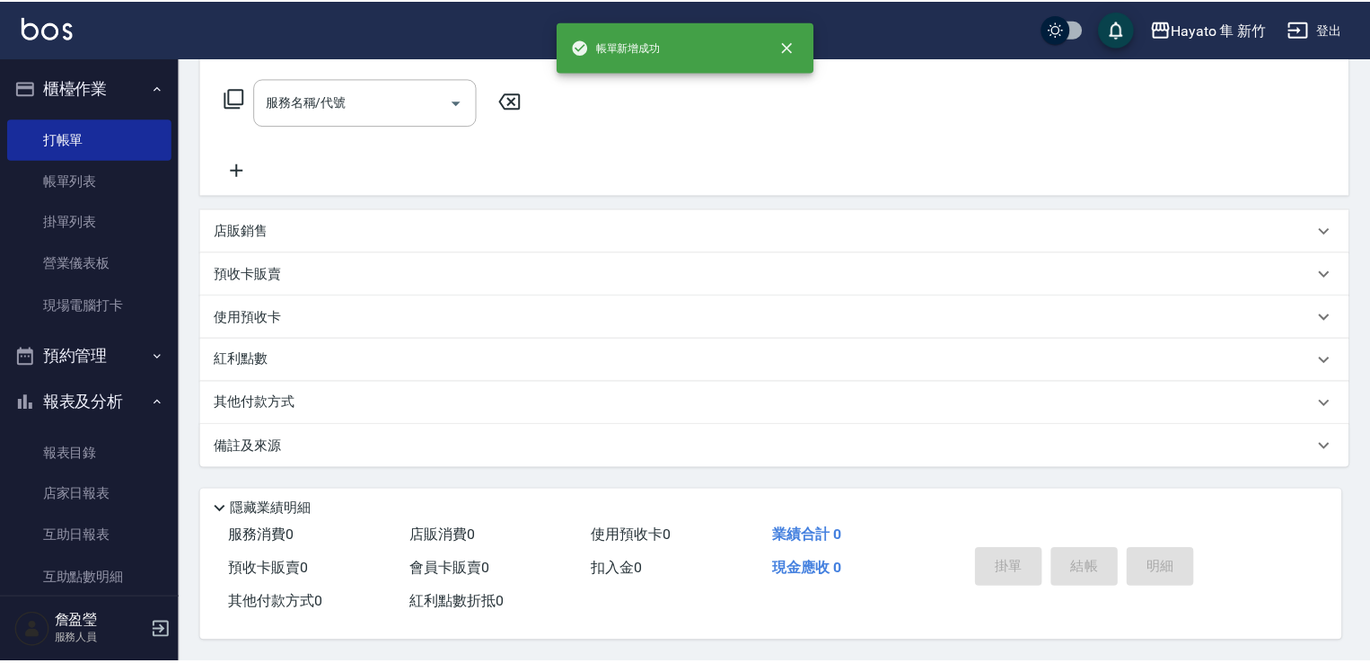
scroll to position [0, 0]
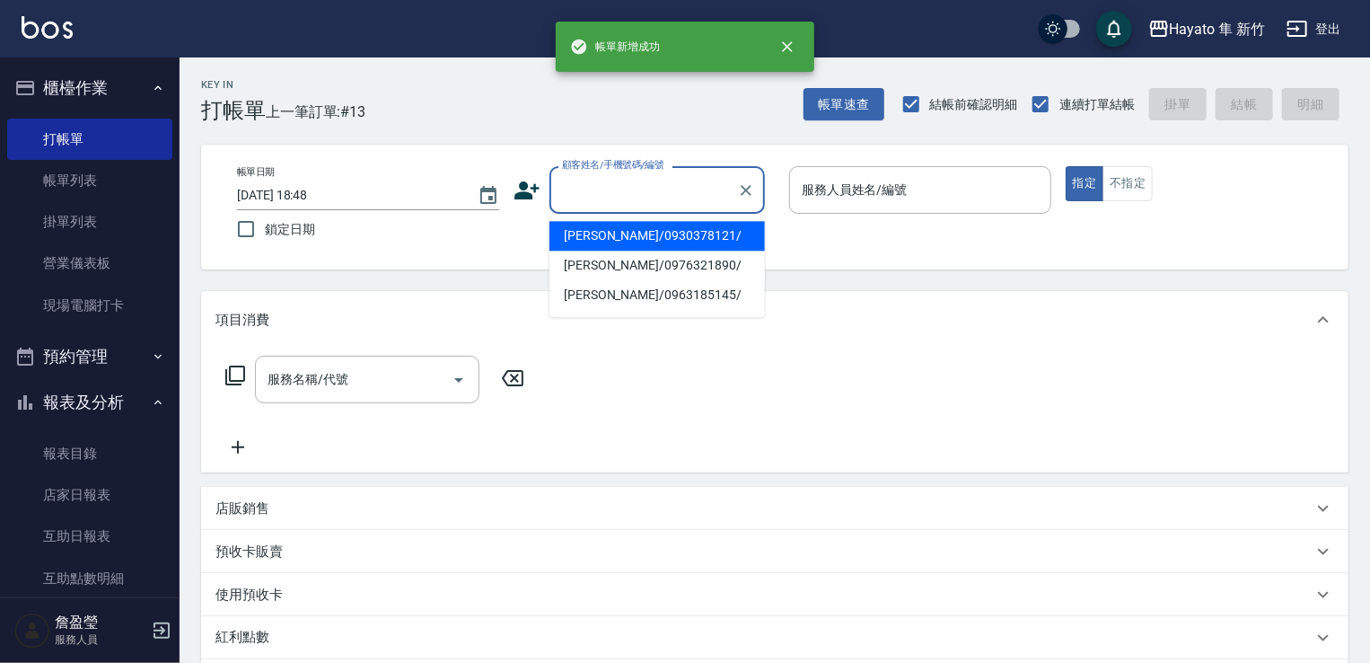
click at [588, 179] on input "顧客姓名/手機號碼/編號" at bounding box center [644, 189] width 172 height 31
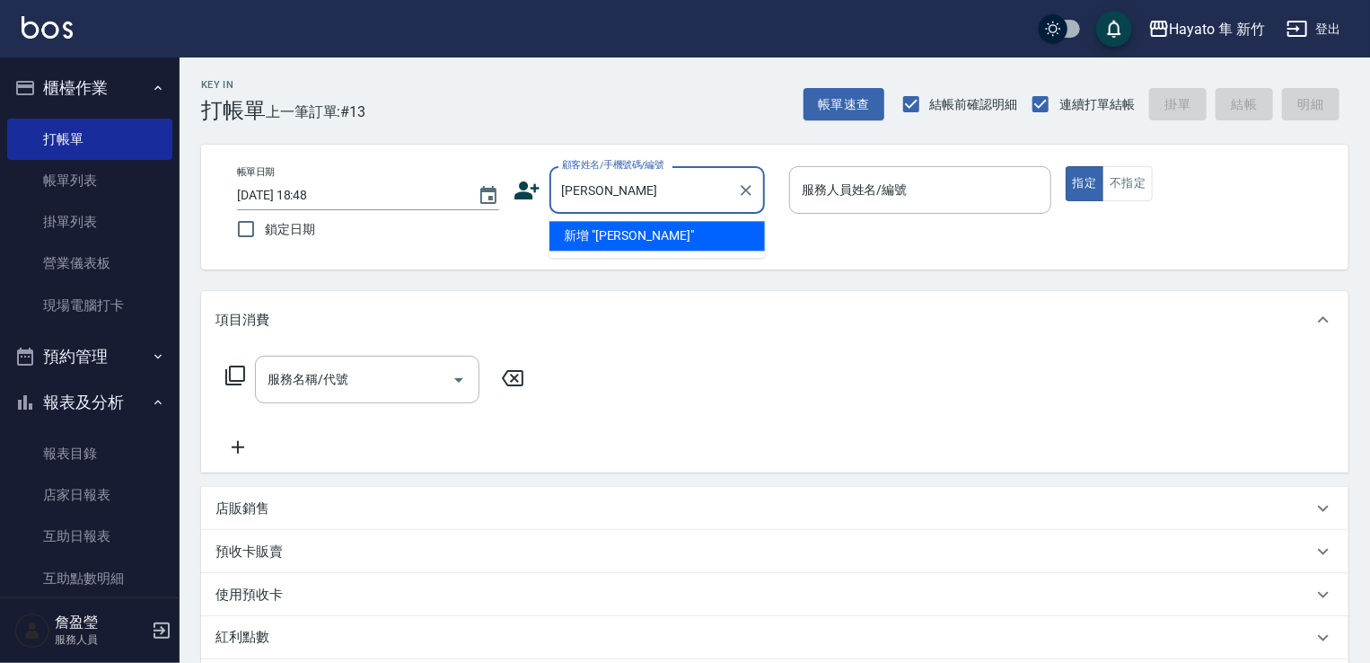
click at [581, 230] on li "新增 "[PERSON_NAME]"" at bounding box center [658, 236] width 216 height 30
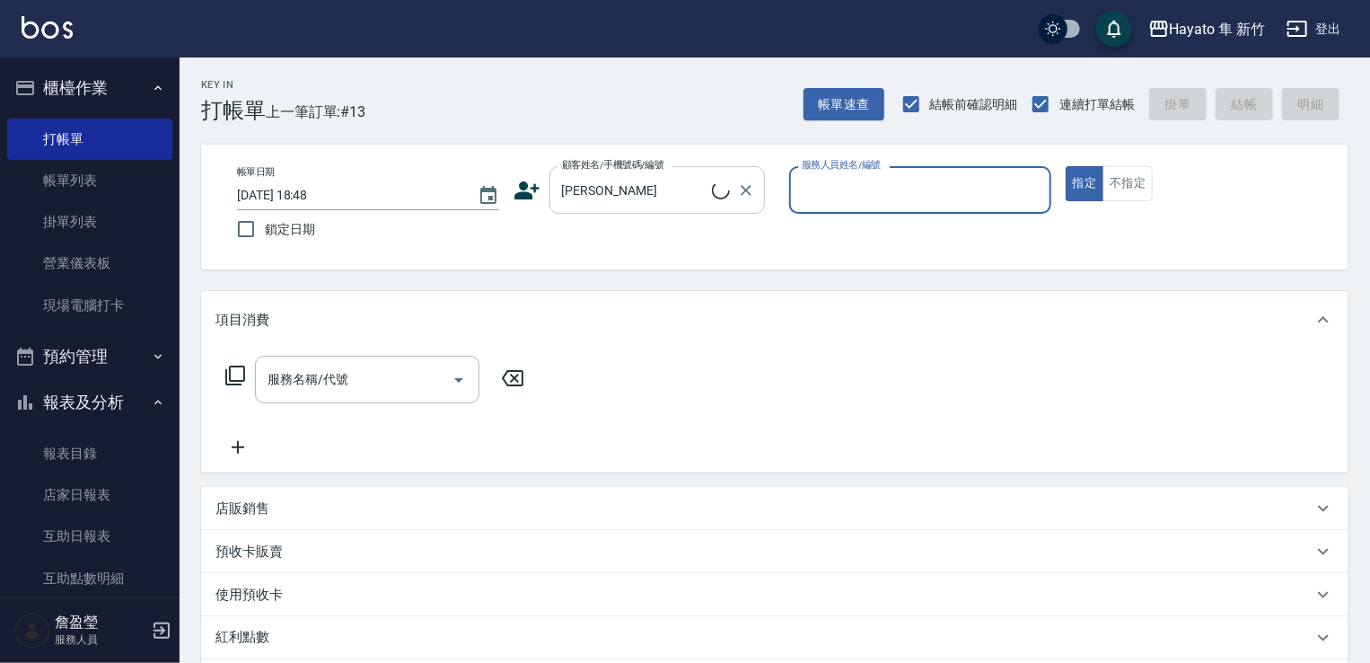
click at [657, 195] on input "[PERSON_NAME]" at bounding box center [635, 189] width 154 height 31
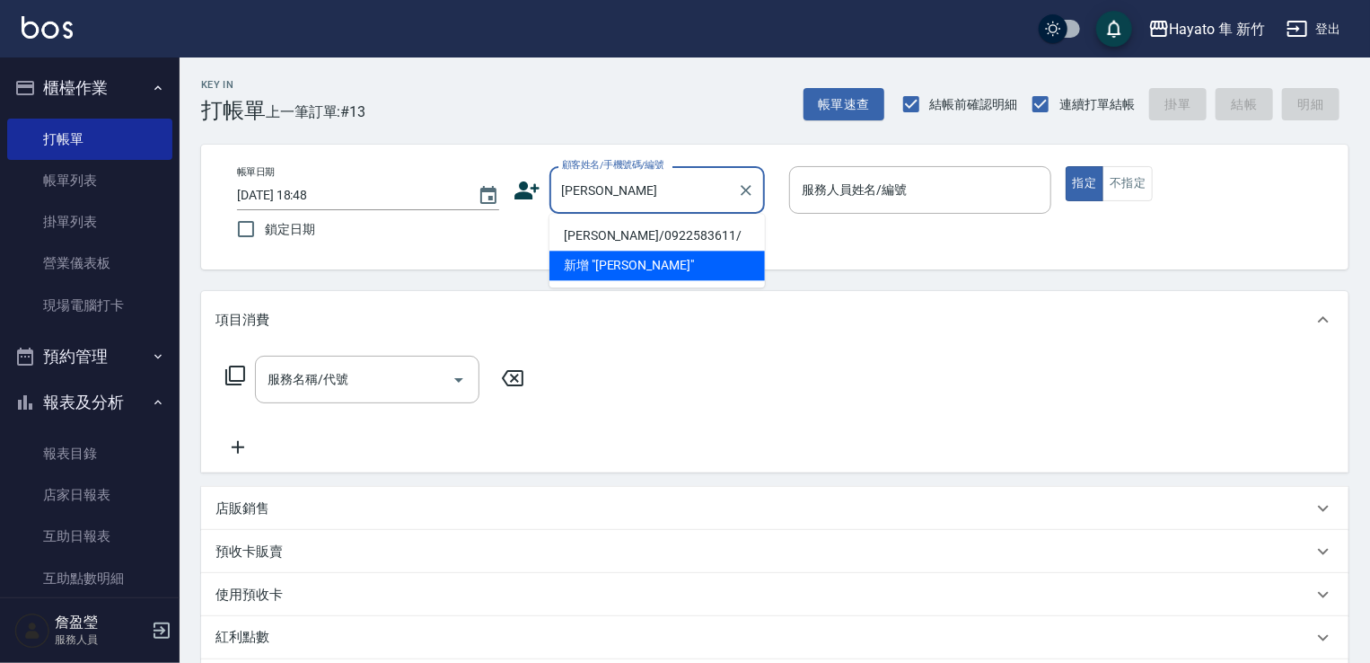
click at [675, 227] on li "[PERSON_NAME]/0922583611/" at bounding box center [658, 236] width 216 height 30
type input "[PERSON_NAME]/0922583611/"
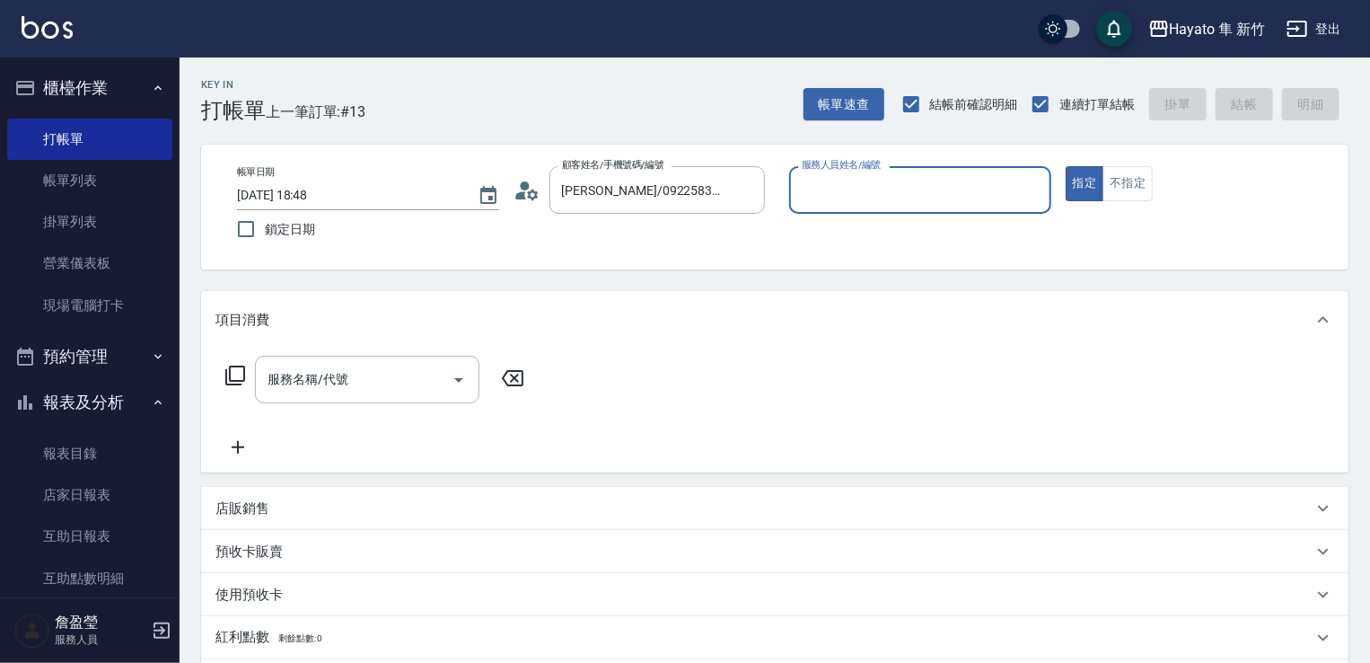
type input "En(無代號)"
click at [444, 385] on div at bounding box center [457, 380] width 27 height 48
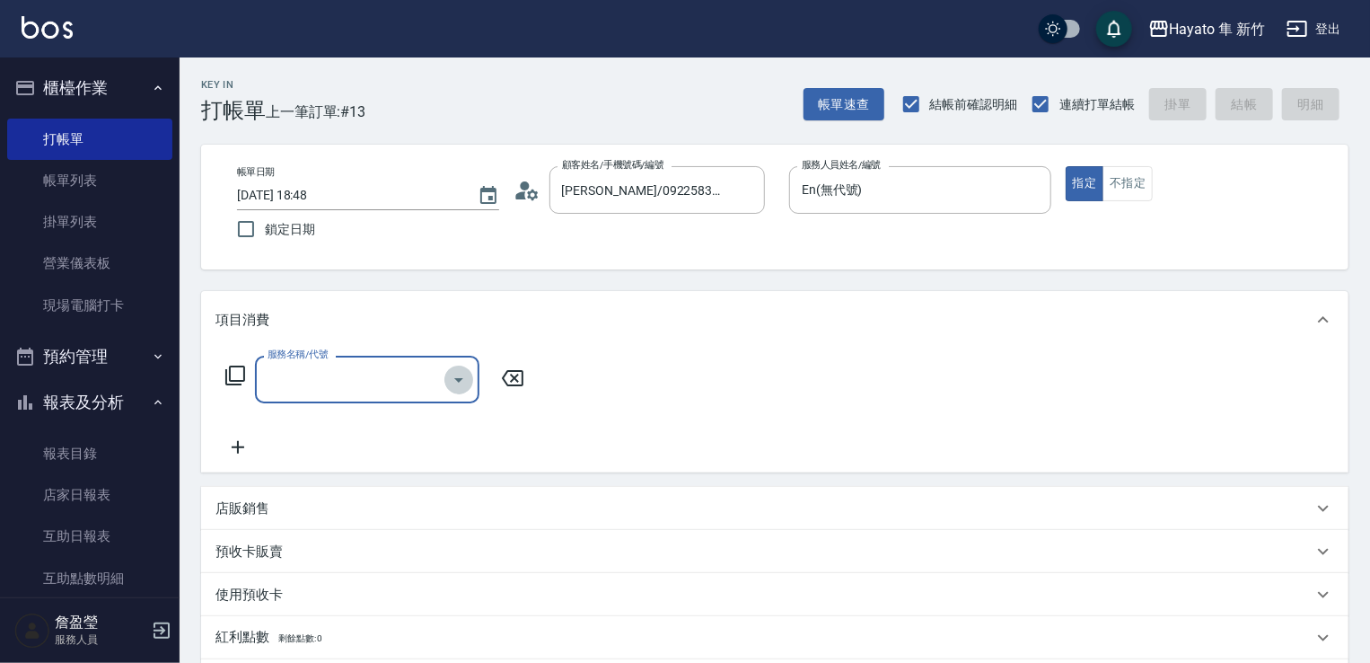
click at [455, 367] on button "Open" at bounding box center [458, 379] width 29 height 29
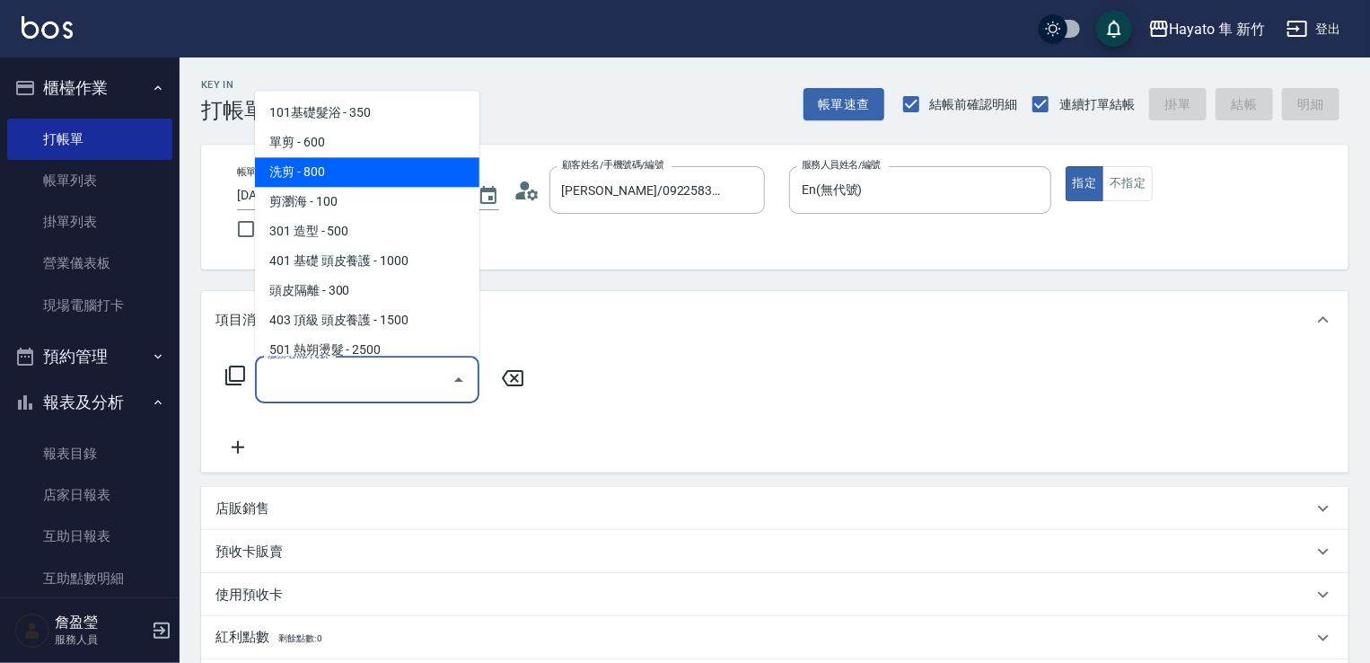
click at [370, 180] on span "洗剪 - 800" at bounding box center [367, 172] width 224 height 30
type input "洗剪(201)"
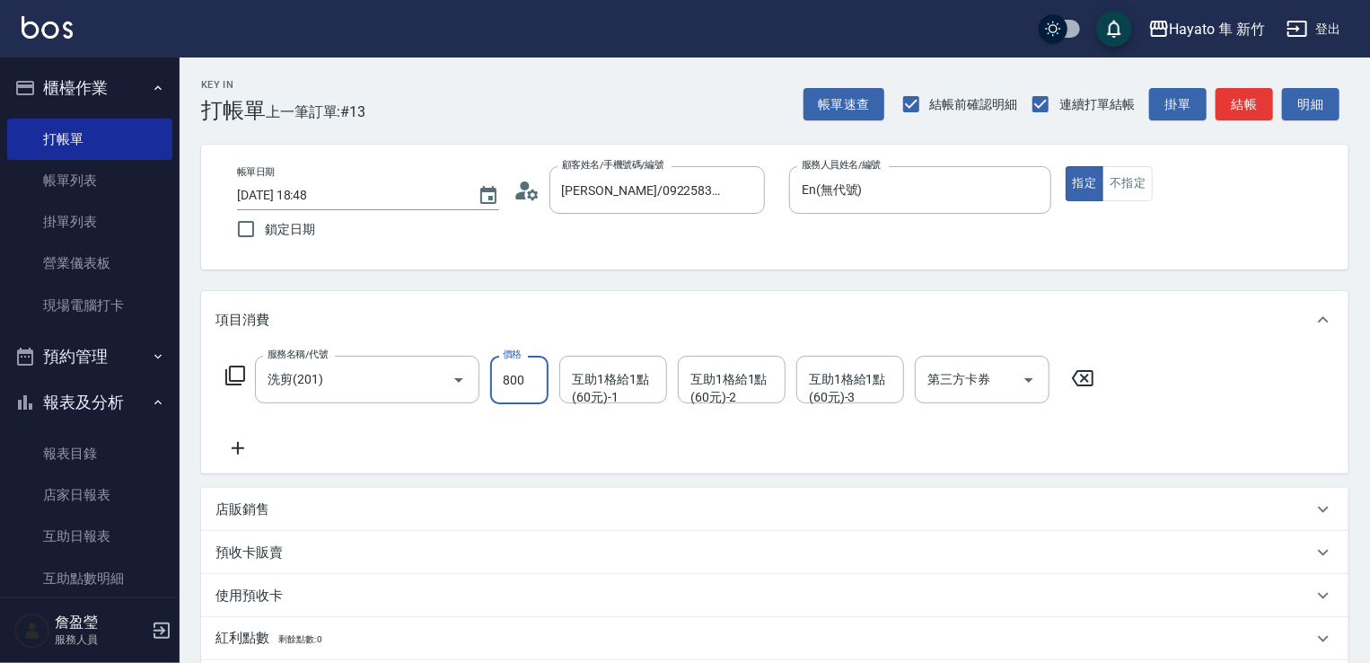
click at [512, 393] on input "800" at bounding box center [519, 380] width 58 height 48
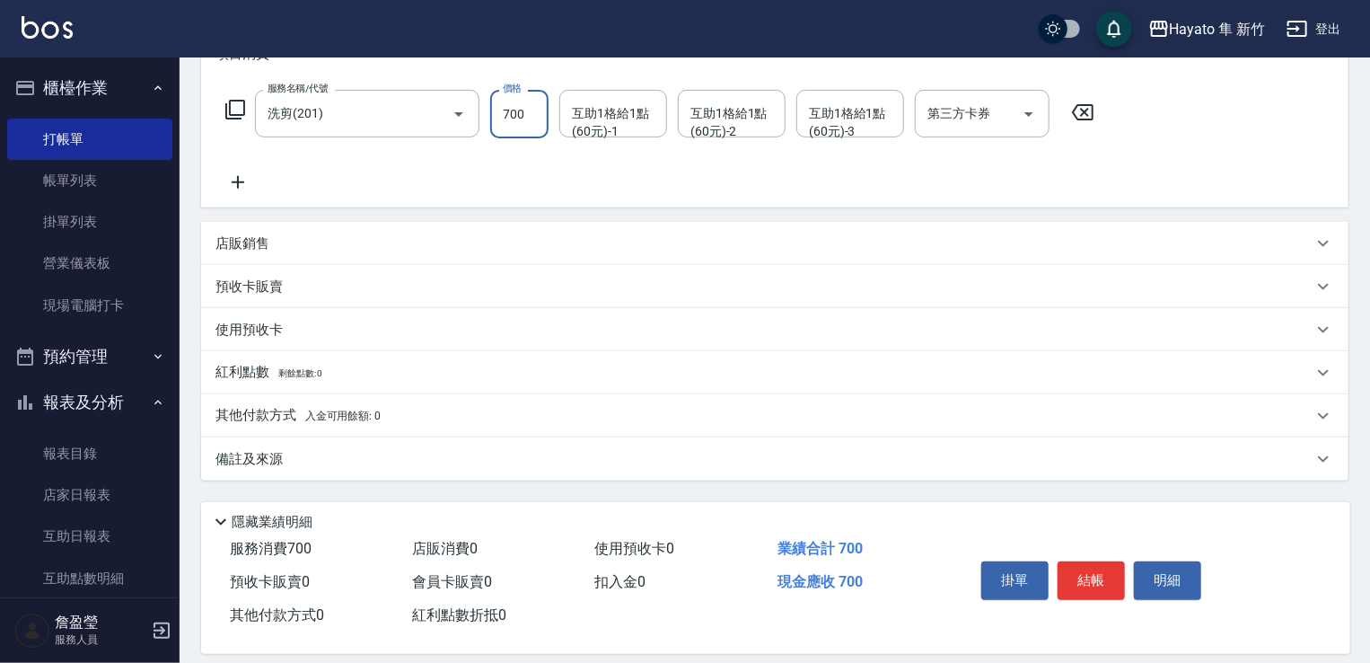
scroll to position [269, 0]
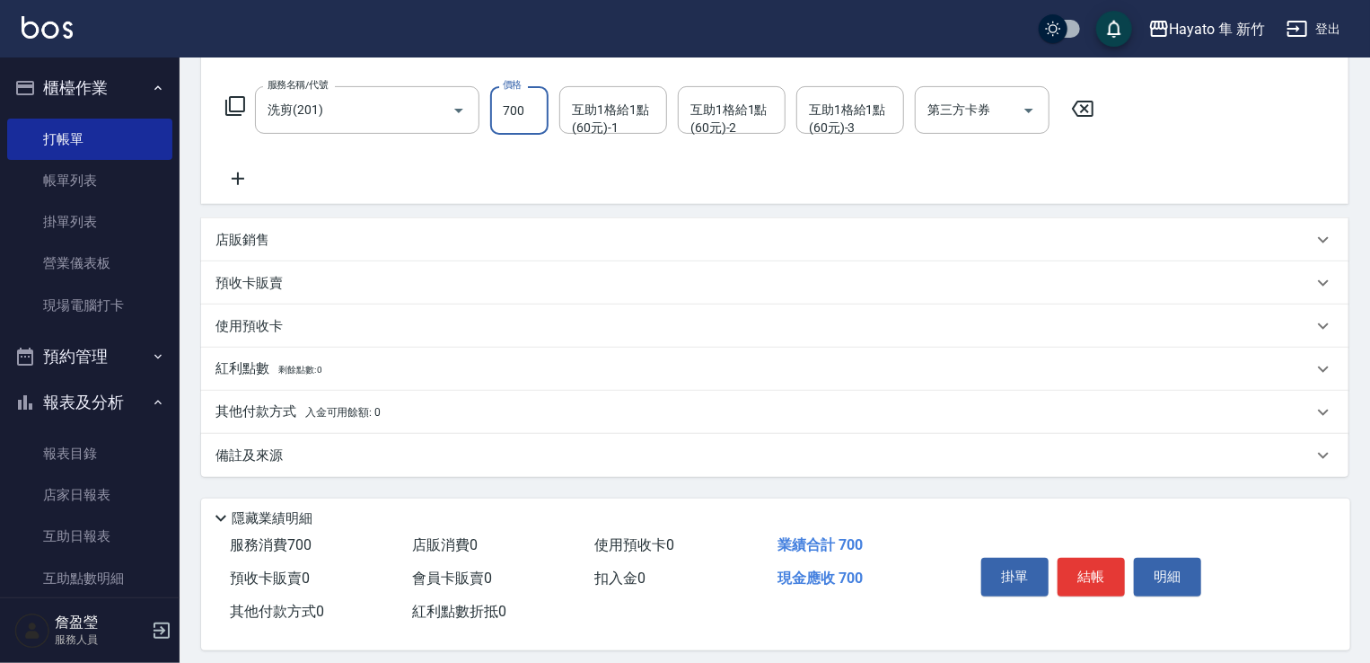
type input "700"
click at [374, 453] on div "備註及來源" at bounding box center [764, 455] width 1097 height 19
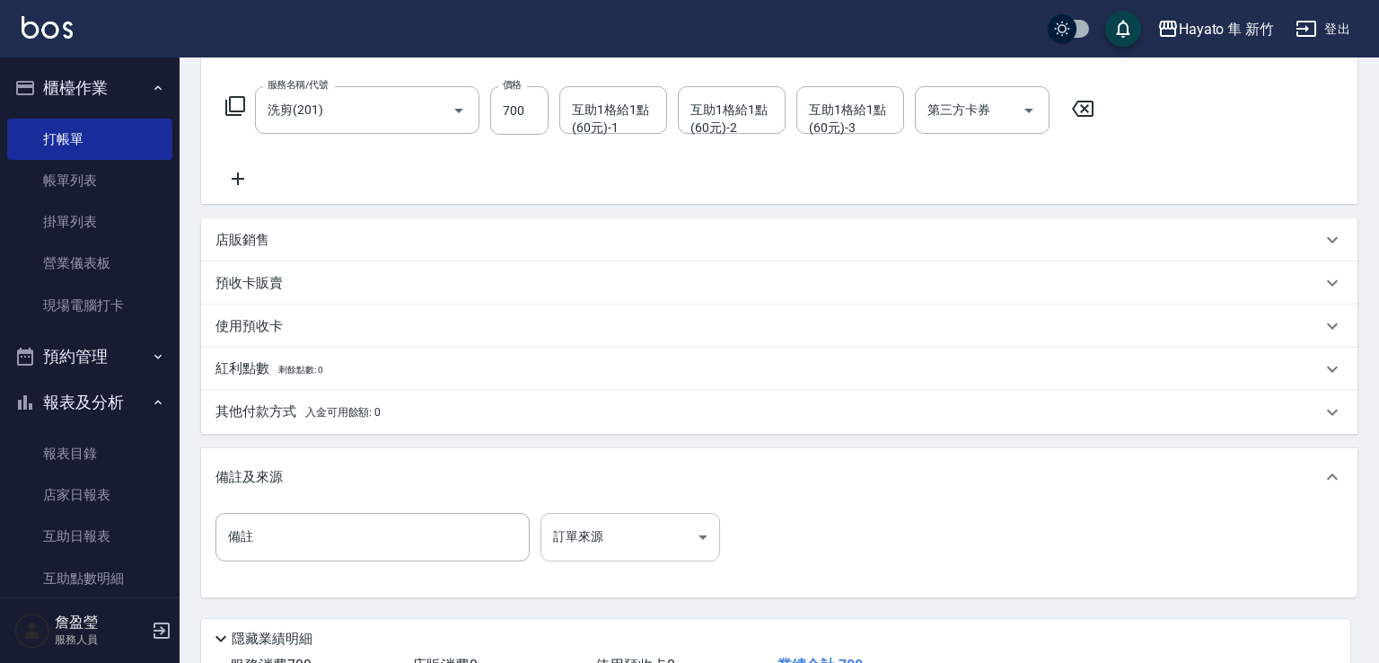
click at [715, 558] on body "Hayato 隼 新竹 登出 櫃檯作業 打帳單 帳單列表 掛單列表 營業儀表板 現場電腦打卡 預約管理 預約管理 報表及分析 報表目錄 店家日報表 互助日報表…" at bounding box center [689, 261] width 1379 height 1061
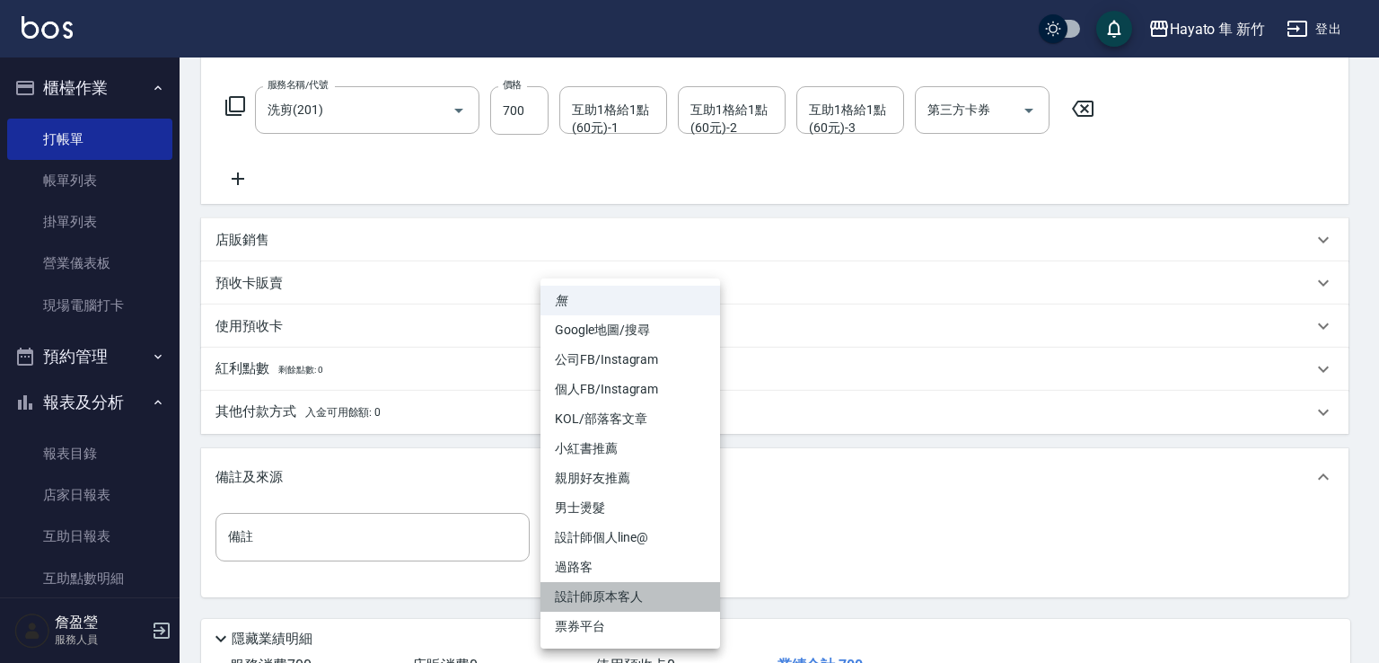
click at [638, 597] on li "設計師原本客人" at bounding box center [631, 597] width 180 height 30
type input "設計師原本客人"
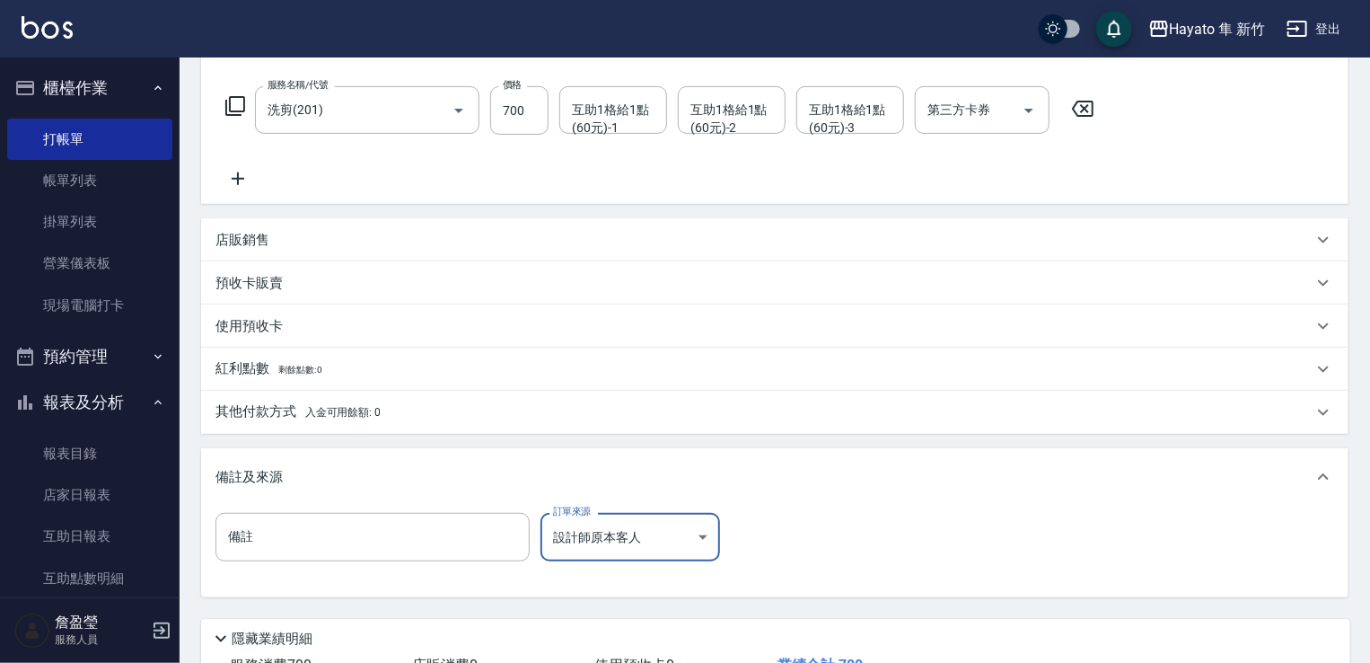
click at [337, 410] on span "入金可用餘額: 0" at bounding box center [343, 412] width 76 height 13
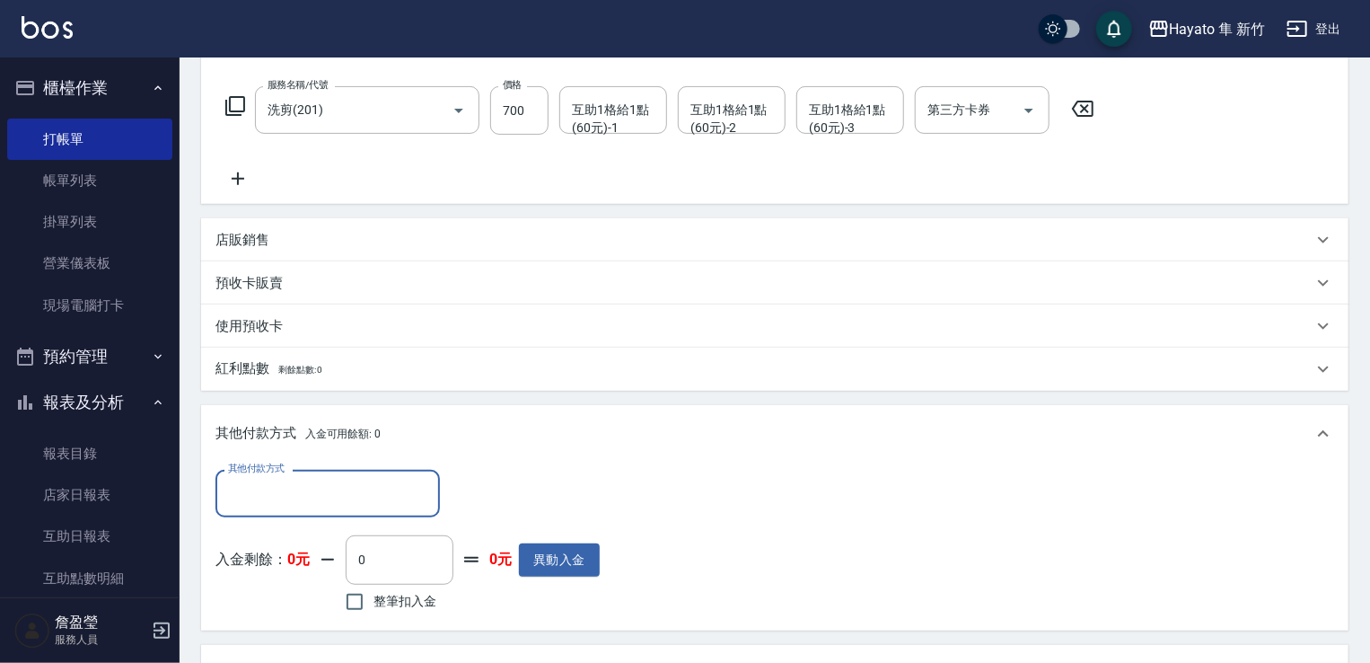
scroll to position [0, 0]
click at [302, 504] on input "其他付款方式" at bounding box center [328, 493] width 208 height 31
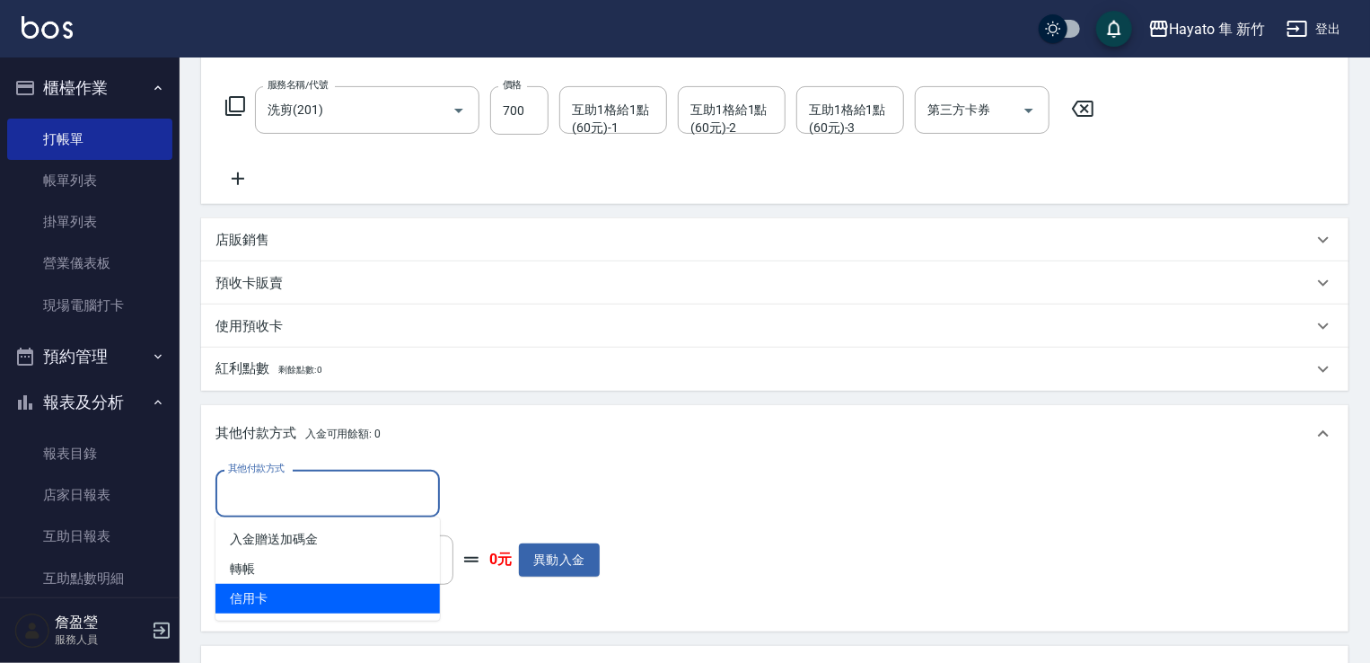
drag, startPoint x: 298, startPoint y: 595, endPoint x: 318, endPoint y: 603, distance: 21.0
click at [302, 603] on span "信用卡" at bounding box center [328, 599] width 224 height 30
type input "信用卡"
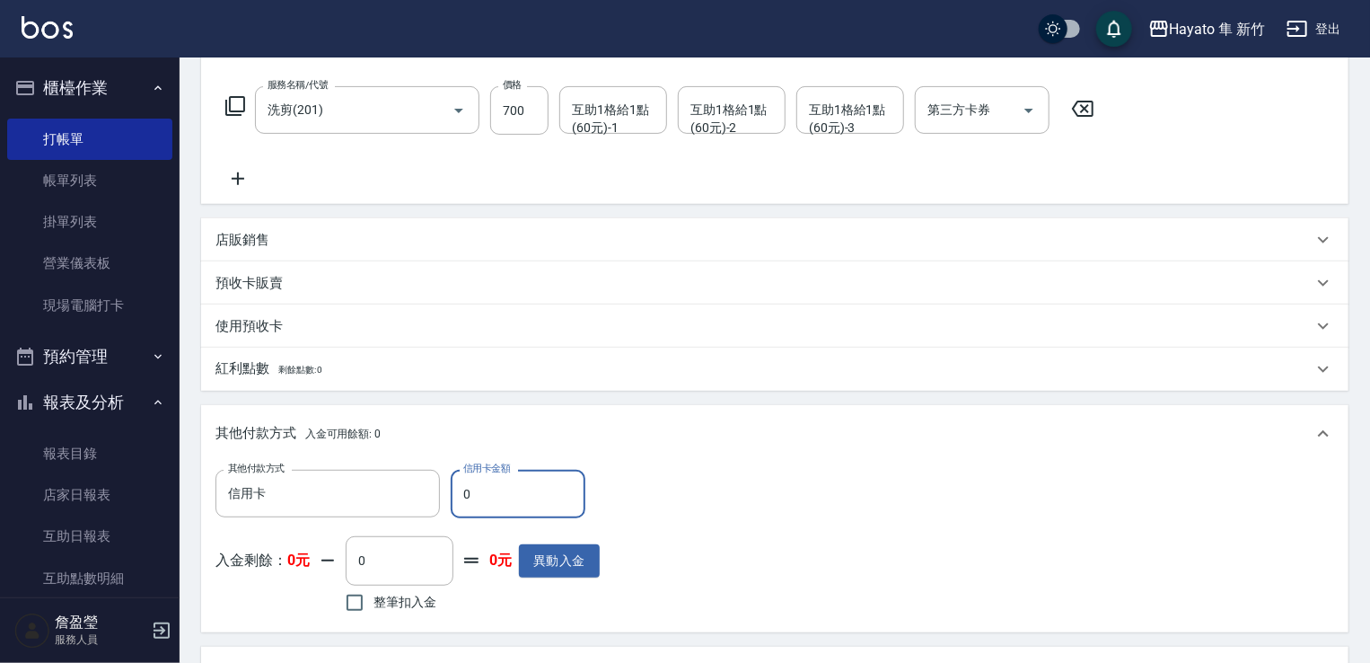
drag, startPoint x: 493, startPoint y: 486, endPoint x: 458, endPoint y: 495, distance: 36.2
click at [458, 495] on input "0" at bounding box center [518, 494] width 135 height 48
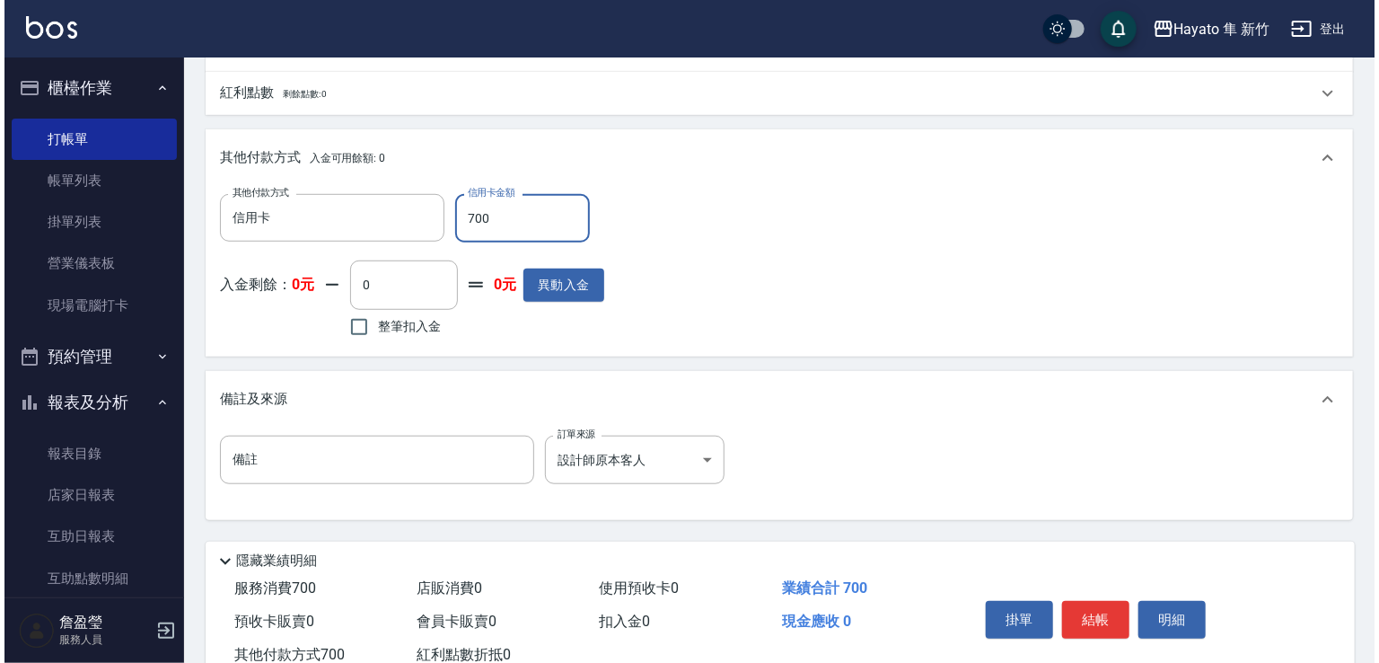
scroll to position [603, 0]
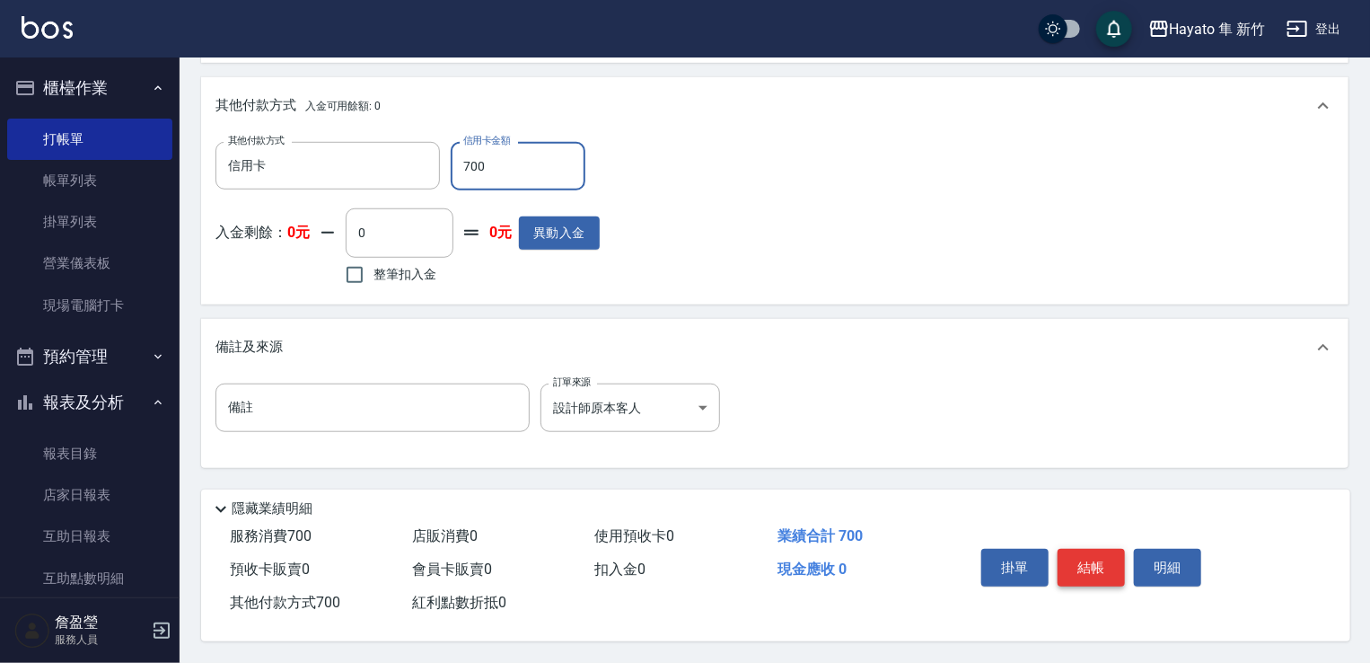
type input "700"
click at [1092, 576] on button "結帳" at bounding box center [1091, 568] width 67 height 38
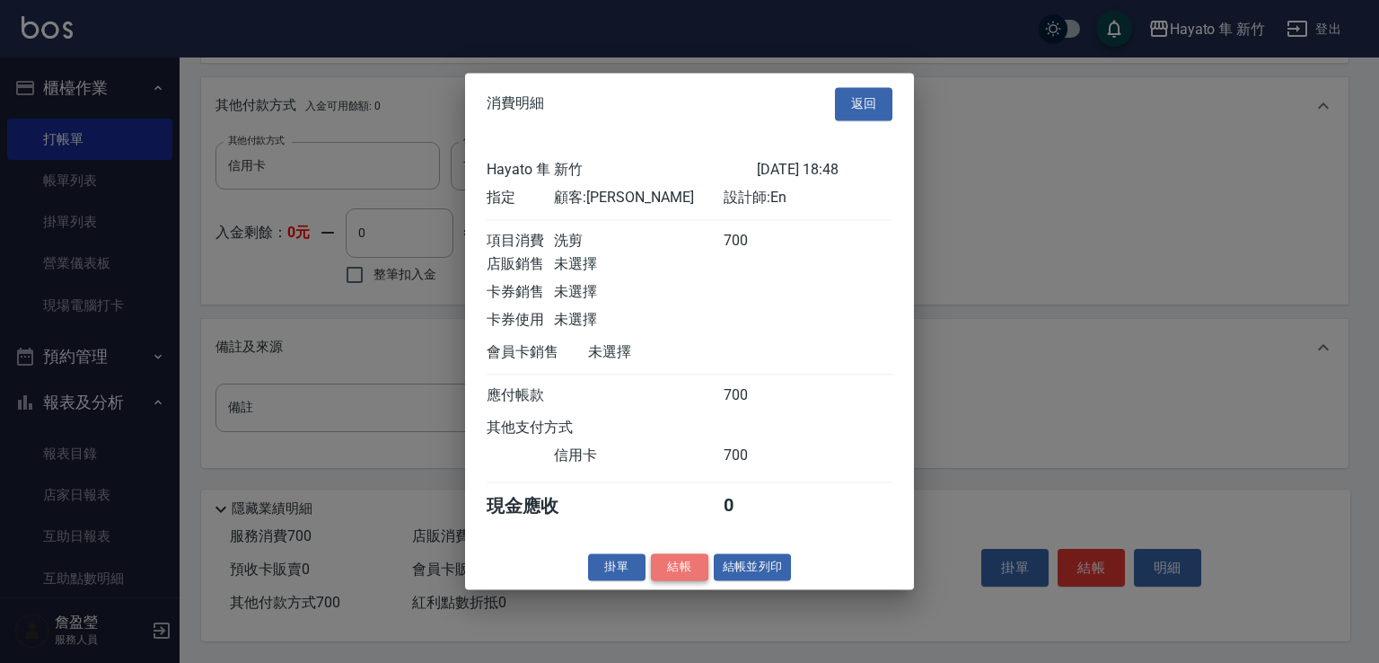
click at [675, 580] on button "結帳" at bounding box center [679, 567] width 57 height 28
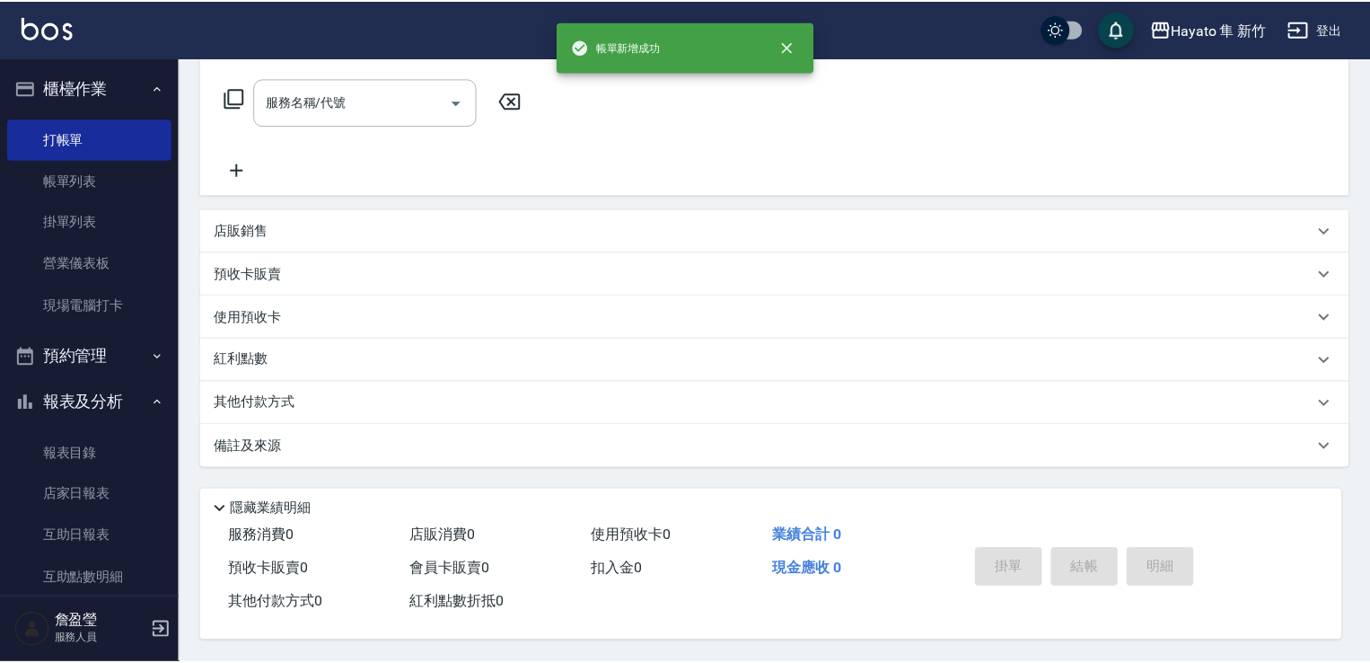
scroll to position [0, 0]
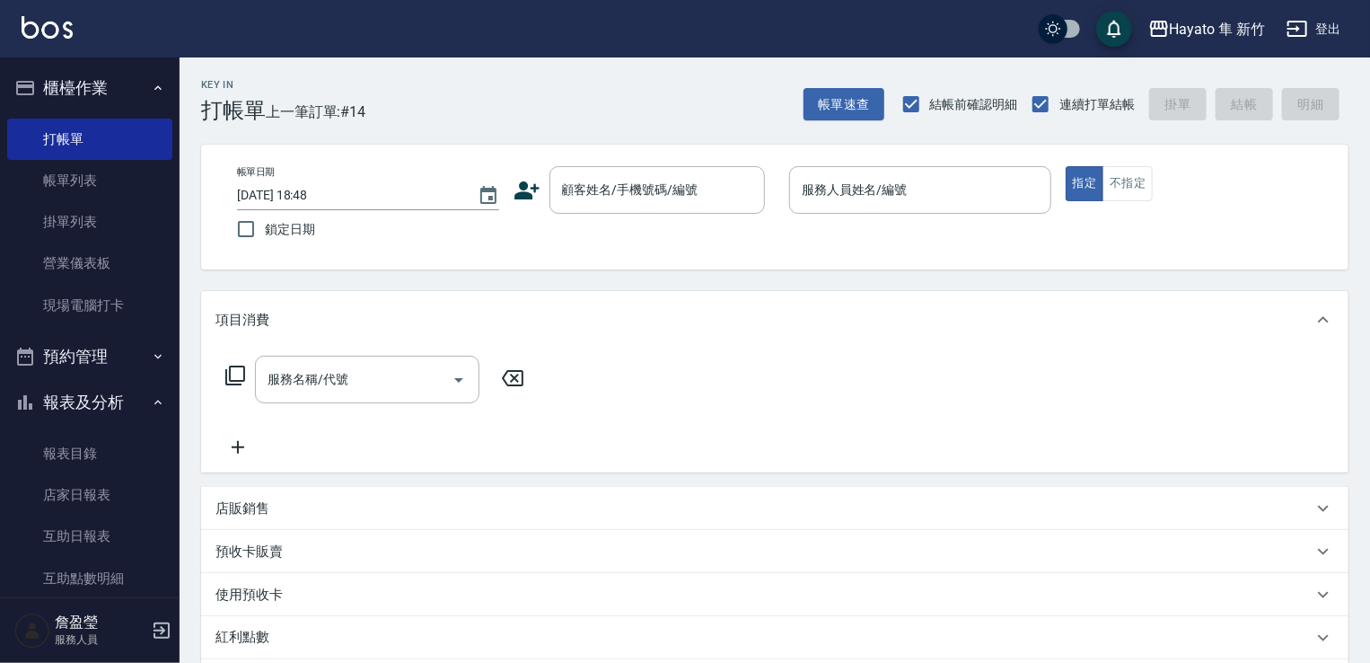
click at [739, 518] on div "店販銷售" at bounding box center [775, 508] width 1148 height 43
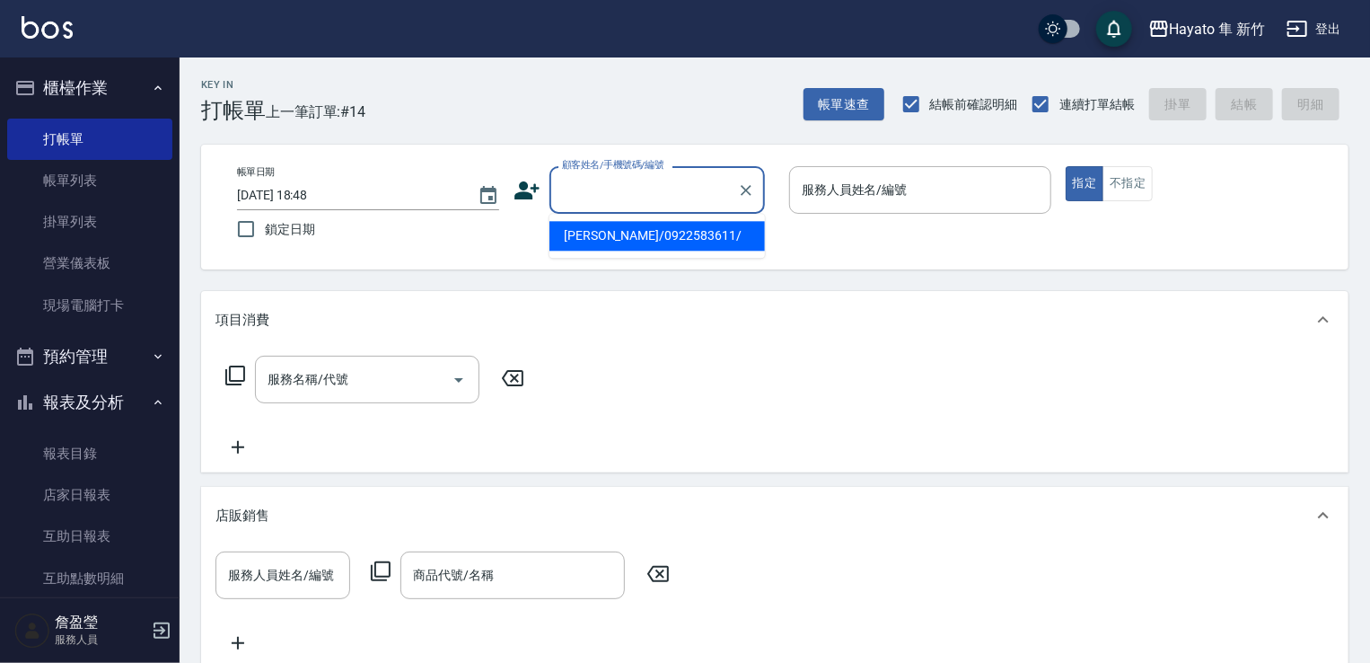
click at [661, 188] on input "顧客姓名/手機號碼/編號" at bounding box center [644, 189] width 172 height 31
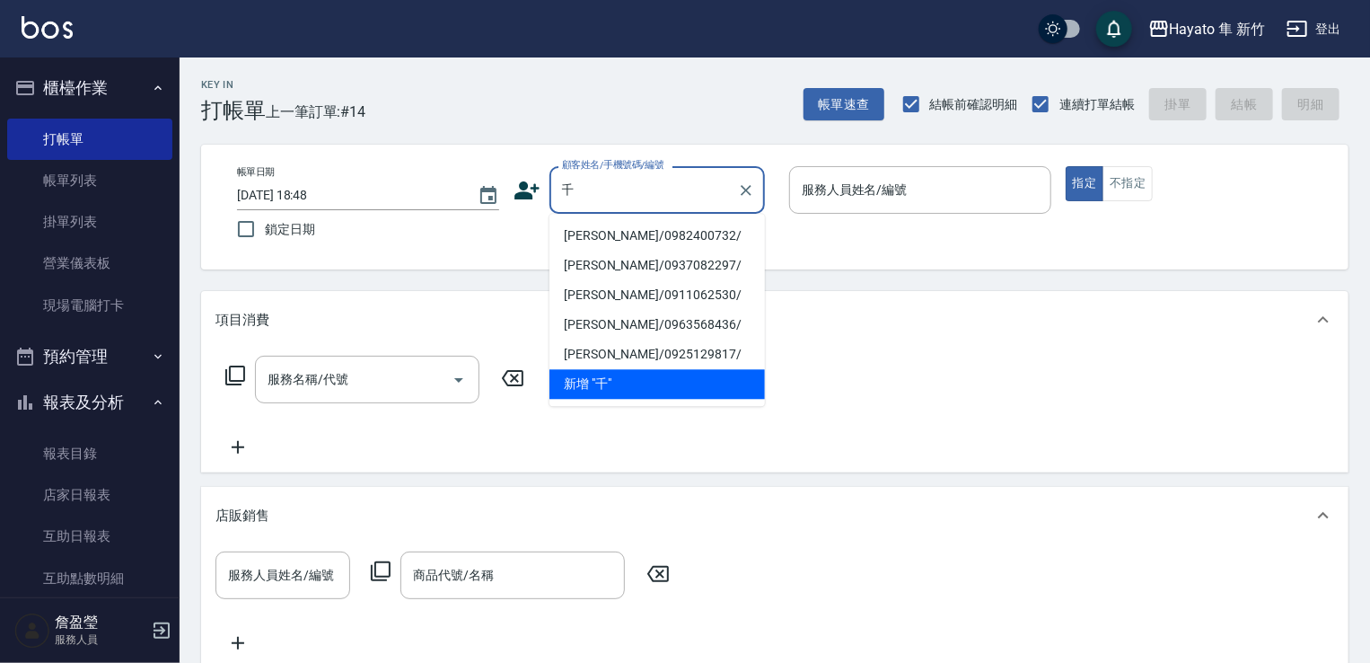
click at [639, 236] on li "[PERSON_NAME]/0982400732/" at bounding box center [658, 236] width 216 height 30
type input "[PERSON_NAME]/0982400732/"
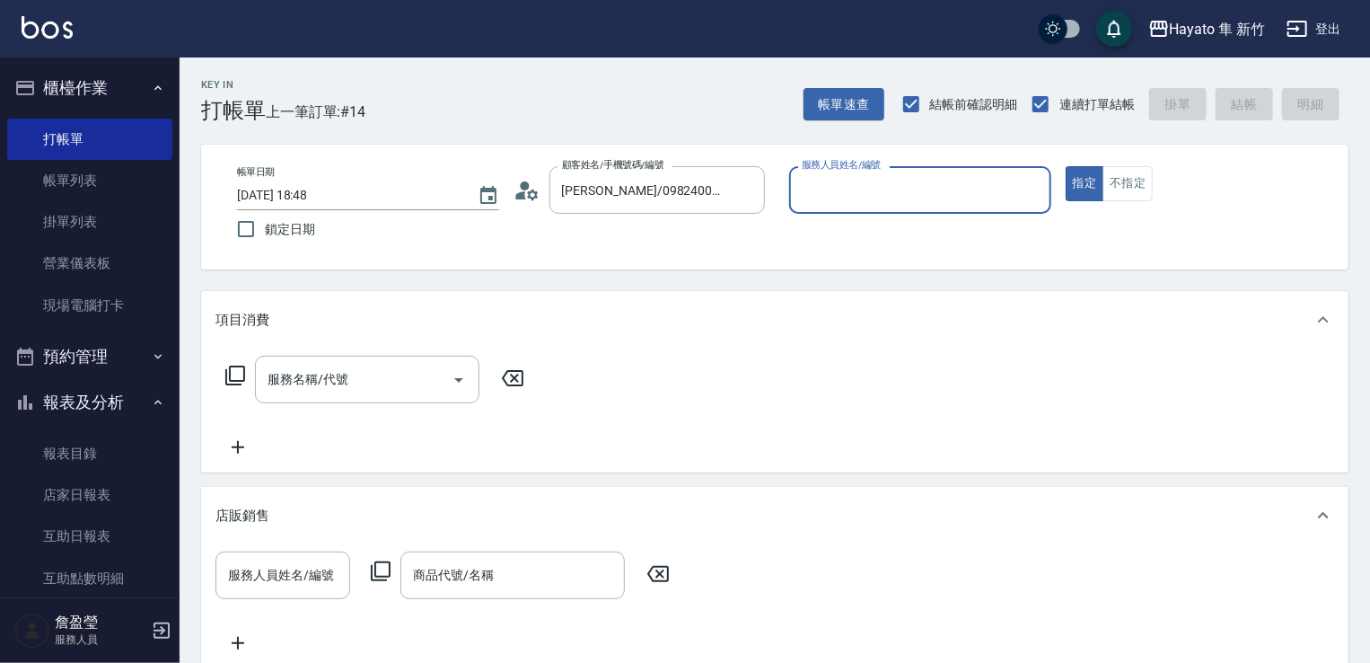
type input "[PERSON_NAME](無代號)"
click at [391, 390] on input "服務名稱/代號" at bounding box center [353, 379] width 181 height 31
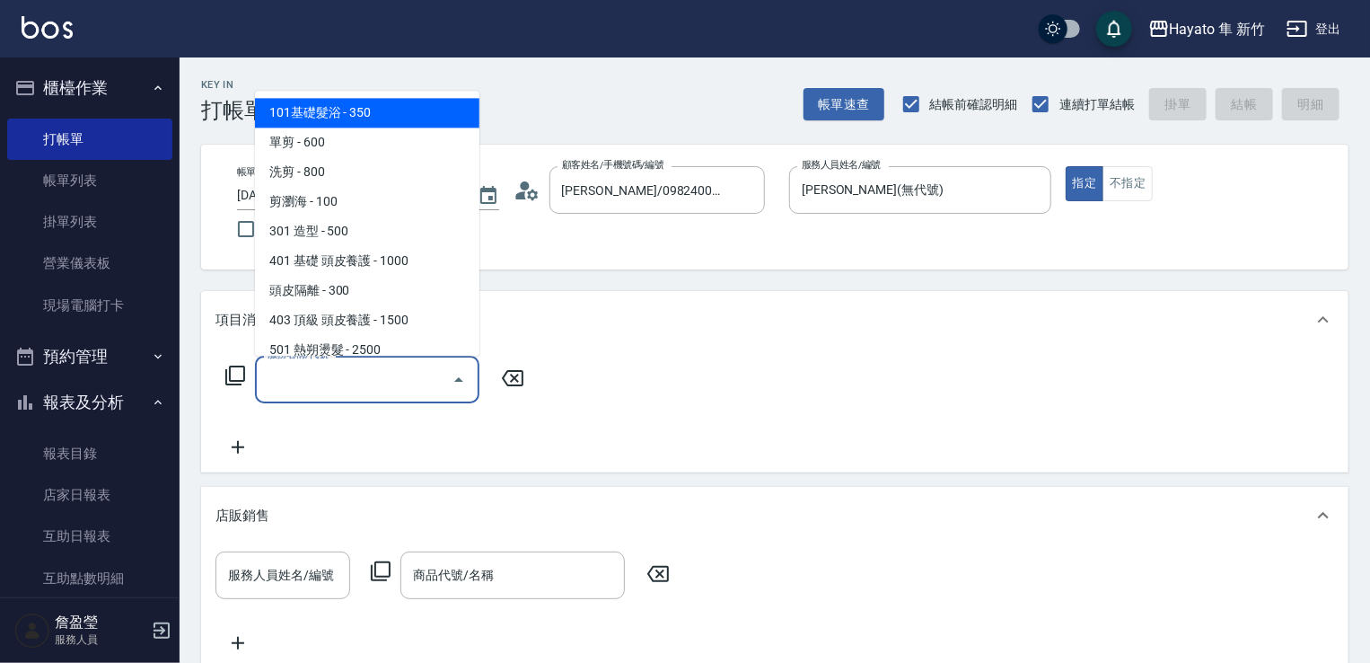
click at [386, 115] on span "101基礎髮浴 - 350" at bounding box center [367, 113] width 224 height 30
type input "101基礎髮浴 (101)"
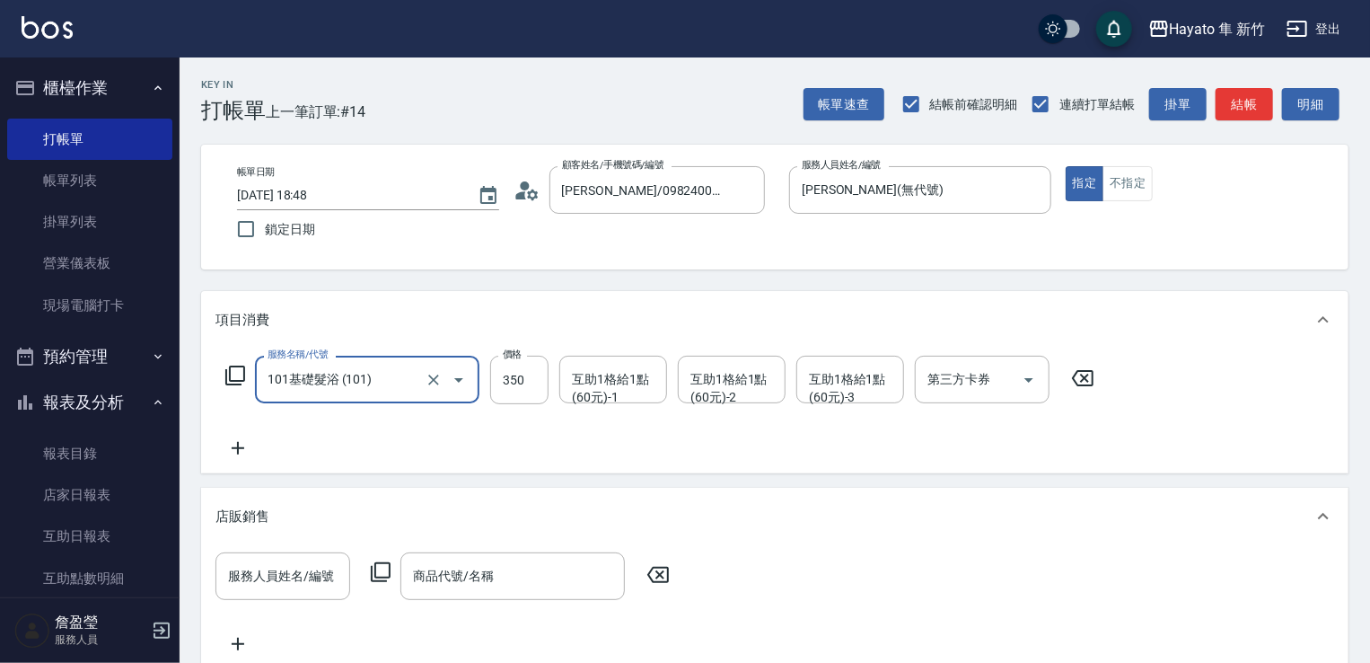
click at [982, 462] on div "服務名稱/代號 101基礎髮浴 (101) 服務名稱/代號 價格 350 價格 互助1格給1點(60元)-1 互助1格給1點(60元)-1 互助1格給1點(6…" at bounding box center [775, 410] width 1148 height 125
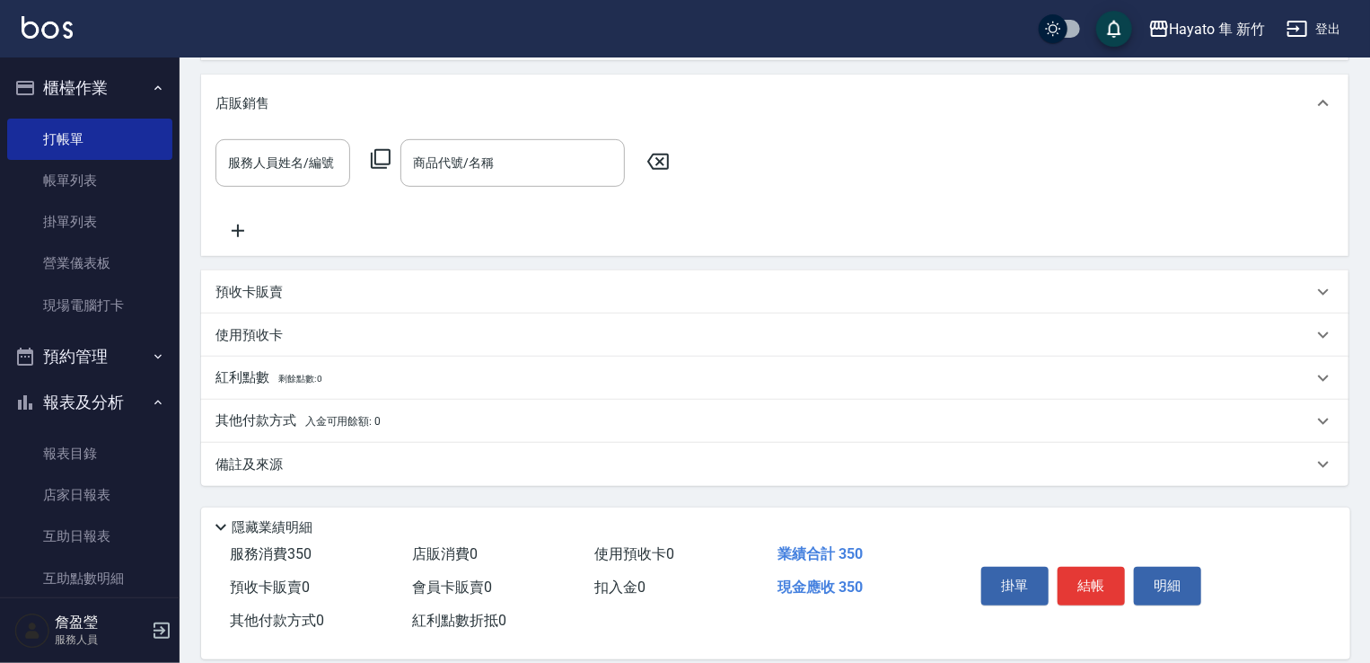
scroll to position [437, 0]
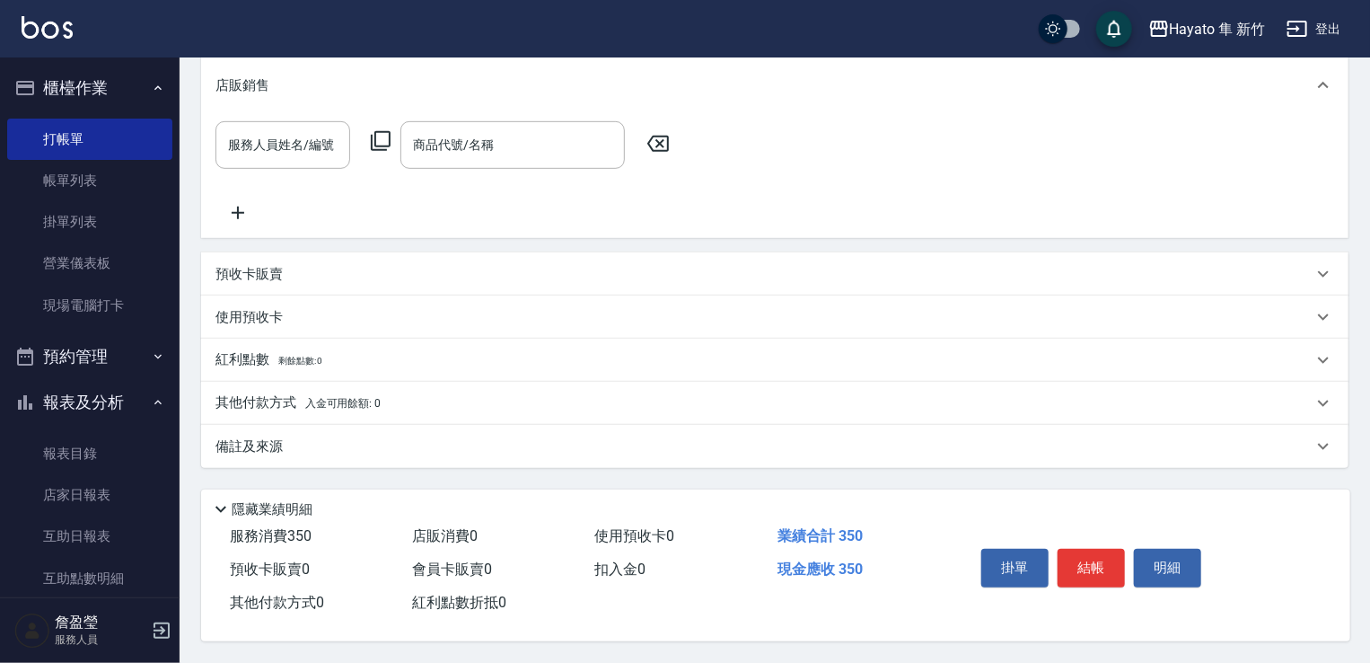
click at [230, 410] on div "其他付款方式 入金可用餘額: 0" at bounding box center [775, 403] width 1148 height 43
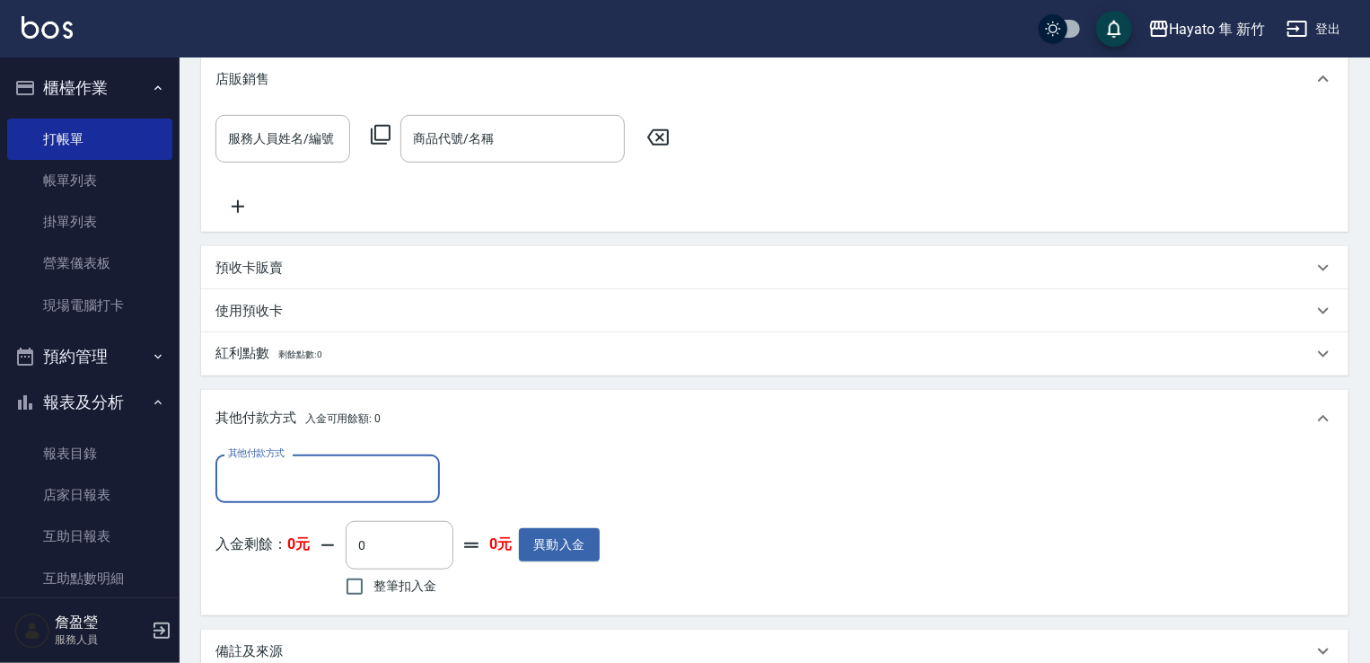
scroll to position [0, 0]
click at [289, 460] on div "其他付款方式" at bounding box center [328, 478] width 224 height 48
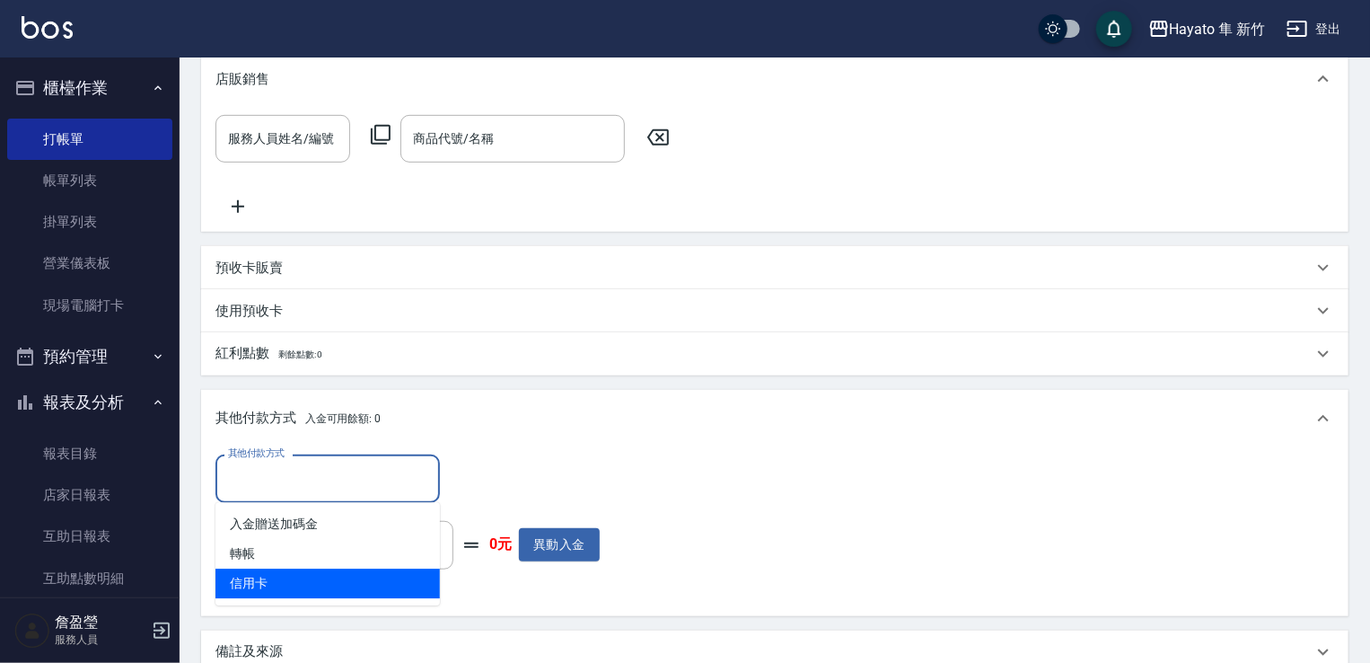
drag, startPoint x: 251, startPoint y: 590, endPoint x: 343, endPoint y: 579, distance: 92.2
click at [255, 594] on span "信用卡" at bounding box center [328, 583] width 224 height 30
type input "信用卡"
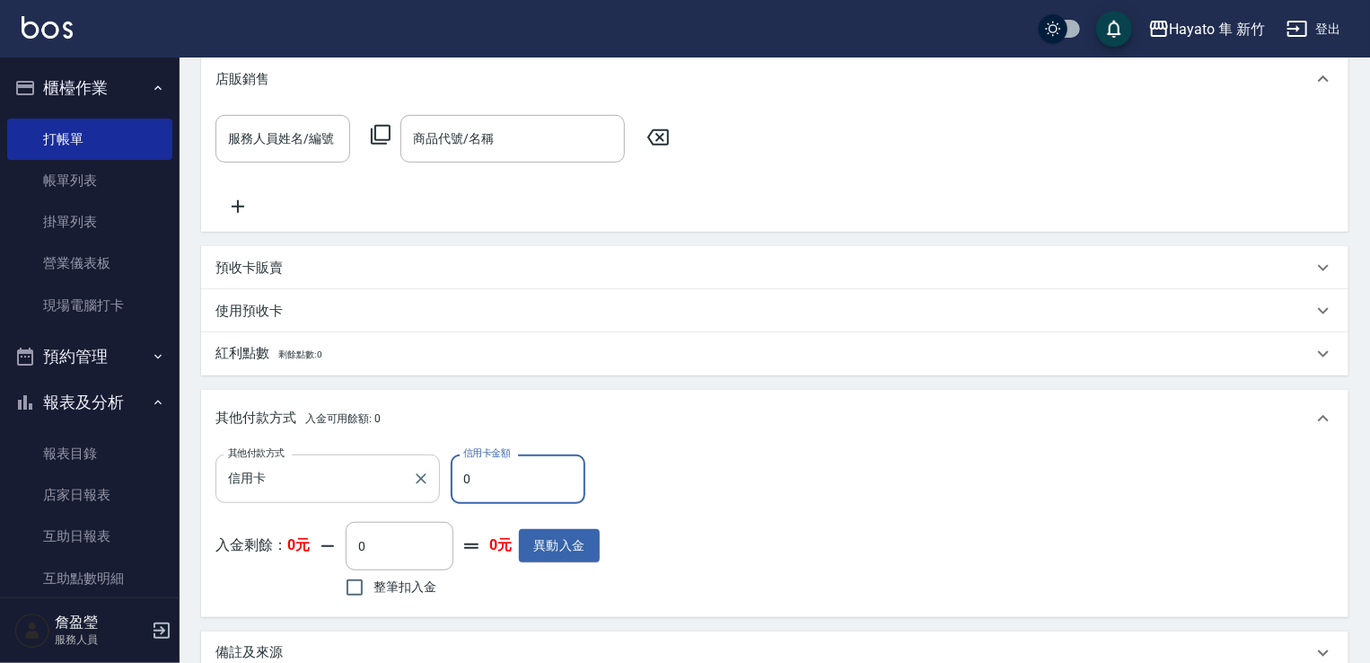
drag, startPoint x: 534, startPoint y: 476, endPoint x: 424, endPoint y: 464, distance: 111.1
click at [427, 478] on div "其他付款方式 信用卡 其他付款方式 信用卡金額 0 信用卡金額" at bounding box center [408, 478] width 384 height 48
type input "350"
click at [650, 473] on div "其他付款方式 信用卡 其他付款方式 信用卡金額 350 信用卡金額 入金剩餘： 0元 0 ​ 整筆扣入金 0元 異動入金" at bounding box center [775, 527] width 1119 height 147
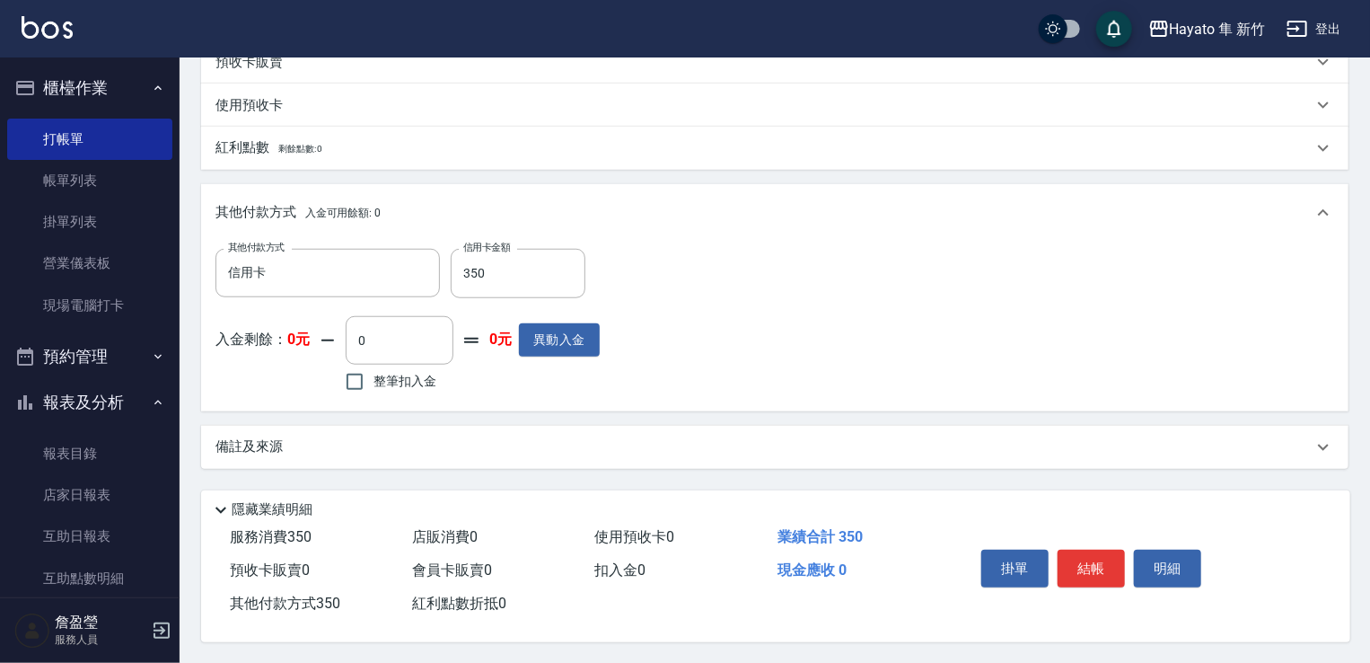
scroll to position [650, 0]
click at [503, 436] on div "備註及來源" at bounding box center [764, 445] width 1097 height 19
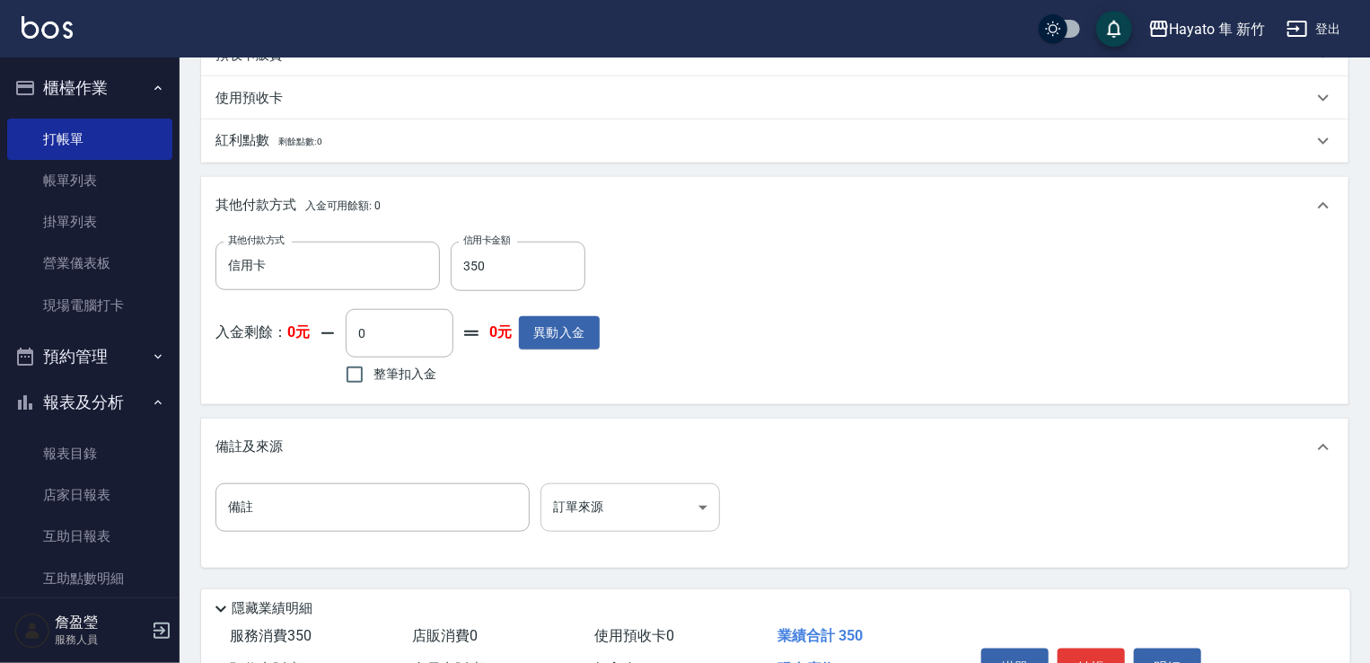
click at [577, 500] on body "Hayato 隼 新竹 登出 櫃檯作業 打帳單 帳單列表 掛單列表 營業儀表板 現場電腦打卡 預約管理 預約管理 報表及分析 報表目錄 店家日報表 互助日報表…" at bounding box center [685, 56] width 1370 height 1413
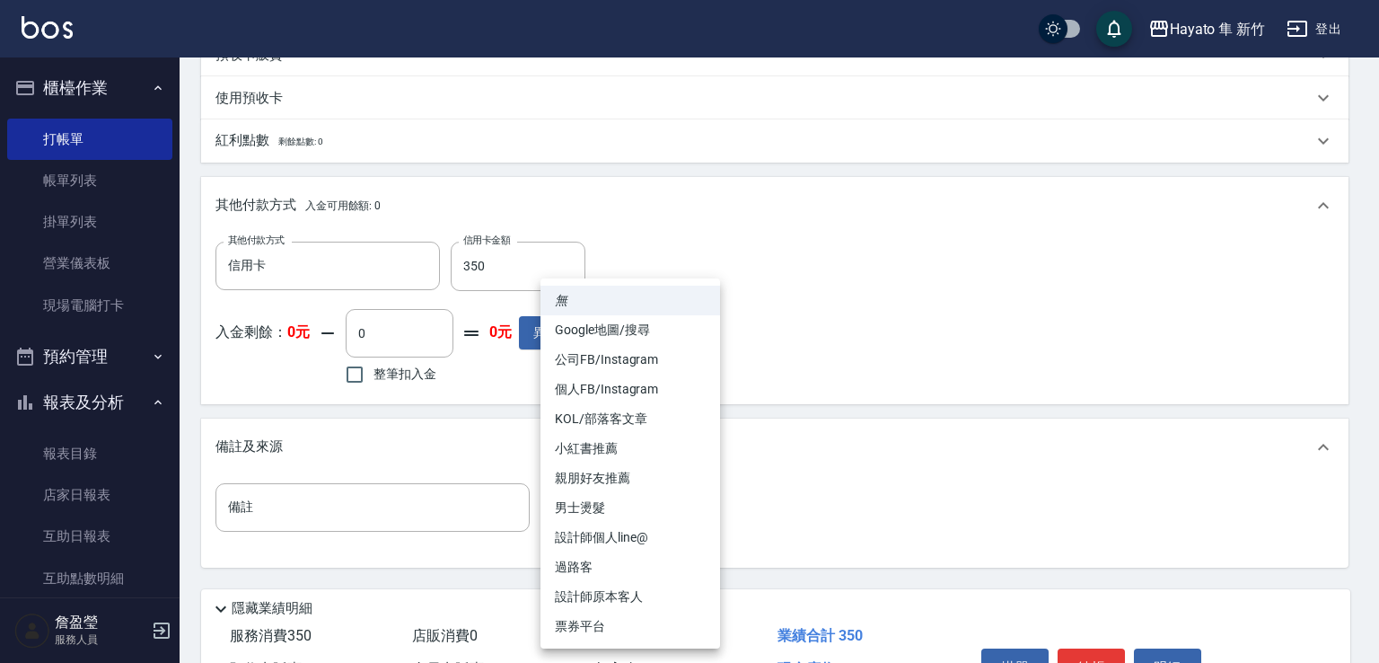
click at [614, 590] on li "設計師原本客人" at bounding box center [631, 597] width 180 height 30
type input "設計師原本客人"
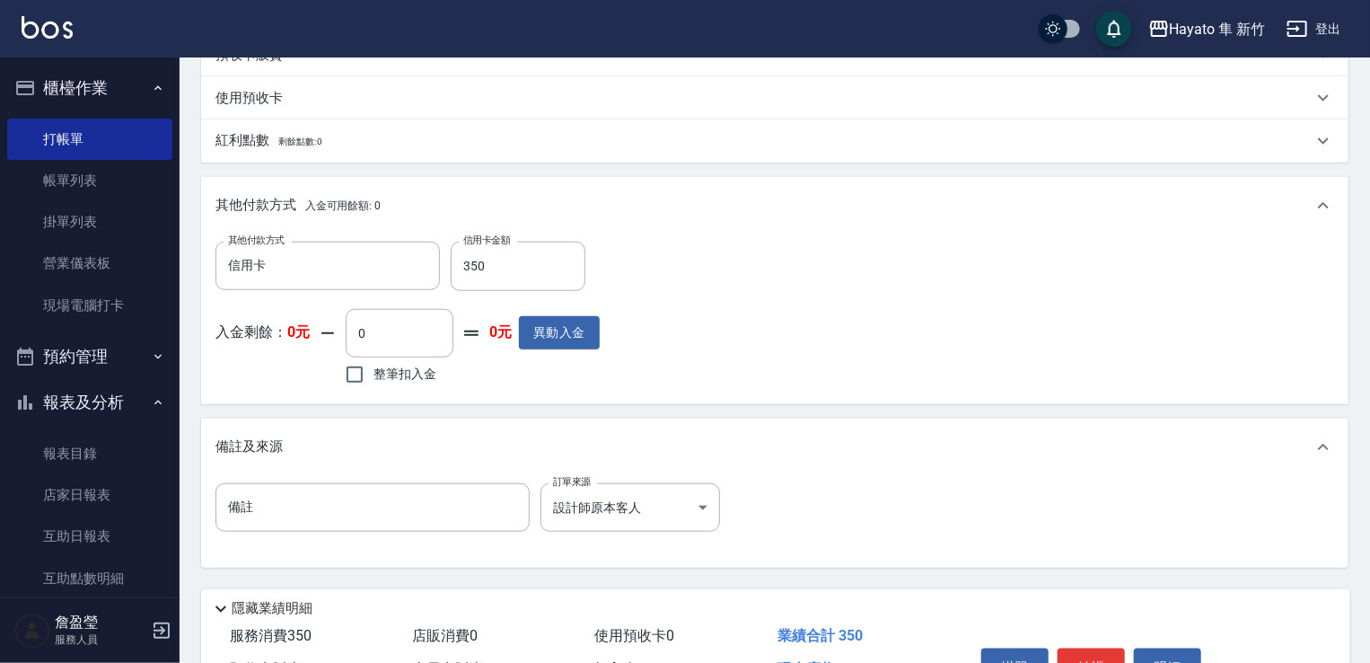
click at [958, 541] on div "備註 備註 訂單來源 設計師原本客人 設計師原本客人 訂單來源" at bounding box center [775, 518] width 1119 height 70
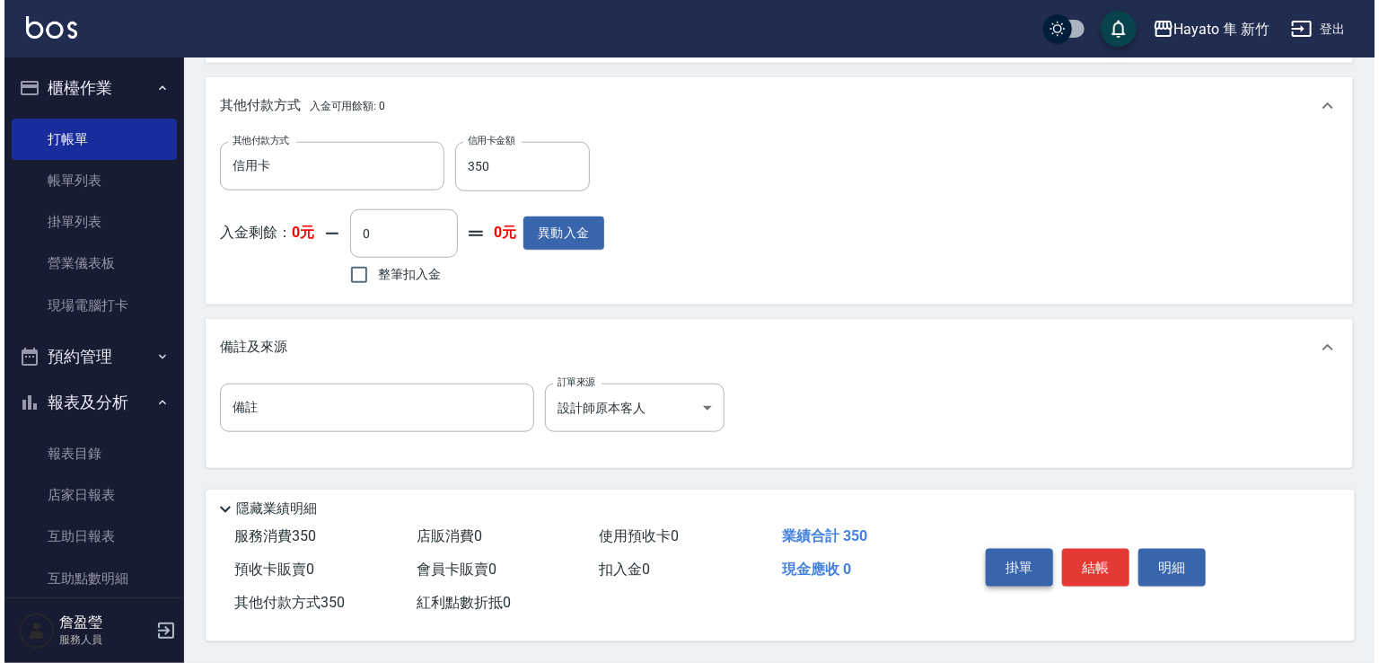
scroll to position [755, 0]
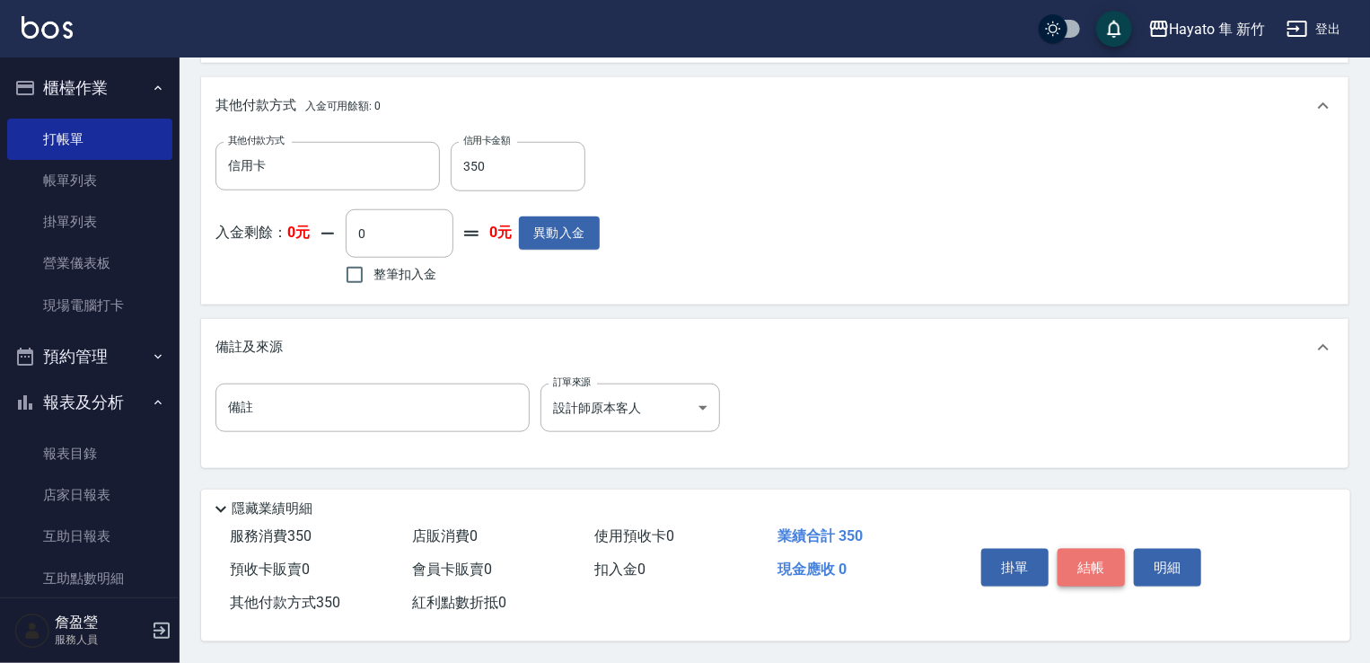
click at [1106, 566] on button "結帳" at bounding box center [1091, 568] width 67 height 38
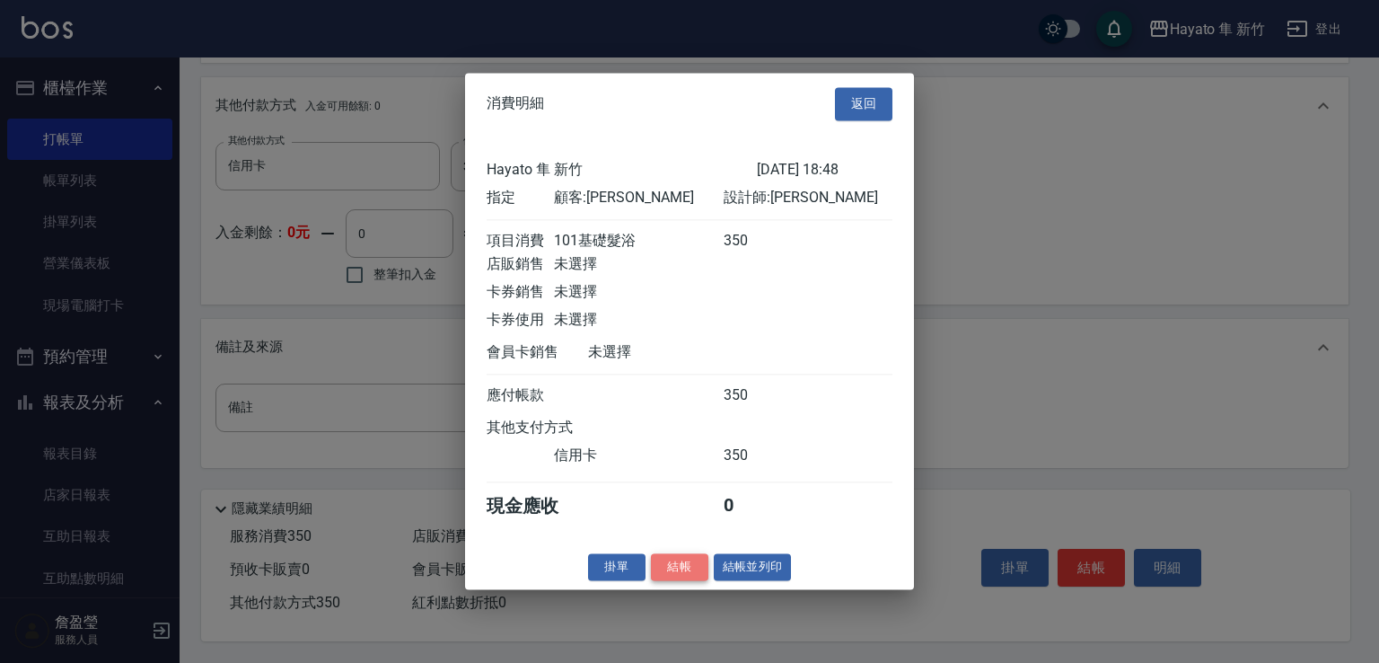
click at [675, 581] on button "結帳" at bounding box center [679, 567] width 57 height 28
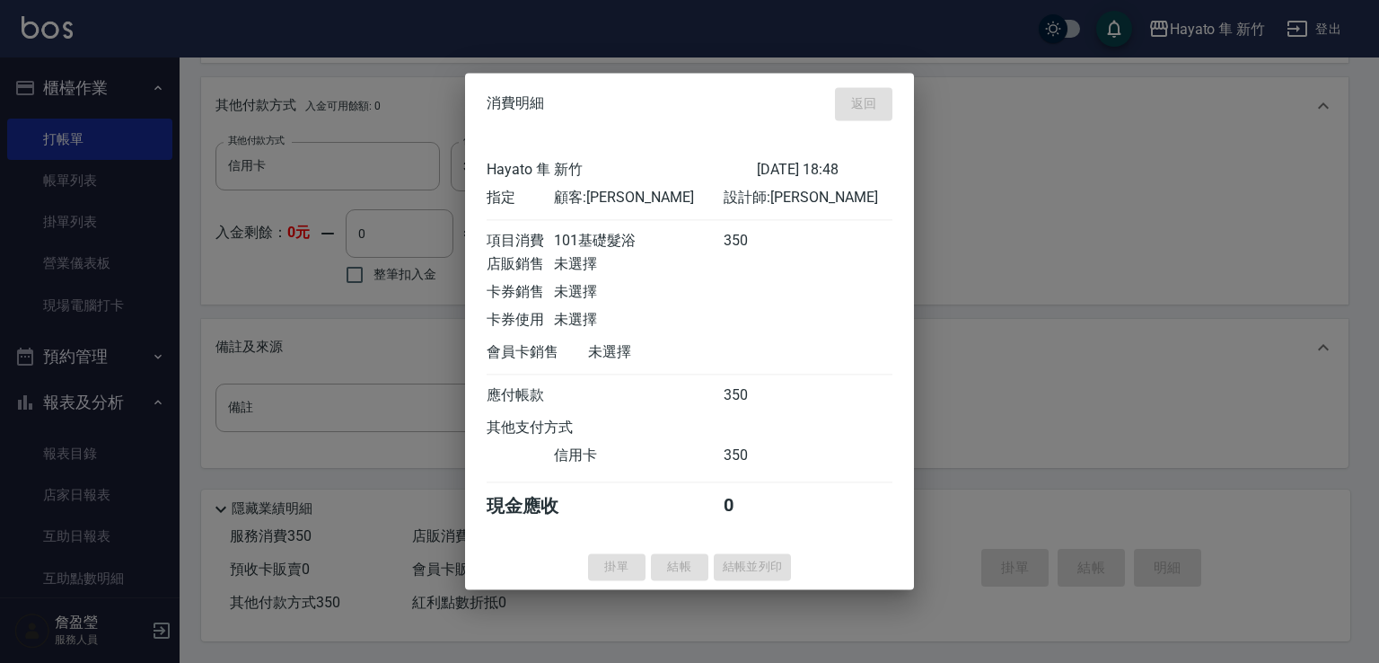
type input "[DATE] 19:03"
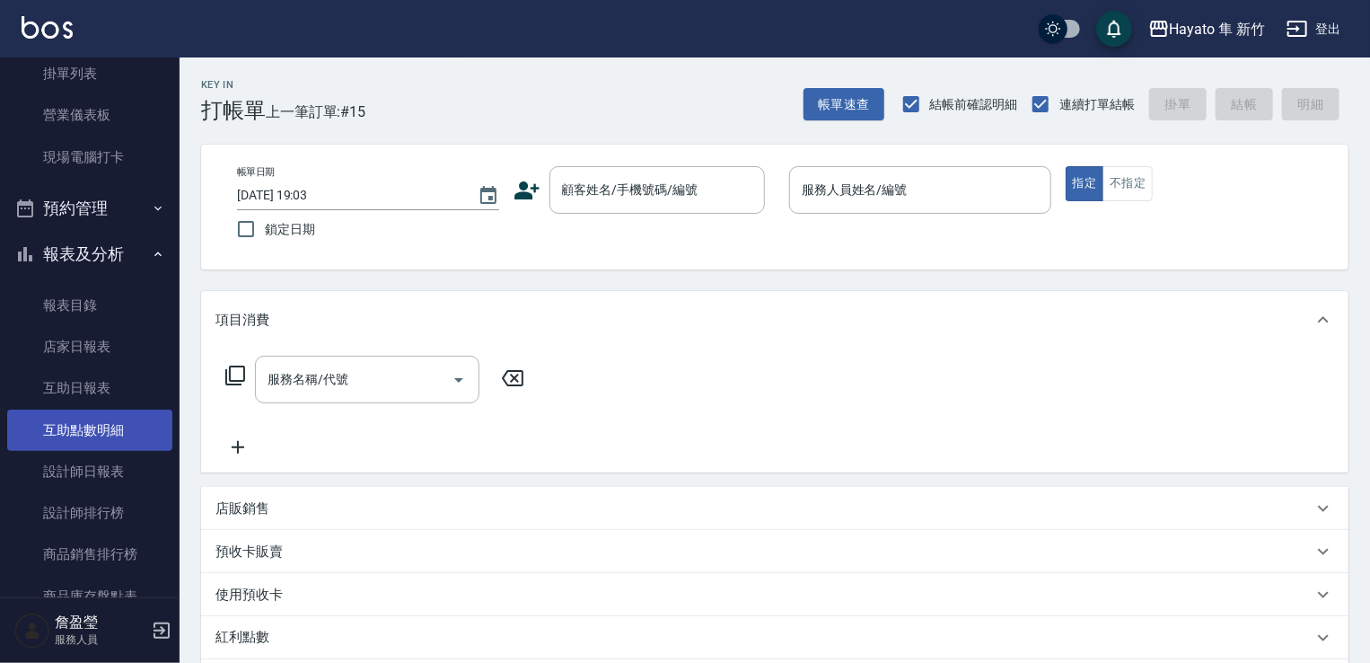
scroll to position [0, 0]
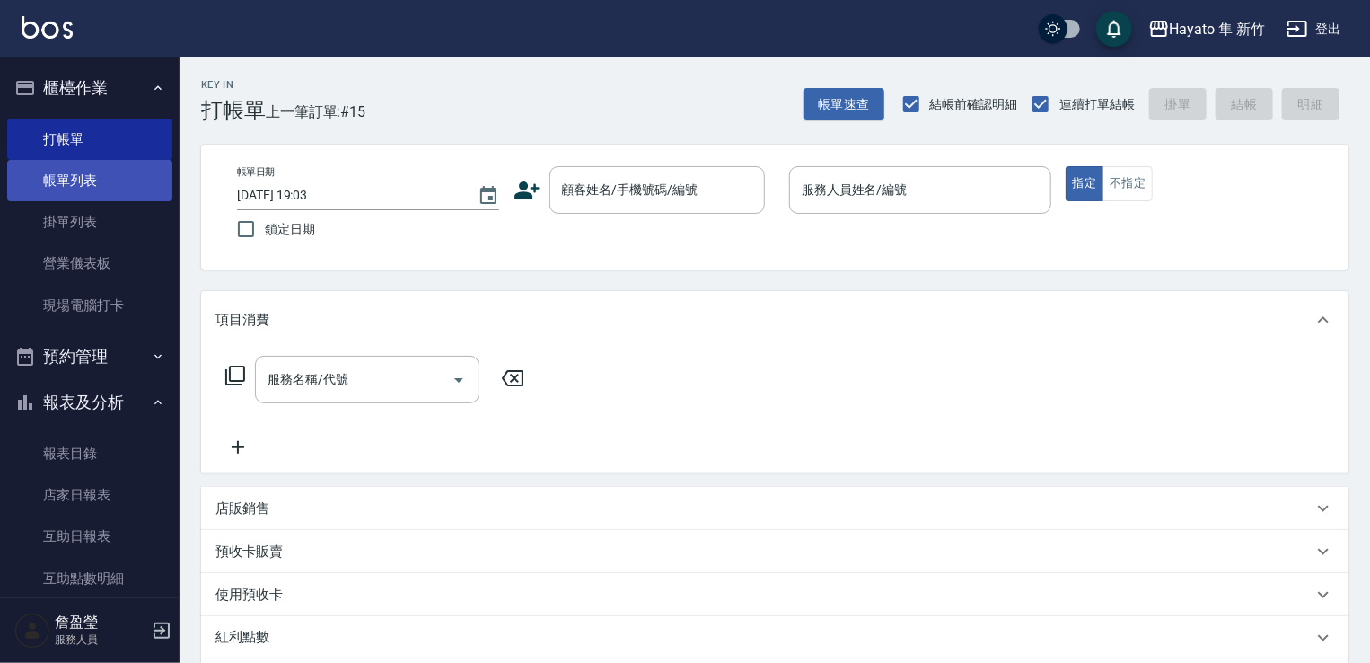
click at [111, 198] on link "帳單列表" at bounding box center [89, 180] width 165 height 41
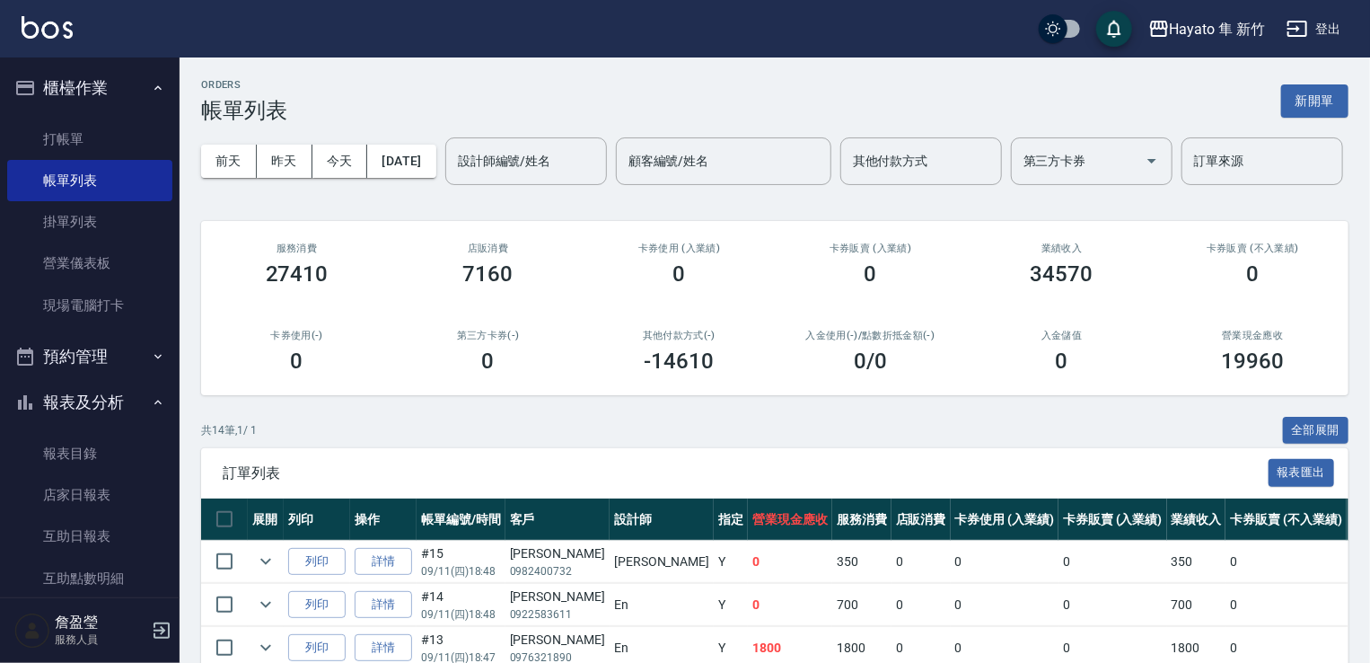
click at [190, 153] on div "ORDERS 帳單列表 新開單 [DATE] [DATE] [DATE] [DATE] 設計師編號/姓名 設計師編號/姓名 顧客編號/姓名 顧客編號/姓名 其…" at bounding box center [775, 635] width 1191 height 1157
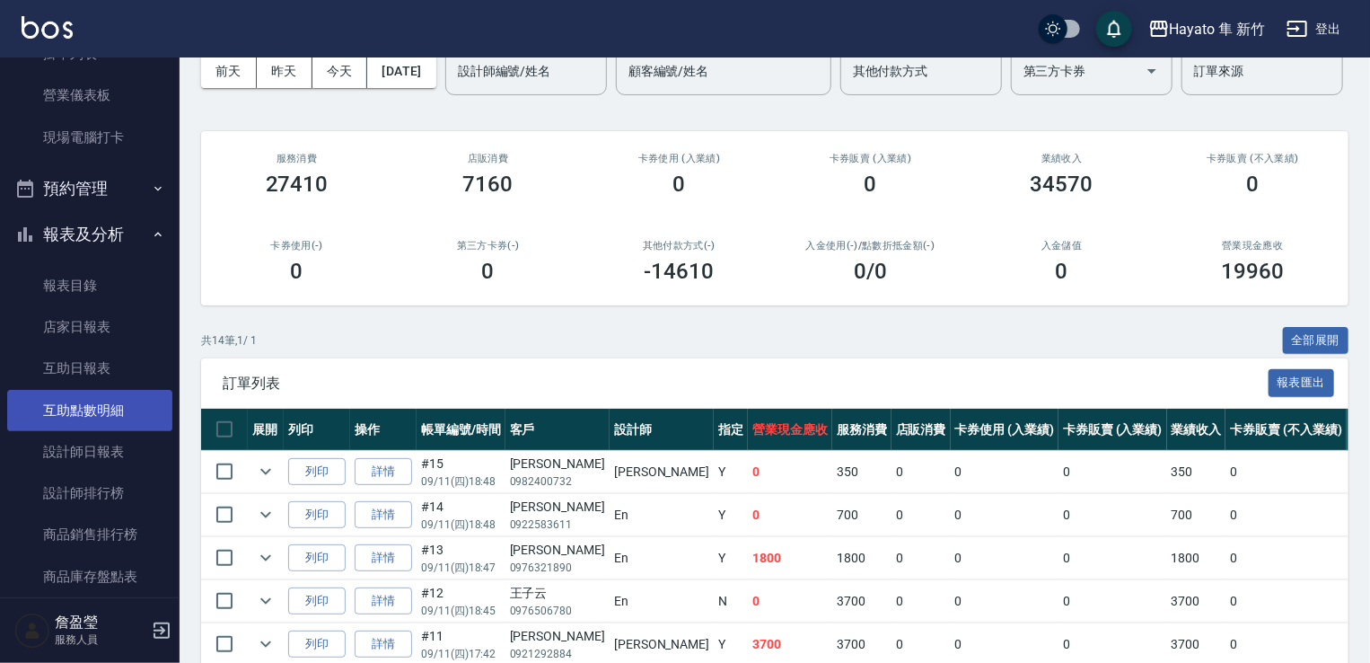
scroll to position [180, 0]
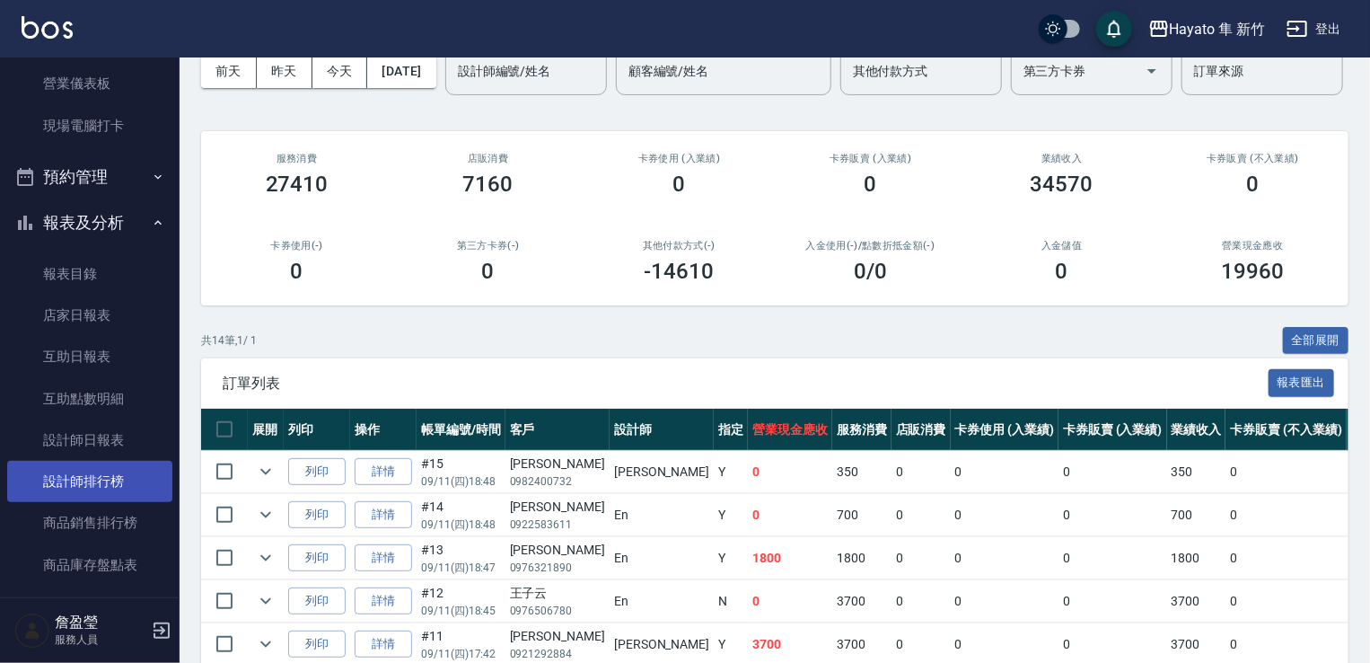
click at [73, 471] on link "設計師排行榜" at bounding box center [89, 481] width 165 height 41
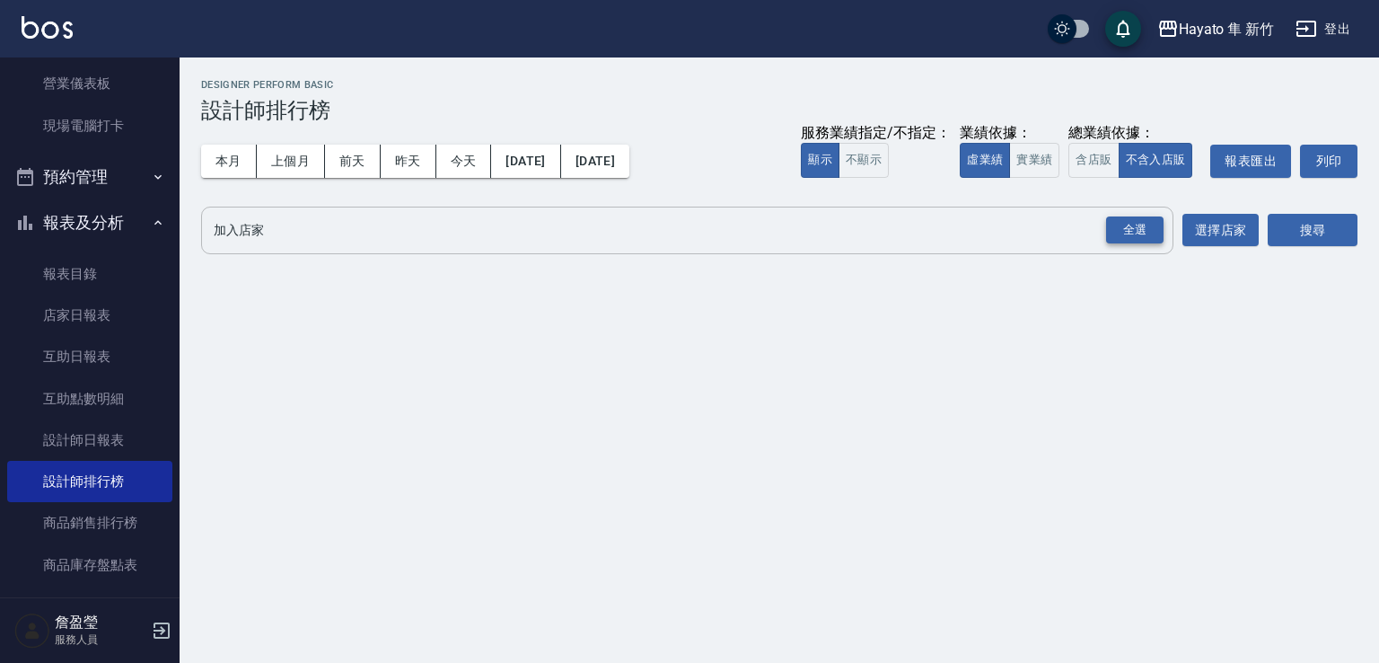
click at [1122, 233] on div "全選" at bounding box center [1134, 230] width 57 height 28
click at [1292, 231] on button "搜尋" at bounding box center [1313, 231] width 90 height 33
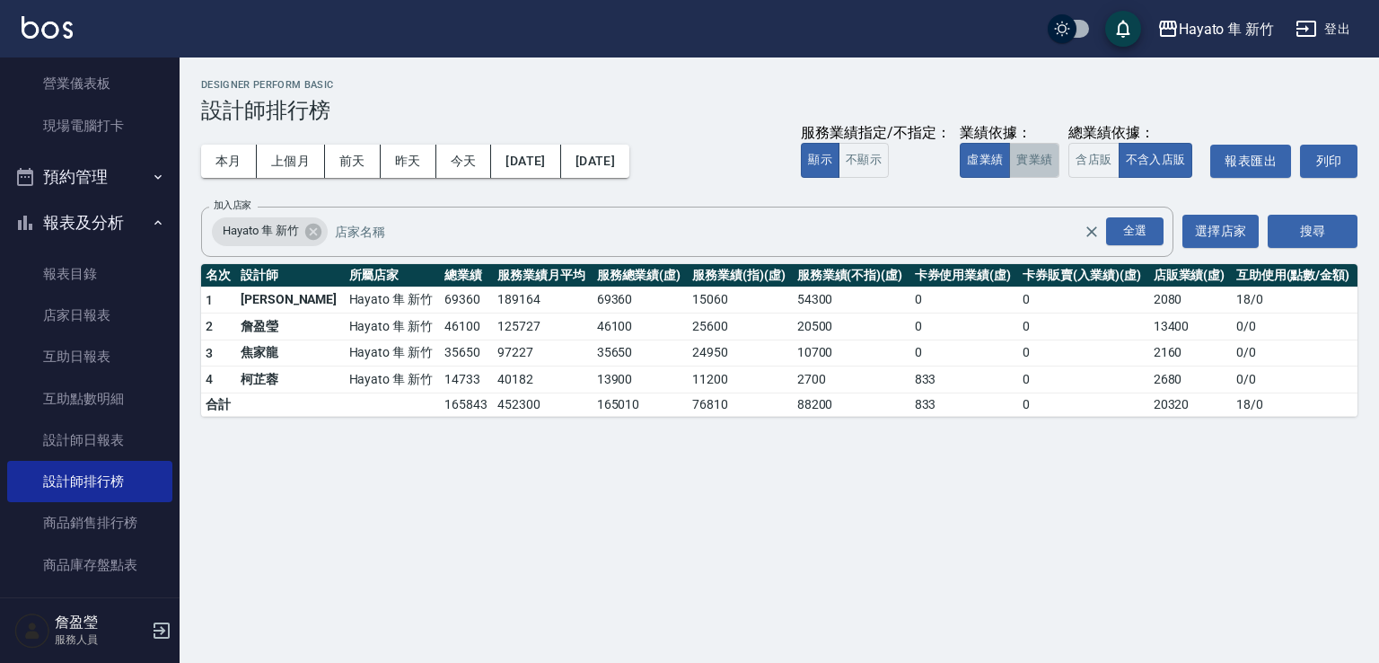
click at [1056, 163] on button "實業績" at bounding box center [1034, 160] width 50 height 35
click at [970, 159] on button "虛業績" at bounding box center [985, 160] width 50 height 35
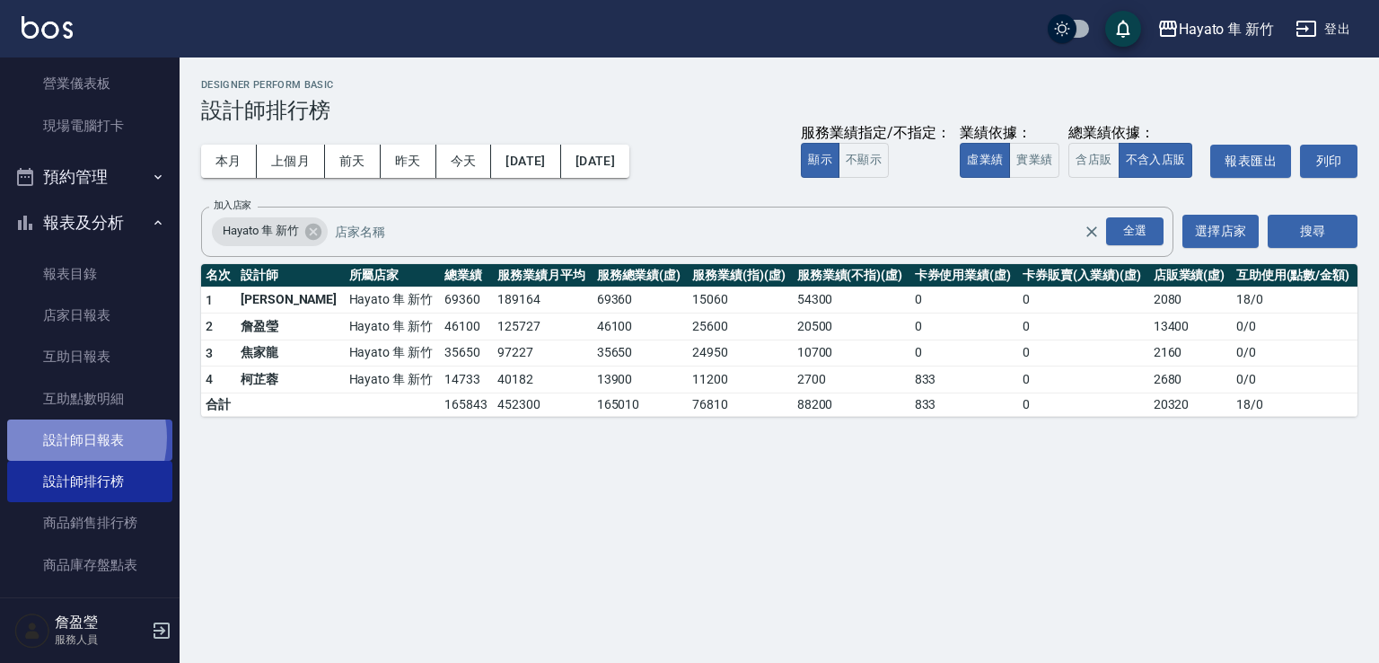
click at [60, 437] on link "設計師日報表" at bounding box center [89, 439] width 165 height 41
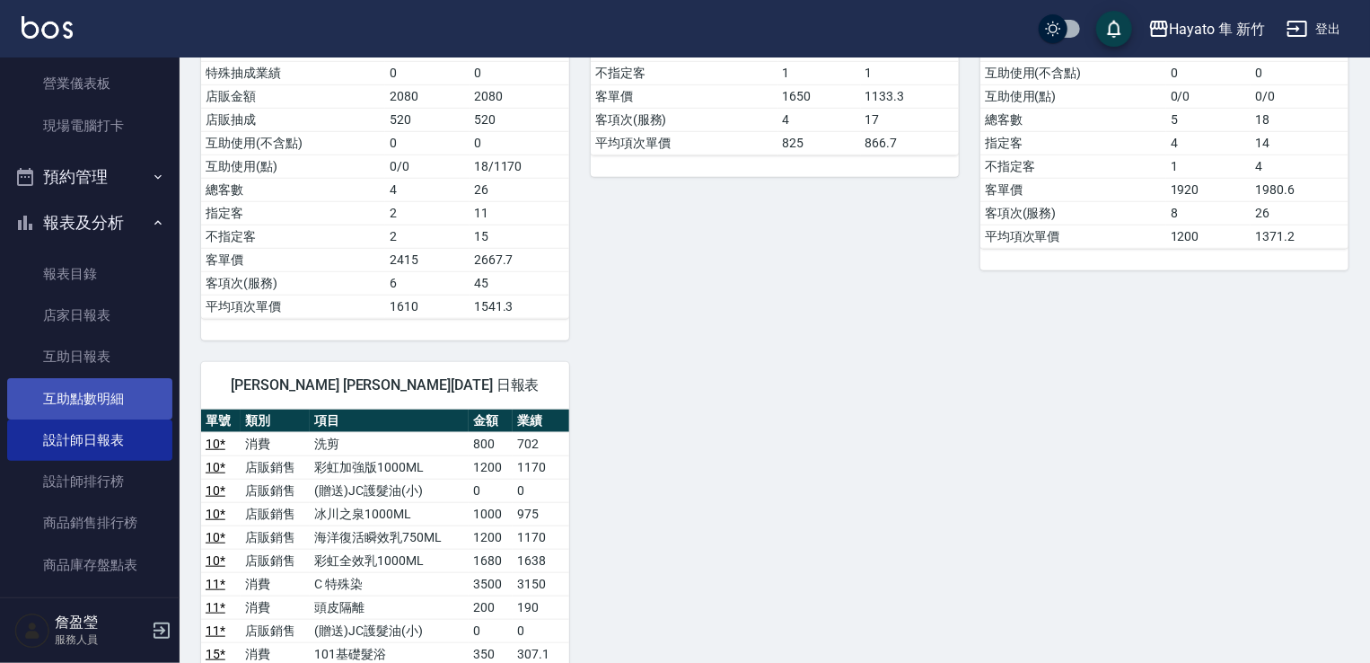
scroll to position [90, 0]
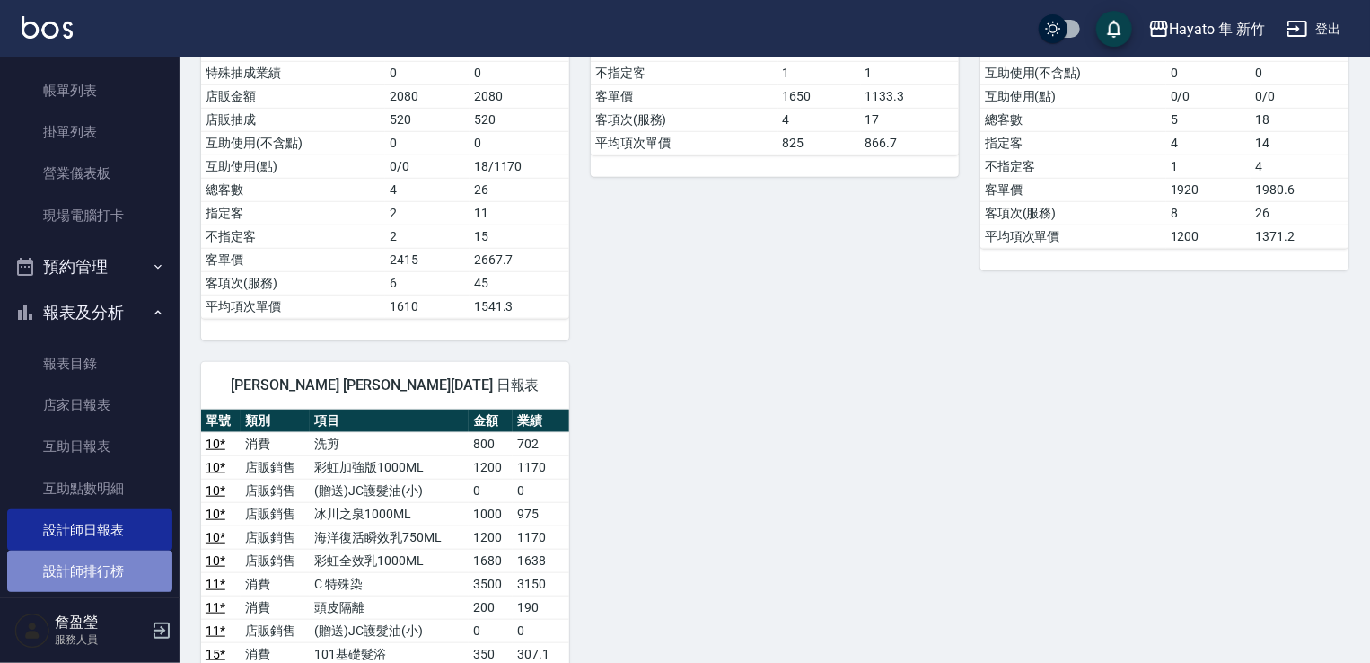
click at [90, 572] on link "設計師排行榜" at bounding box center [89, 570] width 165 height 41
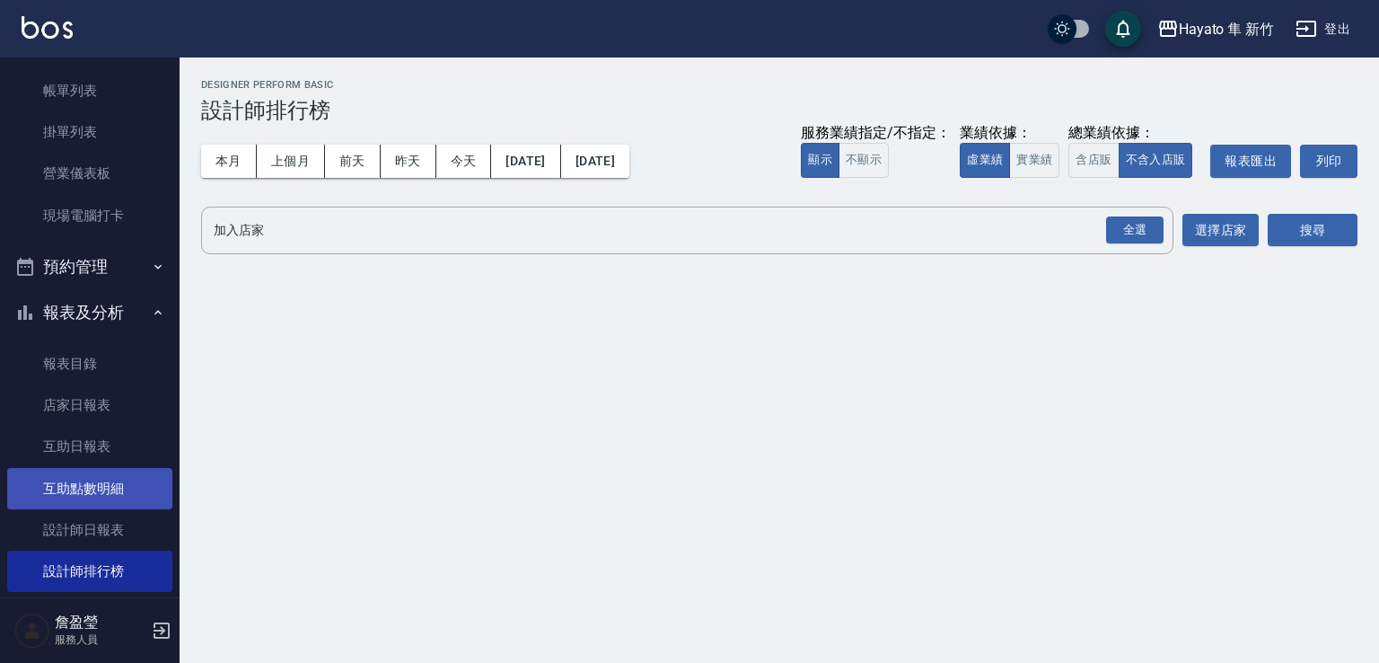
click at [97, 516] on link "設計師日報表" at bounding box center [89, 529] width 165 height 41
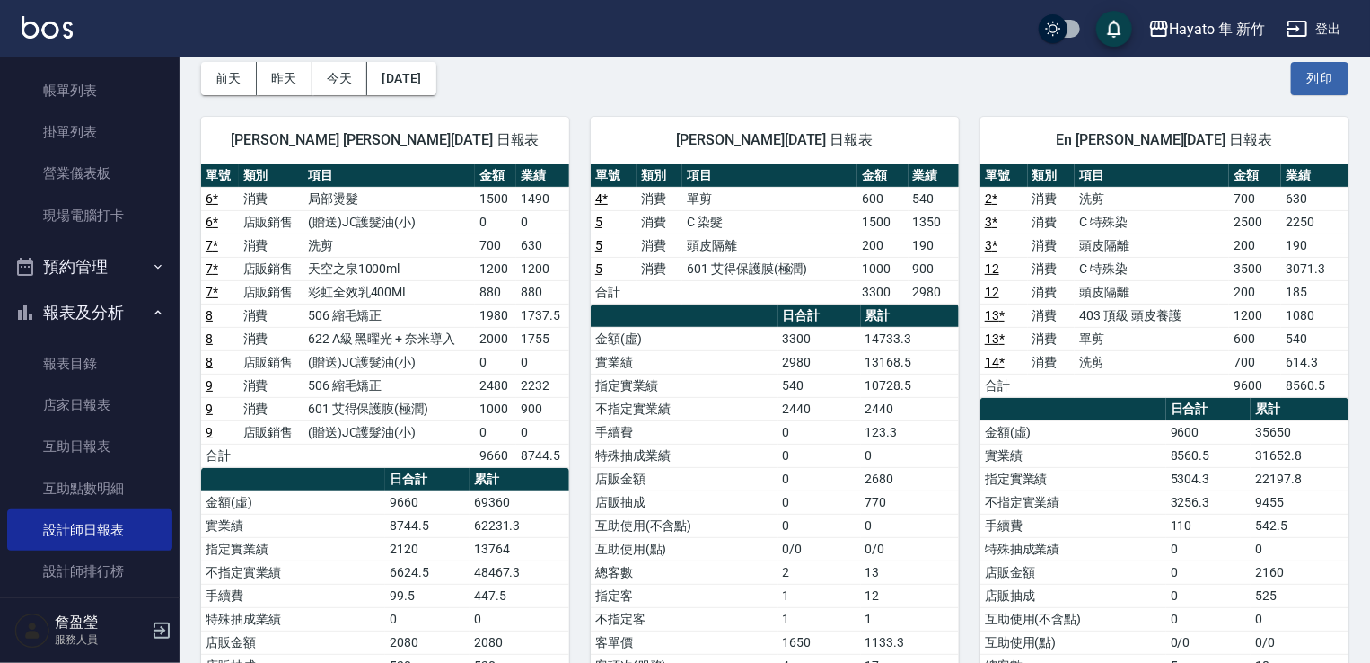
scroll to position [180, 0]
